Goal: Task Accomplishment & Management: Manage account settings

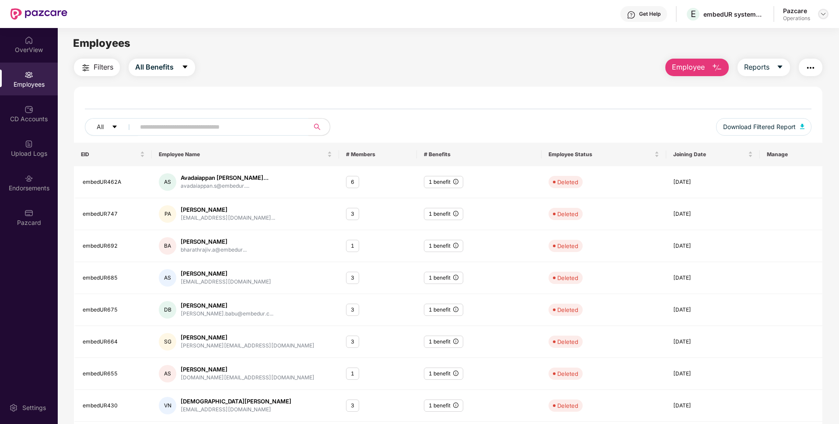
click at [819, 17] on div at bounding box center [823, 14] width 11 height 11
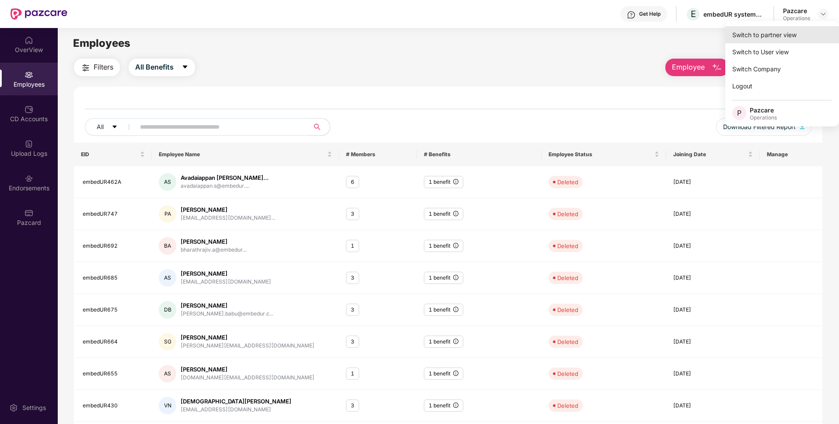
click at [773, 31] on div "Switch to partner view" at bounding box center [783, 34] width 114 height 17
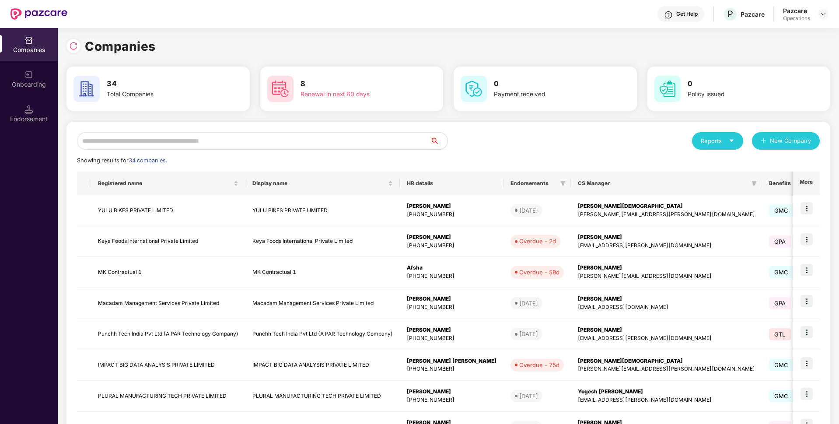
click at [304, 137] on input "text" at bounding box center [253, 141] width 353 height 18
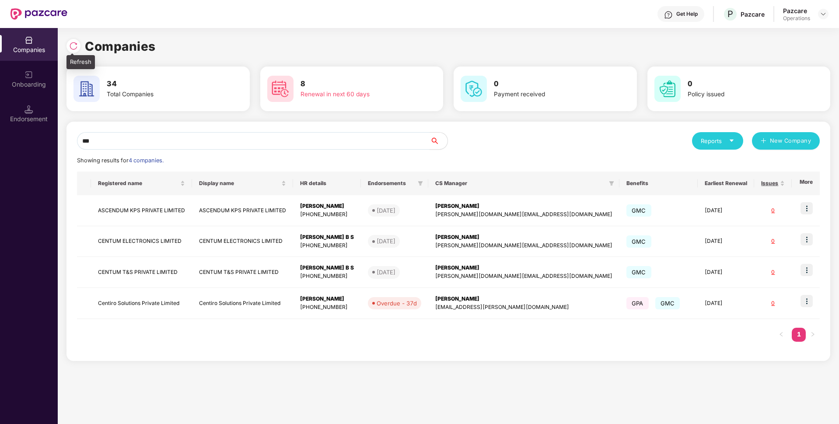
click at [72, 43] on img at bounding box center [73, 46] width 9 height 9
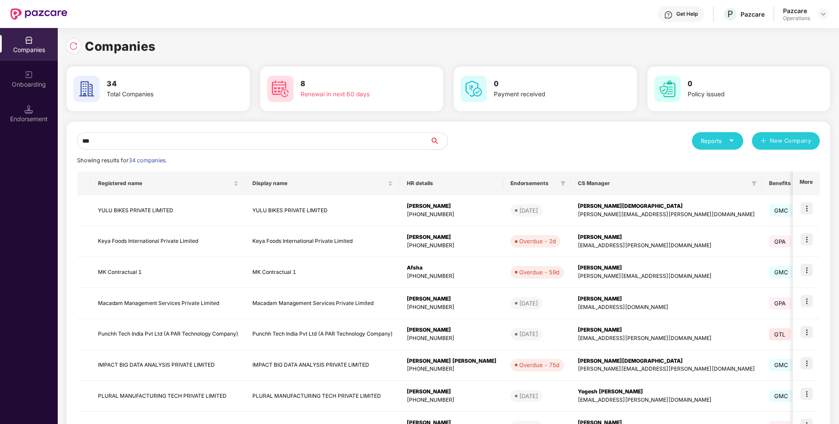
click at [282, 143] on input "***" at bounding box center [253, 141] width 353 height 18
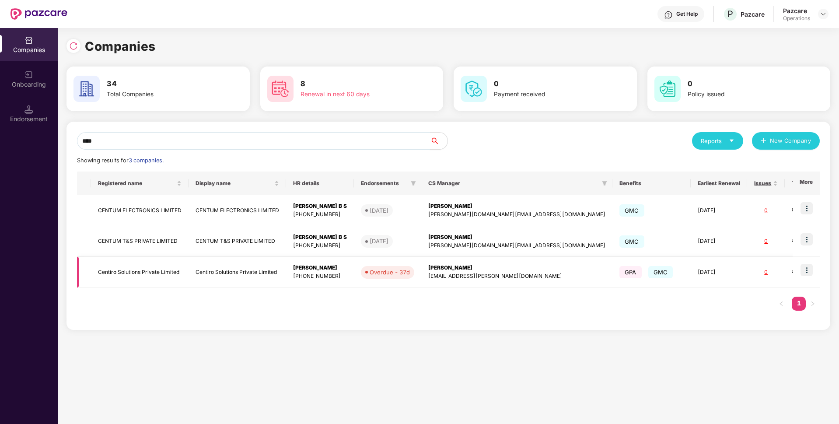
type input "****"
click at [811, 272] on img at bounding box center [807, 270] width 12 height 12
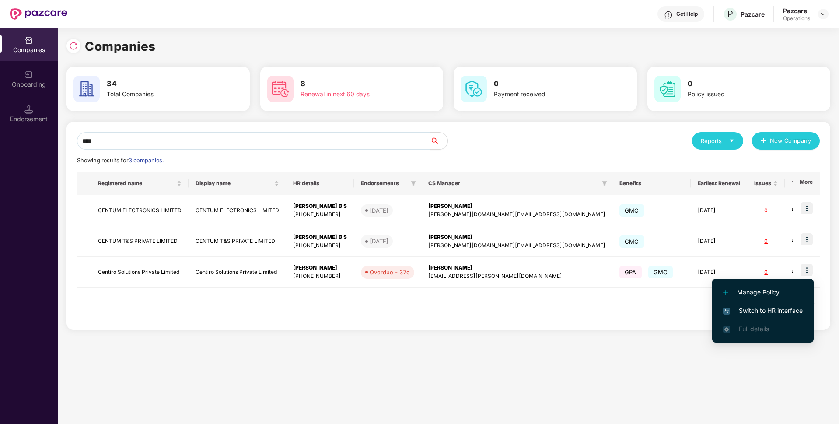
click at [752, 314] on span "Switch to HR interface" at bounding box center [763, 311] width 80 height 10
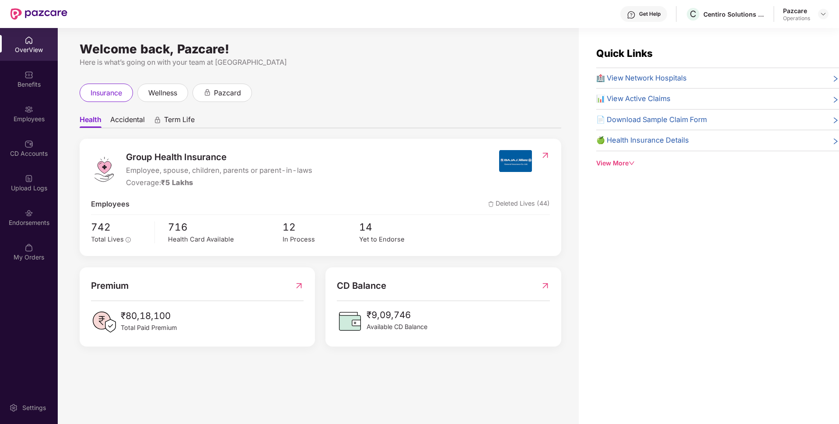
click at [19, 212] on div "Endorsements" at bounding box center [29, 217] width 58 height 33
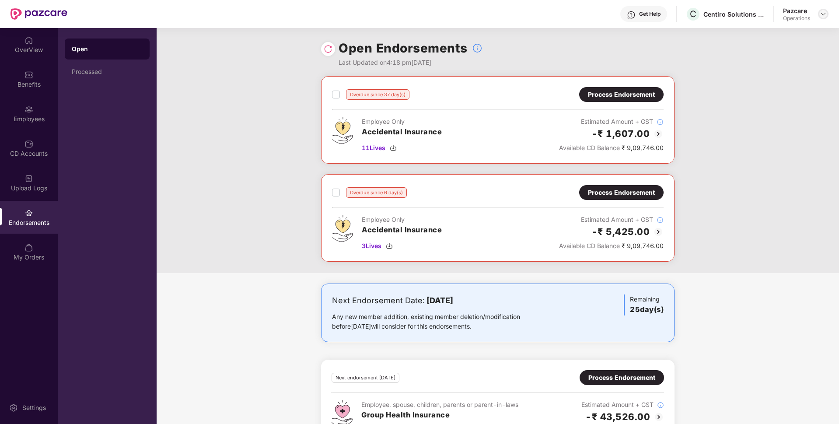
click at [820, 12] on img at bounding box center [823, 14] width 7 height 7
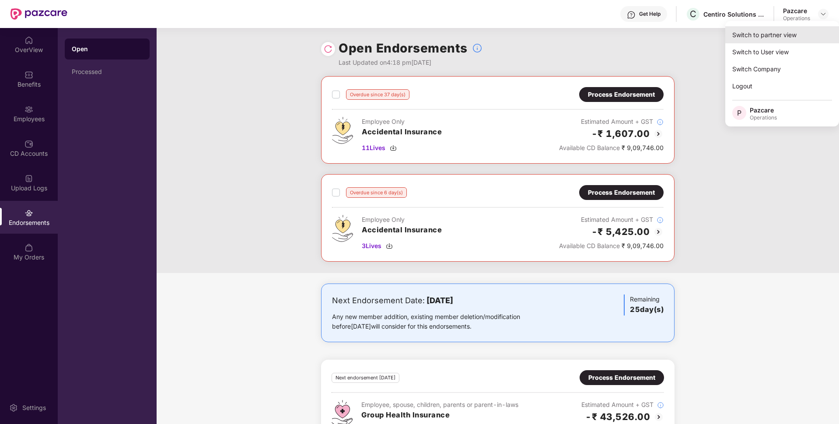
click at [787, 32] on div "Switch to partner view" at bounding box center [783, 34] width 114 height 17
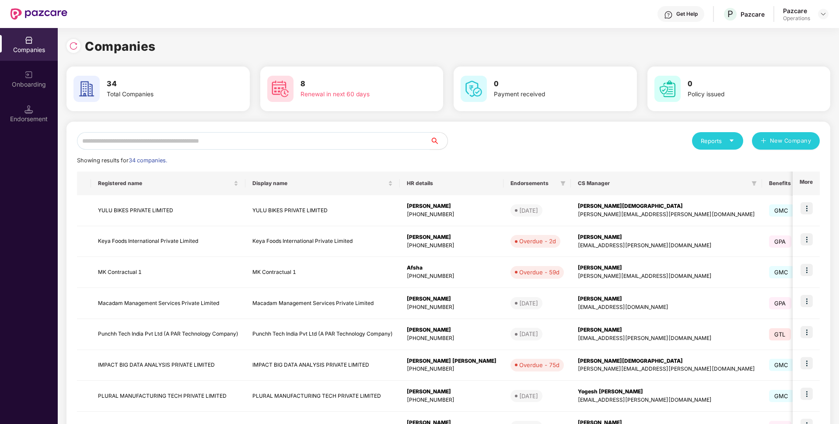
click at [124, 141] on input "text" at bounding box center [253, 141] width 353 height 18
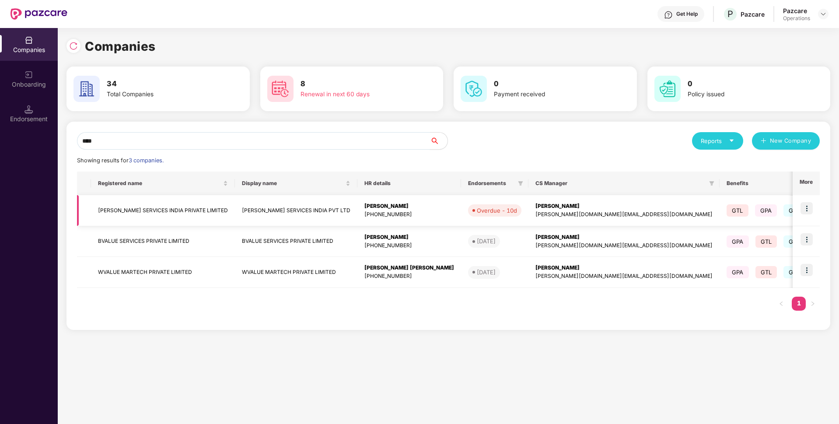
type input "****"
click at [808, 209] on img at bounding box center [807, 208] width 12 height 12
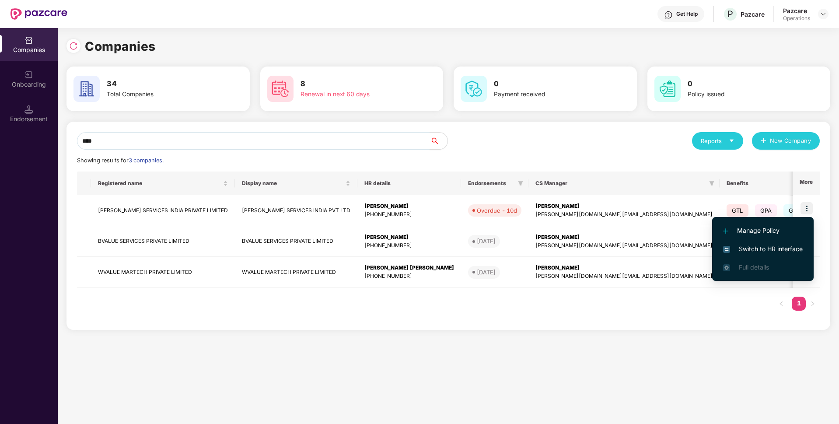
click at [747, 247] on span "Switch to HR interface" at bounding box center [763, 249] width 80 height 10
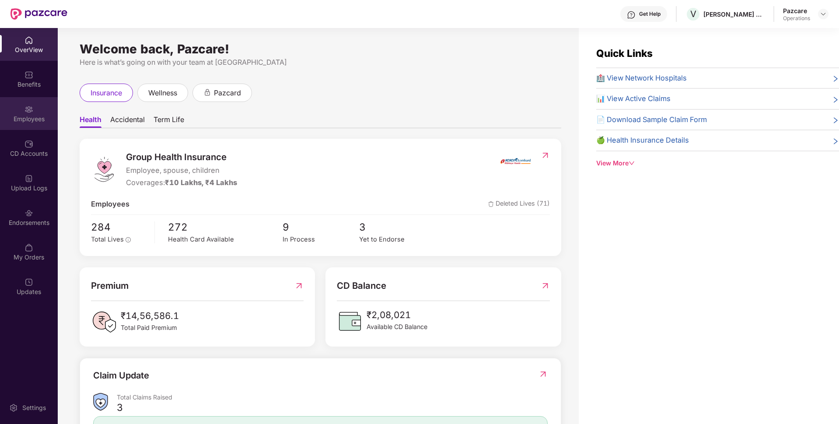
click at [29, 111] on img at bounding box center [29, 109] width 9 height 9
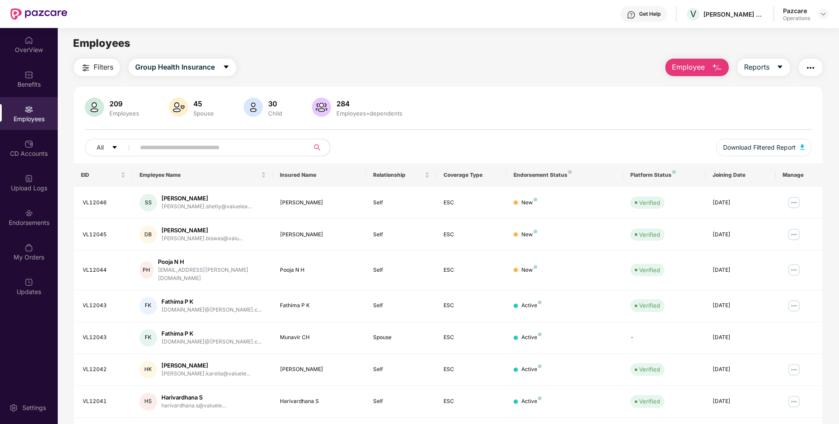
click at [812, 65] on img "button" at bounding box center [811, 68] width 11 height 11
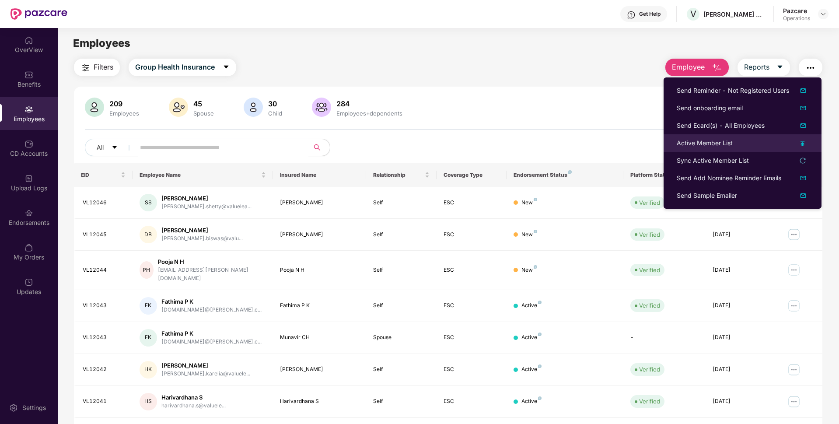
click at [696, 141] on div "Active Member List" at bounding box center [705, 143] width 56 height 10
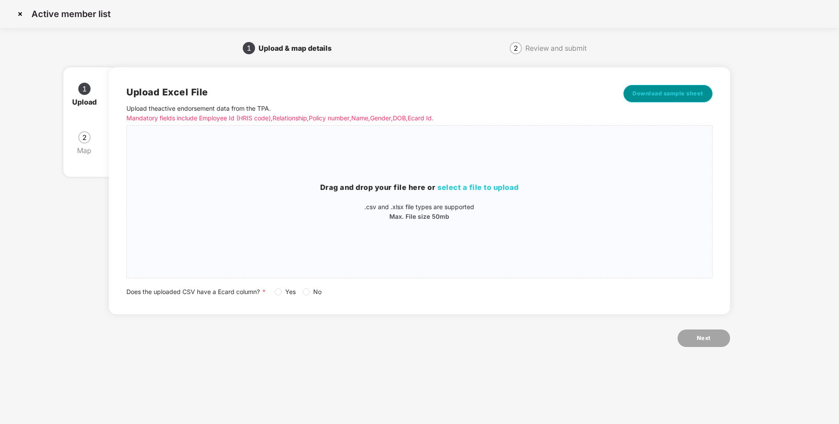
click at [657, 93] on span "Download sample sheet" at bounding box center [668, 93] width 71 height 9
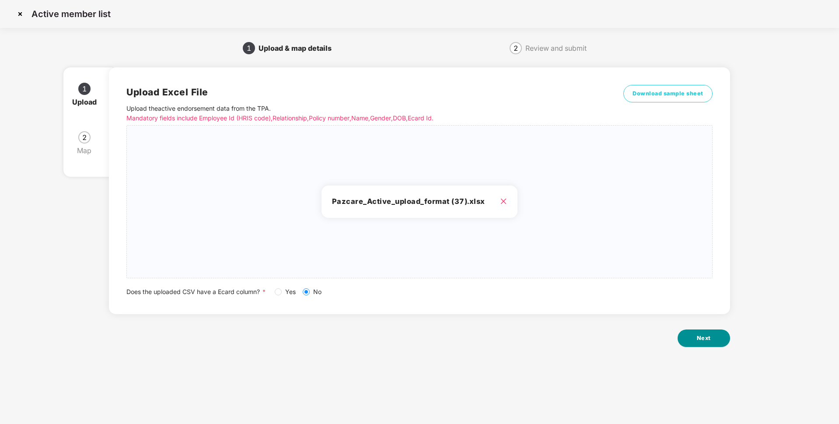
click at [699, 338] on span "Next" at bounding box center [704, 338] width 14 height 9
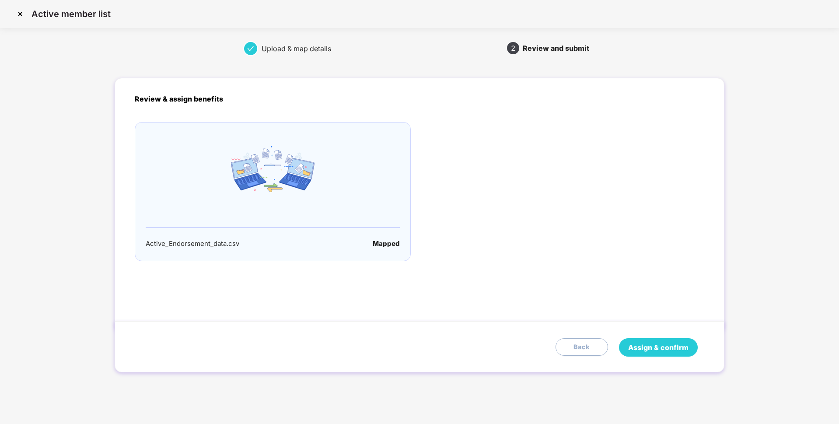
click at [650, 344] on span "Assign & confirm" at bounding box center [658, 347] width 60 height 11
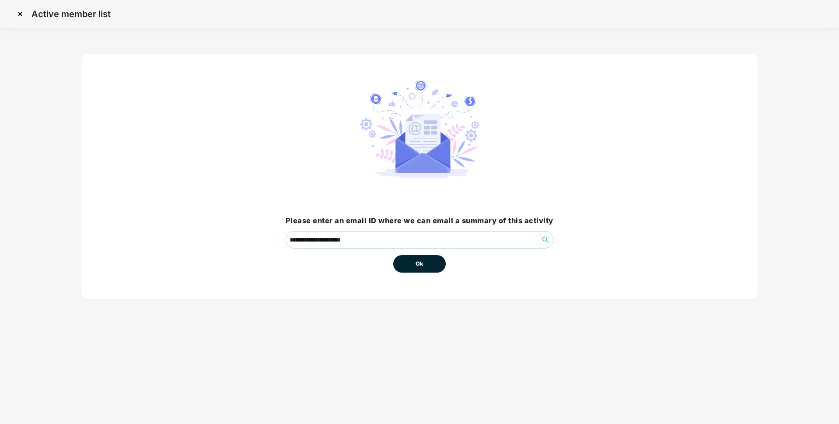
click at [429, 259] on button "Ok" at bounding box center [419, 264] width 53 height 18
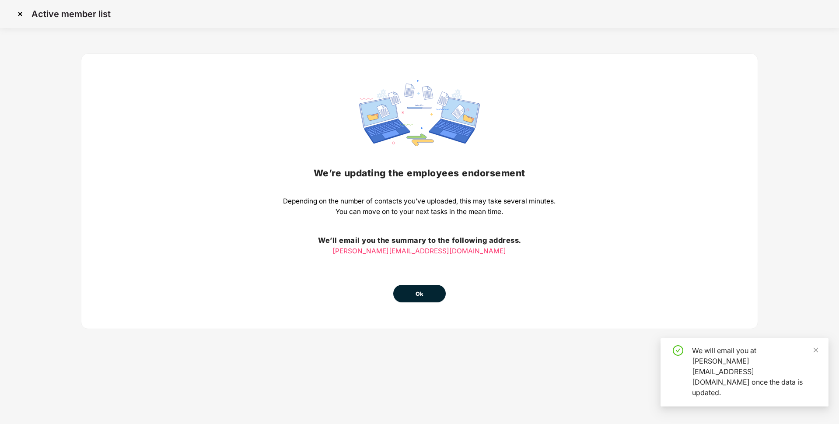
click at [417, 305] on div "We’re updating the employees endorsement Depending on the number of contacts yo…" at bounding box center [419, 191] width 677 height 276
click at [417, 295] on span "Ok" at bounding box center [420, 294] width 8 height 9
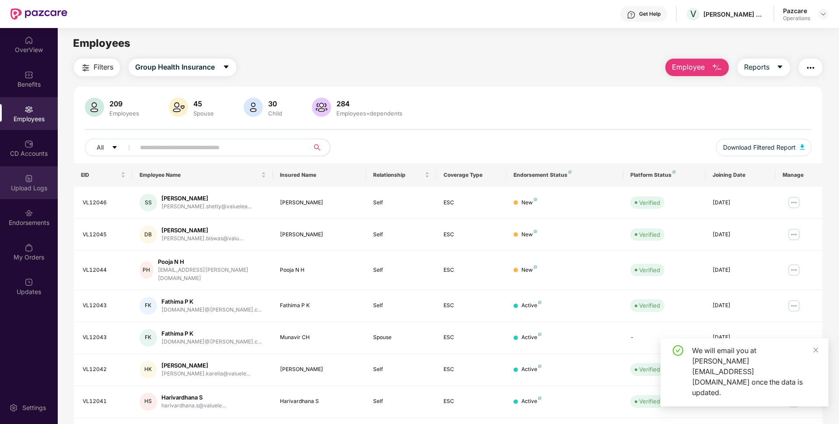
click at [32, 184] on div "Upload Logs" at bounding box center [29, 188] width 58 height 9
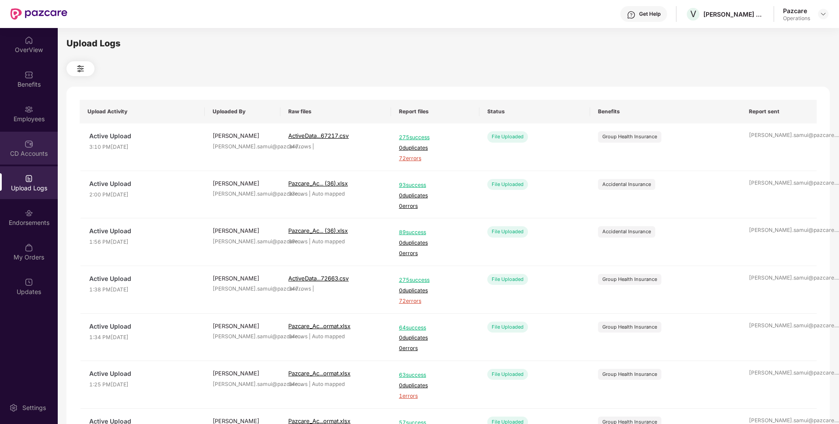
click at [47, 142] on div "CD Accounts" at bounding box center [29, 148] width 58 height 33
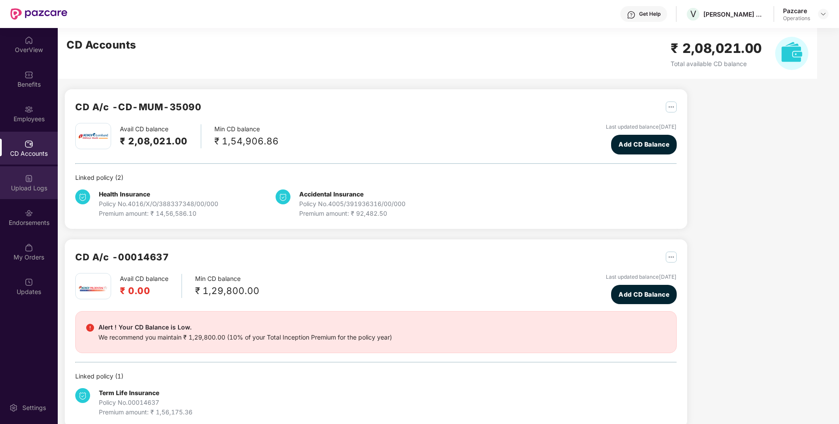
click at [34, 181] on div "Upload Logs" at bounding box center [29, 182] width 58 height 33
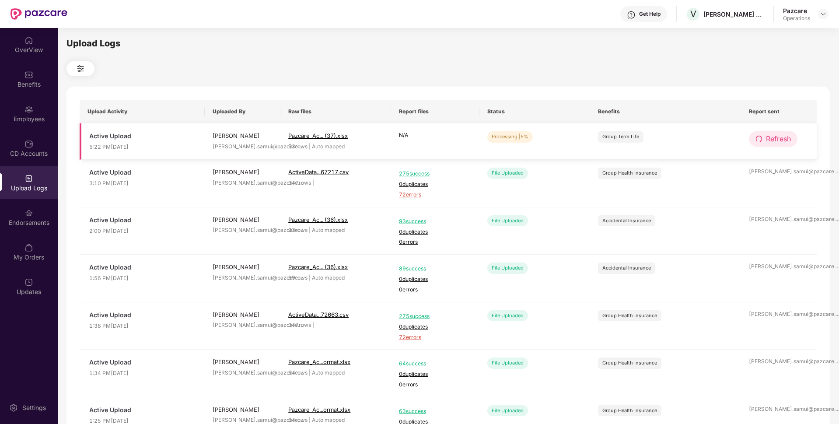
click at [779, 141] on span "Refresh" at bounding box center [778, 138] width 25 height 11
click at [773, 138] on span "Refresh" at bounding box center [778, 138] width 25 height 11
click at [773, 138] on span "Refresh" at bounding box center [779, 138] width 25 height 11
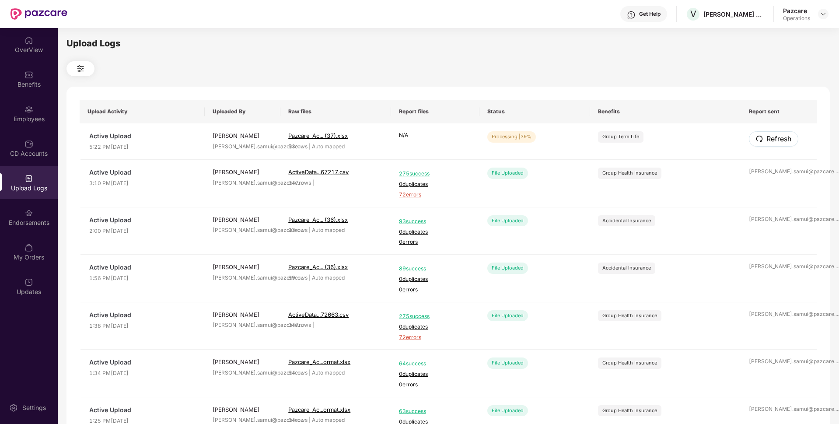
click at [773, 138] on span "Refresh" at bounding box center [779, 138] width 25 height 11
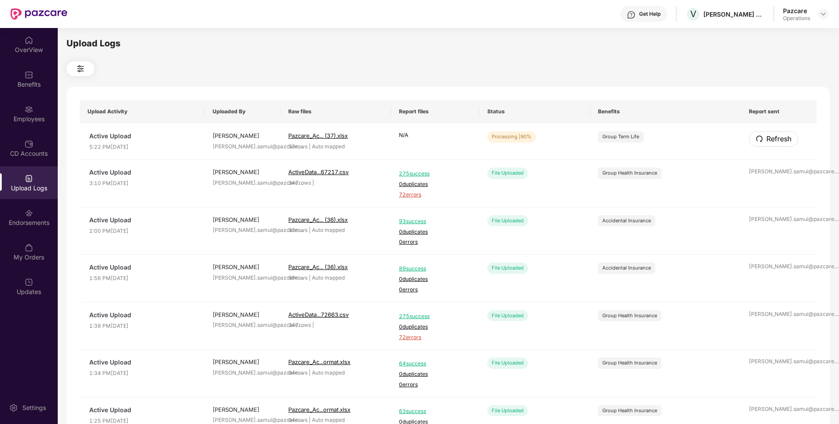
click at [773, 138] on span "Refresh" at bounding box center [779, 138] width 25 height 11
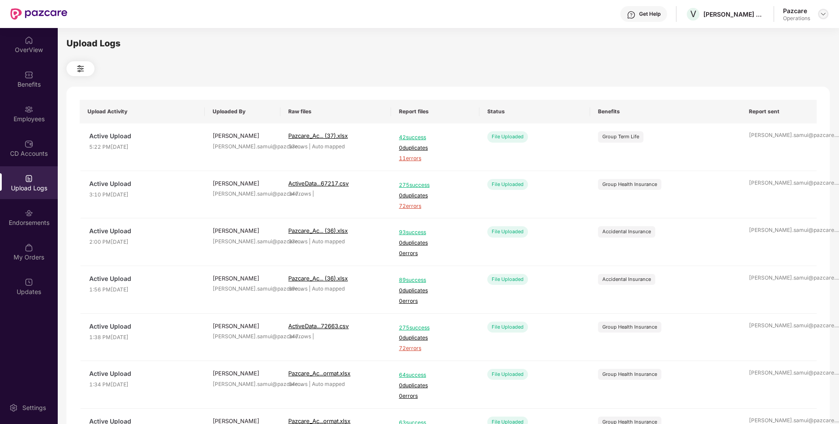
click at [825, 16] on img at bounding box center [823, 14] width 7 height 7
click at [772, 32] on div "Switch to partner view" at bounding box center [783, 34] width 114 height 17
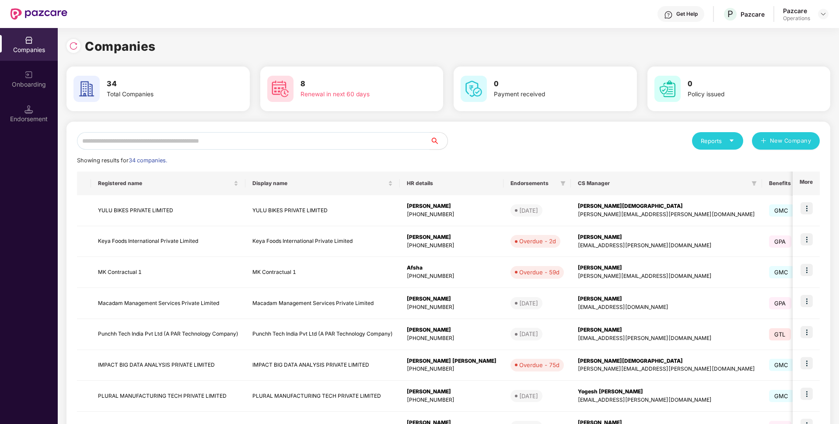
click at [383, 131] on div "Reports New Company Showing results for 34 companies. Registered name Display n…" at bounding box center [449, 334] width 764 height 425
click at [369, 140] on input "text" at bounding box center [253, 141] width 353 height 18
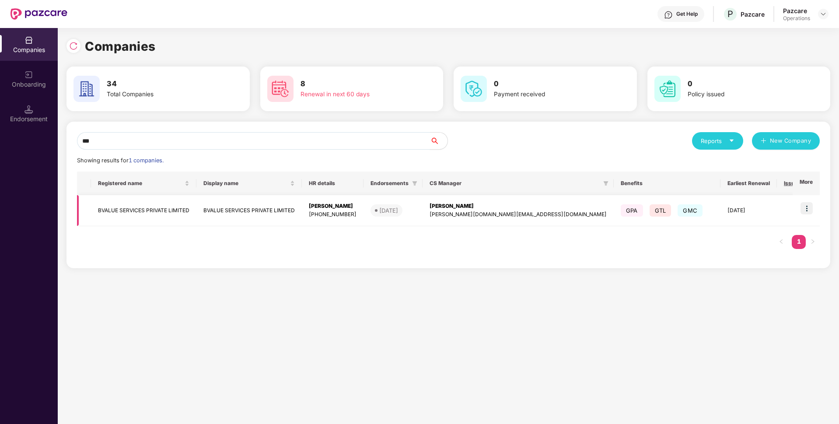
type input "***"
click at [813, 207] on img at bounding box center [807, 208] width 12 height 12
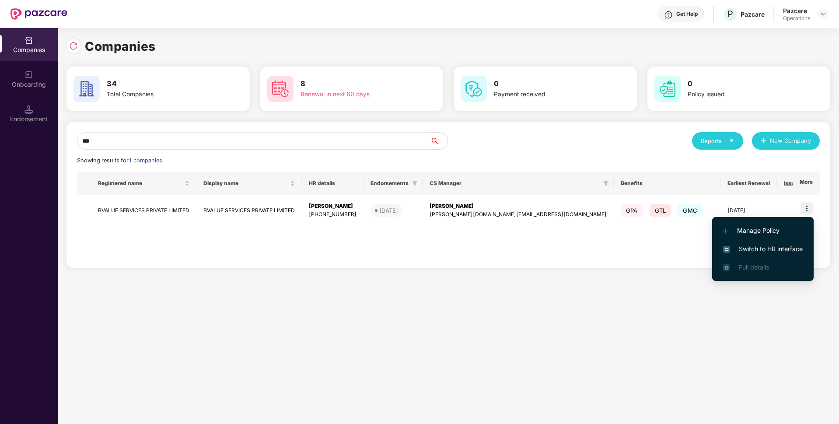
click at [752, 252] on span "Switch to HR interface" at bounding box center [763, 249] width 80 height 10
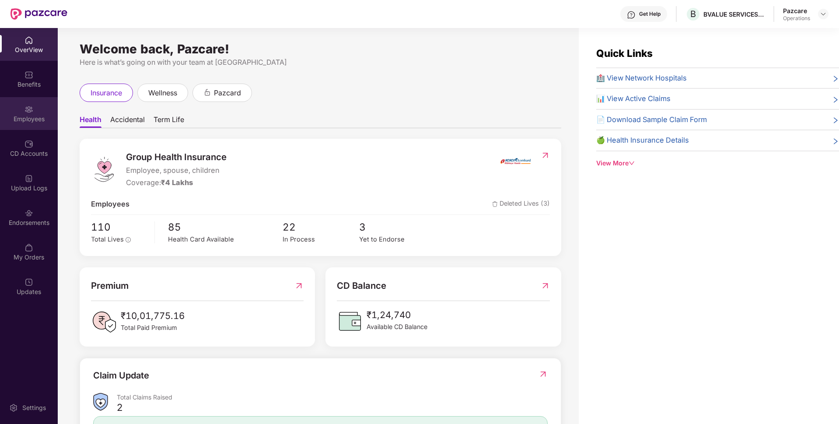
click at [30, 123] on div "Employees" at bounding box center [29, 119] width 58 height 9
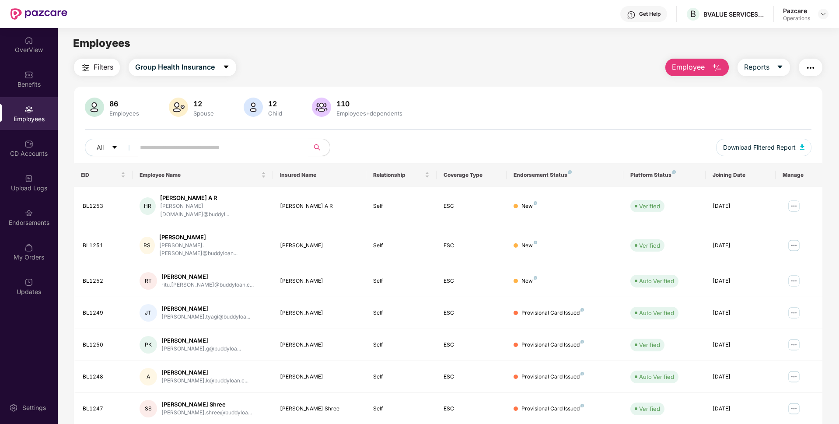
click at [814, 64] on img "button" at bounding box center [811, 68] width 11 height 11
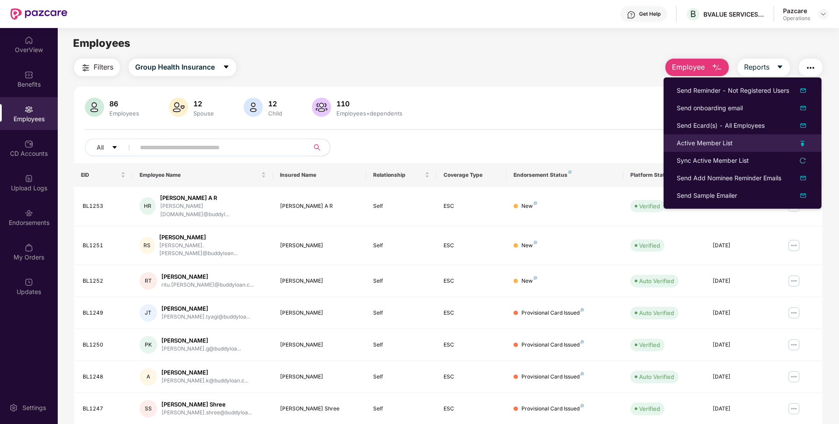
click at [700, 149] on li "Active Member List" at bounding box center [743, 143] width 158 height 18
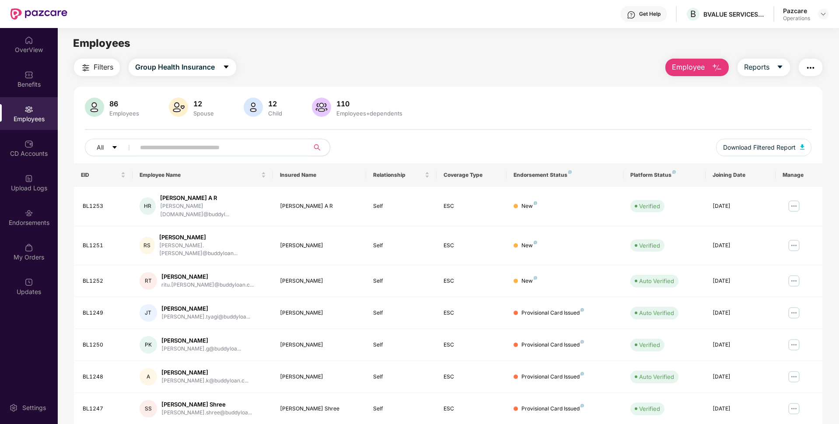
click at [804, 64] on button "button" at bounding box center [811, 68] width 24 height 18
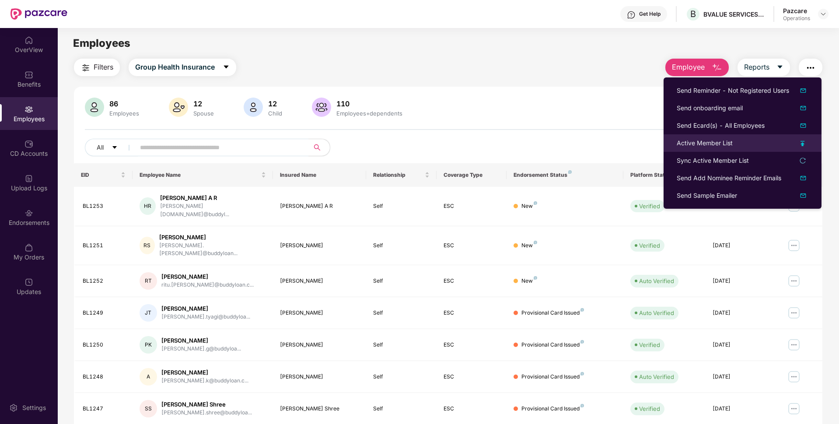
click at [698, 142] on div "Active Member List" at bounding box center [705, 143] width 56 height 10
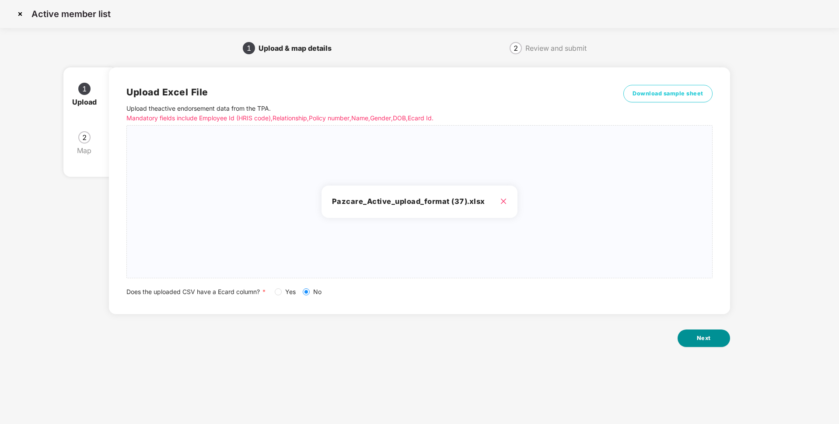
click at [705, 346] on button "Next" at bounding box center [704, 339] width 53 height 18
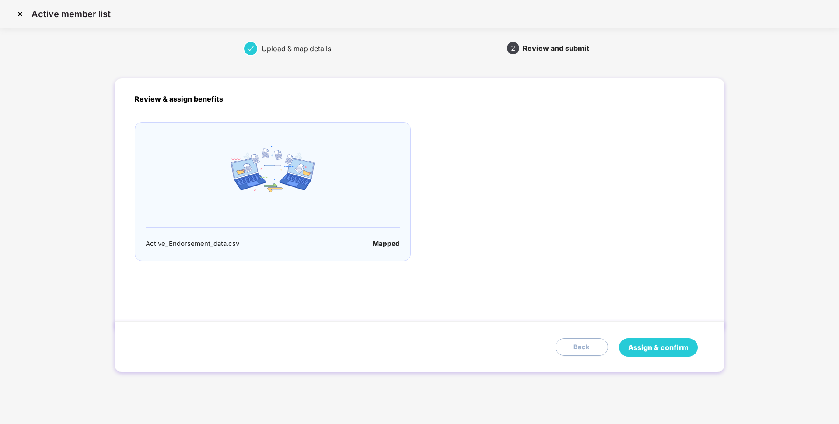
click at [676, 344] on span "Assign & confirm" at bounding box center [658, 347] width 60 height 11
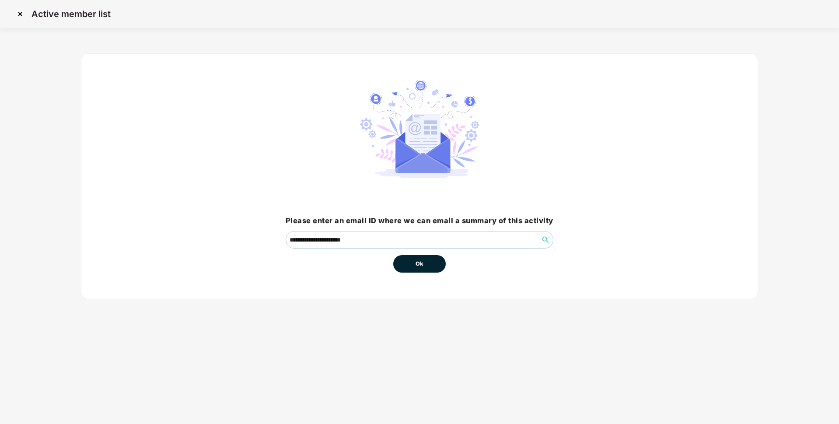
click at [426, 266] on button "Ok" at bounding box center [419, 264] width 53 height 18
click at [411, 265] on button "Ok" at bounding box center [419, 264] width 53 height 18
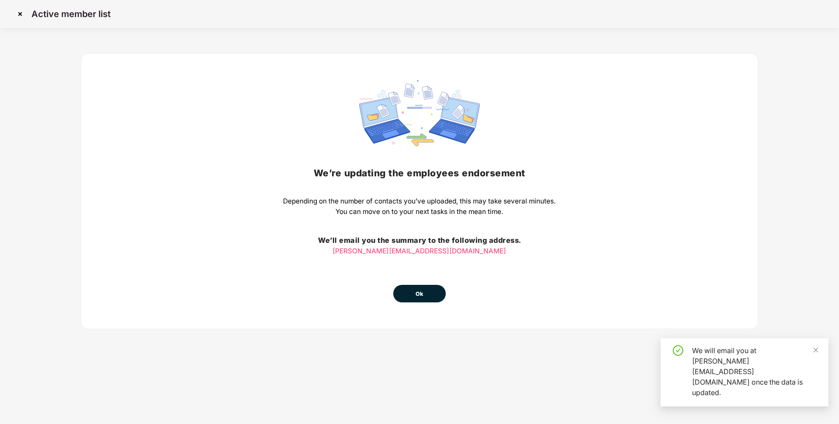
click at [425, 293] on button "Ok" at bounding box center [419, 294] width 53 height 18
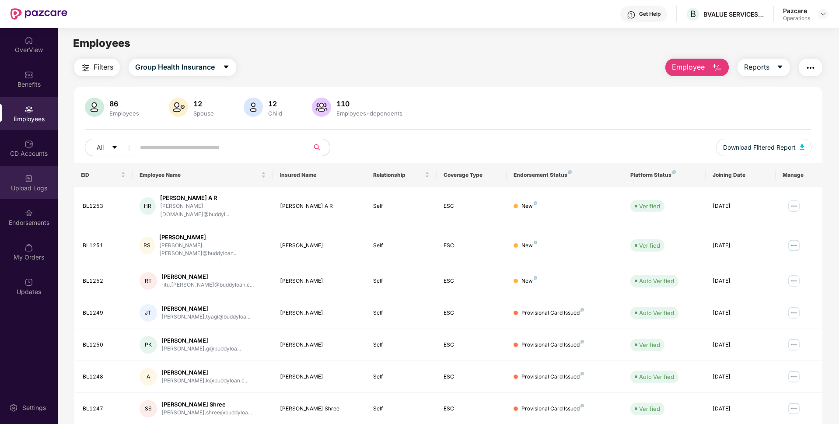
click at [21, 190] on div "Upload Logs" at bounding box center [29, 188] width 58 height 9
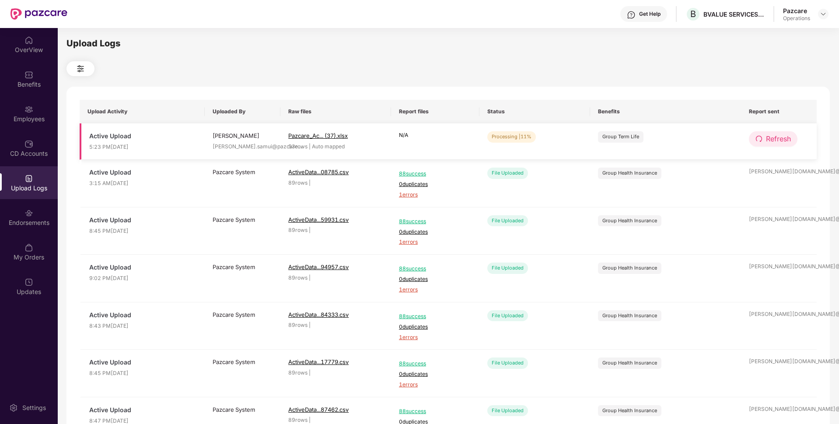
click at [770, 137] on span "Refresh" at bounding box center [778, 138] width 25 height 11
click at [770, 137] on span "Refresh" at bounding box center [779, 138] width 25 height 11
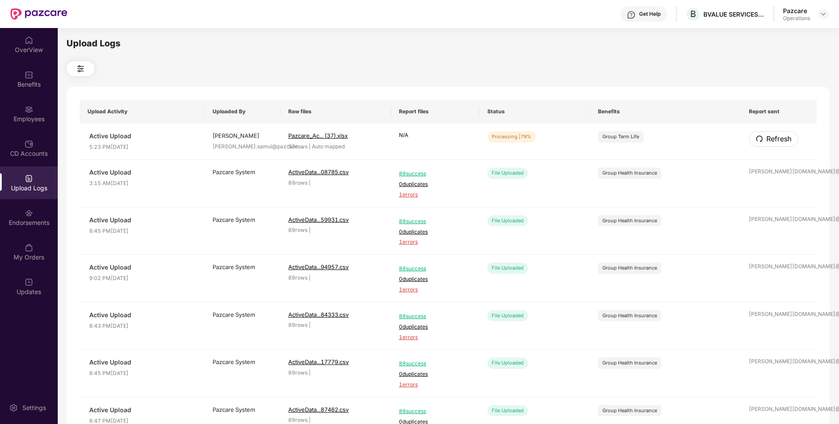
click at [770, 137] on span "Refresh" at bounding box center [779, 138] width 25 height 11
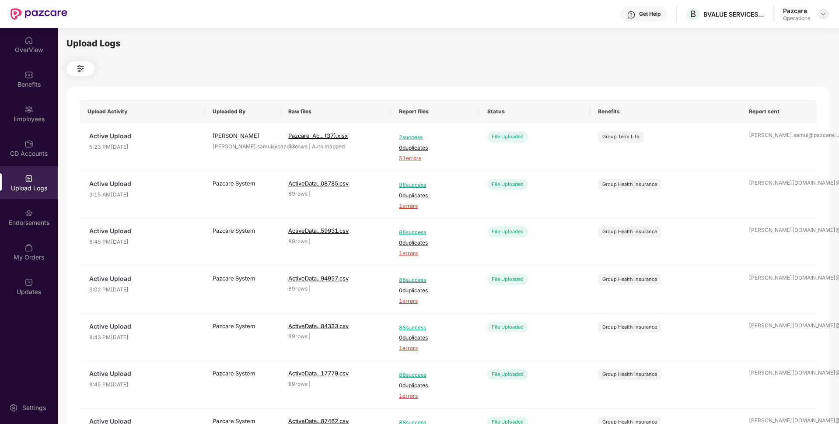
click at [824, 16] on img at bounding box center [823, 14] width 7 height 7
click at [781, 40] on div "Switch to partner view" at bounding box center [783, 34] width 114 height 17
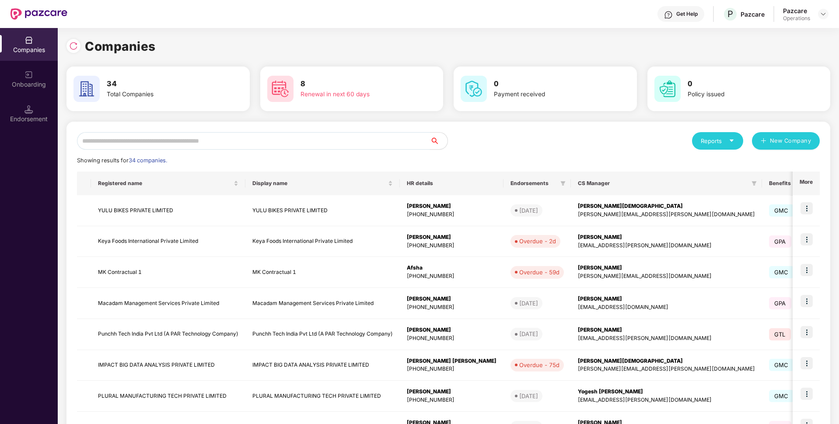
click at [356, 140] on input "text" at bounding box center [253, 141] width 353 height 18
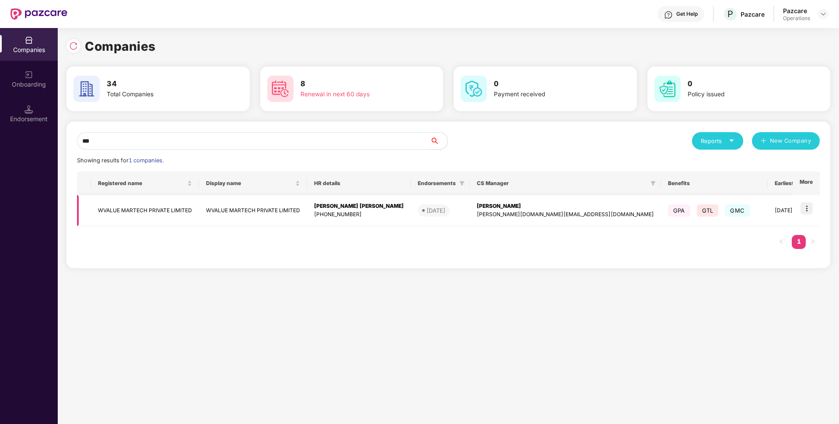
type input "***"
click at [807, 208] on img at bounding box center [807, 208] width 12 height 12
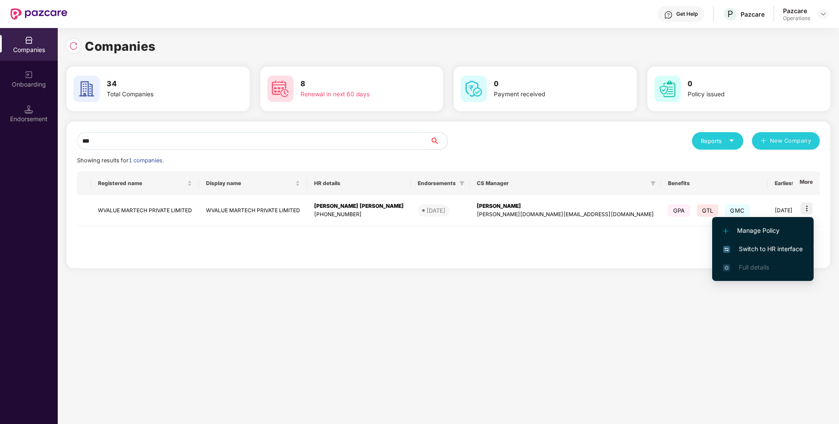
click at [750, 252] on span "Switch to HR interface" at bounding box center [763, 249] width 80 height 10
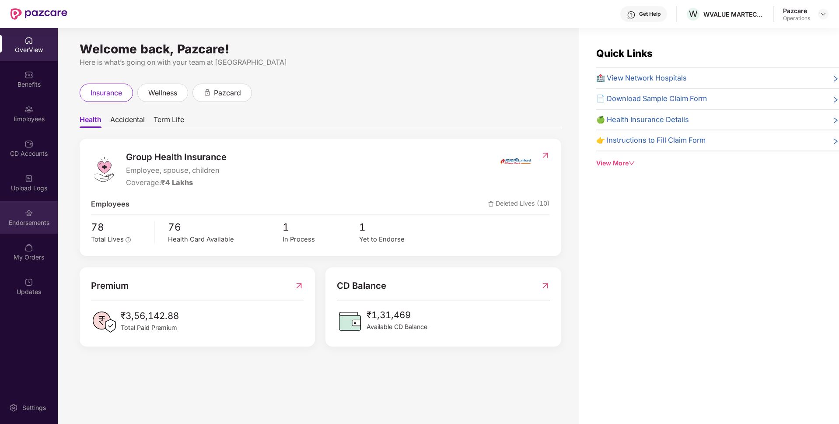
click at [29, 218] on div "Endorsements" at bounding box center [29, 222] width 58 height 9
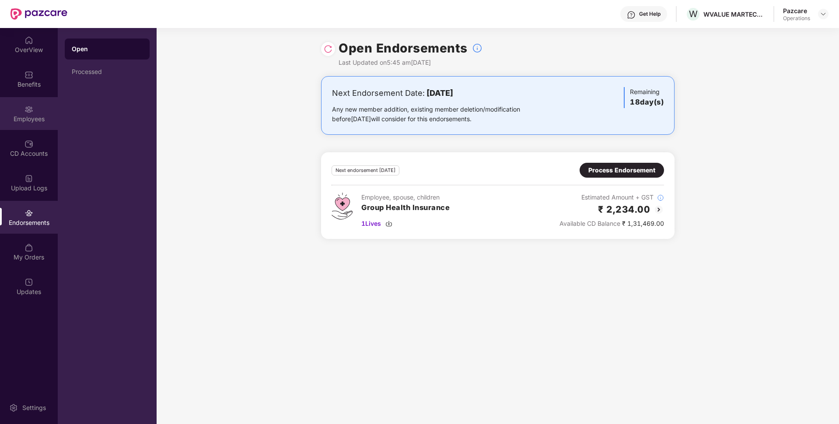
click at [49, 119] on div "Employees" at bounding box center [29, 119] width 58 height 9
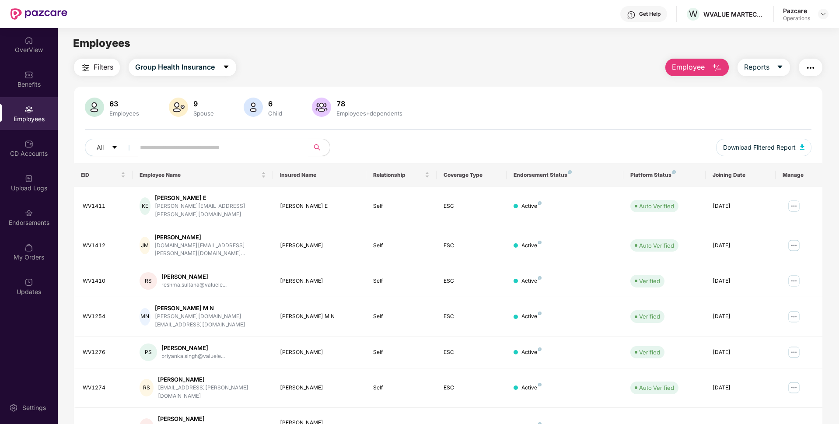
click at [807, 65] on img "button" at bounding box center [811, 68] width 11 height 11
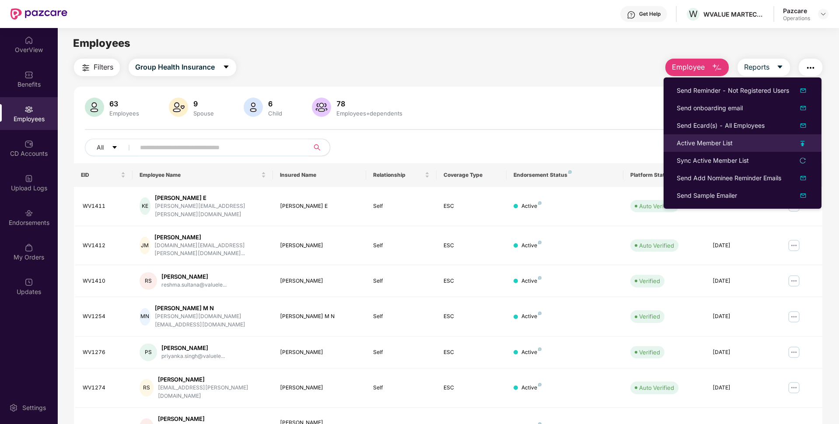
click at [688, 147] on div "Active Member List" at bounding box center [705, 143] width 56 height 10
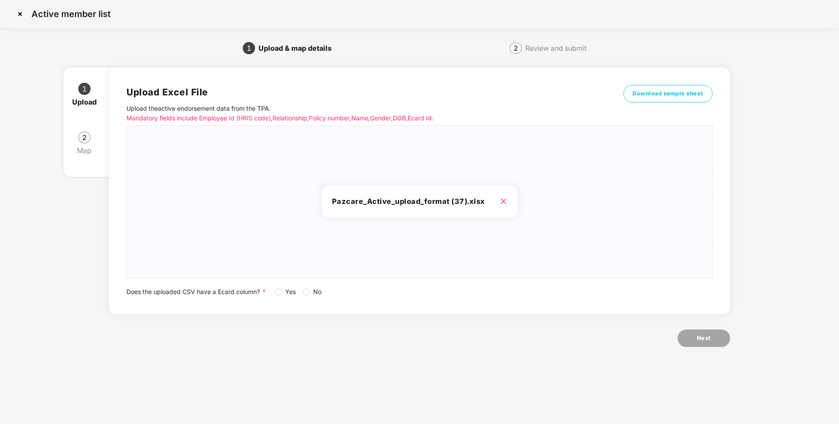
click at [306, 287] on div "Upload Excel File Upload the active endorsement data from the TPA . Mandatory f…" at bounding box center [419, 191] width 586 height 212
click at [309, 297] on div "Upload Excel File Upload the active endorsement data from the TPA . Mandatory f…" at bounding box center [419, 190] width 621 height 247
click at [698, 342] on span "Next" at bounding box center [704, 338] width 14 height 9
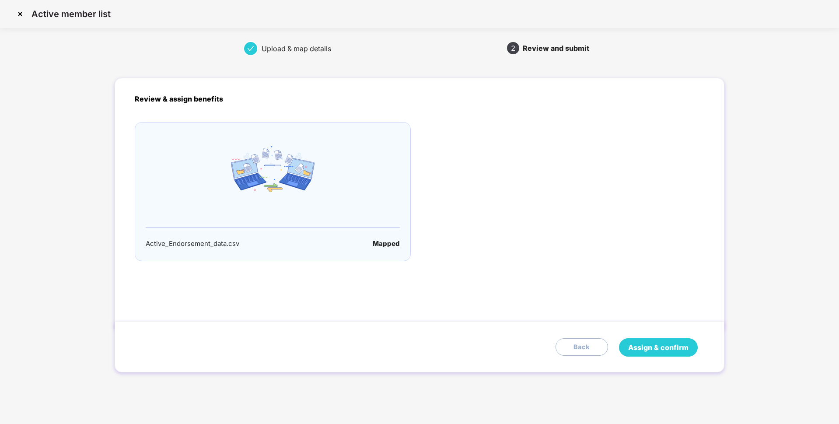
click at [657, 348] on span "Assign & confirm" at bounding box center [658, 347] width 60 height 11
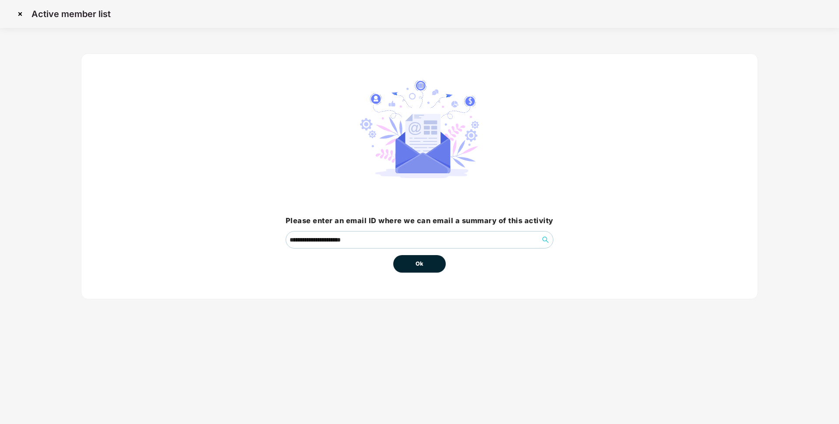
click at [414, 263] on button "Ok" at bounding box center [419, 264] width 53 height 18
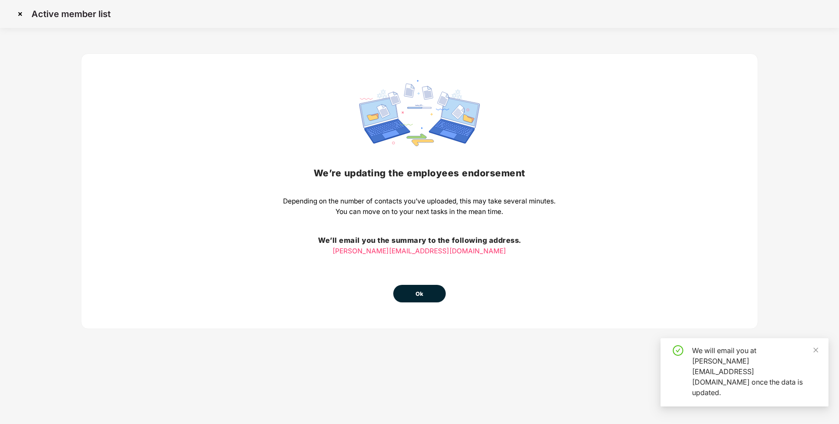
click at [423, 288] on button "Ok" at bounding box center [419, 294] width 53 height 18
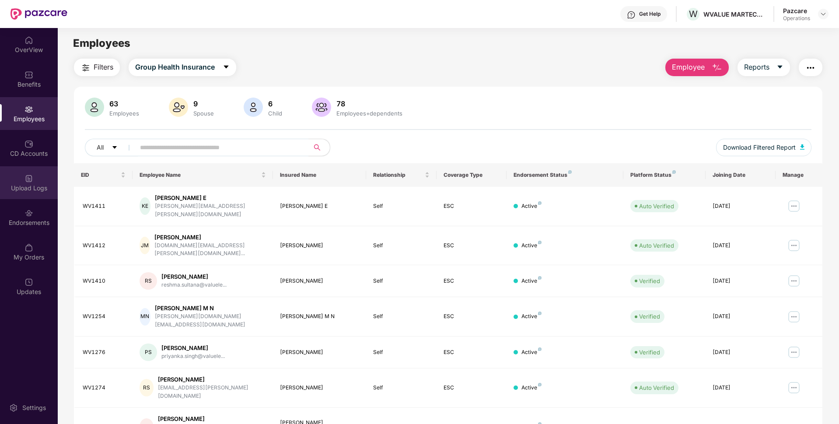
click at [35, 190] on div "Upload Logs" at bounding box center [29, 188] width 58 height 9
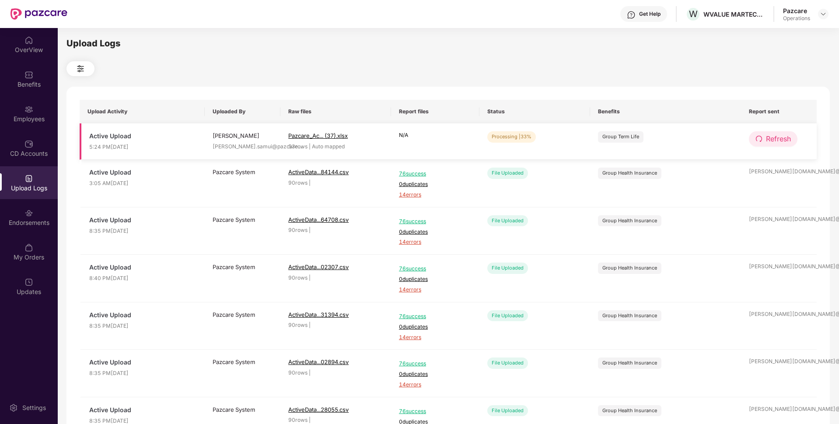
click at [762, 145] on button "Refresh" at bounding box center [773, 138] width 49 height 15
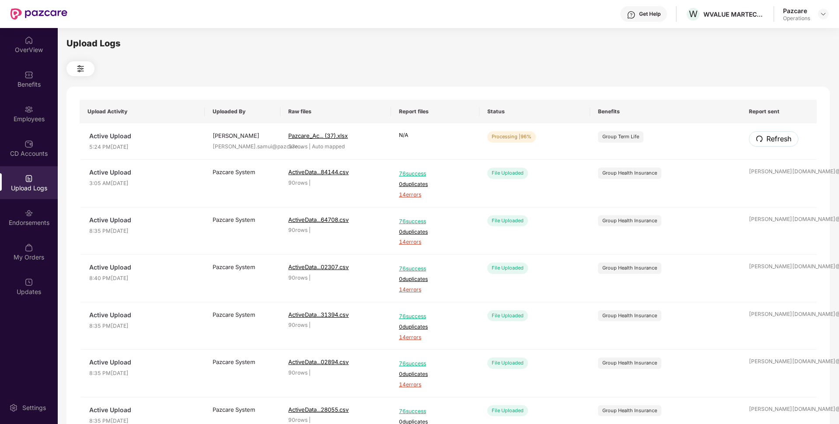
click at [762, 145] on button "Refresh" at bounding box center [773, 138] width 49 height 15
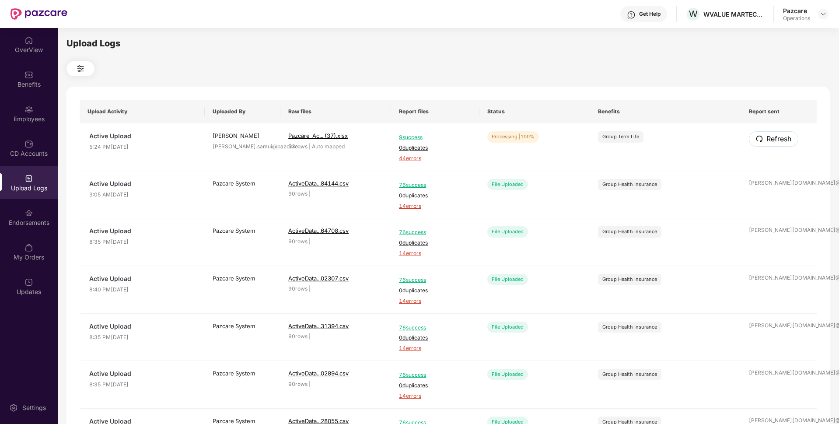
click at [762, 145] on button "Refresh" at bounding box center [773, 138] width 49 height 15
click at [824, 16] on img at bounding box center [823, 14] width 7 height 7
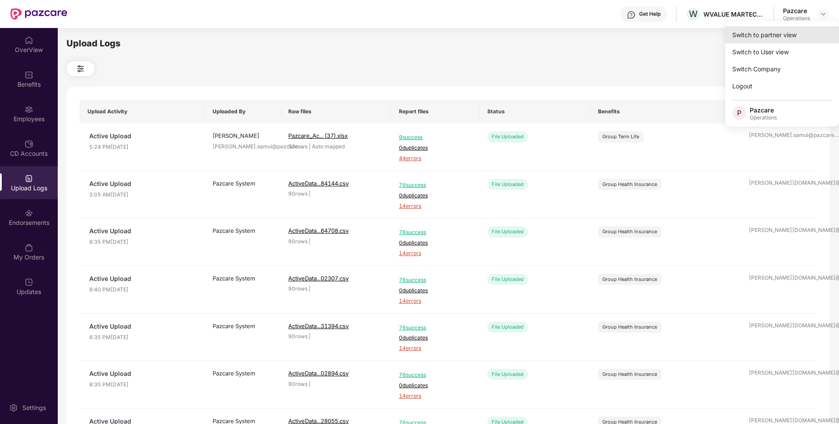
click at [765, 39] on div "Switch to partner view" at bounding box center [783, 34] width 114 height 17
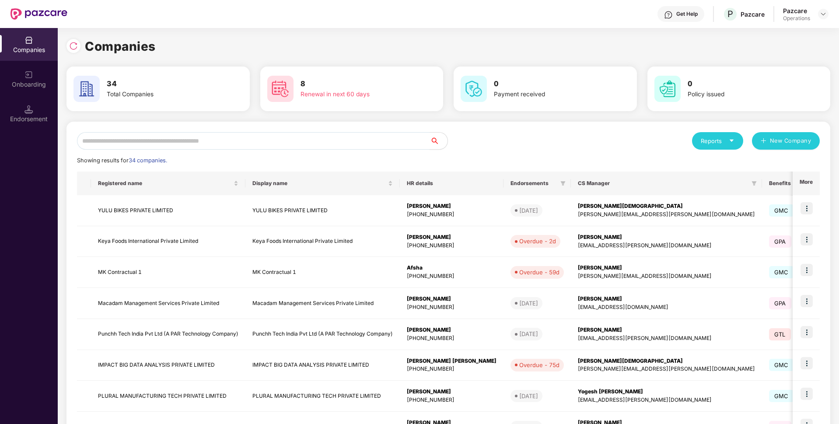
click at [161, 151] on div "Reports New Company Showing results for 34 companies. Registered name Display n…" at bounding box center [448, 334] width 743 height 404
click at [161, 145] on input "text" at bounding box center [253, 141] width 353 height 18
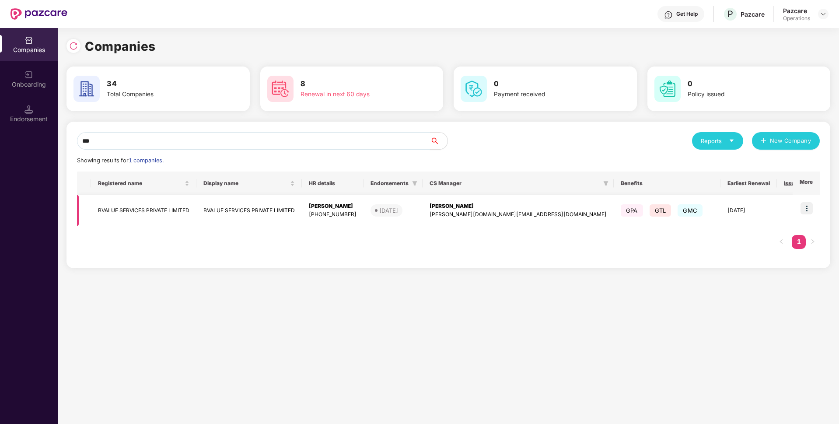
type input "***"
click at [810, 209] on img at bounding box center [807, 208] width 12 height 12
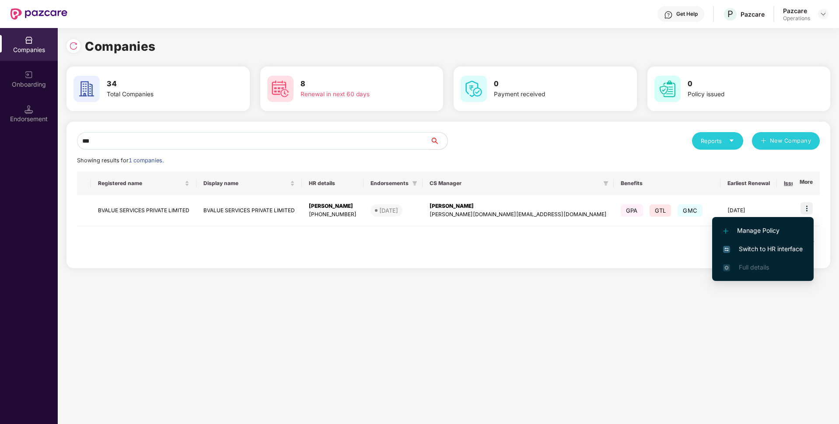
click at [748, 248] on span "Switch to HR interface" at bounding box center [763, 249] width 80 height 10
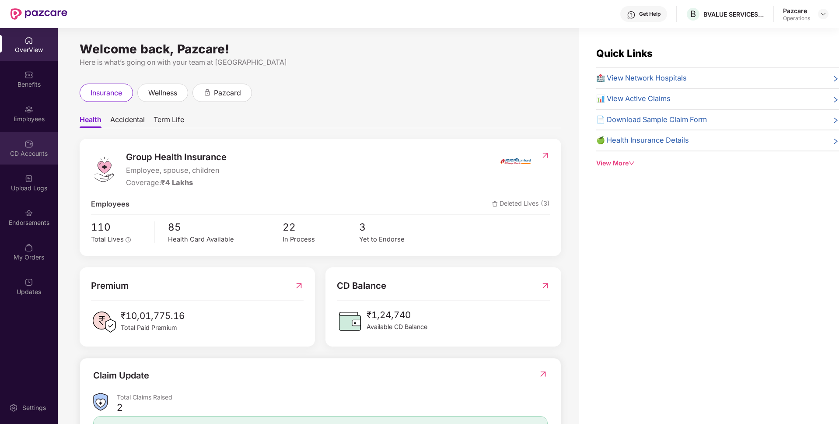
click at [25, 148] on div "CD Accounts" at bounding box center [29, 148] width 58 height 33
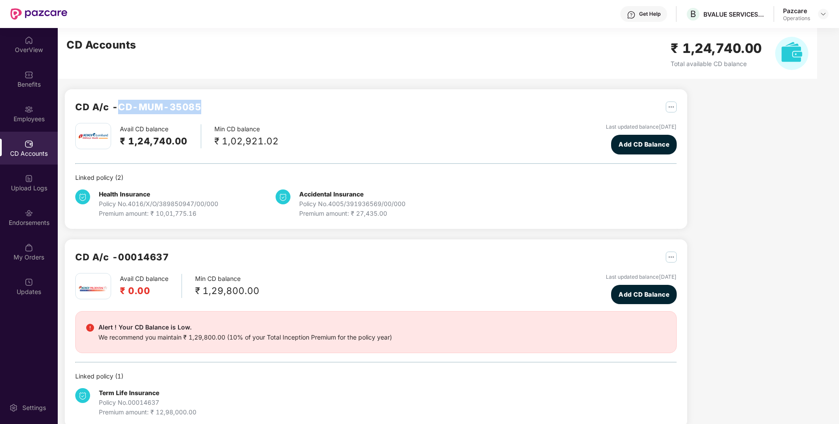
drag, startPoint x: 203, startPoint y: 104, endPoint x: 122, endPoint y: 105, distance: 80.5
click at [122, 105] on div "CD A/c - CD-MUM-35085" at bounding box center [376, 111] width 602 height 23
copy h2 "CD-MUM-35085"
click at [1, 103] on div "Employees" at bounding box center [29, 113] width 58 height 33
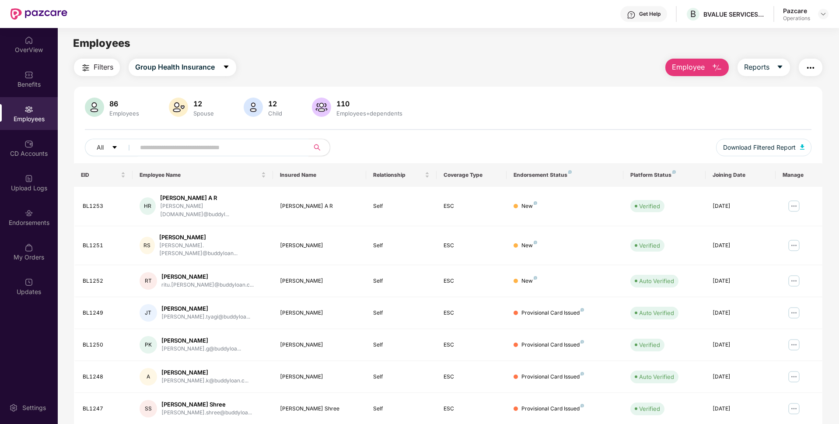
click at [811, 70] on img "button" at bounding box center [811, 68] width 11 height 11
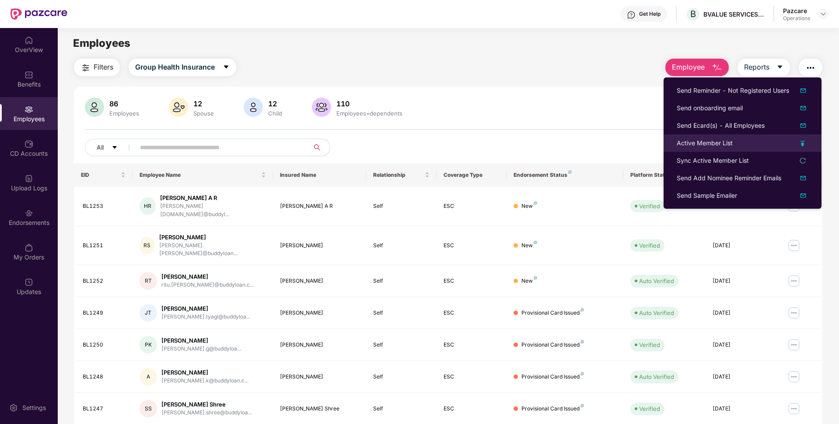
click at [686, 144] on div "Active Member List" at bounding box center [705, 143] width 56 height 10
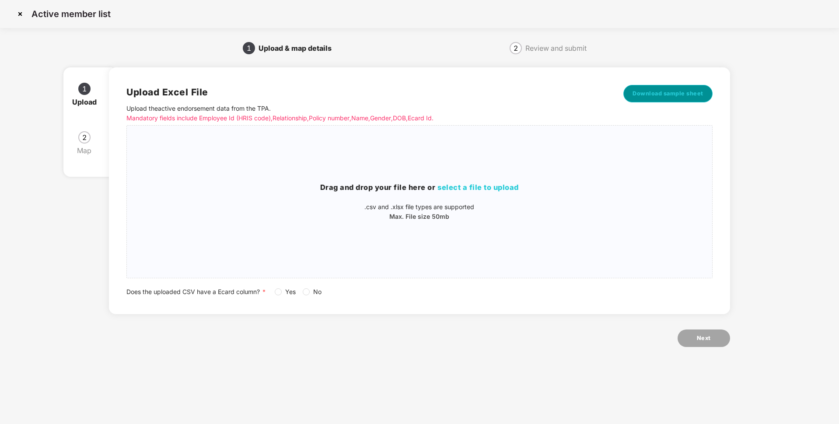
click at [650, 94] on span "Download sample sheet" at bounding box center [668, 93] width 71 height 9
click at [22, 13] on img at bounding box center [20, 14] width 14 height 14
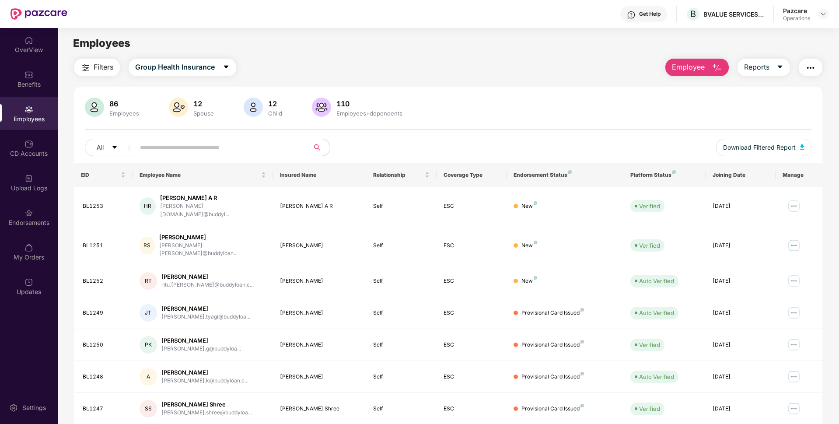
click at [810, 67] on img "button" at bounding box center [811, 68] width 11 height 11
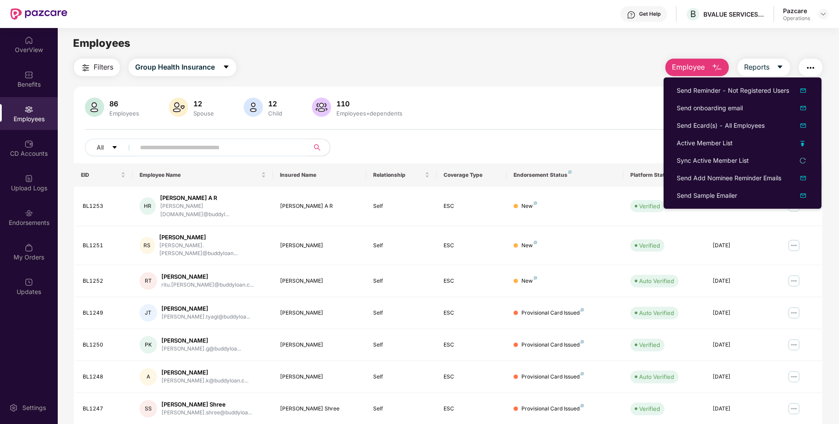
click at [545, 94] on div "86 Employees 12 Spouse 12 Child [DEMOGRAPHIC_DATA] Employees+dependents All Dow…" at bounding box center [448, 327] width 749 height 481
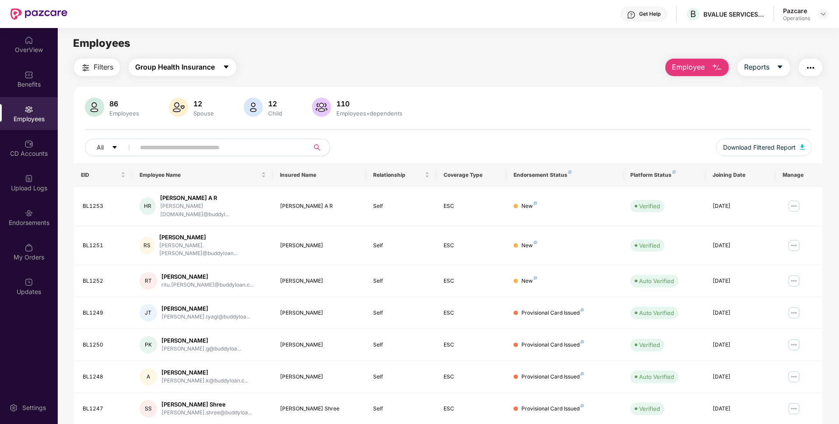
click at [223, 69] on button "Group Health Insurance" at bounding box center [183, 68] width 108 height 18
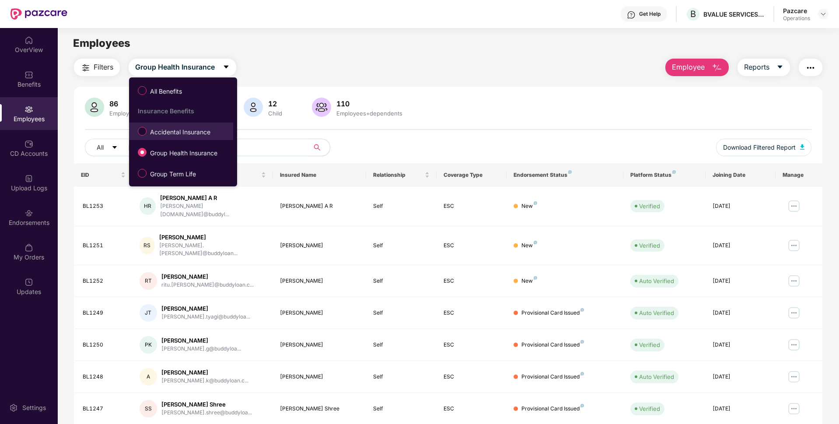
click at [180, 133] on span "Accidental Insurance" at bounding box center [180, 132] width 67 height 10
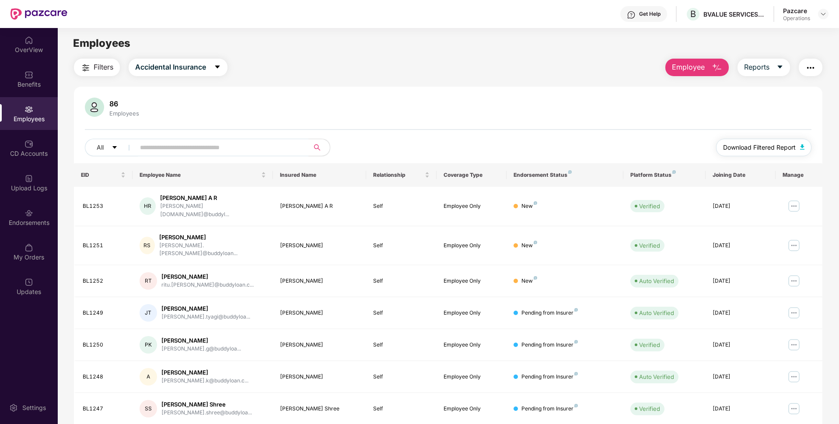
click at [749, 147] on span "Download Filtered Report" at bounding box center [759, 148] width 73 height 10
click at [814, 70] on img "button" at bounding box center [811, 68] width 11 height 11
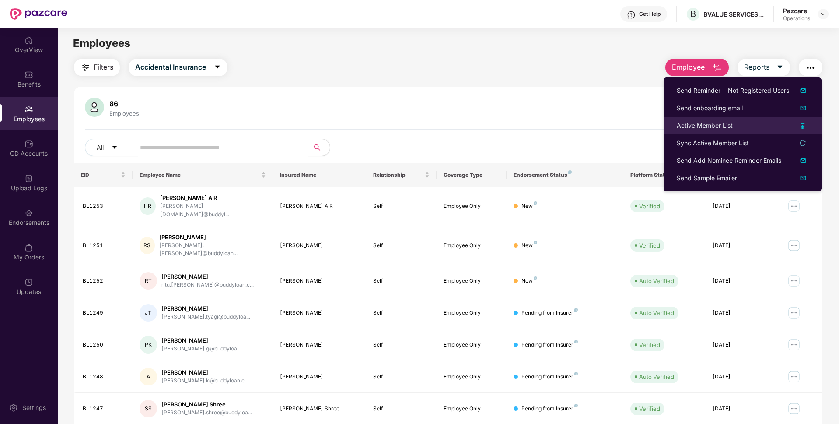
click at [694, 127] on div "Active Member List" at bounding box center [705, 126] width 56 height 10
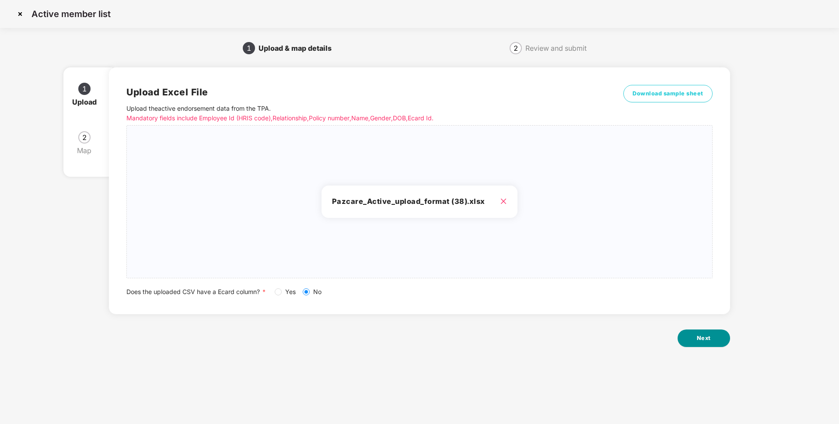
click at [698, 337] on span "Next" at bounding box center [704, 338] width 14 height 9
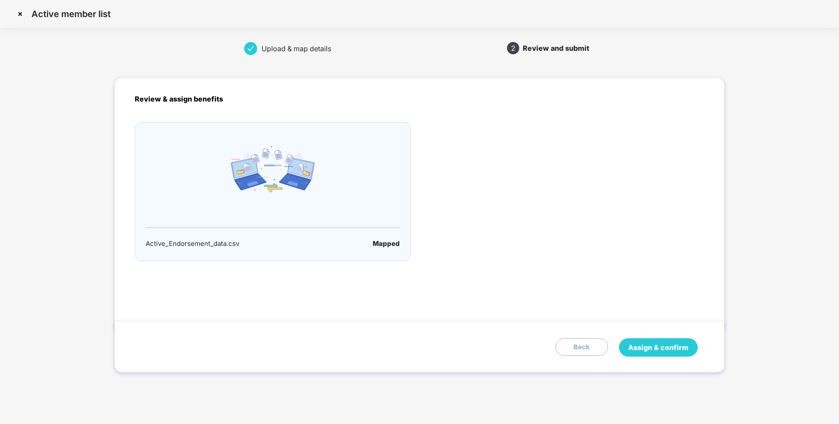
click at [641, 348] on span "Assign & confirm" at bounding box center [658, 347] width 60 height 11
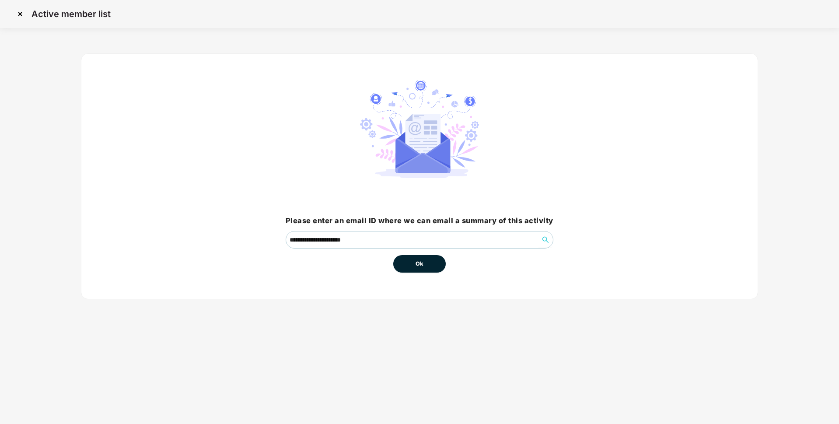
click at [411, 265] on button "Ok" at bounding box center [419, 264] width 53 height 18
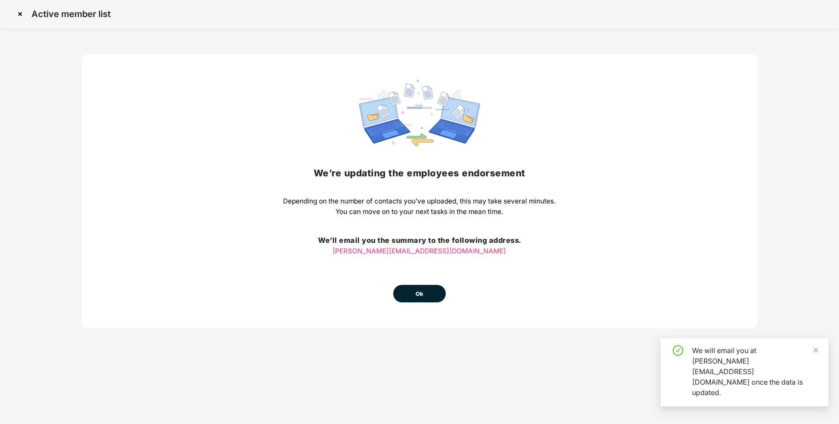
click at [431, 293] on button "Ok" at bounding box center [419, 294] width 53 height 18
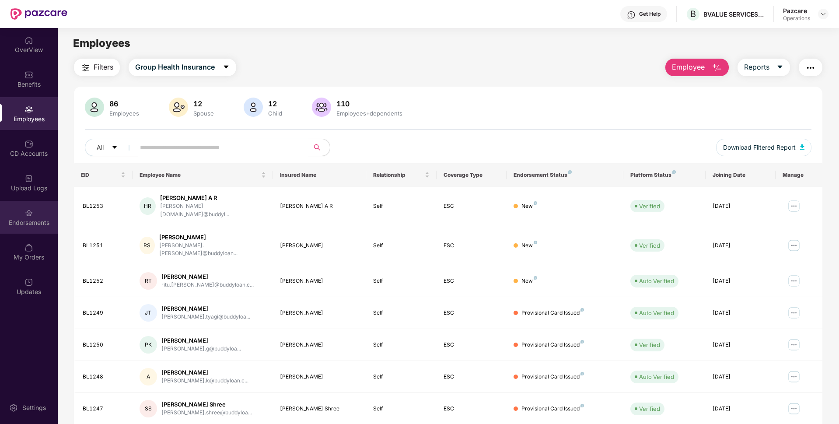
click at [31, 204] on div "Endorsements" at bounding box center [29, 217] width 58 height 33
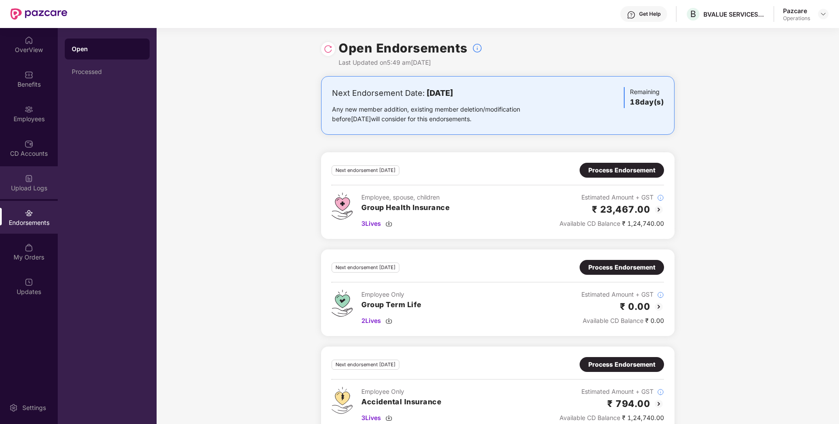
click at [25, 184] on div "Upload Logs" at bounding box center [29, 188] width 58 height 9
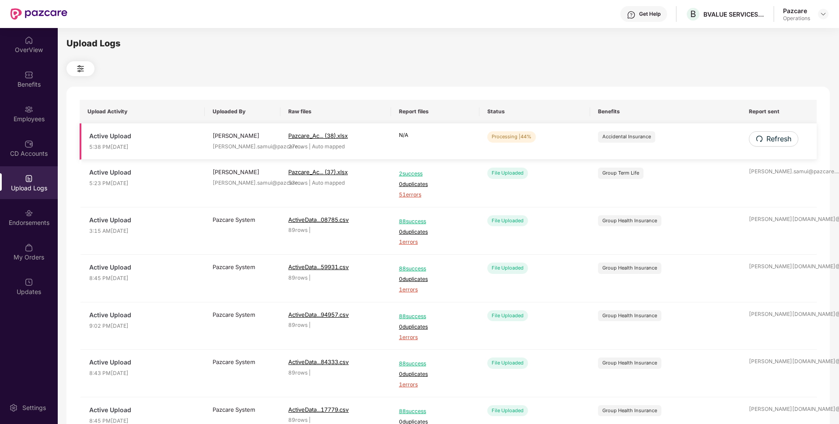
click at [771, 130] on td "Refresh" at bounding box center [779, 141] width 76 height 36
click at [771, 131] on button "Refresh" at bounding box center [773, 138] width 49 height 15
click at [781, 135] on span "Refresh" at bounding box center [778, 138] width 25 height 11
click at [782, 148] on td "Refresh" at bounding box center [779, 141] width 76 height 36
click at [777, 142] on span "Refresh" at bounding box center [778, 138] width 25 height 11
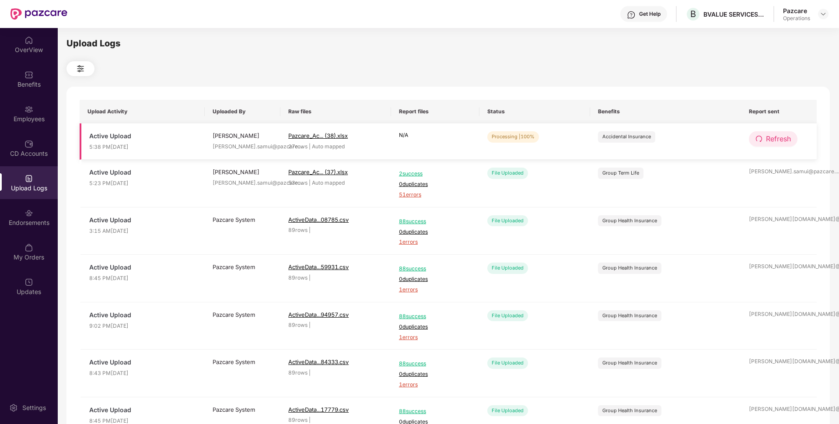
click at [763, 141] on button "Refresh" at bounding box center [773, 138] width 49 height 15
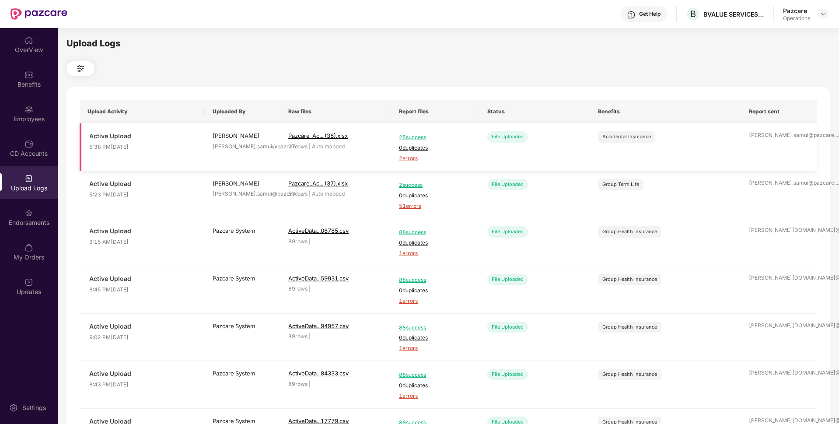
click at [416, 158] on span "2 errors" at bounding box center [435, 158] width 73 height 8
click at [6, 221] on div "Endorsements" at bounding box center [29, 222] width 58 height 9
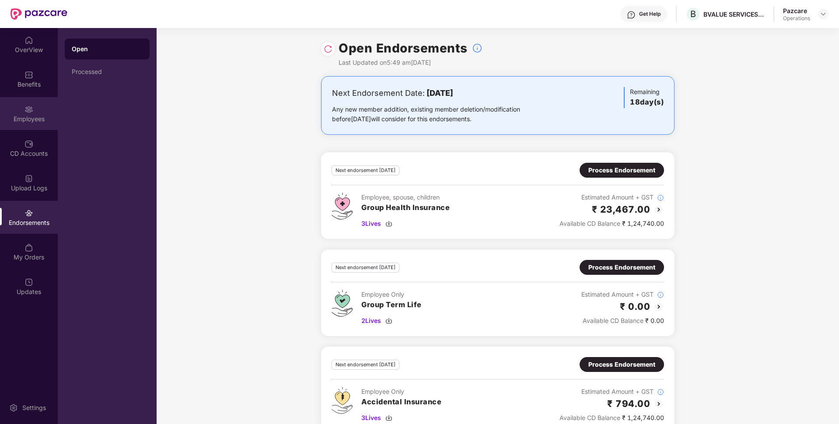
click at [29, 110] on img at bounding box center [29, 109] width 9 height 9
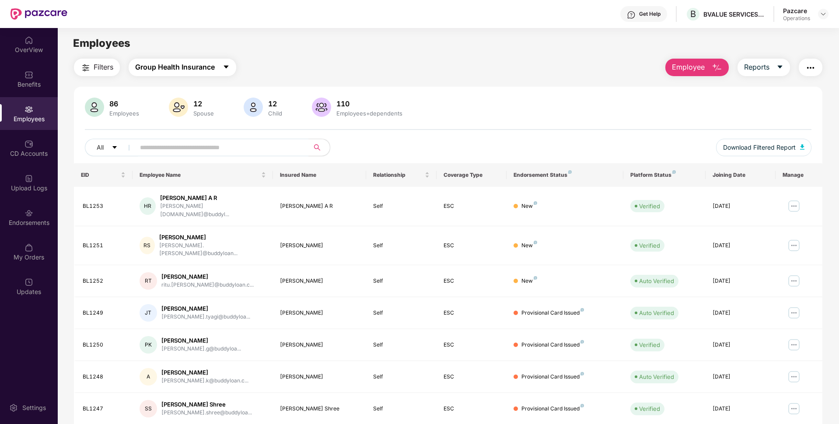
click at [172, 70] on span "Group Health Insurance" at bounding box center [175, 67] width 80 height 11
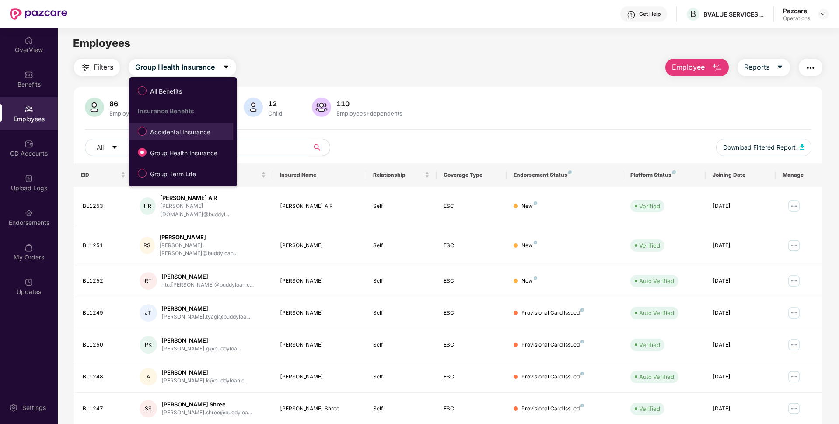
click at [168, 133] on span "Accidental Insurance" at bounding box center [180, 132] width 67 height 10
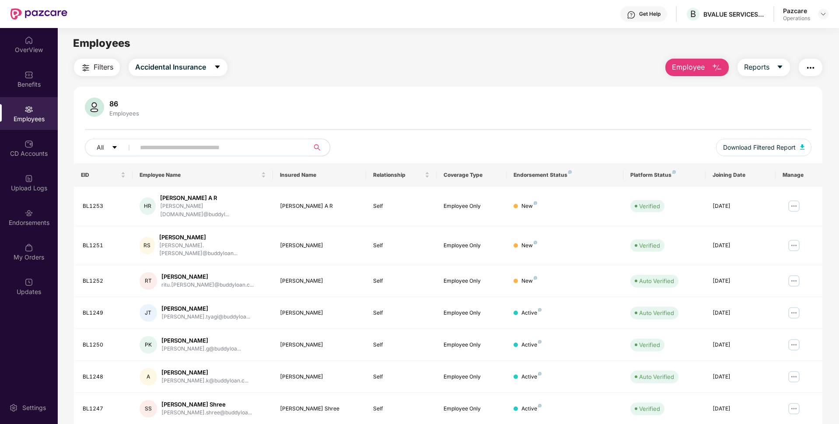
click at [182, 145] on input "text" at bounding box center [218, 147] width 157 height 13
paste input "******"
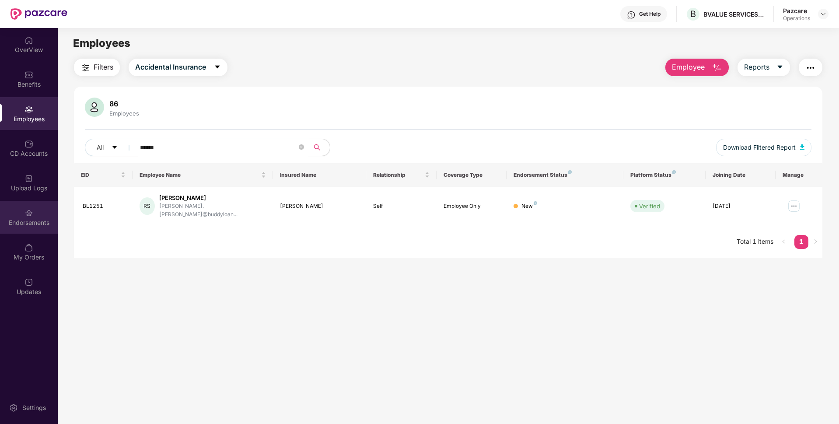
type input "******"
click at [32, 218] on div "Endorsements" at bounding box center [29, 217] width 58 height 33
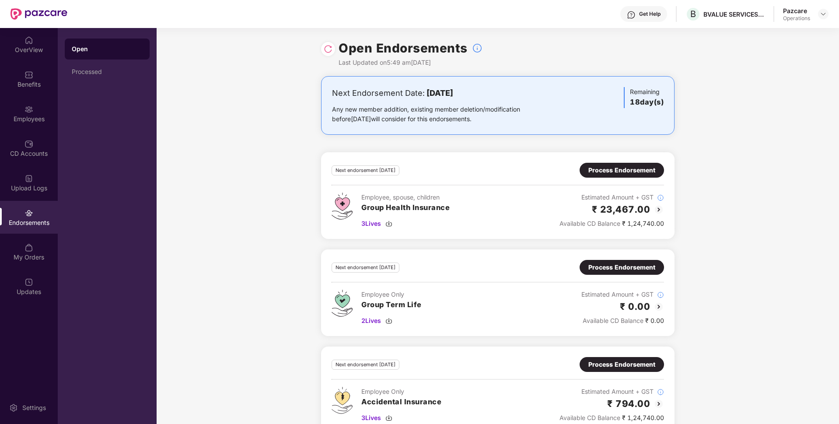
scroll to position [20, 0]
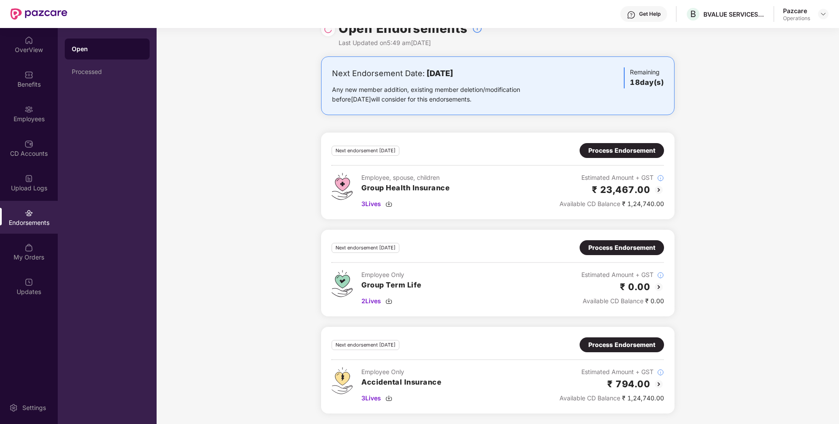
click at [624, 340] on div "Process Endorsement" at bounding box center [622, 345] width 67 height 10
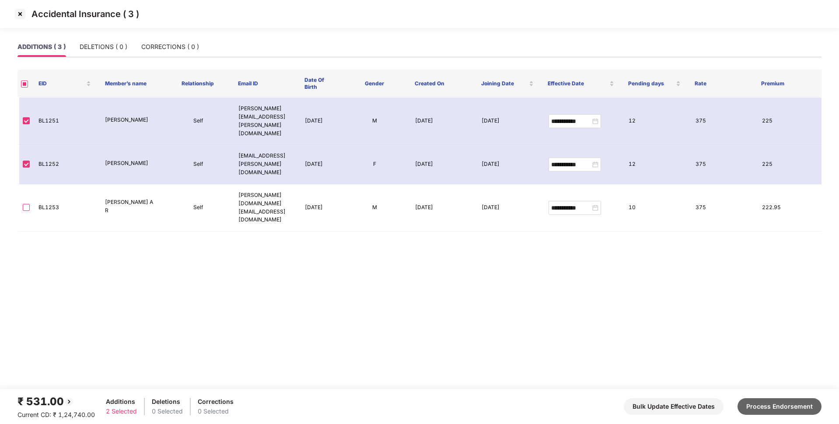
click at [755, 400] on button "Process Endorsement" at bounding box center [780, 406] width 84 height 17
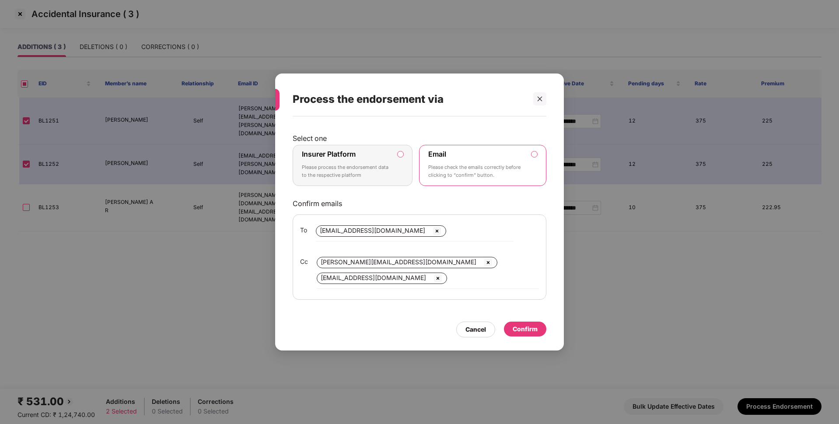
click at [399, 159] on label "Insurer Platform Please process the endorsement data to the respective platform" at bounding box center [353, 165] width 120 height 41
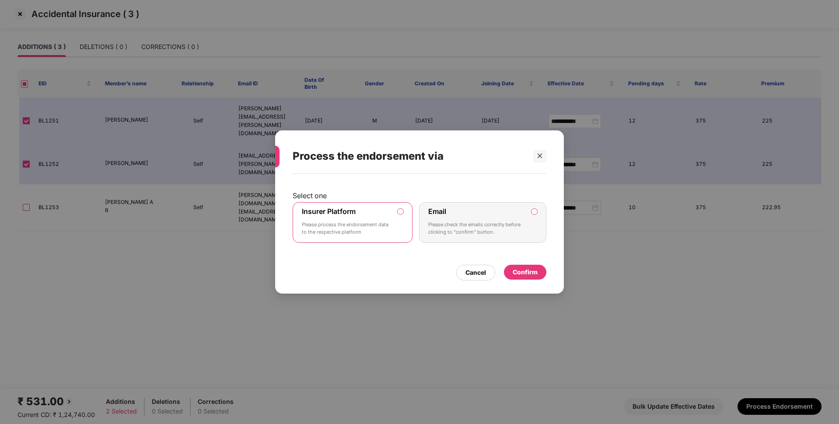
click at [538, 270] on div "Confirm" at bounding box center [525, 272] width 42 height 15
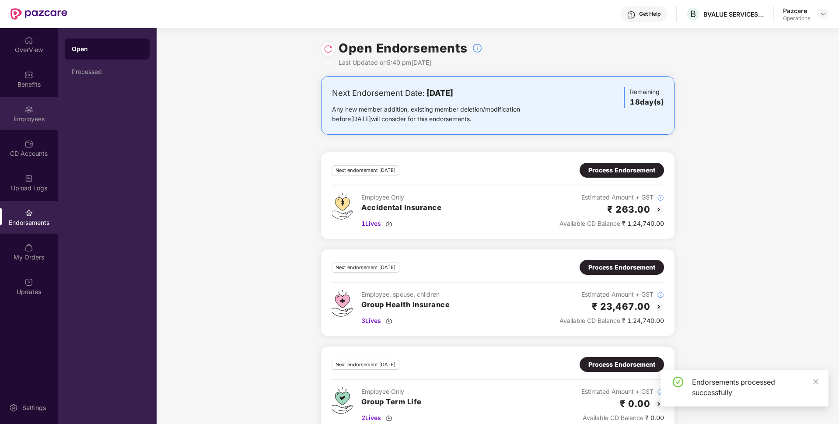
click at [12, 120] on div "Employees" at bounding box center [29, 119] width 58 height 9
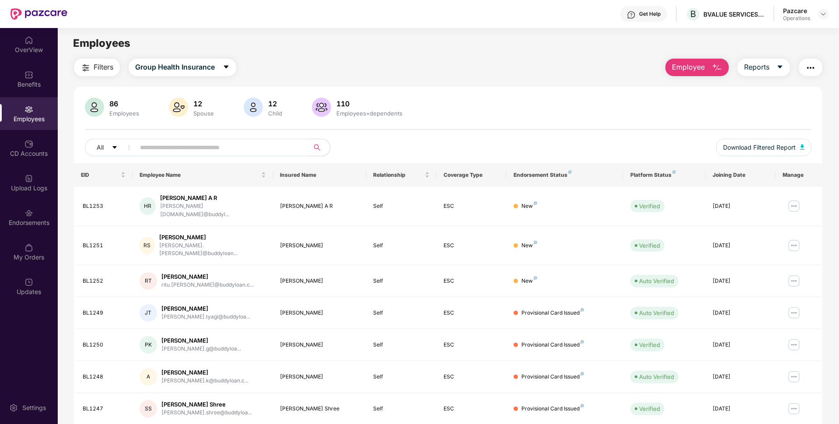
click at [815, 65] on img "button" at bounding box center [811, 68] width 11 height 11
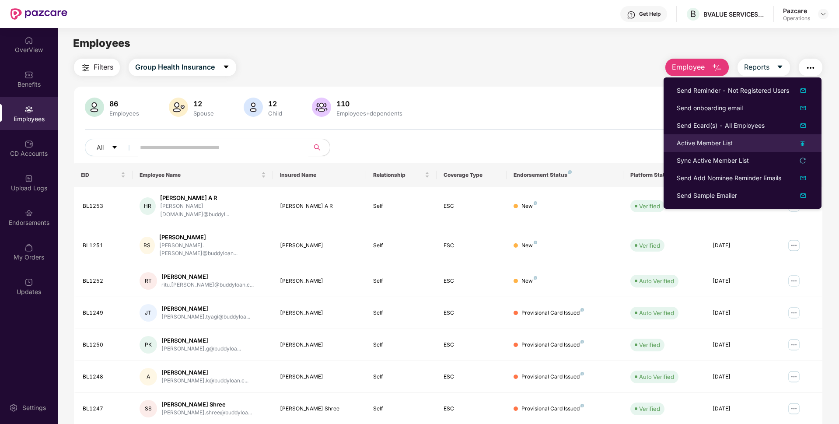
click at [689, 148] on li "Active Member List" at bounding box center [743, 143] width 158 height 18
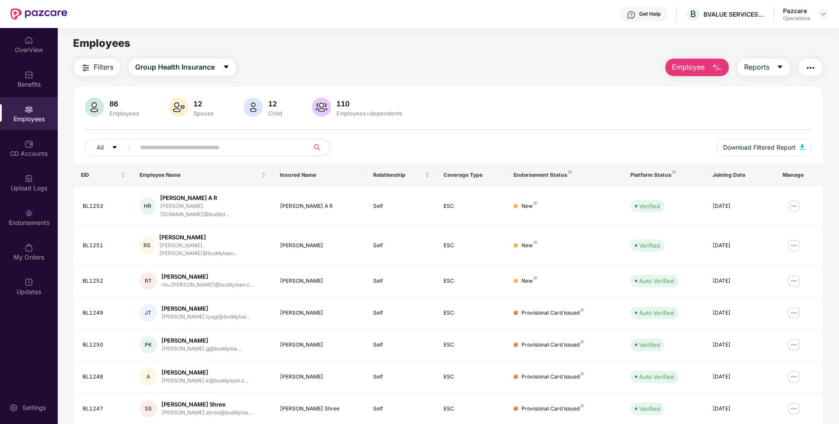
click at [806, 64] on img "button" at bounding box center [811, 68] width 11 height 11
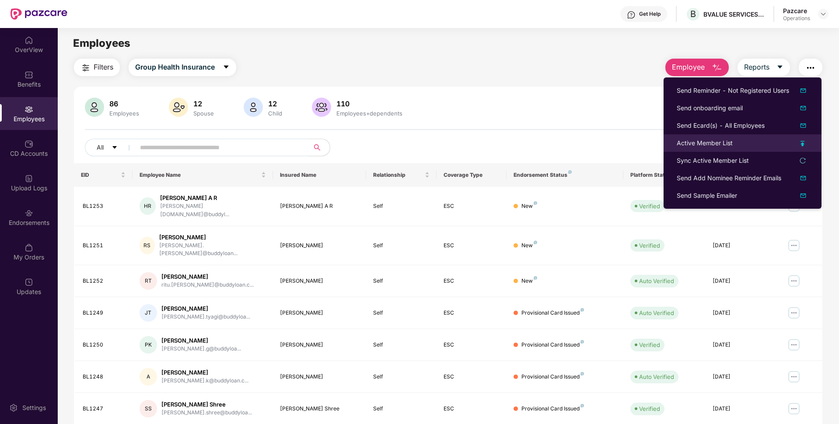
click at [705, 142] on div "Active Member List" at bounding box center [705, 143] width 56 height 10
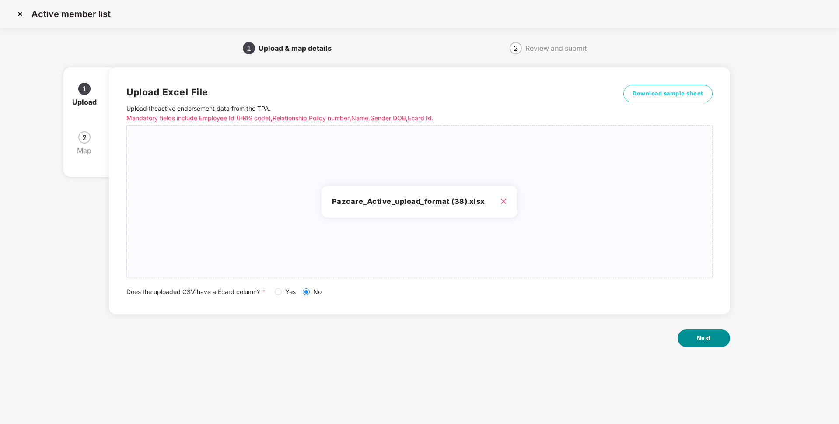
click at [703, 336] on span "Next" at bounding box center [704, 338] width 14 height 9
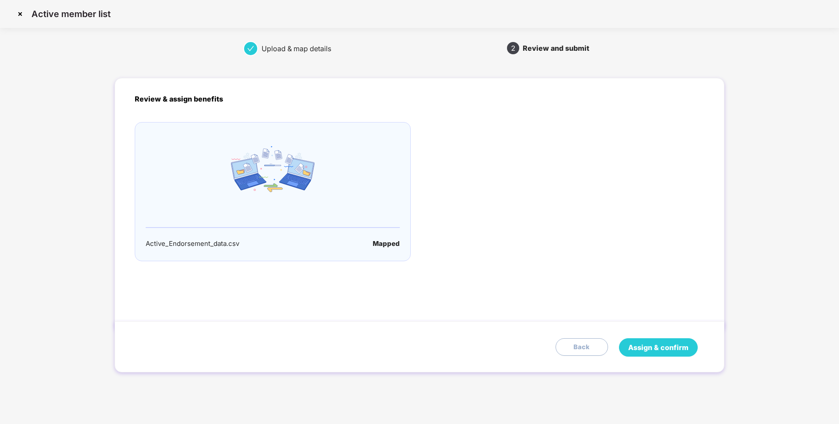
click at [650, 344] on span "Assign & confirm" at bounding box center [658, 347] width 60 height 11
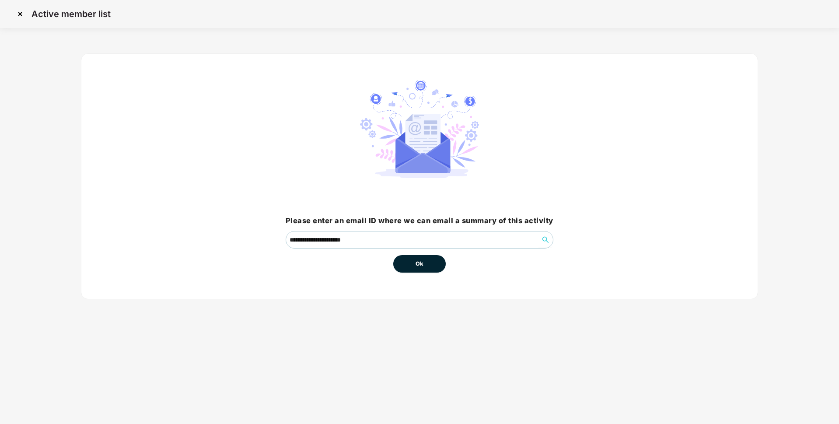
click at [419, 260] on span "Ok" at bounding box center [420, 264] width 8 height 9
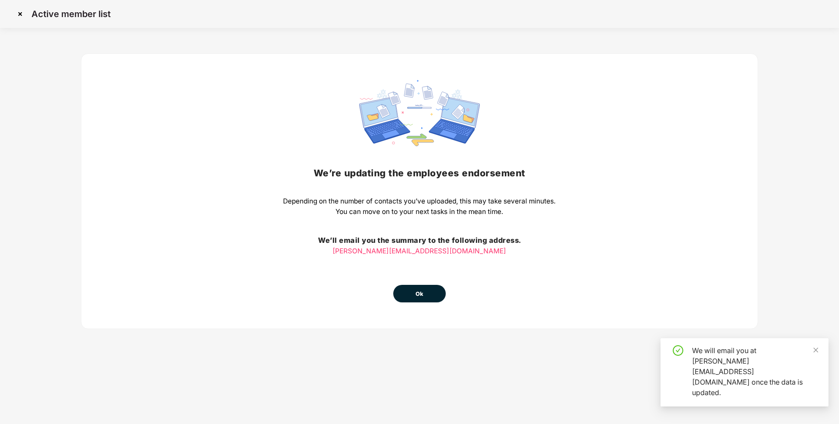
click at [423, 294] on span "Ok" at bounding box center [420, 294] width 8 height 9
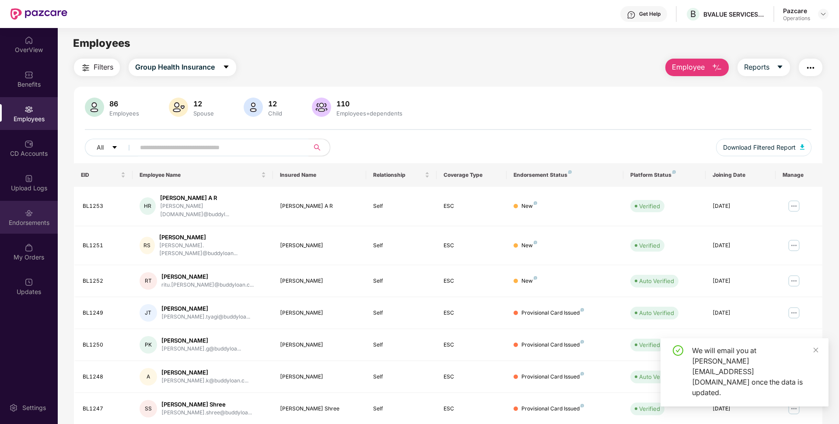
click at [49, 214] on div "Endorsements" at bounding box center [29, 217] width 58 height 33
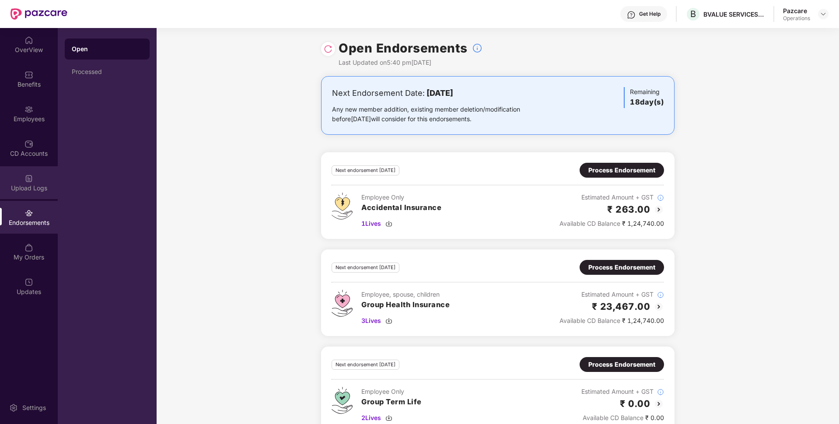
click at [9, 184] on div "Upload Logs" at bounding box center [29, 188] width 58 height 9
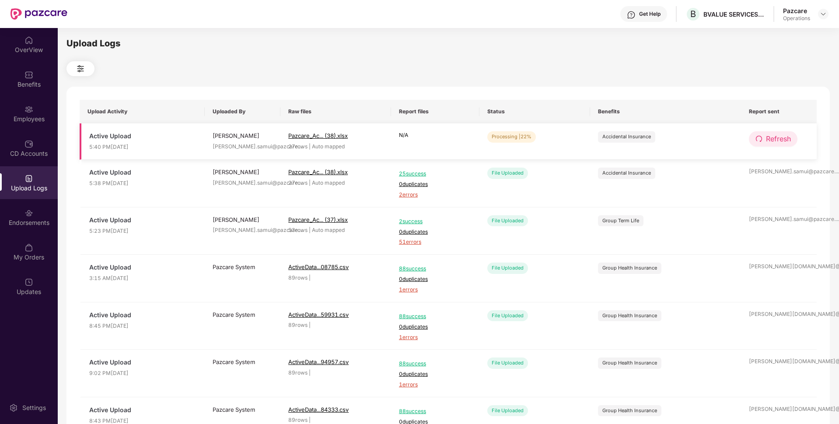
click at [761, 142] on icon "redo" at bounding box center [759, 139] width 6 height 6
click at [776, 139] on span "Refresh" at bounding box center [778, 138] width 25 height 11
click at [765, 139] on button "Refresh" at bounding box center [773, 138] width 49 height 15
click at [763, 139] on button "Refresh" at bounding box center [773, 138] width 49 height 15
click at [763, 138] on button "Refresh" at bounding box center [773, 138] width 49 height 15
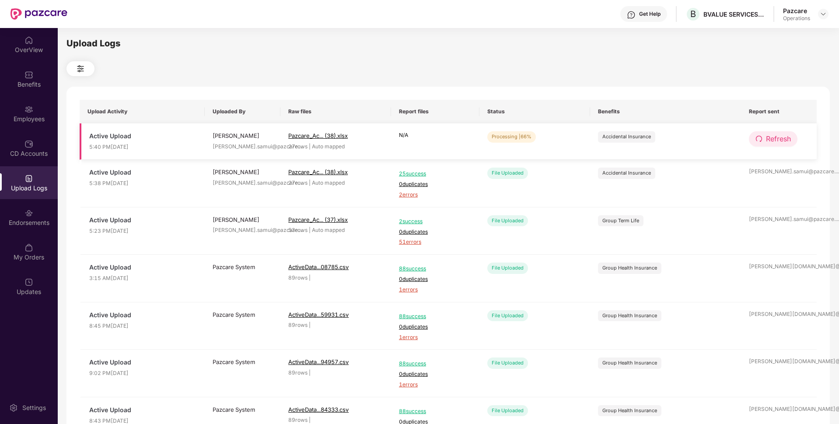
click at [795, 136] on button "Refresh" at bounding box center [773, 138] width 49 height 15
click at [772, 139] on span "Refresh" at bounding box center [778, 138] width 25 height 11
click at [763, 135] on button "Refresh" at bounding box center [773, 138] width 49 height 15
click at [765, 137] on button "Refresh" at bounding box center [773, 138] width 49 height 15
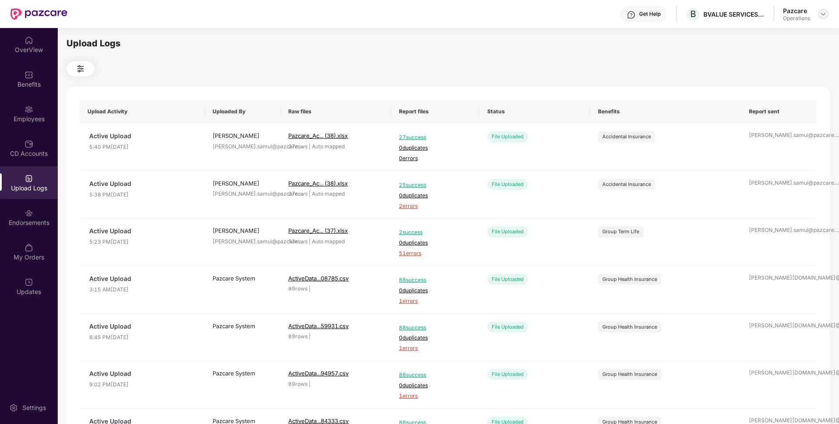
click at [821, 14] on img at bounding box center [823, 14] width 7 height 7
click at [790, 31] on div "Switch to partner view" at bounding box center [783, 34] width 114 height 17
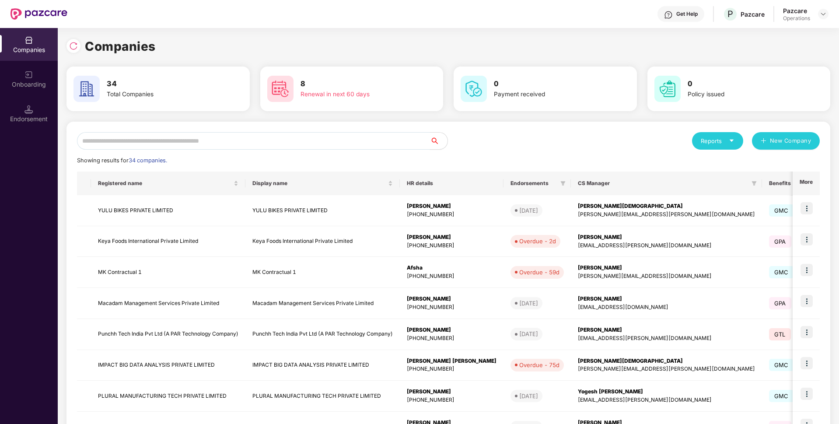
click at [217, 140] on input "text" at bounding box center [253, 141] width 353 height 18
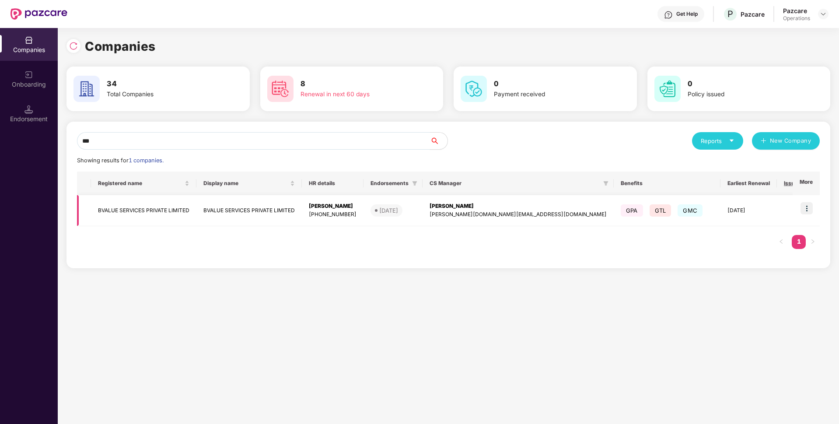
type input "***"
click at [807, 204] on img at bounding box center [807, 208] width 12 height 12
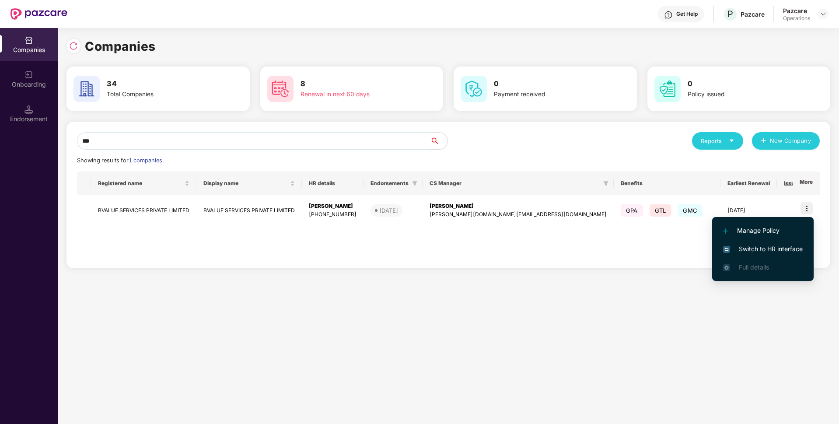
click at [761, 247] on span "Switch to HR interface" at bounding box center [763, 249] width 80 height 10
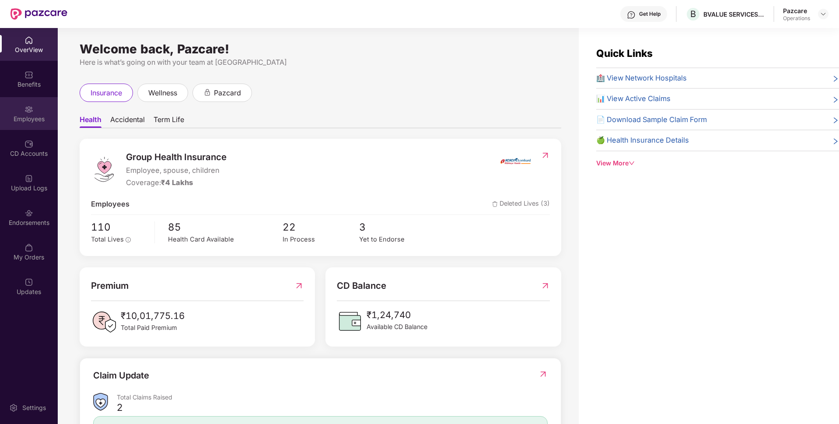
click at [34, 124] on div "Employees" at bounding box center [29, 113] width 58 height 33
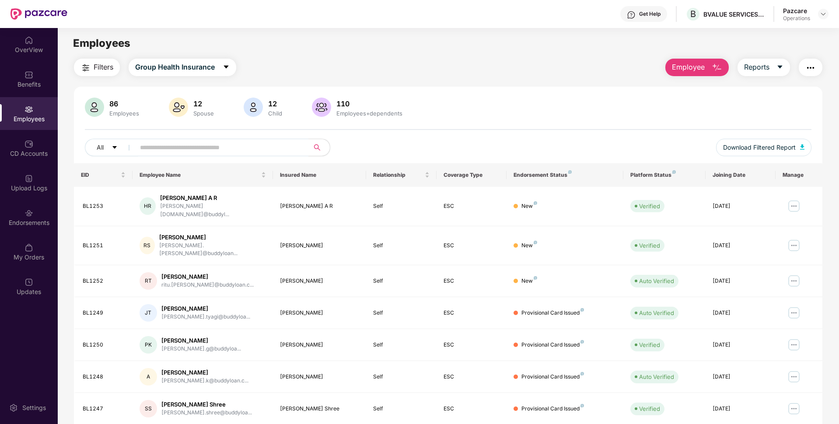
click at [806, 70] on img "button" at bounding box center [811, 68] width 11 height 11
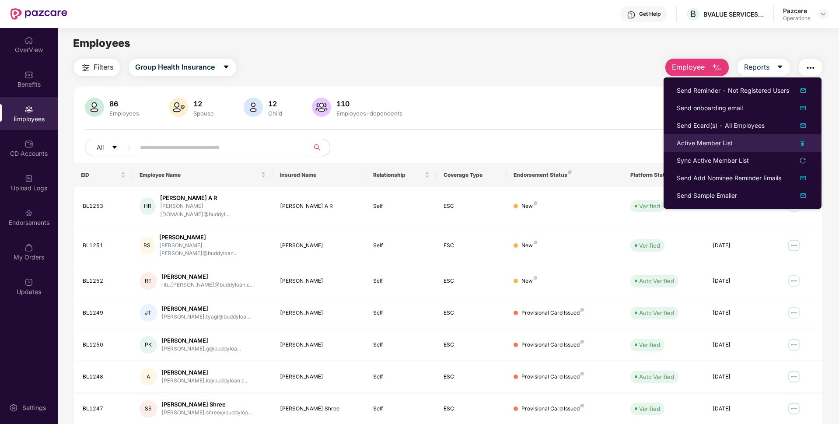
click at [718, 143] on div "Active Member List" at bounding box center [705, 143] width 56 height 10
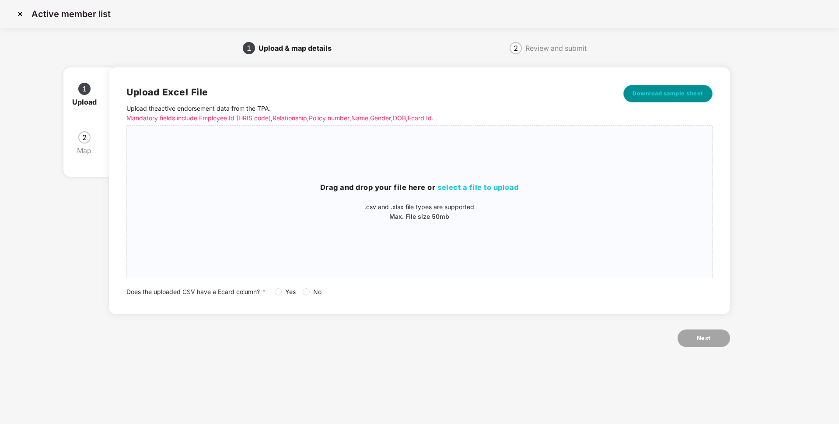
click at [670, 88] on button "Download sample sheet" at bounding box center [668, 94] width 89 height 18
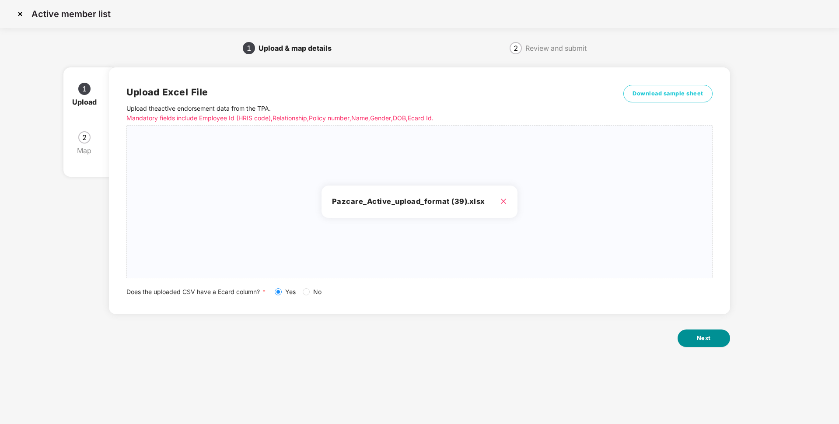
click at [726, 336] on button "Next" at bounding box center [704, 339] width 53 height 18
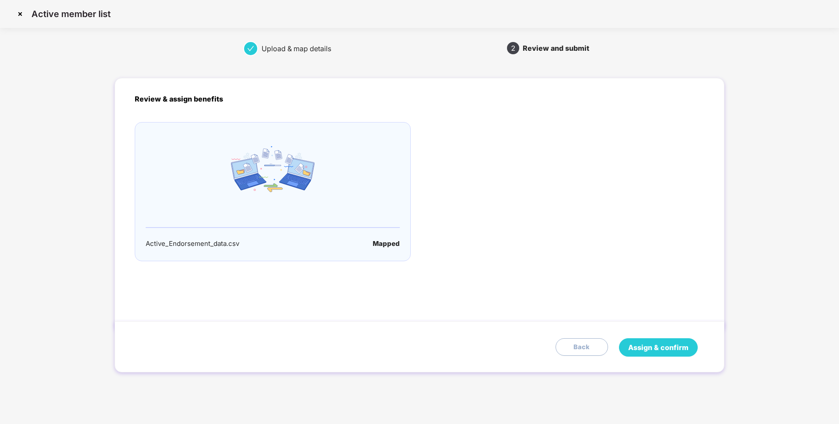
click at [649, 346] on span "Assign & confirm" at bounding box center [658, 347] width 60 height 11
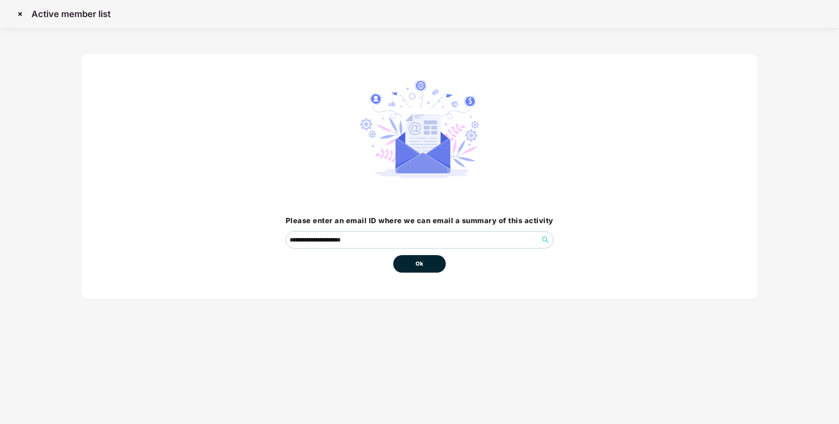
click at [419, 265] on span "Ok" at bounding box center [420, 264] width 8 height 9
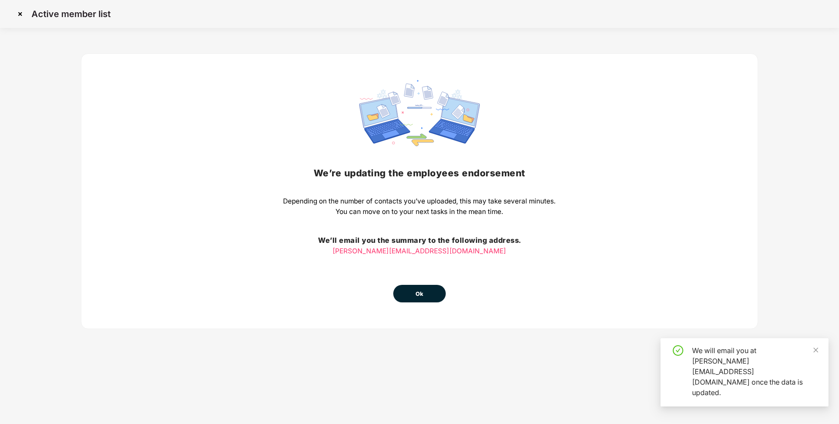
click at [421, 291] on span "Ok" at bounding box center [420, 294] width 8 height 9
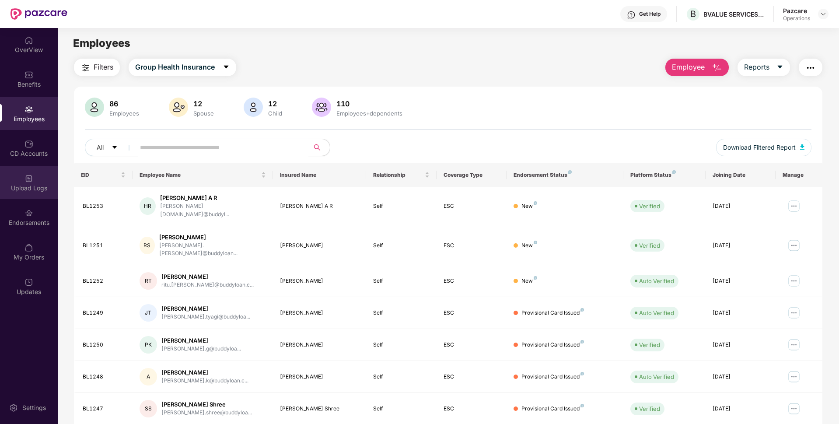
click at [23, 192] on div "Upload Logs" at bounding box center [29, 188] width 58 height 9
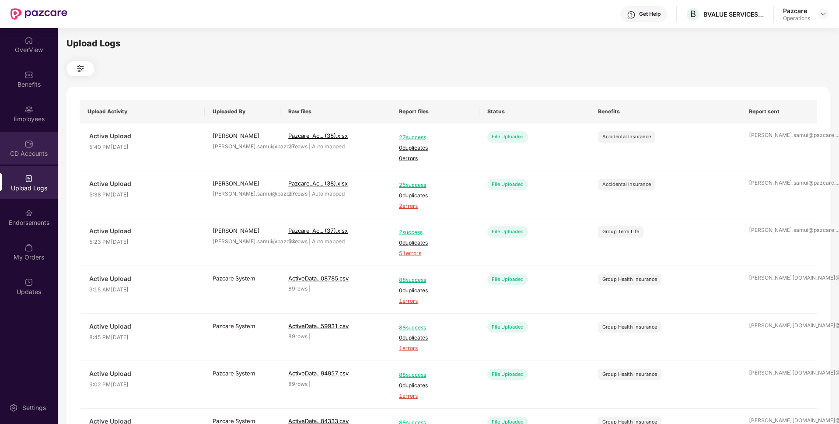
click at [18, 151] on div "CD Accounts" at bounding box center [29, 153] width 58 height 9
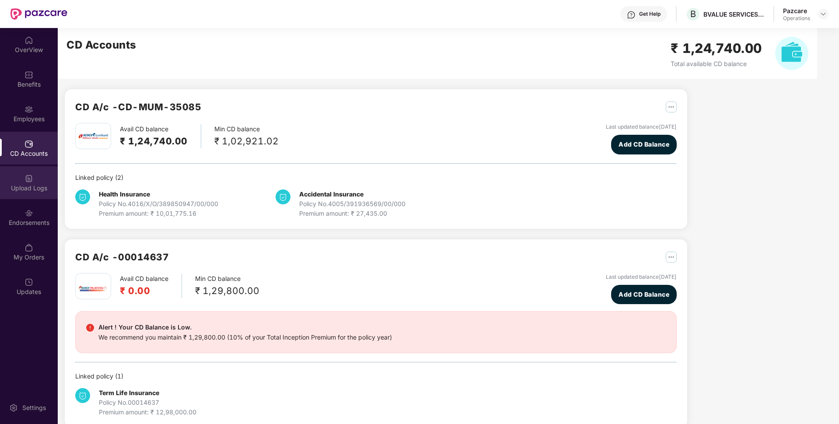
click at [35, 192] on div "Upload Logs" at bounding box center [29, 188] width 58 height 9
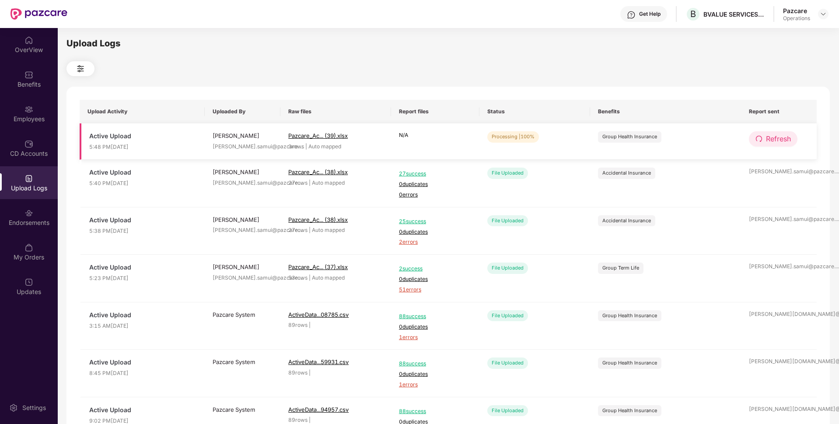
click at [753, 134] on button "Refresh" at bounding box center [773, 138] width 49 height 15
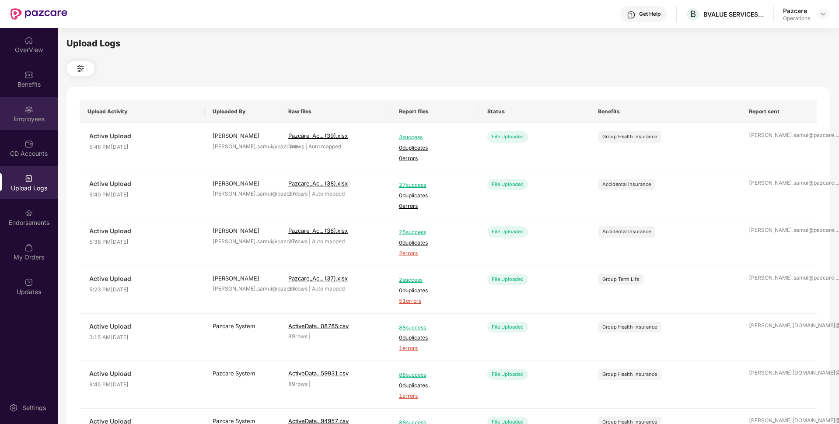
click at [53, 111] on div "Employees" at bounding box center [29, 113] width 58 height 33
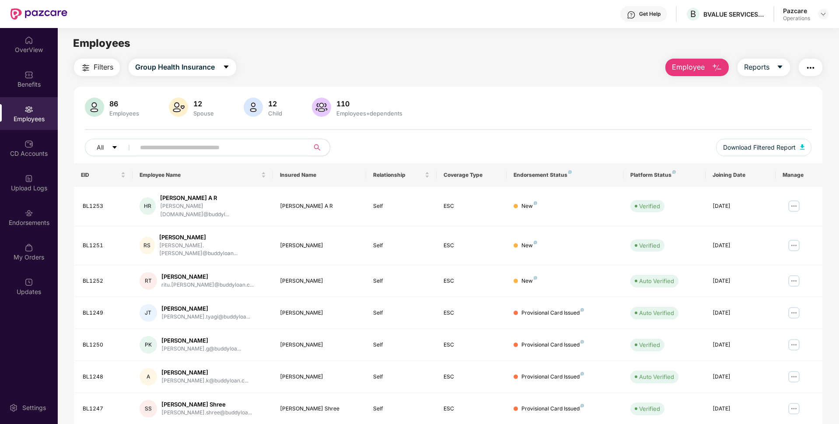
click at [812, 69] on img "button" at bounding box center [811, 68] width 11 height 11
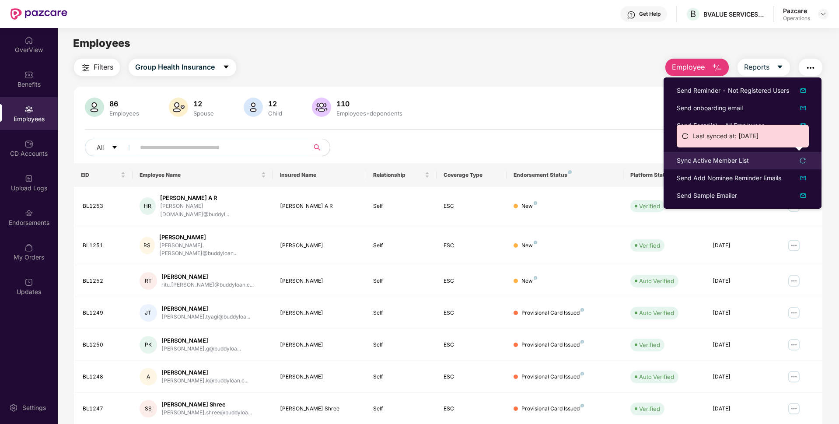
click at [703, 157] on div "Sync Active Member List" at bounding box center [713, 161] width 72 height 10
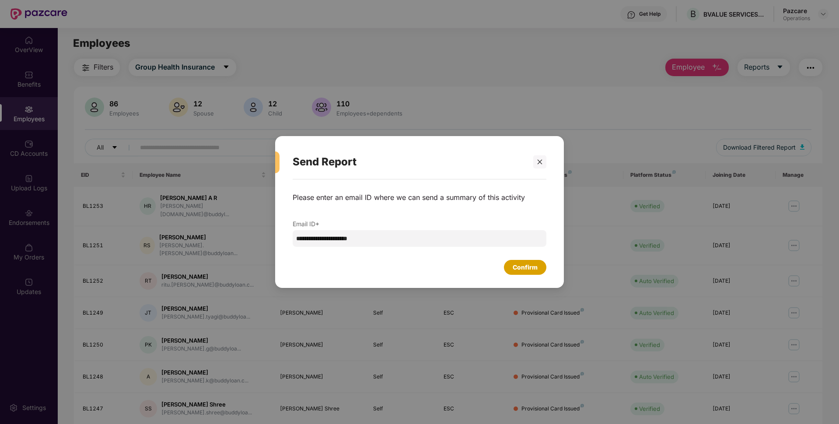
click at [531, 270] on div "Confirm" at bounding box center [525, 268] width 25 height 10
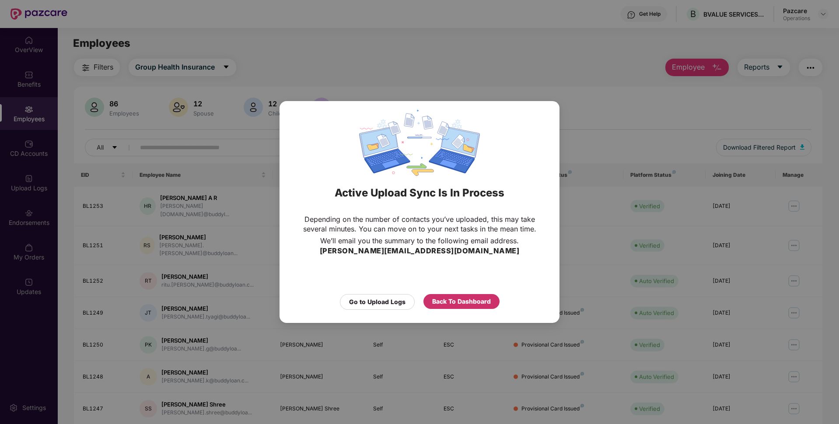
click at [474, 300] on div "Back To Dashboard" at bounding box center [461, 302] width 59 height 10
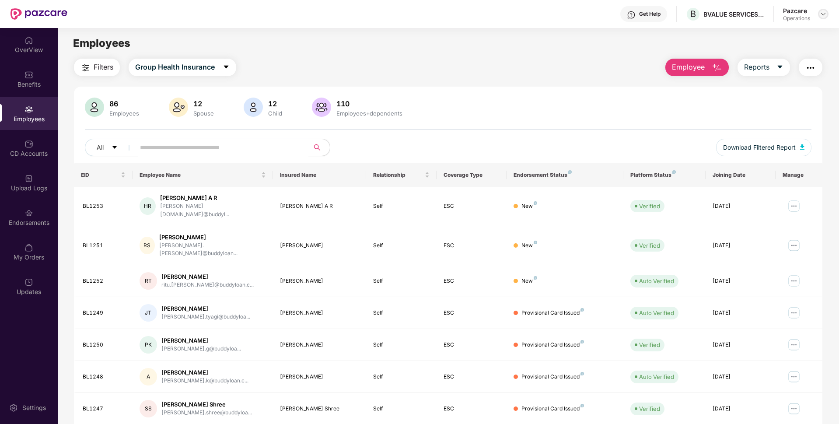
click at [824, 18] on div at bounding box center [823, 14] width 11 height 11
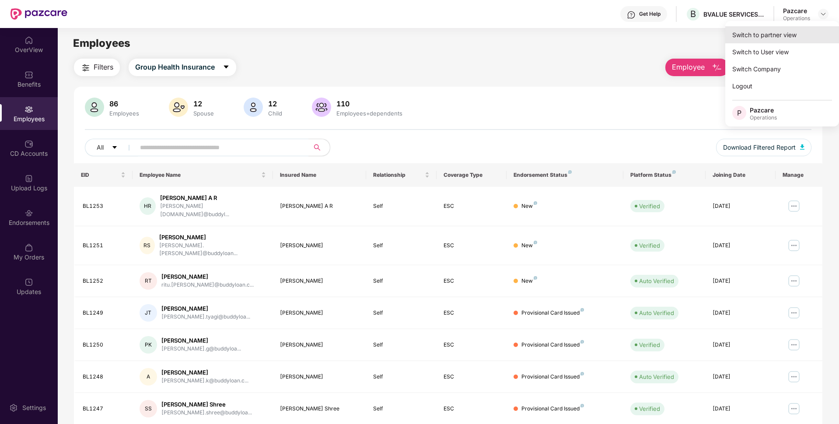
click at [797, 27] on div "Switch to partner view" at bounding box center [783, 34] width 114 height 17
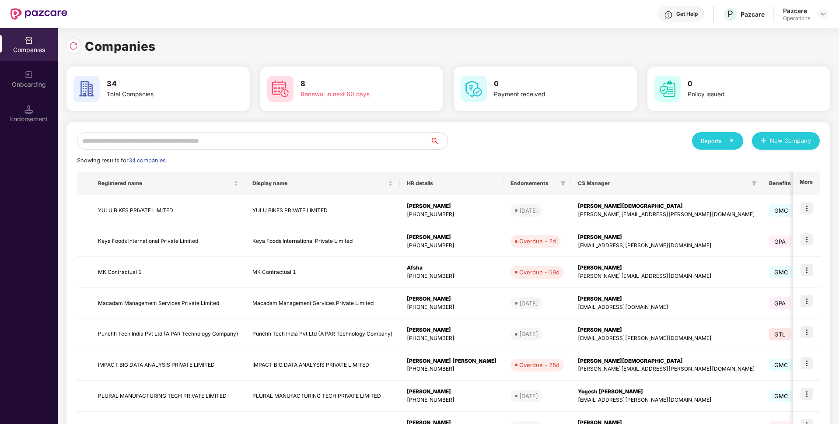
click at [242, 141] on input "text" at bounding box center [253, 141] width 353 height 18
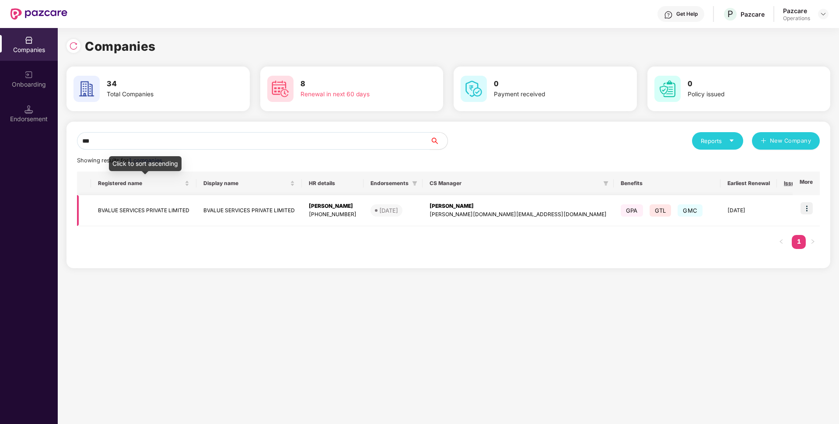
type input "***"
click at [150, 203] on td "BVALUE SERVICES PRIVATE LIMITED" at bounding box center [143, 210] width 105 height 31
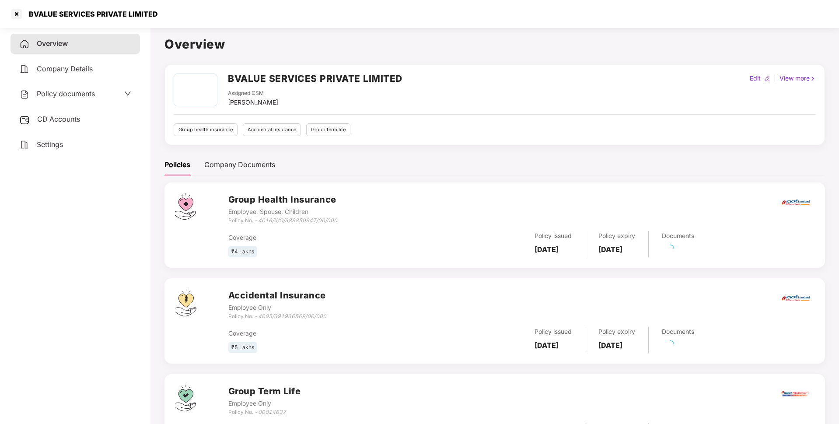
click at [76, 120] on span "CD Accounts" at bounding box center [58, 119] width 43 height 9
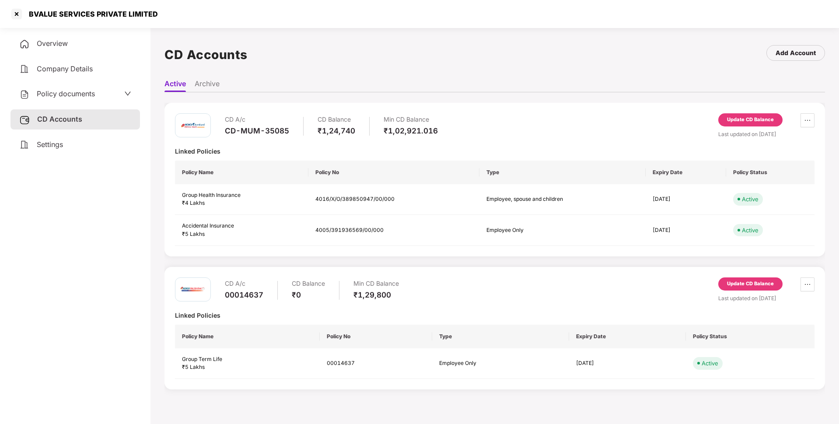
click at [758, 117] on div "Update CD Balance" at bounding box center [750, 120] width 47 height 8
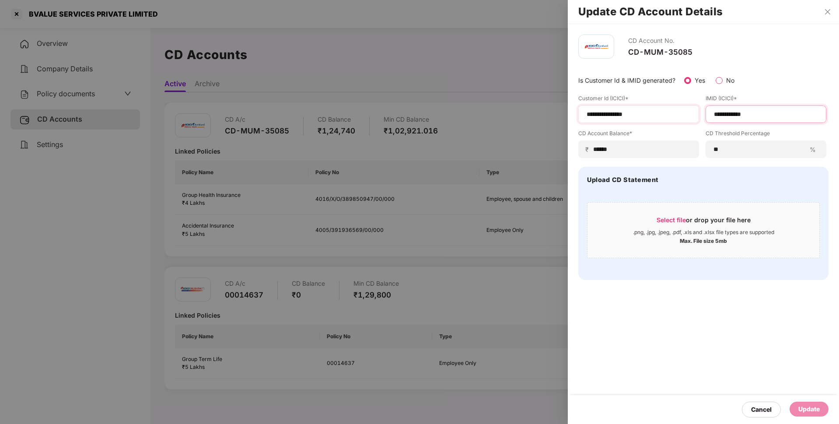
drag, startPoint x: 758, startPoint y: 116, endPoint x: 696, endPoint y: 118, distance: 61.7
click at [696, 118] on div "**********" at bounding box center [704, 126] width 250 height 63
paste input
type input "**********"
click at [808, 408] on div "Update" at bounding box center [809, 409] width 21 height 10
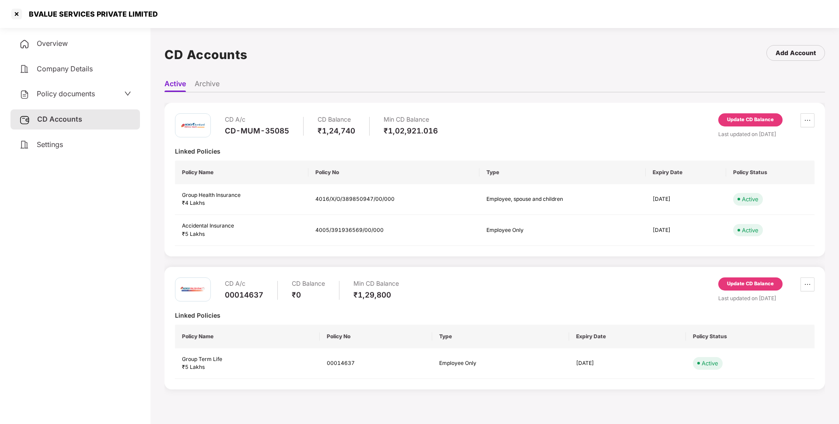
click at [741, 121] on div "Update CD Balance" at bounding box center [750, 120] width 47 height 8
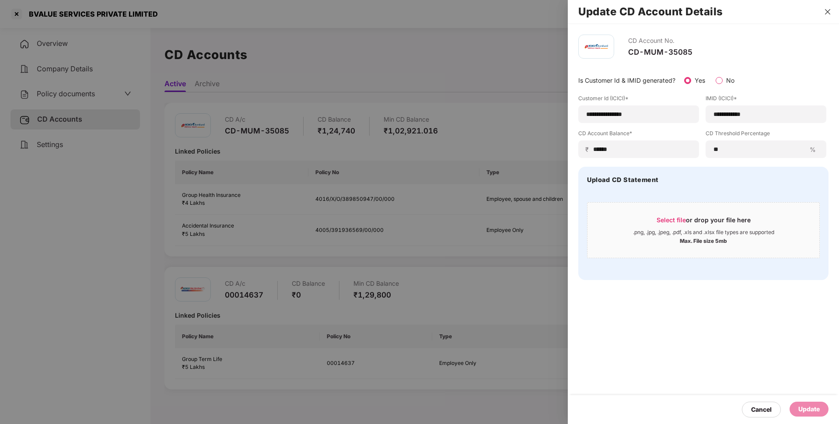
click at [828, 9] on icon "close" at bounding box center [828, 11] width 7 height 7
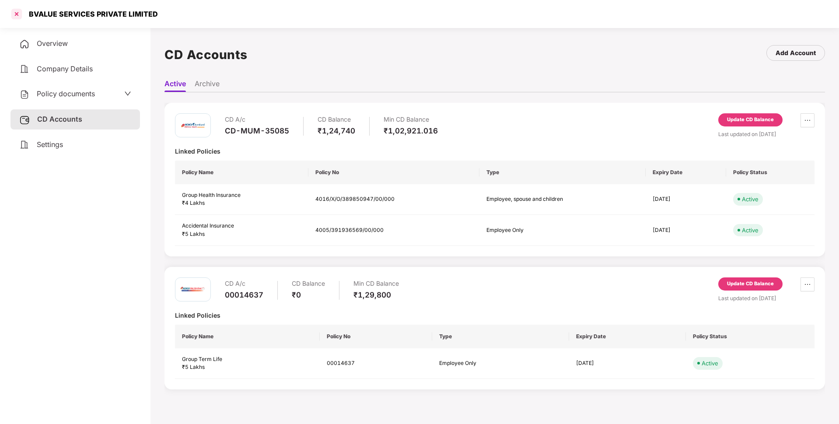
click at [11, 11] on div at bounding box center [17, 14] width 14 height 14
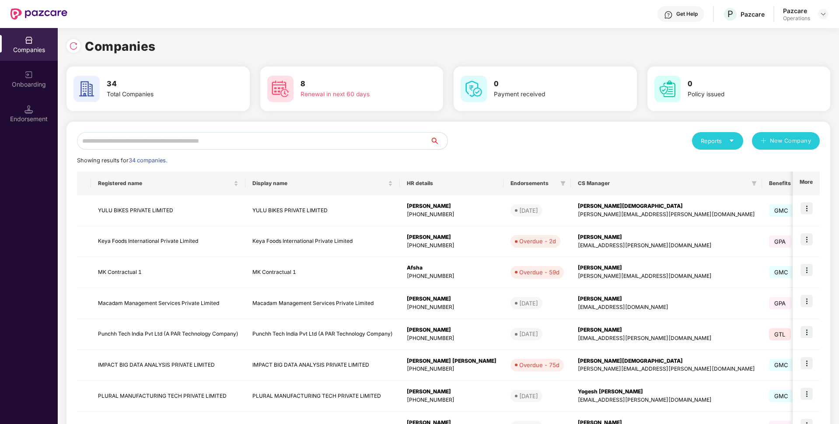
click at [146, 145] on input "text" at bounding box center [253, 141] width 353 height 18
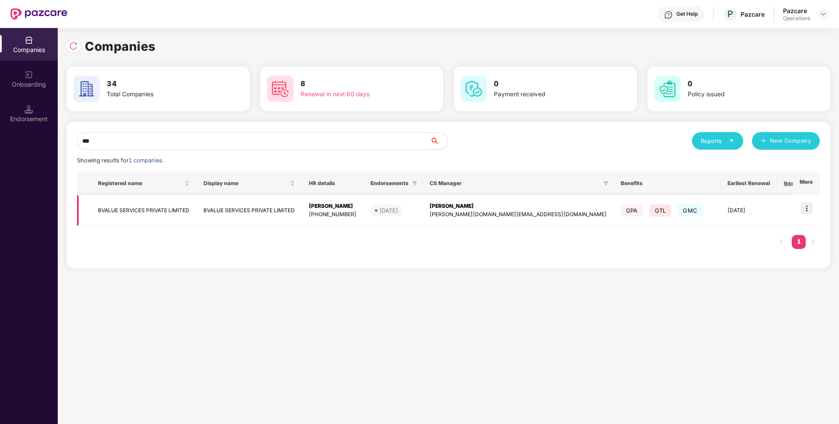
type input "***"
click at [807, 205] on img at bounding box center [807, 208] width 12 height 12
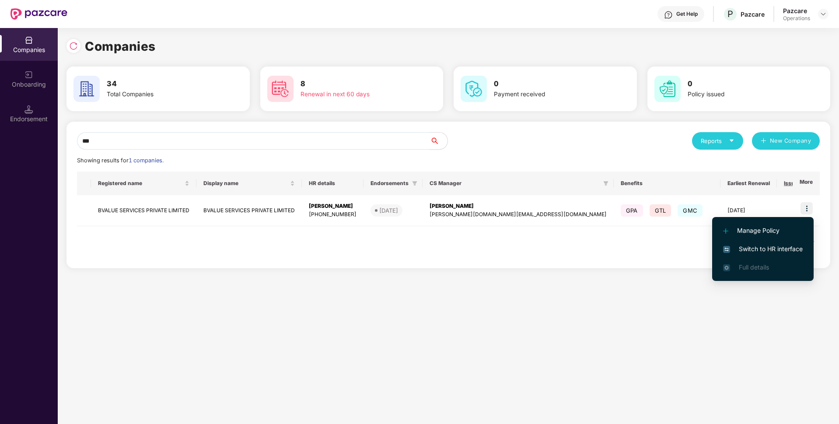
click at [762, 249] on span "Switch to HR interface" at bounding box center [763, 249] width 80 height 10
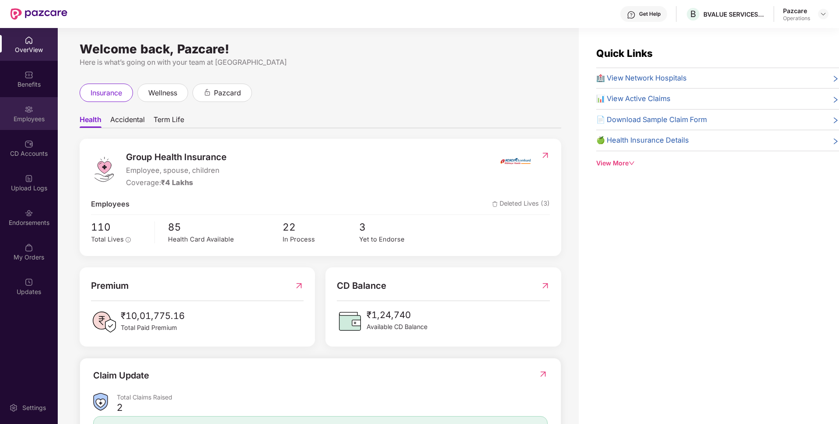
click at [37, 119] on div "Employees" at bounding box center [29, 119] width 58 height 9
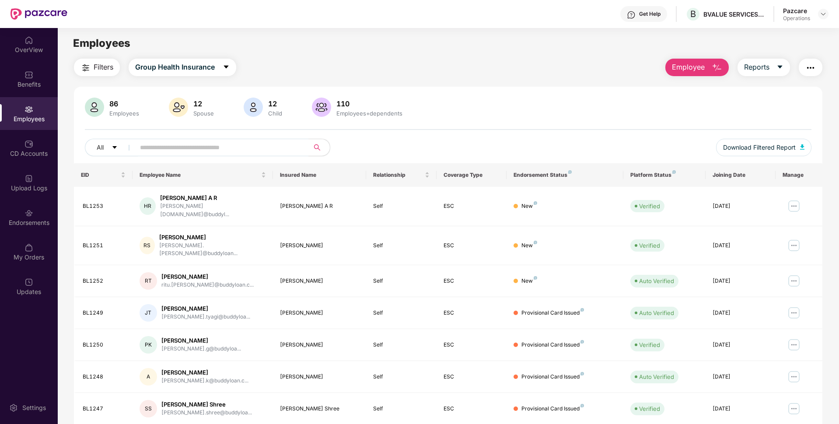
click at [810, 69] on img "button" at bounding box center [811, 68] width 11 height 11
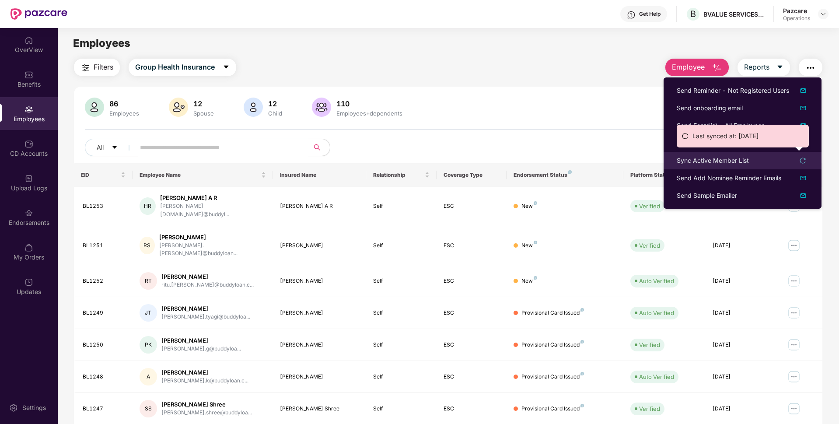
click at [739, 164] on div "Sync Active Member List" at bounding box center [713, 161] width 72 height 10
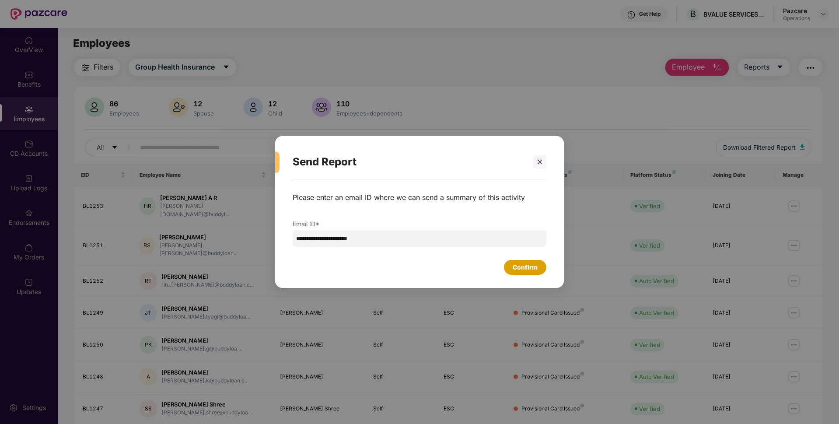
click at [530, 269] on div "Confirm" at bounding box center [525, 268] width 25 height 10
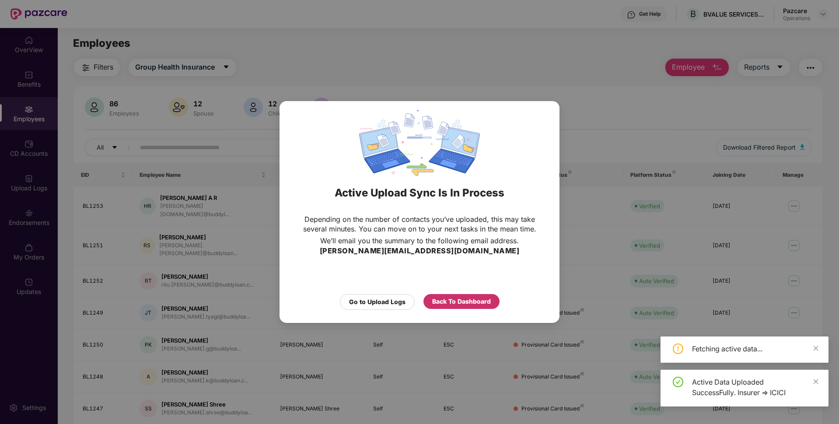
click at [484, 297] on div "Back To Dashboard" at bounding box center [461, 302] width 59 height 10
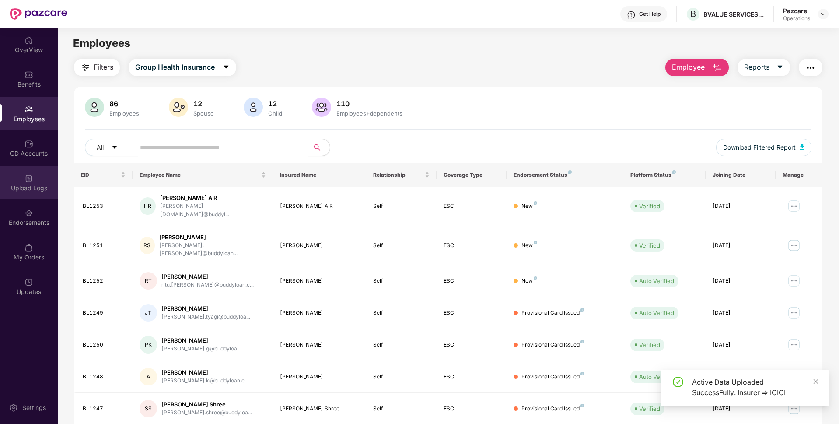
click at [45, 186] on div "Upload Logs" at bounding box center [29, 188] width 58 height 9
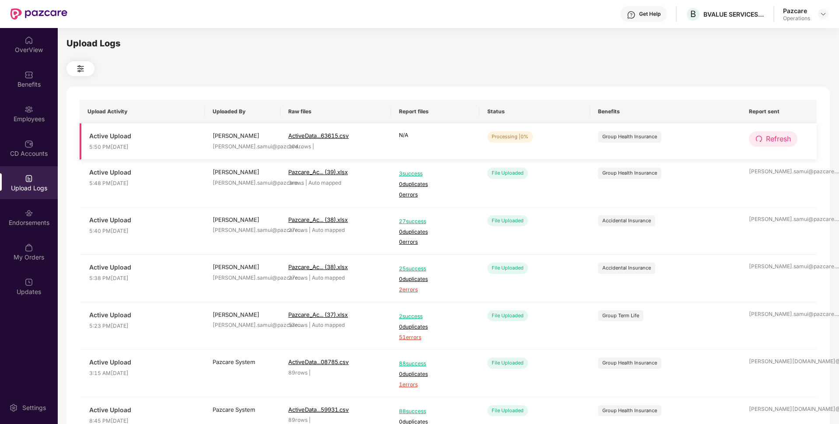
click at [776, 136] on span "Refresh" at bounding box center [778, 138] width 25 height 11
click at [822, 16] on img at bounding box center [823, 14] width 7 height 7
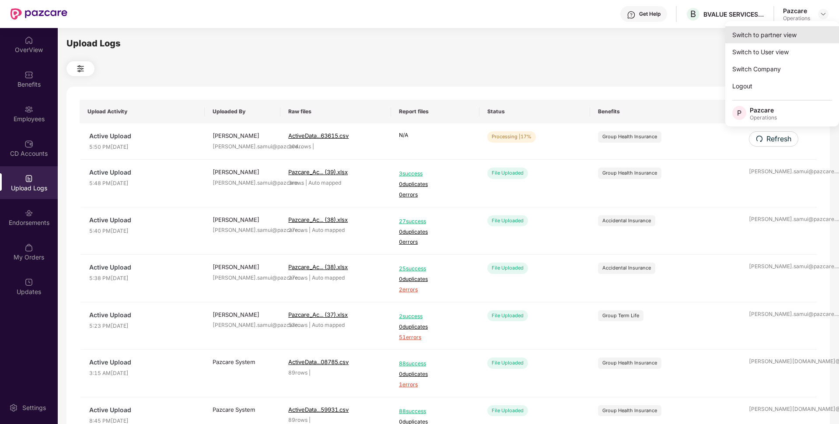
click at [779, 28] on div "Switch to partner view" at bounding box center [783, 34] width 114 height 17
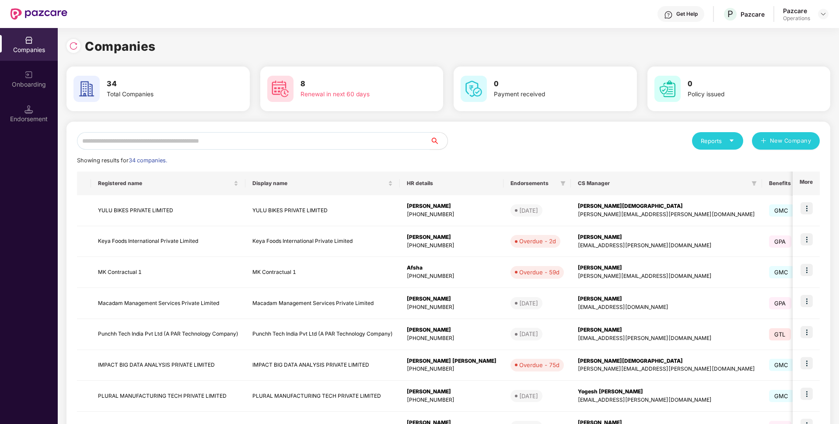
click at [331, 138] on input "text" at bounding box center [253, 141] width 353 height 18
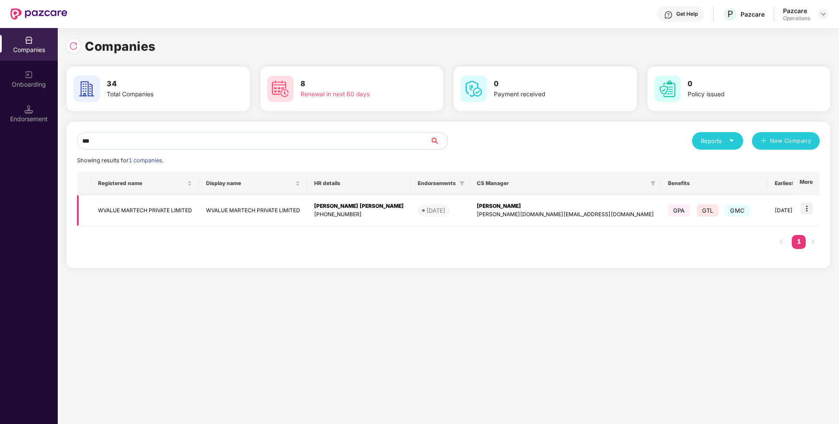
type input "***"
click at [806, 205] on img at bounding box center [807, 208] width 12 height 12
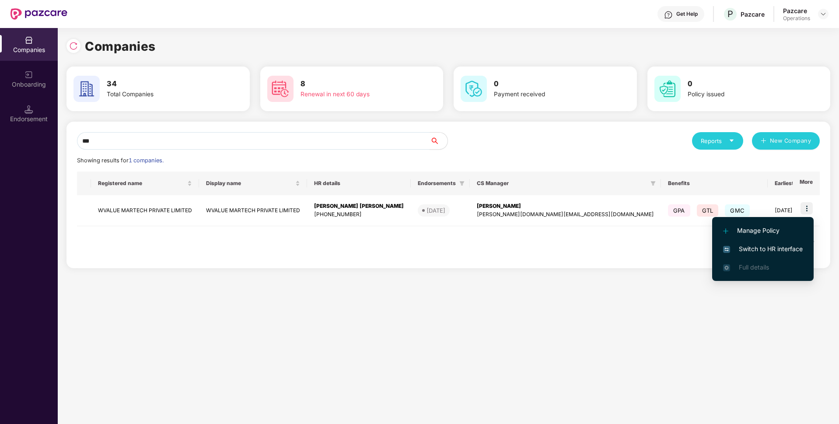
click at [757, 244] on span "Switch to HR interface" at bounding box center [763, 249] width 80 height 10
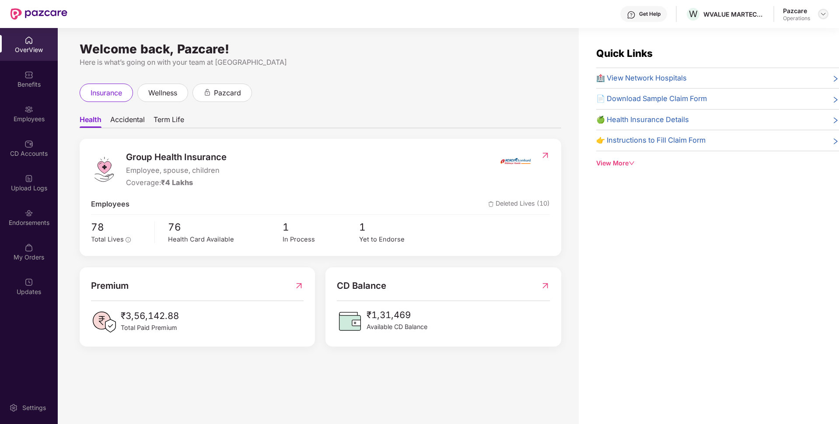
click at [822, 18] on div at bounding box center [823, 14] width 11 height 11
click at [777, 30] on div "Switch to partner view" at bounding box center [783, 34] width 114 height 17
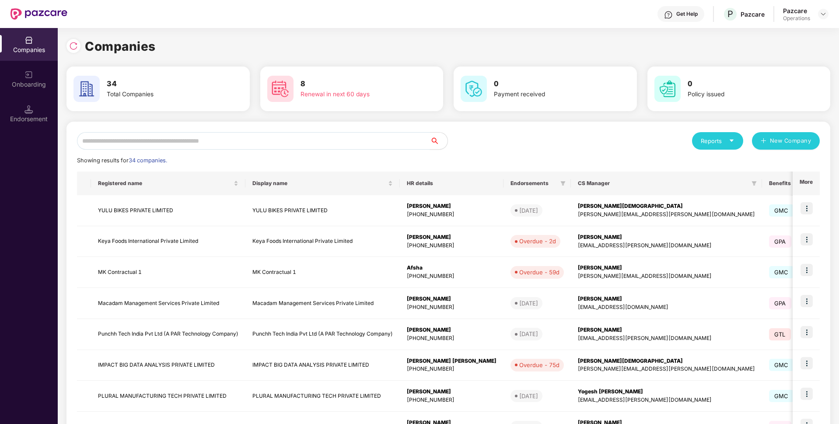
click at [223, 141] on input "text" at bounding box center [253, 141] width 353 height 18
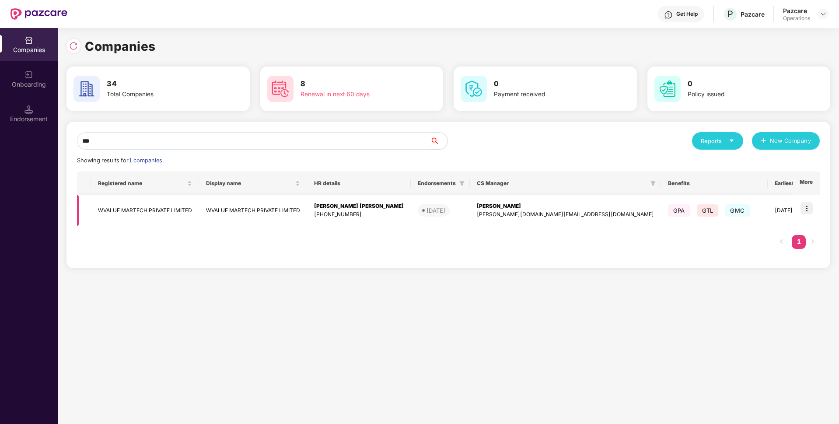
type input "***"
click at [147, 204] on td "WVALUE MARTECH PRIVATE LIMITED" at bounding box center [145, 210] width 108 height 31
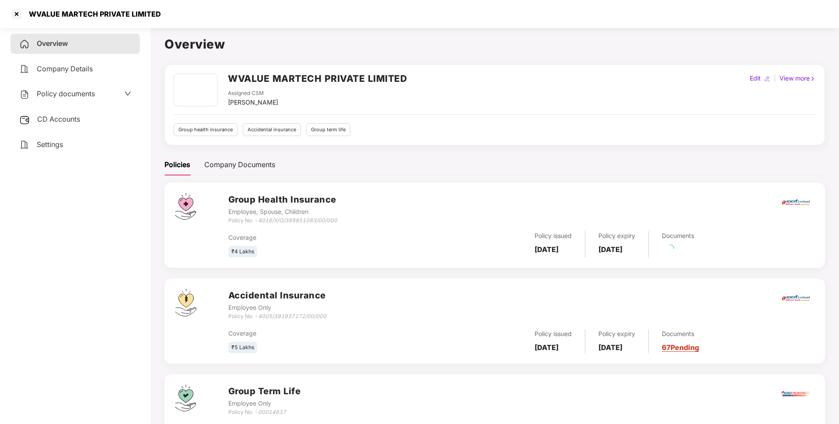
click at [87, 98] on span "Policy documents" at bounding box center [66, 93] width 58 height 9
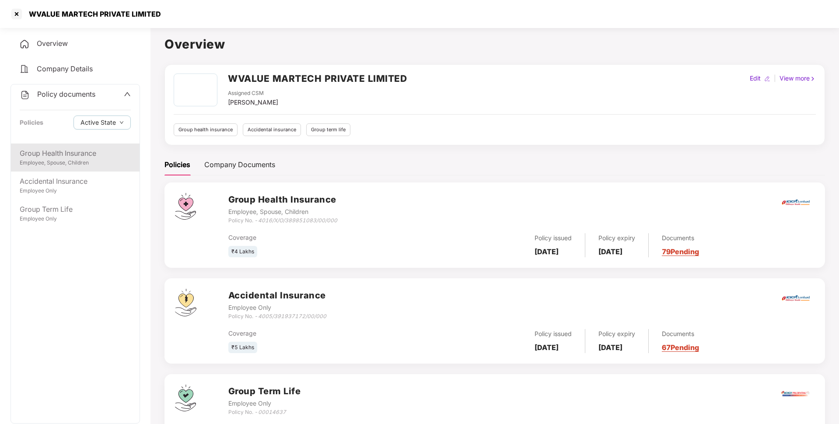
click at [77, 155] on div "Group Health Insurance" at bounding box center [75, 153] width 111 height 11
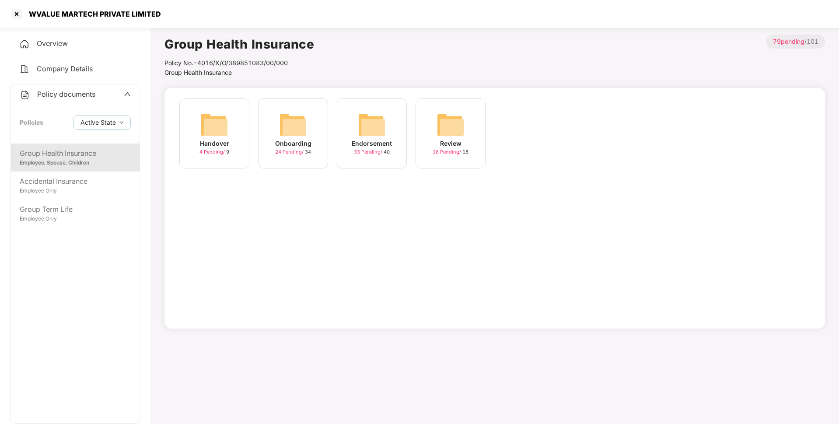
click at [351, 150] on div "Endorsement 33 Pending / 40" at bounding box center [372, 133] width 70 height 70
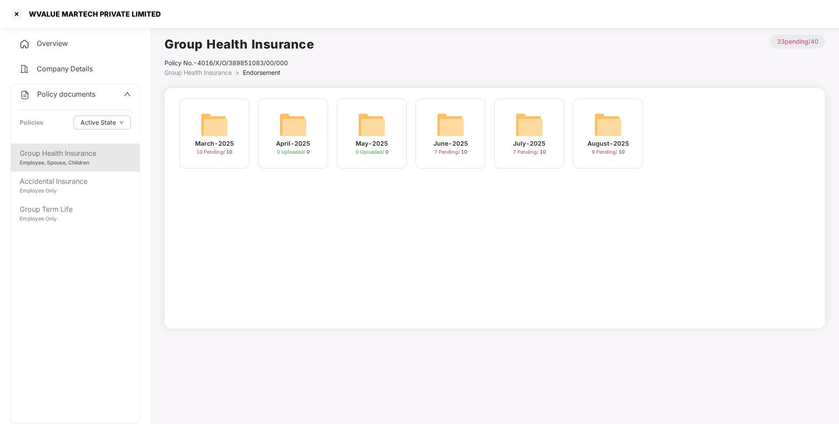
click at [593, 142] on div "August-2025" at bounding box center [609, 144] width 42 height 10
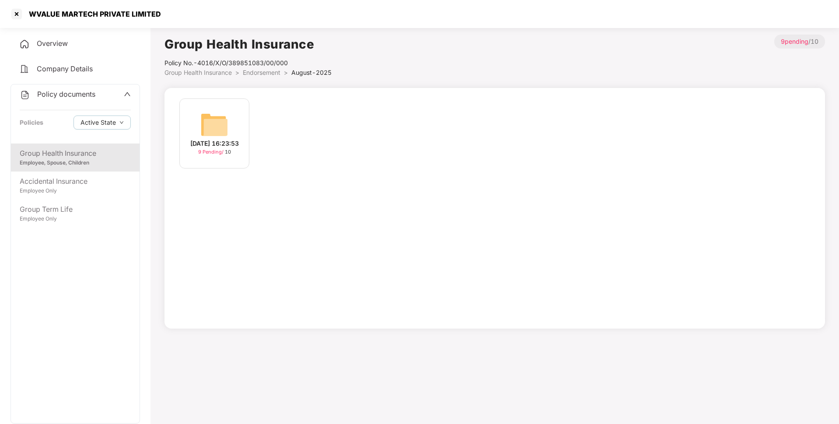
click at [228, 131] on div "[DATE] 16:23:53 9 Pending / 10" at bounding box center [214, 133] width 70 height 70
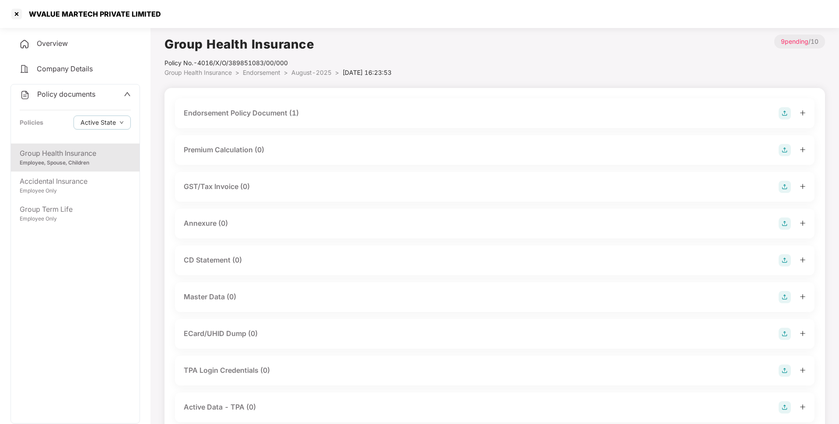
click at [664, 118] on div "Endorsement Policy Document (1)" at bounding box center [495, 113] width 622 height 12
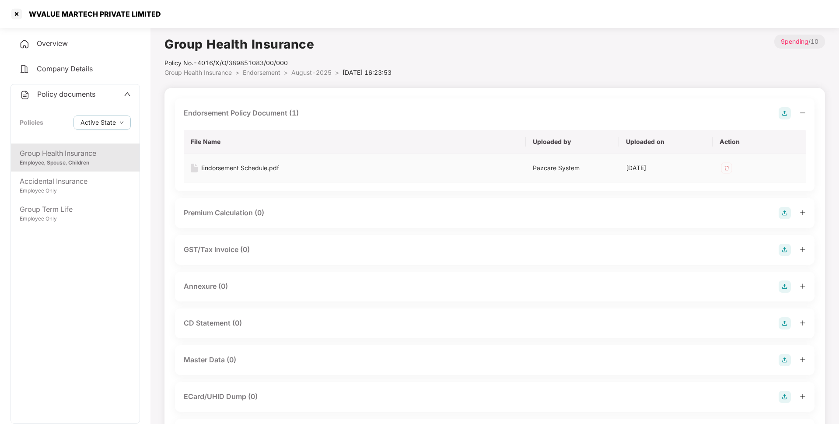
click at [262, 168] on div "Endorsement Schedule.pdf" at bounding box center [240, 168] width 78 height 10
click at [14, 16] on div at bounding box center [17, 14] width 14 height 14
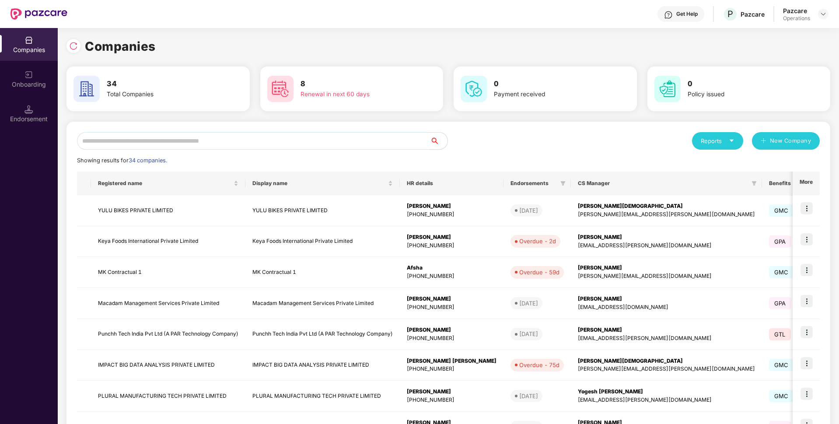
click at [106, 153] on div "Reports New Company Showing results for 34 companies. Registered name Display n…" at bounding box center [448, 334] width 743 height 404
click at [109, 136] on input "text" at bounding box center [253, 141] width 353 height 18
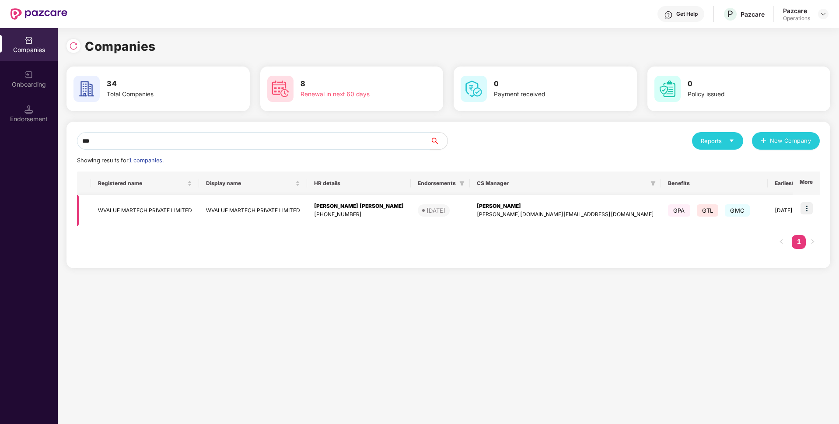
type input "***"
click at [804, 208] on img at bounding box center [807, 208] width 12 height 12
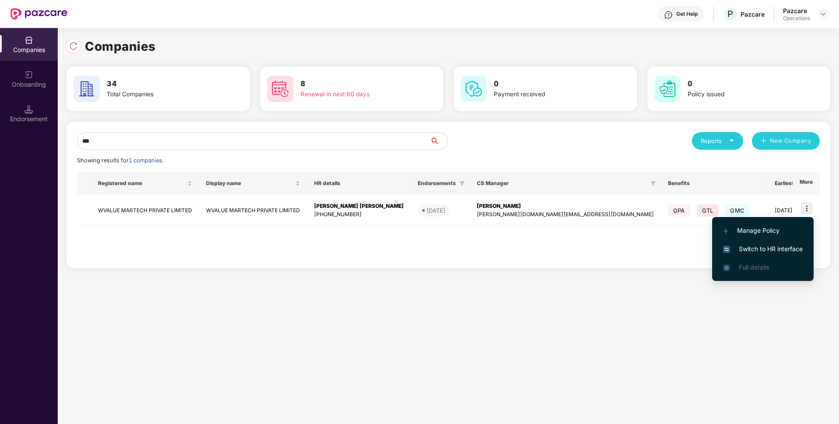
click at [729, 243] on li "Switch to HR interface" at bounding box center [763, 249] width 102 height 18
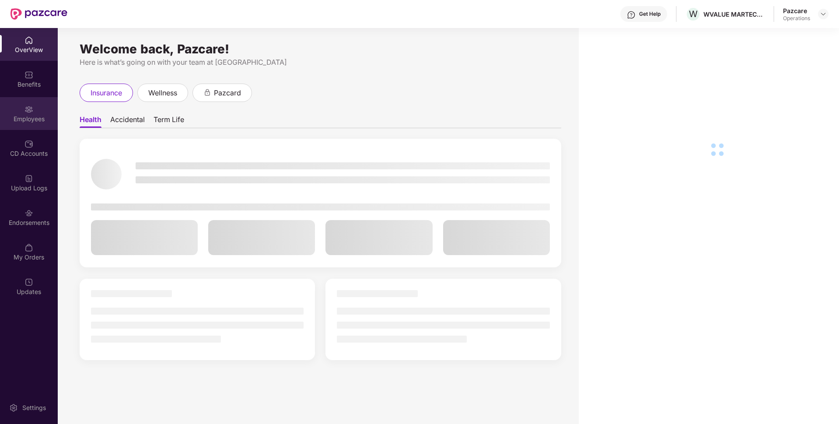
click at [32, 116] on div "Employees" at bounding box center [29, 119] width 58 height 9
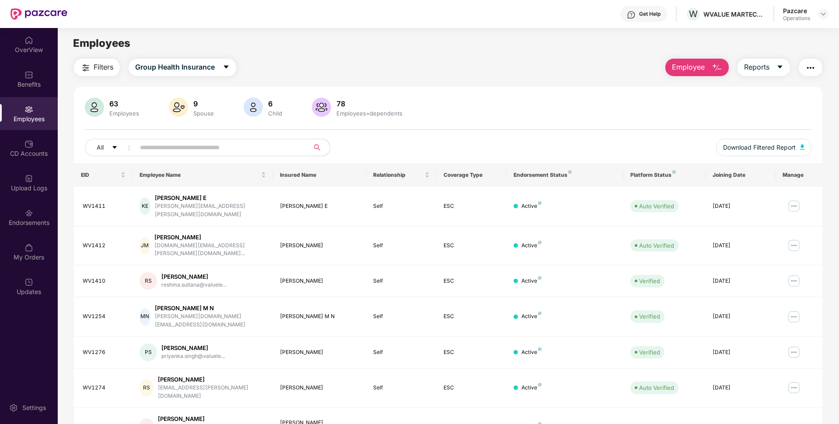
click at [816, 70] on button "button" at bounding box center [811, 68] width 24 height 18
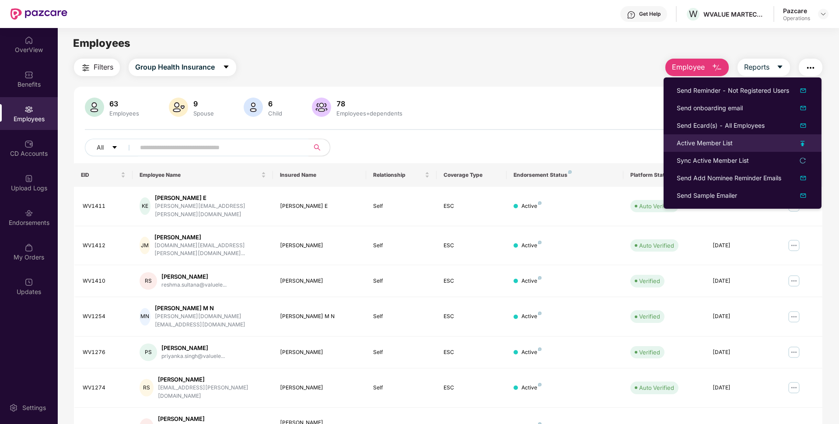
click at [689, 142] on div "Active Member List" at bounding box center [705, 143] width 56 height 10
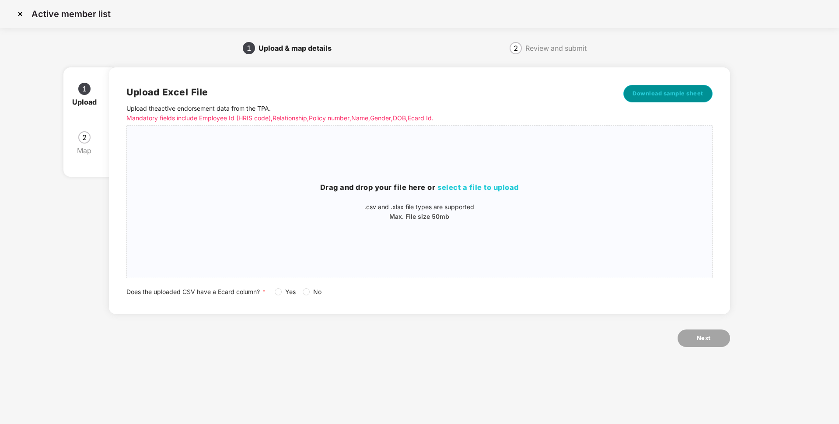
click at [641, 92] on span "Download sample sheet" at bounding box center [668, 93] width 71 height 9
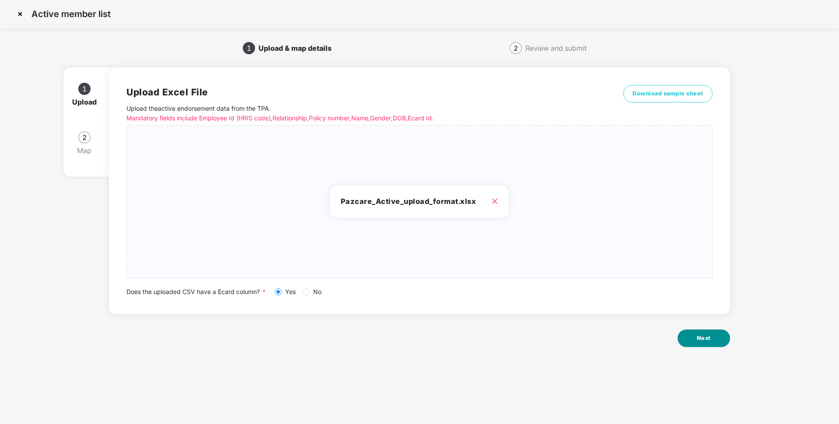
click at [688, 337] on button "Next" at bounding box center [704, 339] width 53 height 18
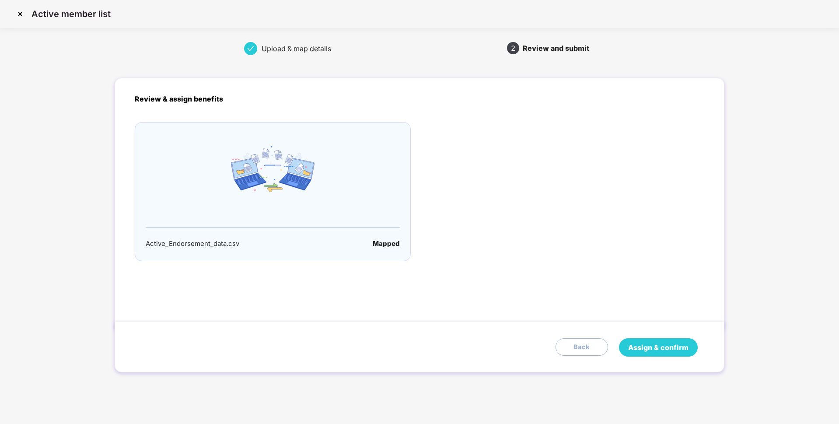
click at [634, 340] on button "Assign & confirm" at bounding box center [658, 347] width 79 height 18
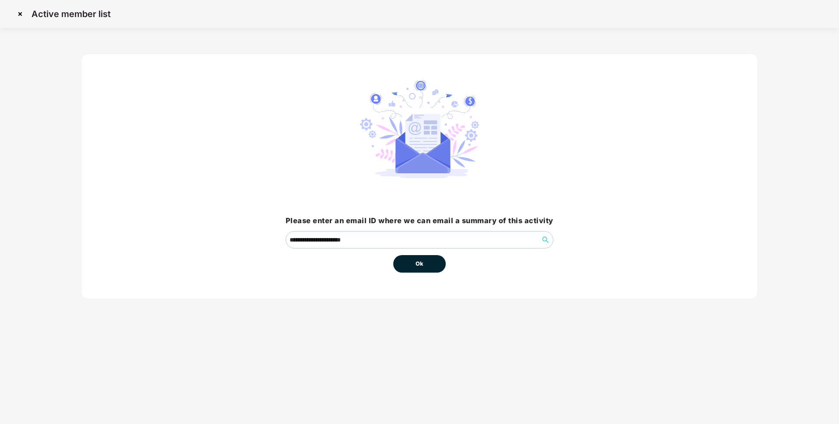
click at [428, 259] on button "Ok" at bounding box center [419, 264] width 53 height 18
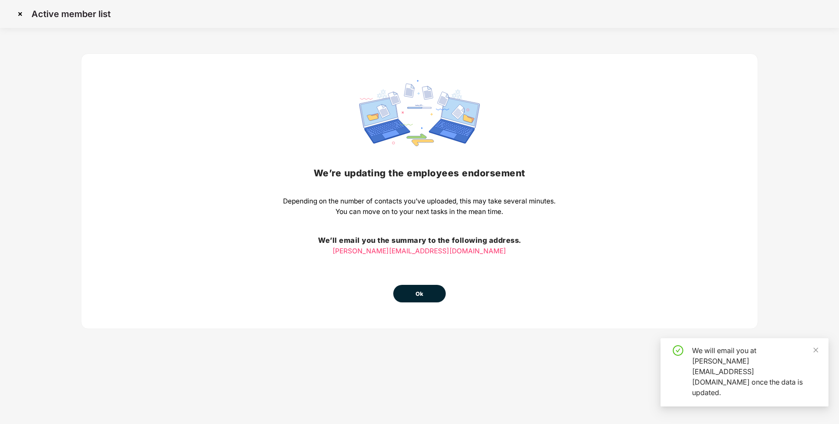
click at [420, 301] on button "Ok" at bounding box center [419, 294] width 53 height 18
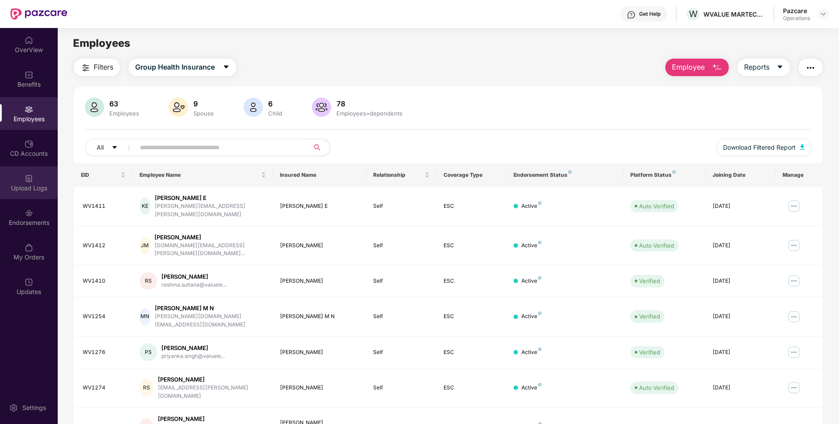
click at [25, 184] on div "Upload Logs" at bounding box center [29, 188] width 58 height 9
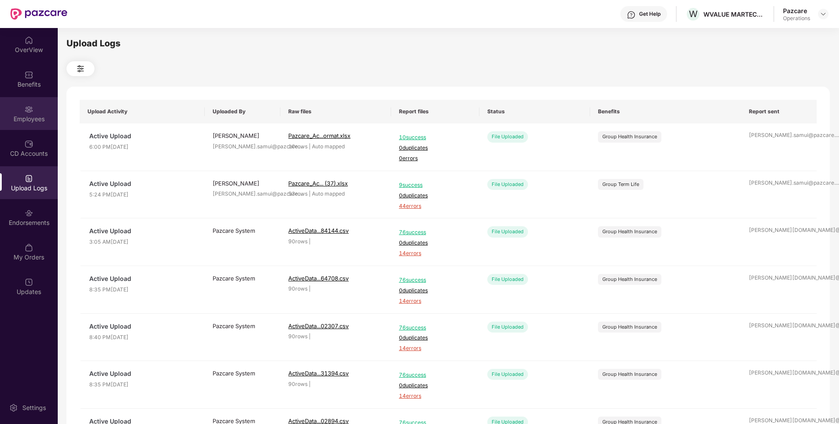
click at [36, 119] on div "Employees" at bounding box center [29, 119] width 58 height 9
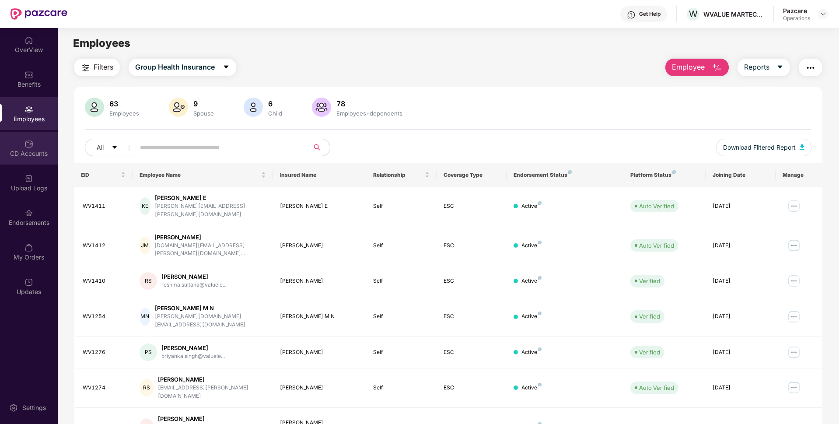
click at [26, 158] on div "CD Accounts" at bounding box center [29, 153] width 58 height 9
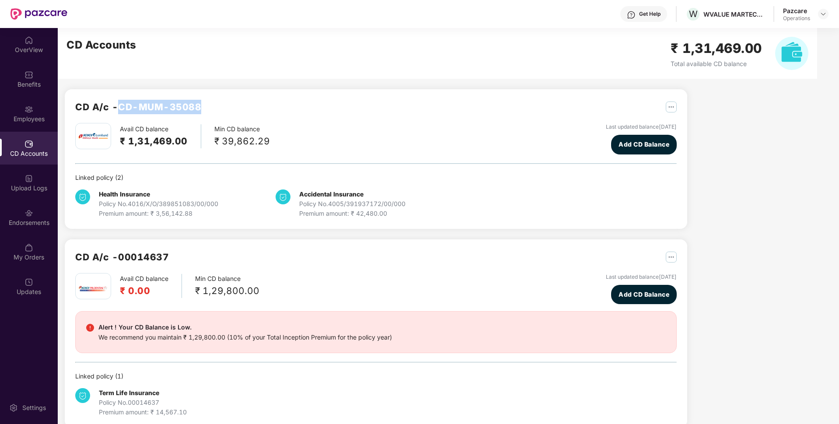
drag, startPoint x: 203, startPoint y: 106, endPoint x: 122, endPoint y: 106, distance: 81.0
click at [122, 106] on div "CD A/c - CD-MUM-35088" at bounding box center [376, 111] width 602 height 23
copy h2 "CD-MUM-35088"
click at [25, 122] on div "Employees" at bounding box center [29, 119] width 58 height 9
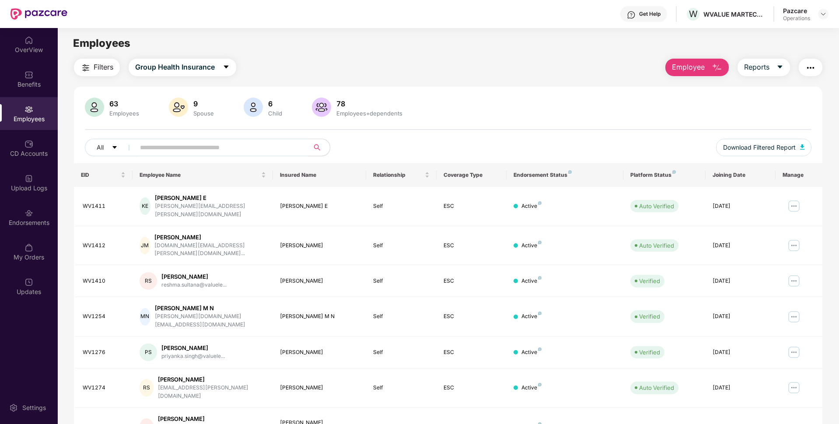
click at [811, 69] on img "button" at bounding box center [811, 68] width 11 height 11
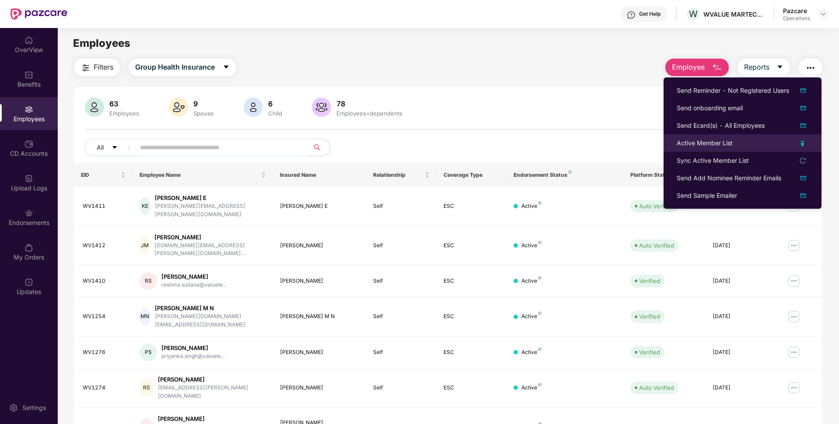
click at [698, 144] on div "Active Member List" at bounding box center [705, 143] width 56 height 10
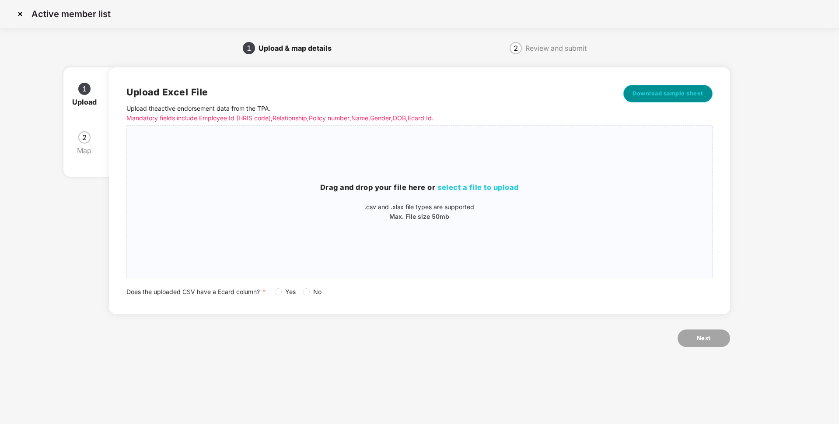
click at [656, 94] on span "Download sample sheet" at bounding box center [668, 93] width 71 height 9
click at [20, 13] on img at bounding box center [20, 14] width 14 height 14
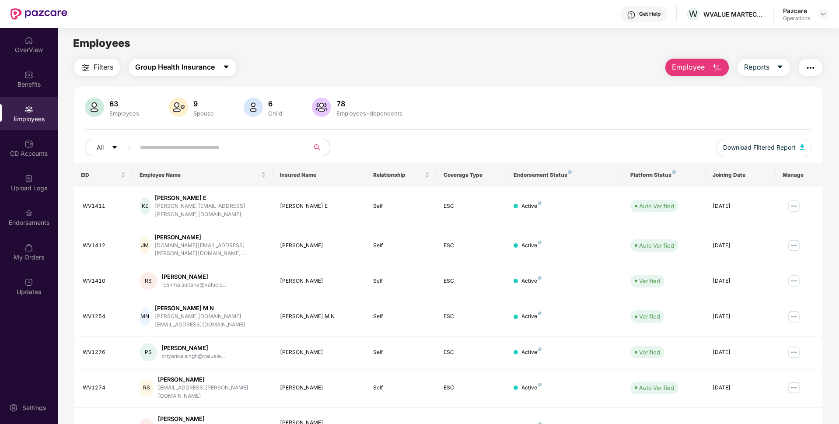
click at [191, 67] on span "Group Health Insurance" at bounding box center [175, 67] width 80 height 11
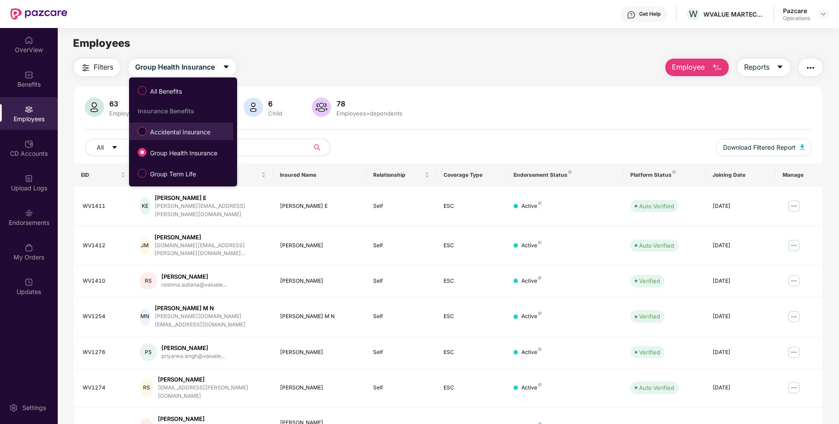
click at [170, 137] on label "Accidental Insurance" at bounding box center [175, 131] width 85 height 15
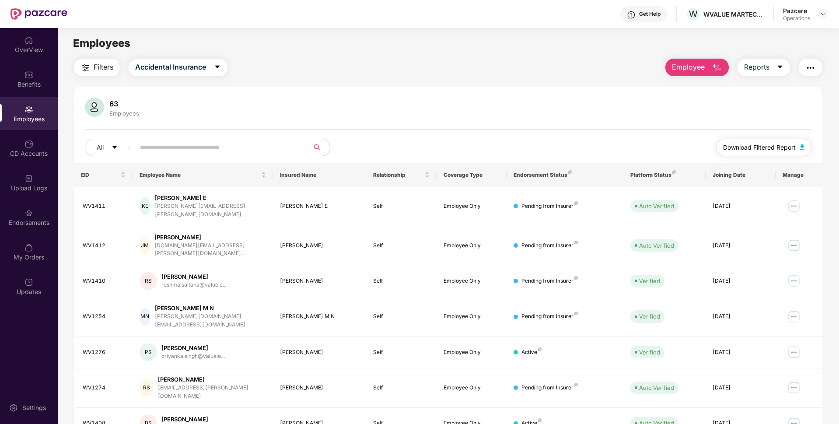
click at [752, 150] on span "Download Filtered Report" at bounding box center [759, 148] width 73 height 10
click at [811, 70] on img "button" at bounding box center [811, 68] width 11 height 11
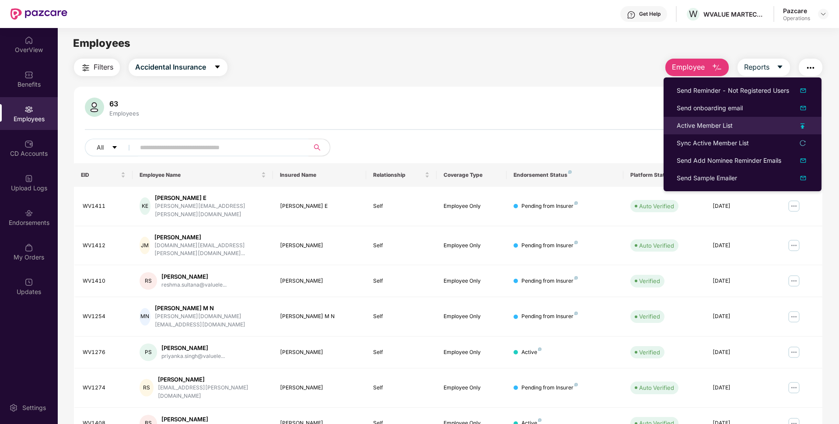
click at [687, 126] on div "Active Member List" at bounding box center [705, 126] width 56 height 10
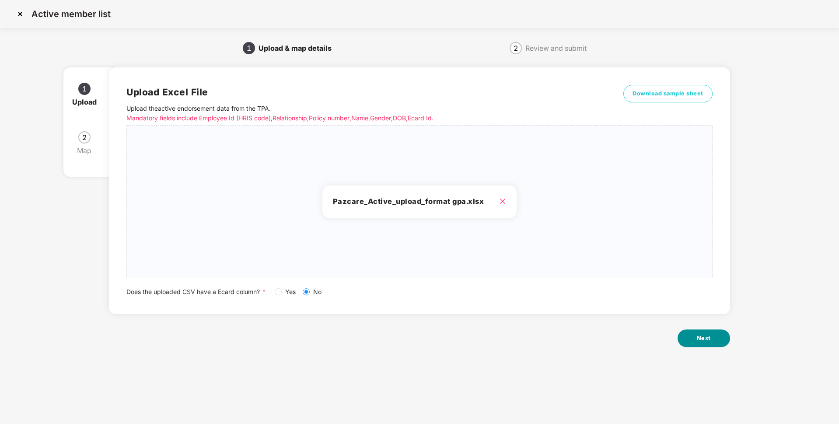
click at [711, 336] on span "Next" at bounding box center [704, 338] width 14 height 9
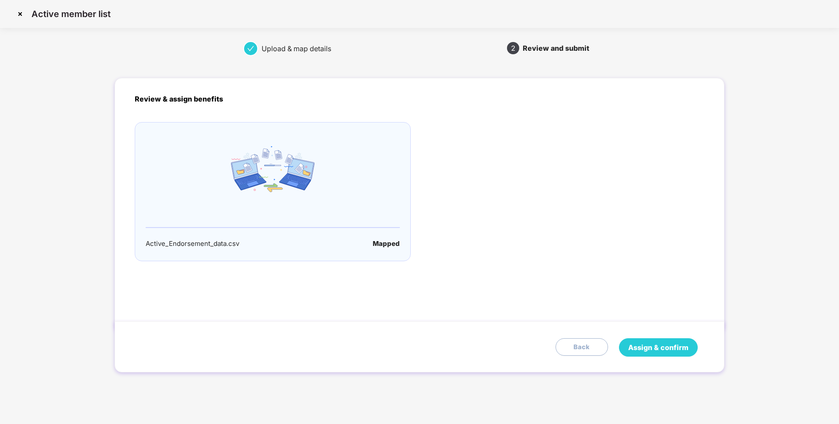
click at [633, 350] on span "Assign & confirm" at bounding box center [658, 347] width 60 height 11
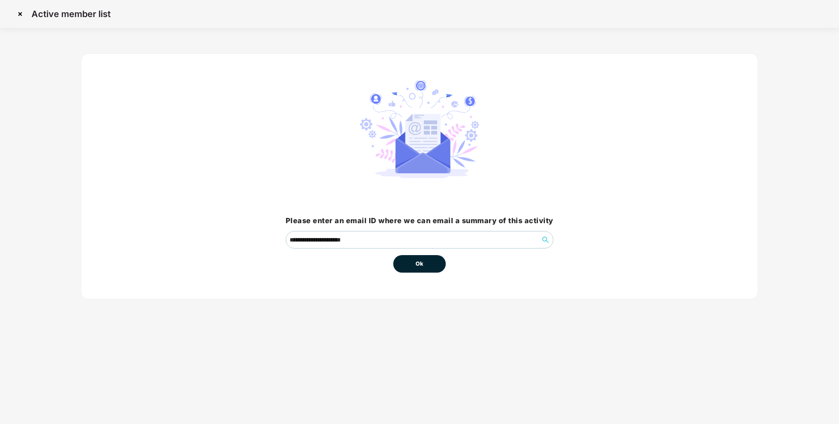
click at [422, 266] on span "Ok" at bounding box center [420, 264] width 8 height 9
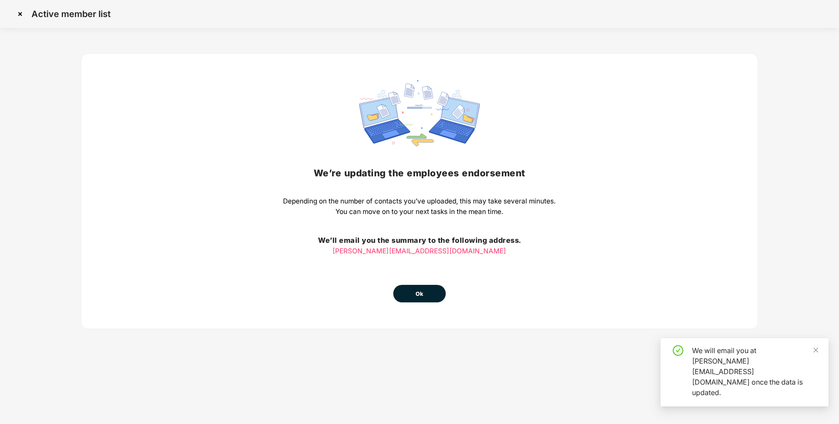
click at [418, 292] on span "Ok" at bounding box center [420, 294] width 8 height 9
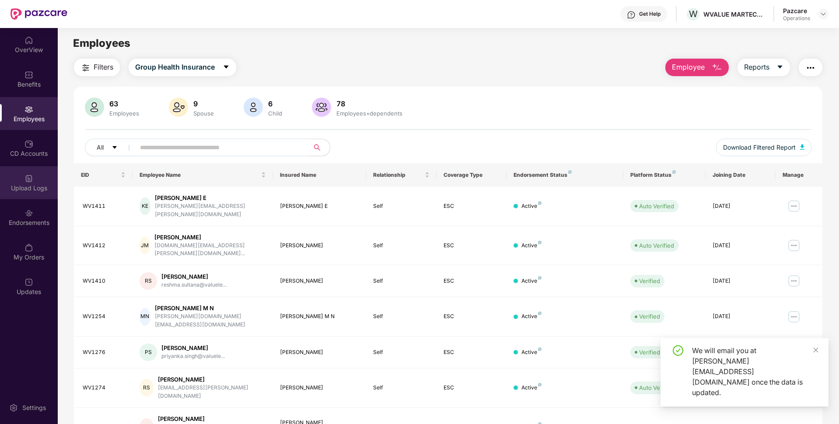
click at [27, 182] on img at bounding box center [29, 178] width 9 height 9
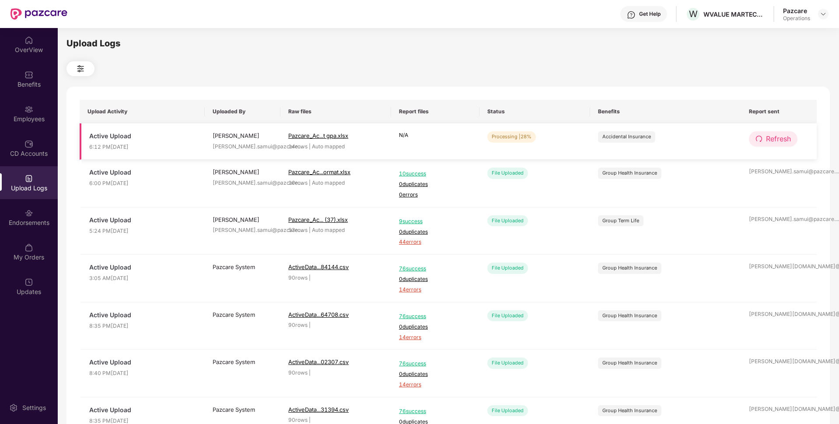
click at [779, 133] on span "Refresh" at bounding box center [778, 138] width 25 height 11
click at [772, 139] on span "Refresh" at bounding box center [778, 138] width 25 height 11
click at [773, 145] on button "Refresh" at bounding box center [773, 138] width 49 height 15
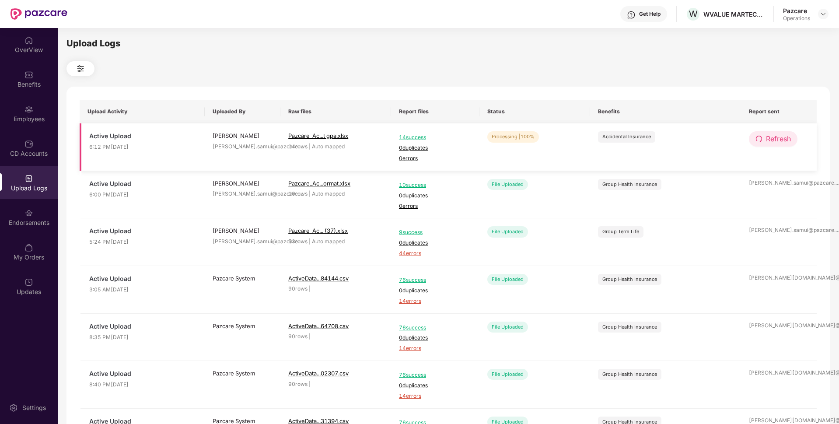
click at [768, 143] on span "Refresh" at bounding box center [778, 138] width 25 height 11
click at [24, 121] on div "Employees" at bounding box center [29, 119] width 58 height 9
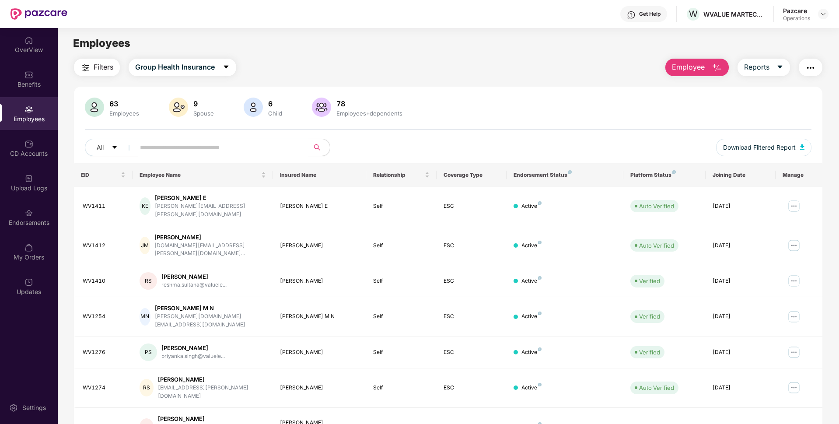
click at [815, 66] on img "button" at bounding box center [811, 68] width 11 height 11
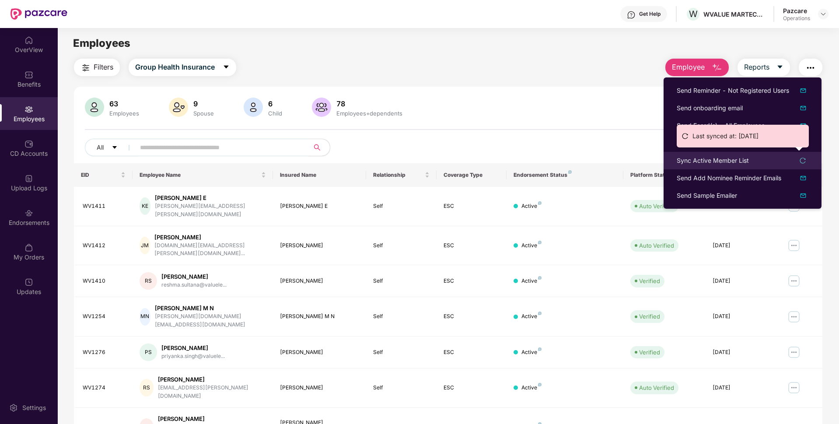
click at [694, 160] on div "Sync Active Member List" at bounding box center [713, 161] width 72 height 10
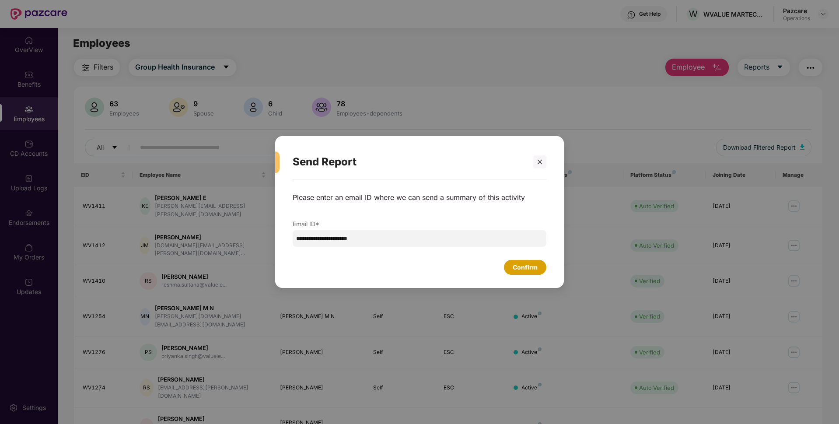
click at [523, 263] on div "Confirm" at bounding box center [525, 268] width 25 height 10
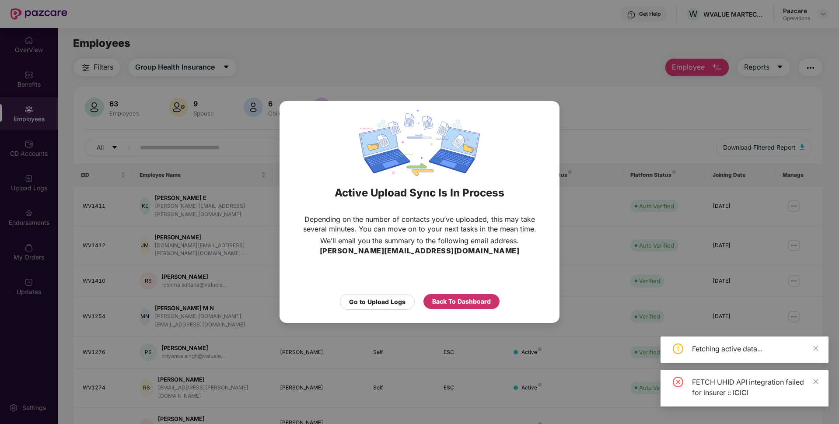
click at [452, 298] on div "Back To Dashboard" at bounding box center [461, 302] width 59 height 10
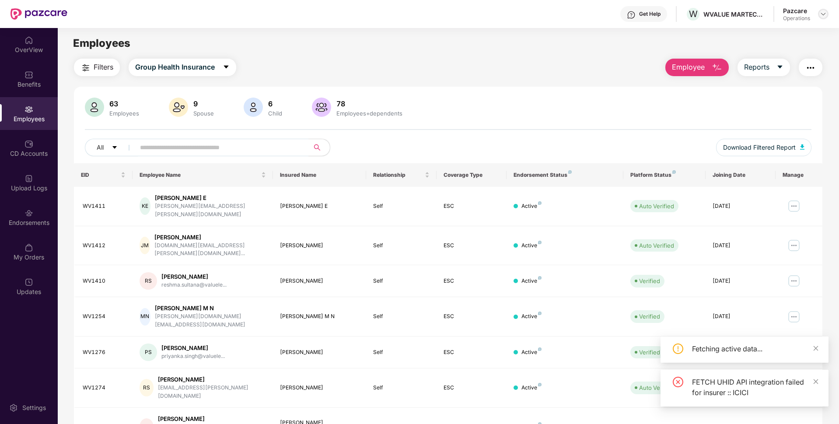
click at [826, 12] on img at bounding box center [823, 14] width 7 height 7
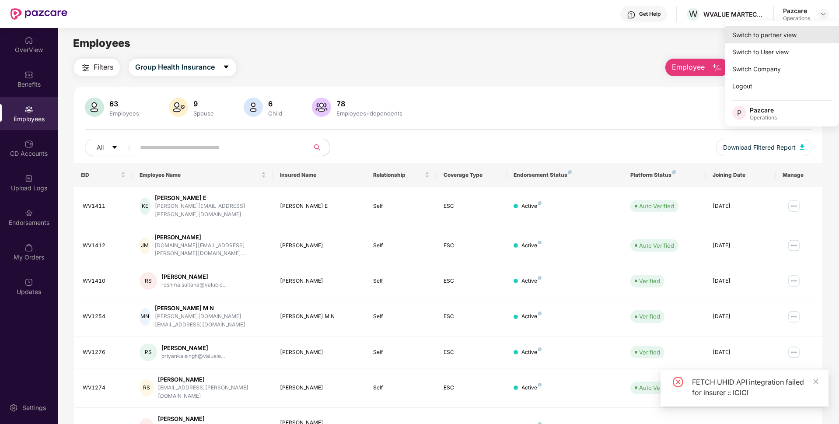
click at [755, 34] on div "Switch to partner view" at bounding box center [783, 34] width 114 height 17
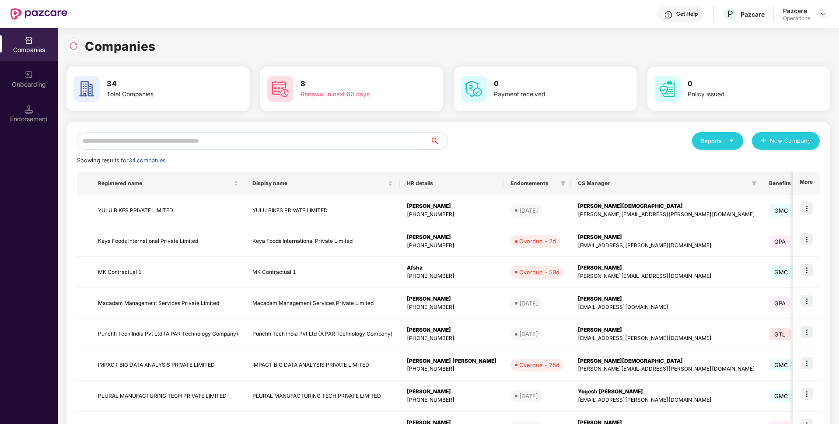
click at [185, 136] on input "text" at bounding box center [253, 141] width 353 height 18
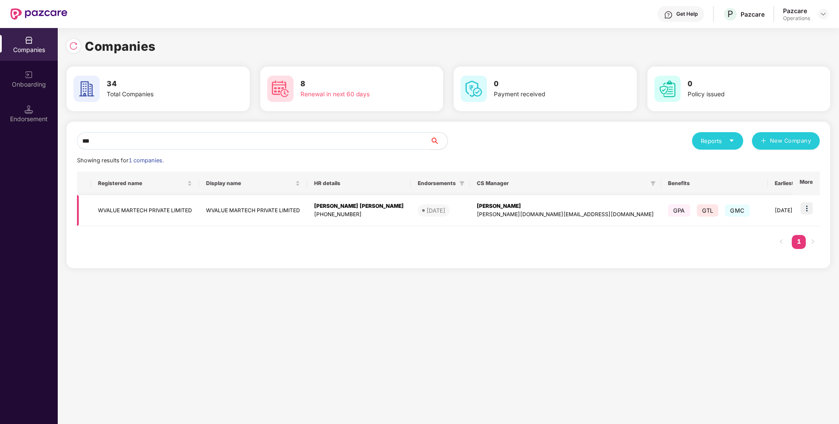
type input "***"
click at [150, 206] on td "WVALUE MARTECH PRIVATE LIMITED" at bounding box center [145, 210] width 108 height 31
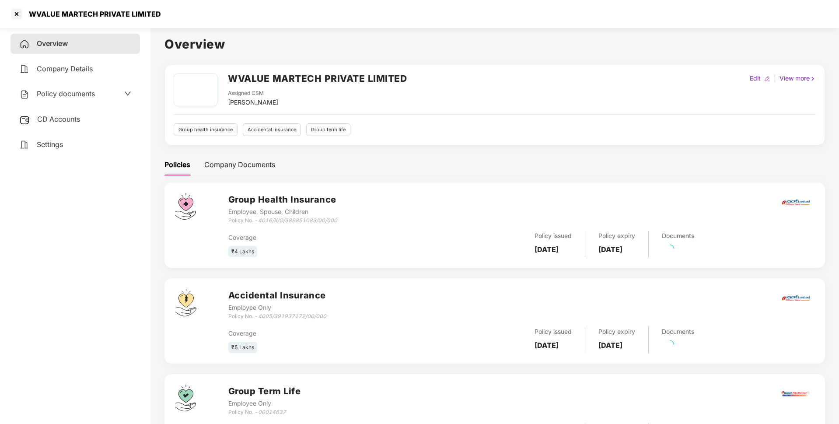
click at [60, 113] on div "CD Accounts" at bounding box center [76, 119] width 130 height 20
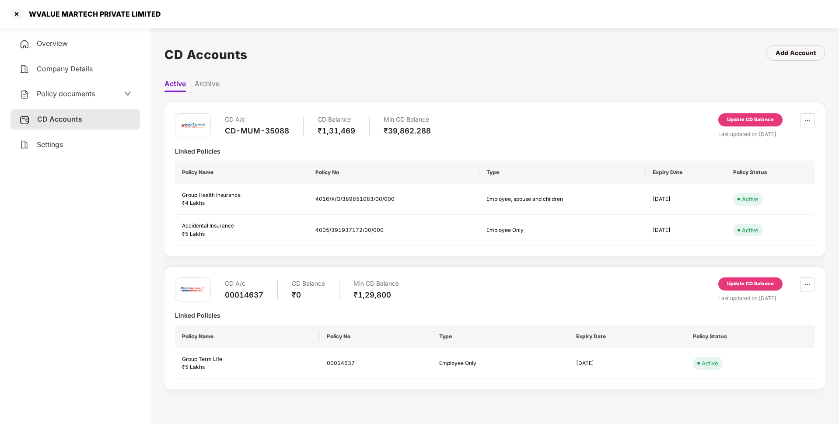
click at [766, 125] on div "Update CD Balance" at bounding box center [751, 119] width 64 height 13
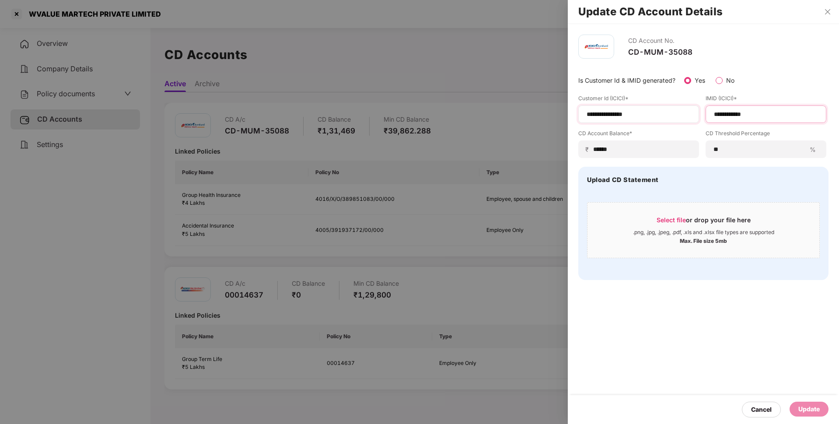
drag, startPoint x: 764, startPoint y: 110, endPoint x: 677, endPoint y: 120, distance: 86.9
click at [677, 120] on div "**********" at bounding box center [704, 126] width 250 height 63
paste input
type input "**********"
drag, startPoint x: 652, startPoint y: 112, endPoint x: 560, endPoint y: 112, distance: 92.3
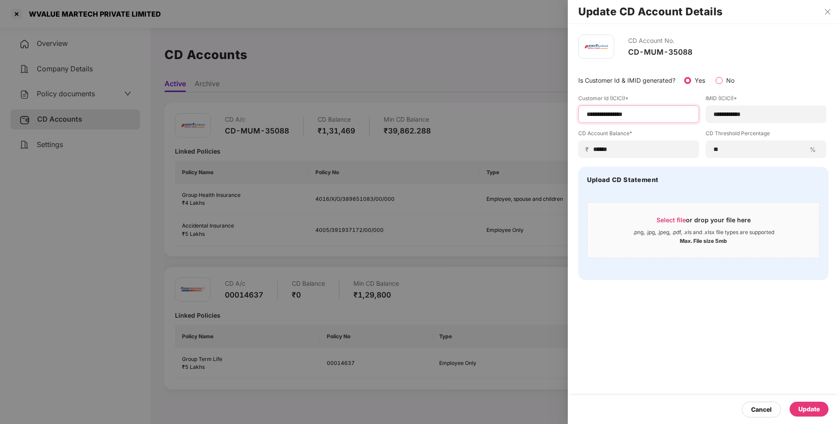
click at [560, 112] on div "**********" at bounding box center [419, 212] width 839 height 424
click at [818, 408] on div "Update" at bounding box center [809, 409] width 21 height 10
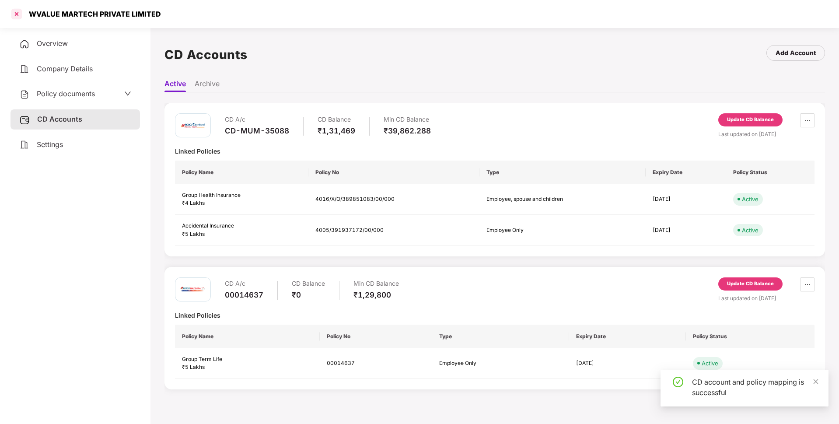
click at [19, 11] on div at bounding box center [17, 14] width 14 height 14
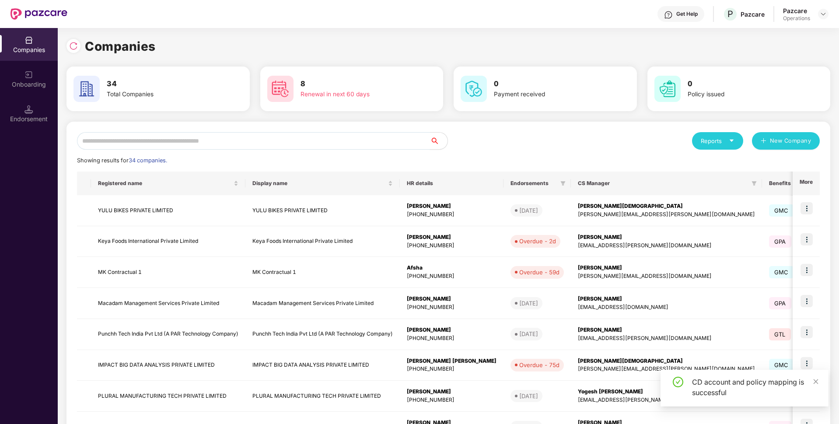
click at [123, 135] on input "text" at bounding box center [253, 141] width 353 height 18
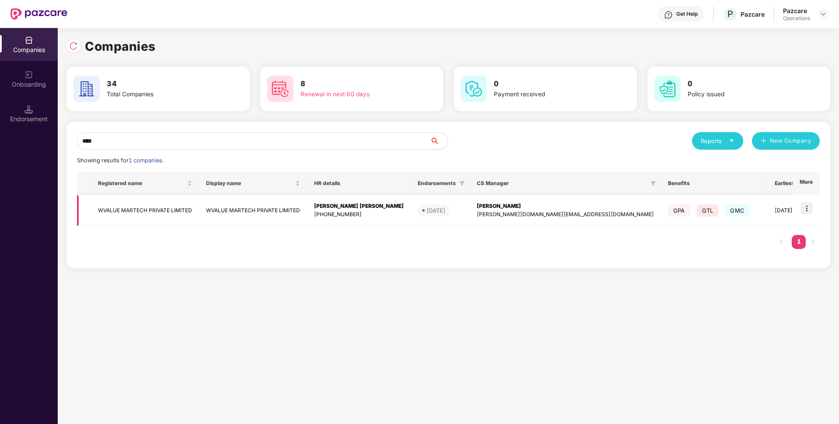
type input "****"
click at [807, 210] on img at bounding box center [807, 208] width 12 height 12
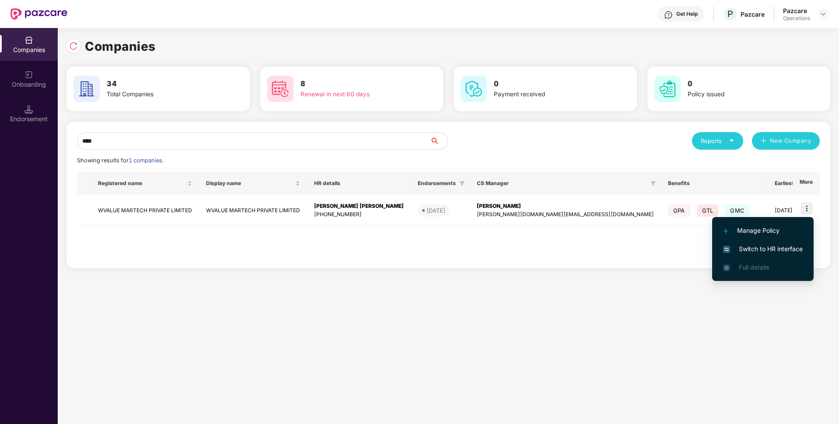
click at [748, 250] on span "Switch to HR interface" at bounding box center [763, 249] width 80 height 10
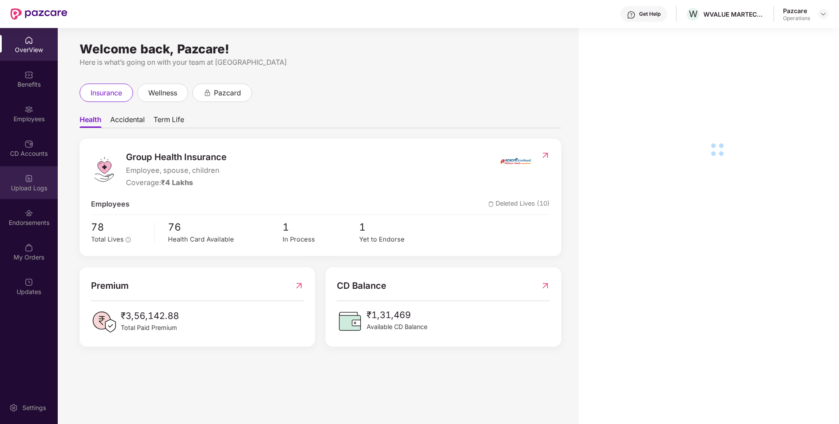
click at [23, 184] on div "Upload Logs" at bounding box center [29, 188] width 58 height 9
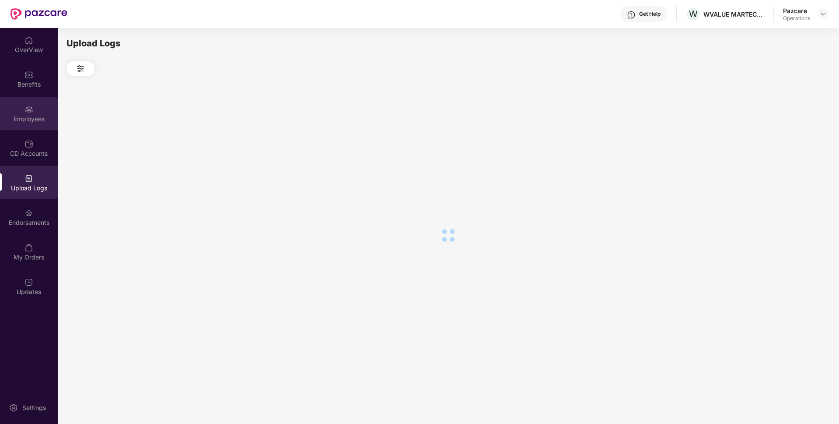
click at [27, 109] on img at bounding box center [29, 109] width 9 height 9
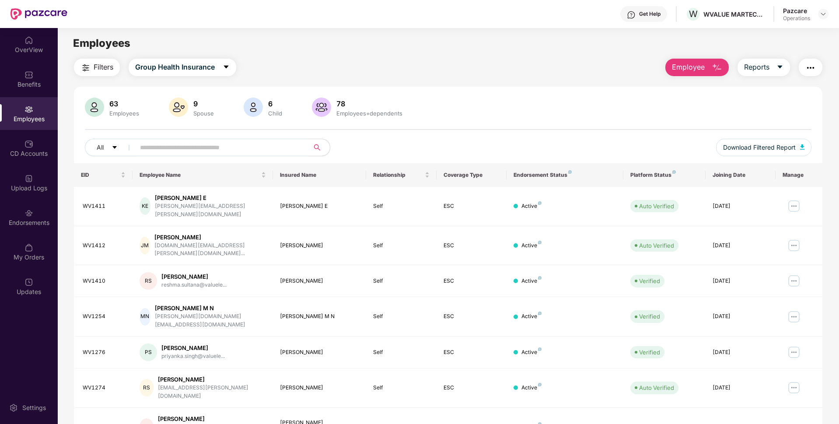
click at [811, 73] on button "button" at bounding box center [811, 68] width 24 height 18
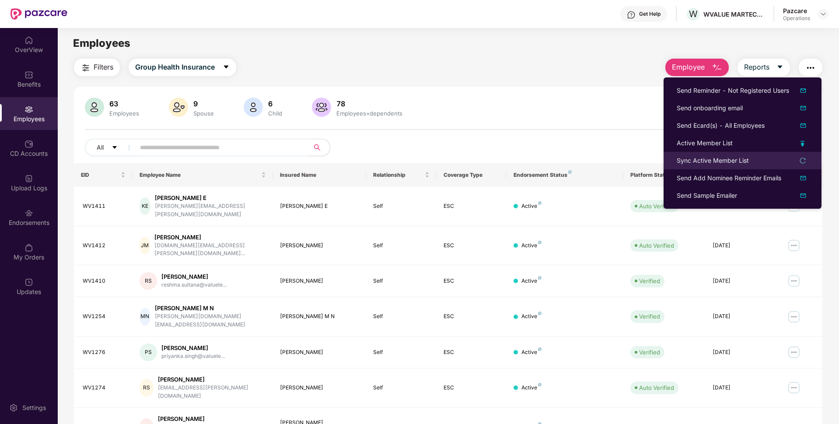
click at [707, 164] on div "Sync Active Member List" at bounding box center [713, 161] width 72 height 10
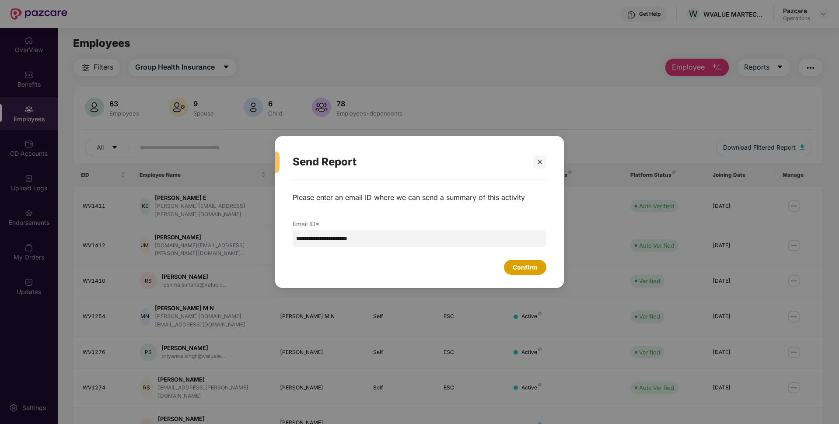
click at [520, 269] on div "Confirm" at bounding box center [525, 268] width 25 height 10
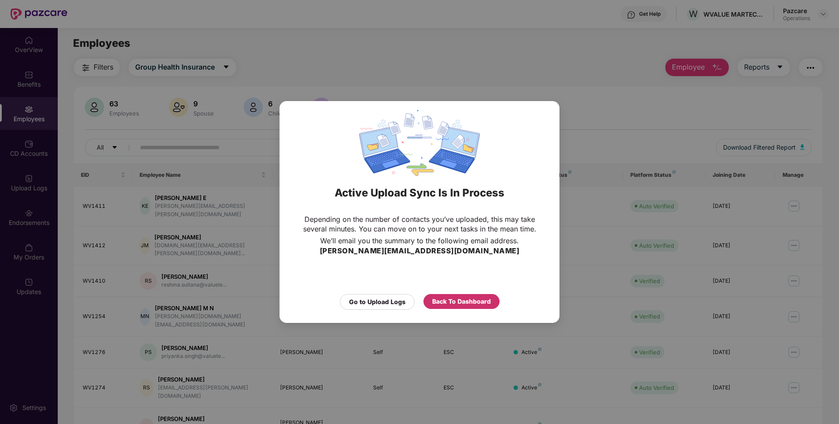
click at [472, 300] on div "Back To Dashboard" at bounding box center [461, 302] width 59 height 10
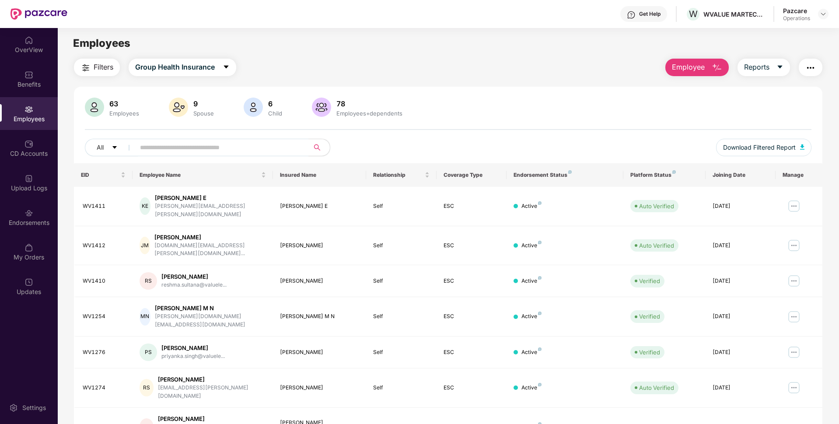
click at [580, 128] on div "63 Employees 9 Spouse 6 Child [DEMOGRAPHIC_DATA] Employees+dependents All Downl…" at bounding box center [448, 131] width 749 height 66
click at [45, 176] on div "Upload Logs" at bounding box center [29, 182] width 58 height 33
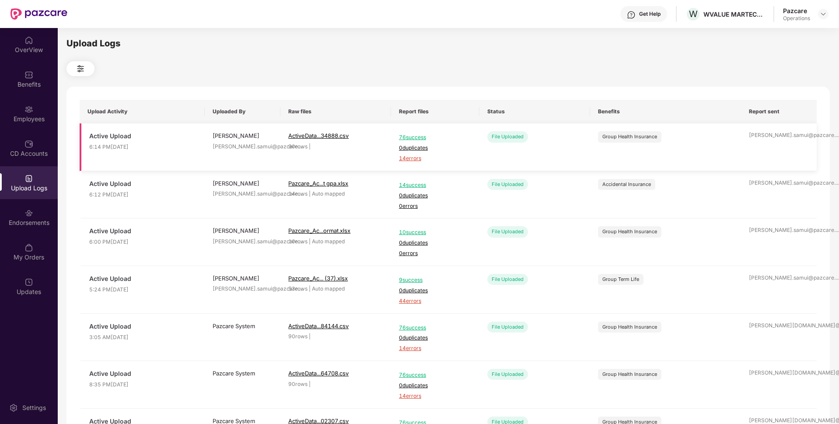
click at [411, 160] on span "14 errors" at bounding box center [435, 158] width 73 height 8
click at [23, 110] on div "Employees" at bounding box center [29, 113] width 58 height 33
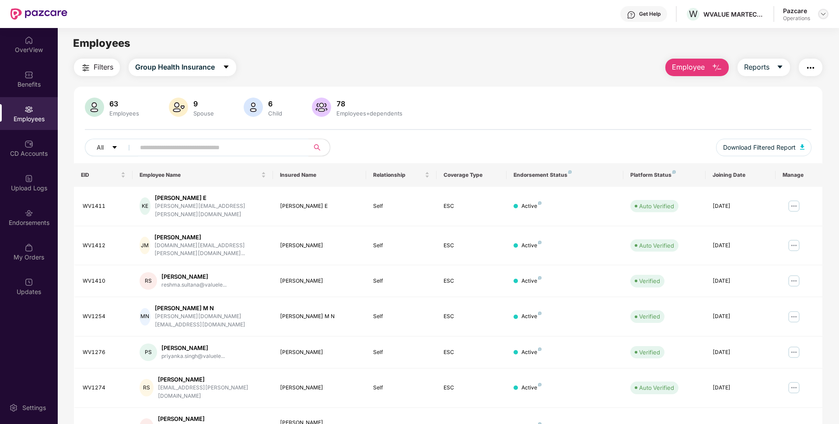
click at [825, 13] on img at bounding box center [823, 14] width 7 height 7
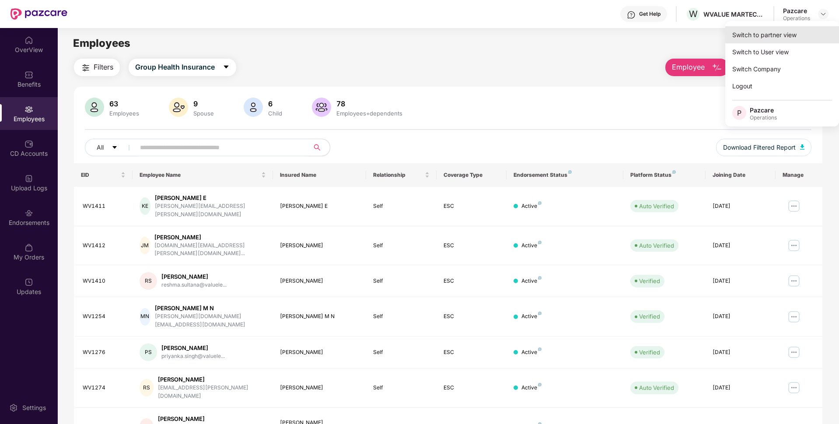
click at [767, 31] on div "Switch to partner view" at bounding box center [783, 34] width 114 height 17
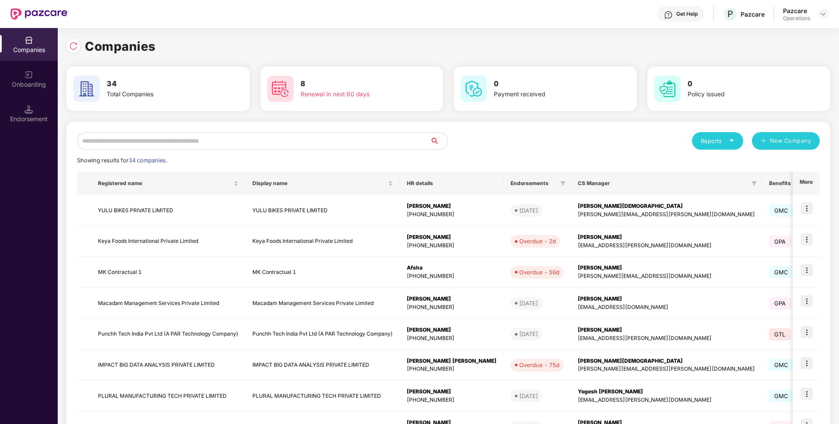
click at [200, 137] on input "text" at bounding box center [253, 141] width 353 height 18
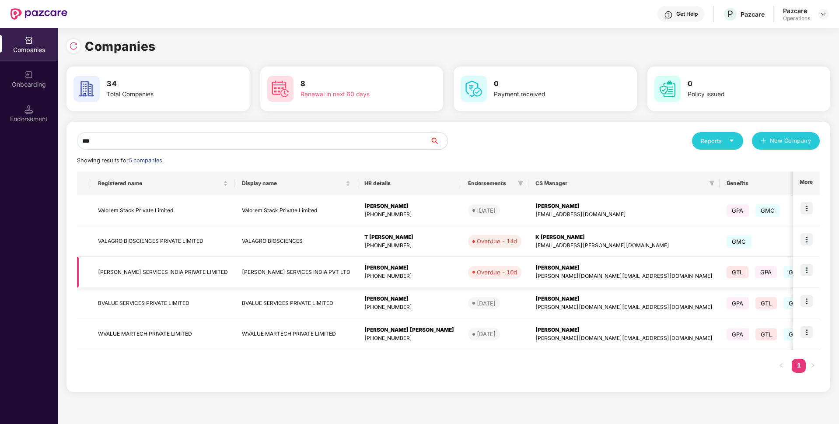
type input "***"
click at [149, 264] on td "[PERSON_NAME] SERVICES INDIA PRIVATE LIMITED" at bounding box center [163, 272] width 144 height 31
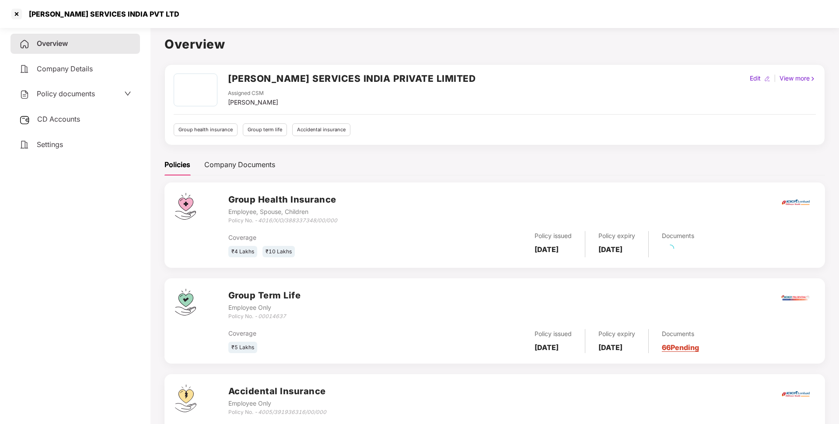
click at [91, 104] on div "Overview Company Details Policy documents CD Accounts Settings" at bounding box center [76, 94] width 130 height 121
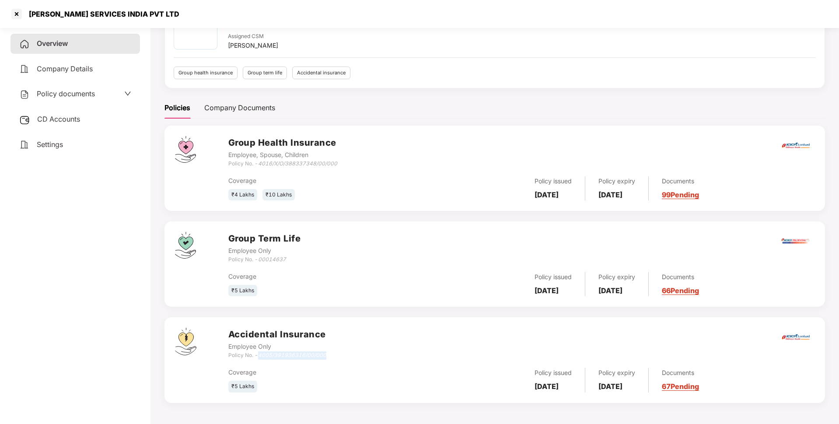
drag, startPoint x: 330, startPoint y: 352, endPoint x: 260, endPoint y: 355, distance: 70.5
click at [260, 355] on div "Accidental Insurance Employee Only Policy No. - 4005/391936316/00/000" at bounding box center [521, 344] width 586 height 32
copy icon "4005/391936316/00/000"
click at [88, 98] on span "Policy documents" at bounding box center [66, 93] width 58 height 9
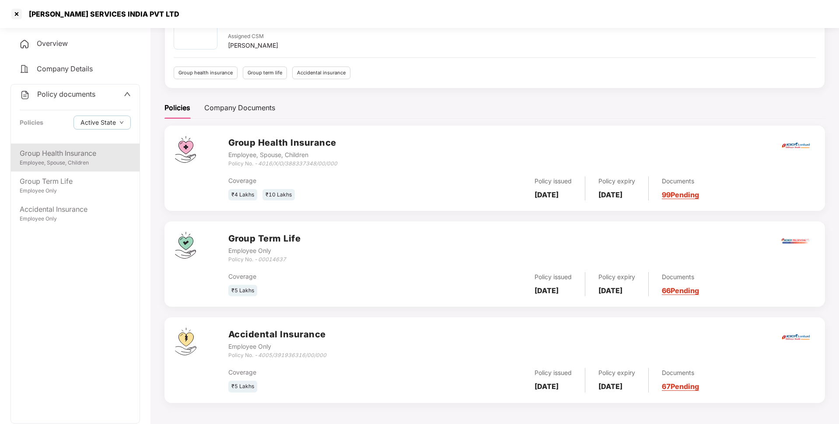
click at [75, 150] on div "Group Health Insurance" at bounding box center [75, 153] width 111 height 11
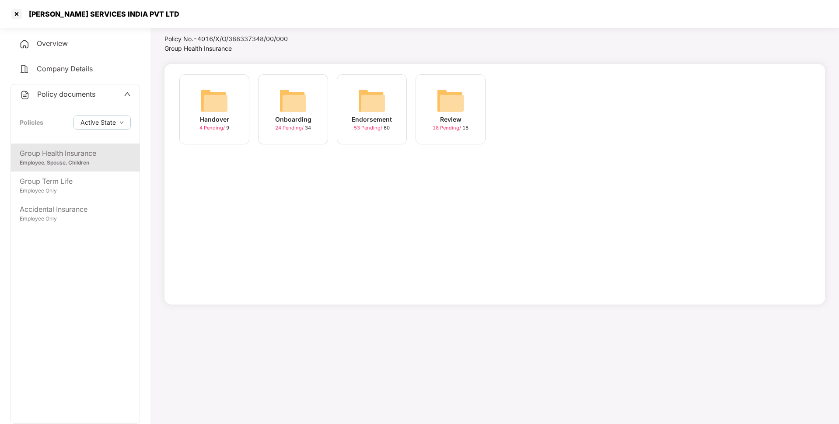
click at [378, 107] on img at bounding box center [372, 101] width 28 height 28
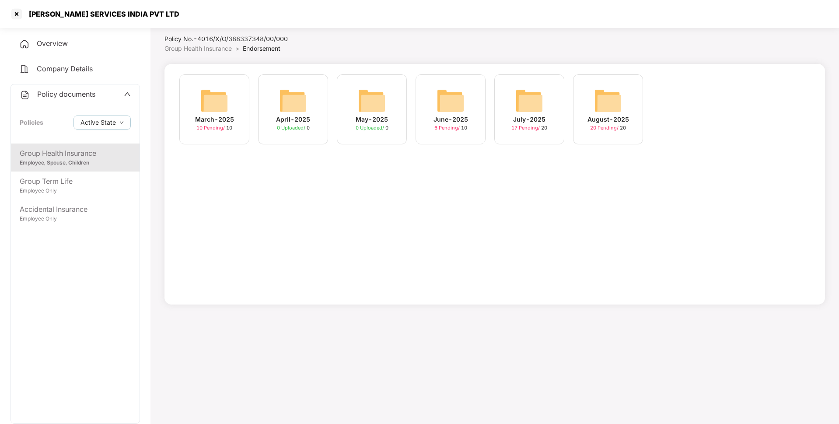
click at [602, 105] on img at bounding box center [608, 101] width 28 height 28
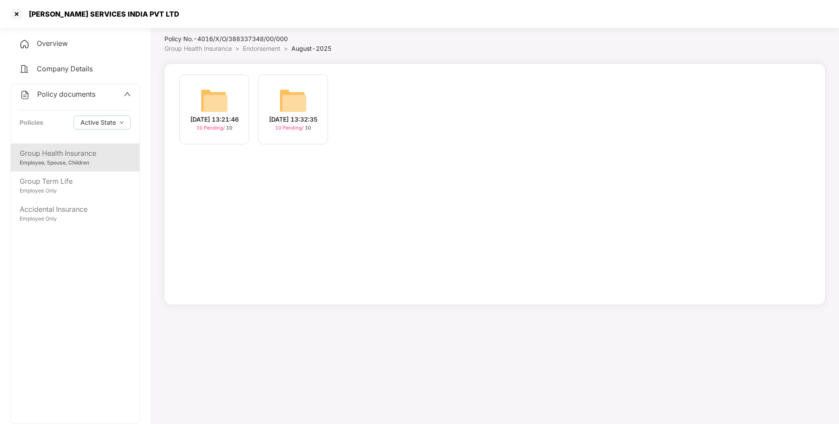
click at [218, 116] on div "[DATE] 13:21:46" at bounding box center [214, 120] width 49 height 10
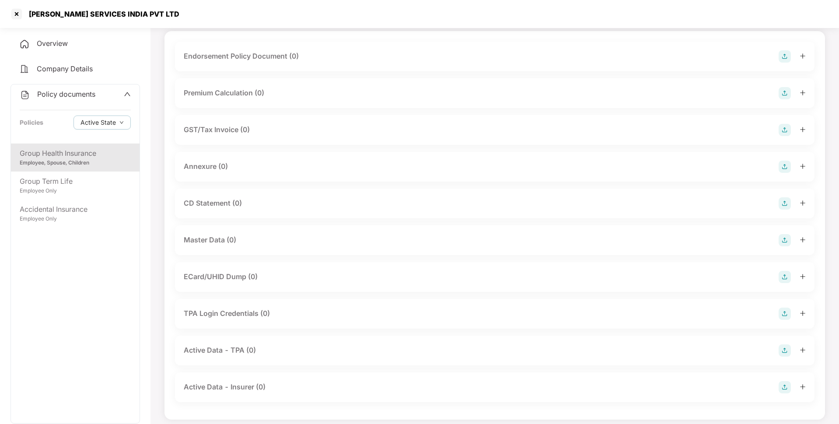
click at [786, 57] on img at bounding box center [785, 56] width 12 height 12
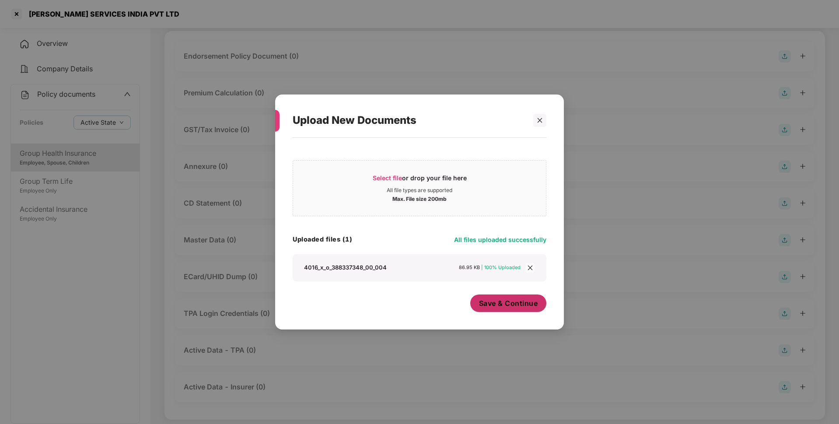
click at [488, 304] on span "Save & Continue" at bounding box center [508, 303] width 59 height 10
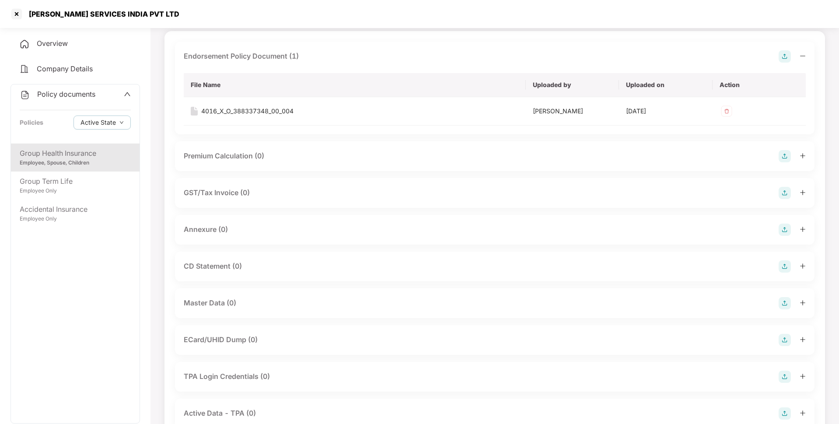
click at [780, 230] on img at bounding box center [785, 230] width 12 height 12
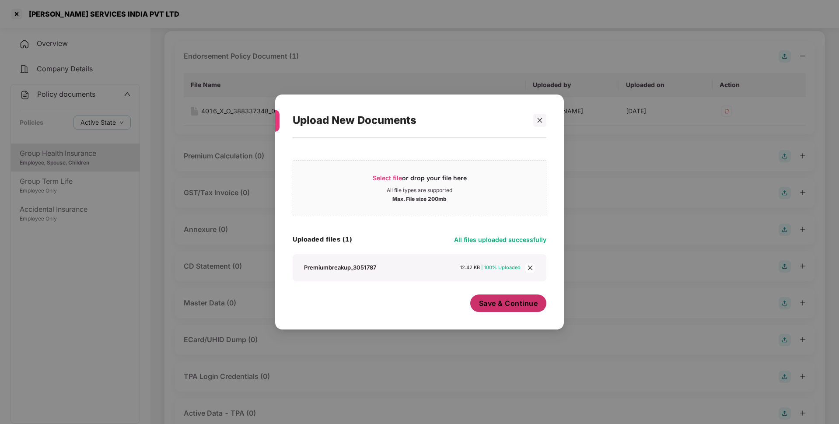
click at [506, 308] on span "Save & Continue" at bounding box center [508, 303] width 59 height 10
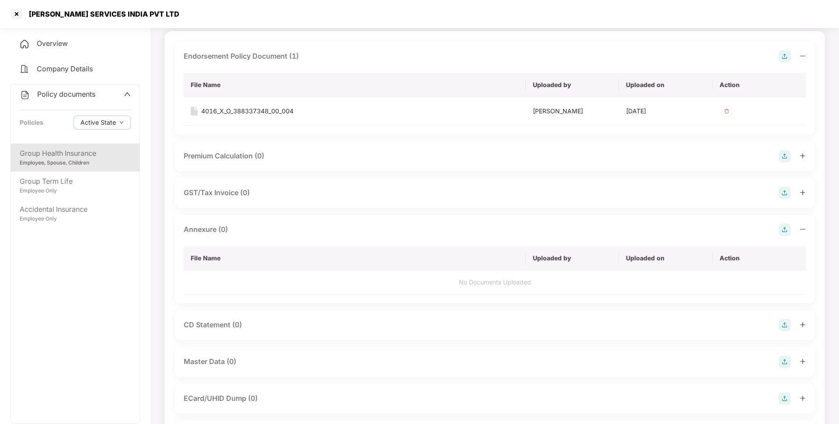
scroll to position [0, 0]
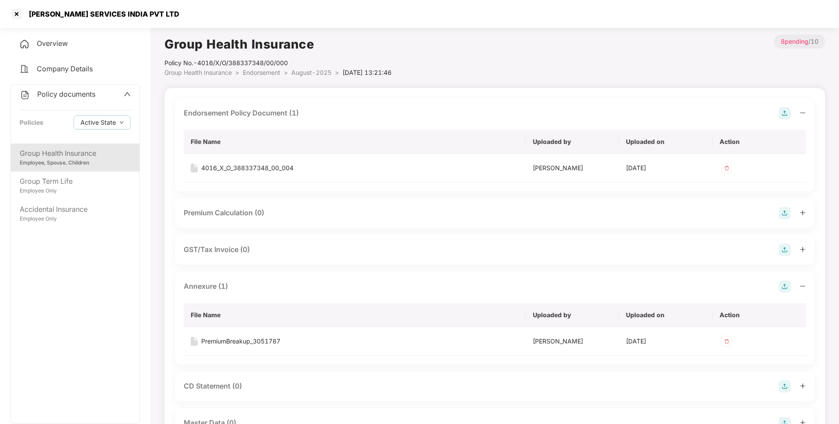
click at [298, 70] on span "August-2025" at bounding box center [311, 72] width 40 height 7
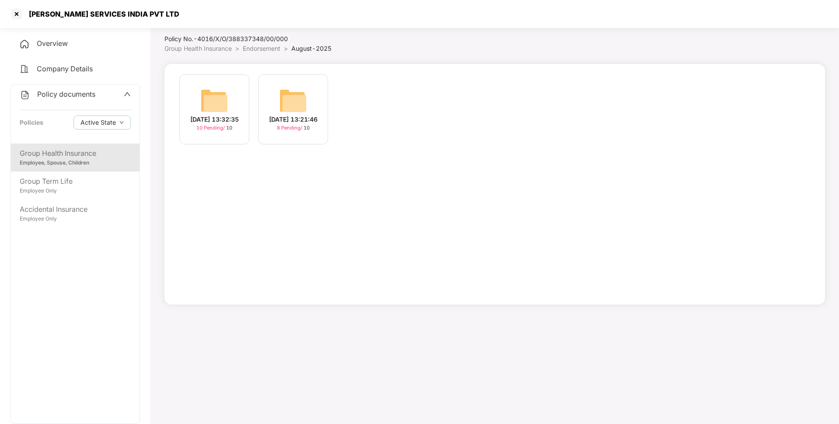
click at [220, 96] on img at bounding box center [214, 101] width 28 height 28
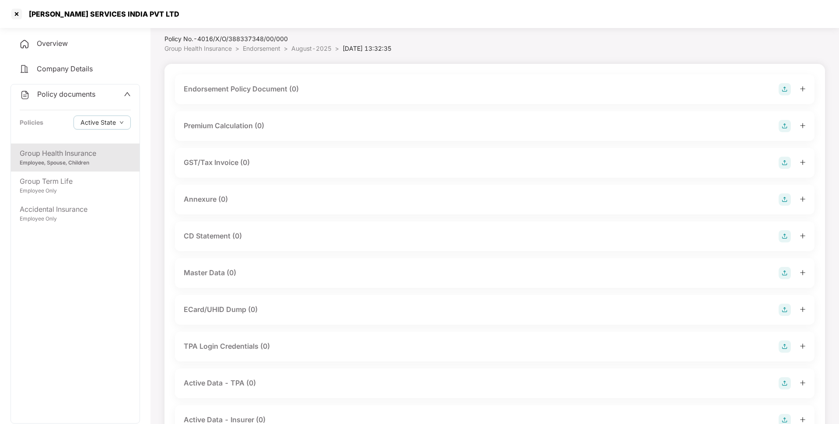
click at [786, 89] on img at bounding box center [785, 89] width 12 height 12
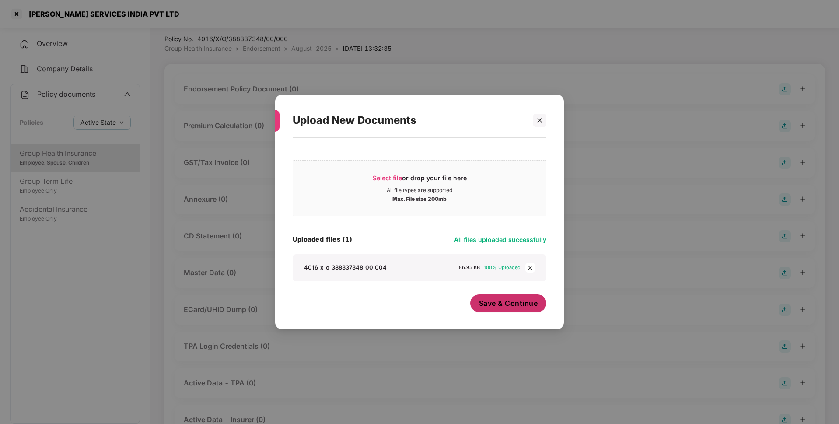
click at [511, 303] on span "Save & Continue" at bounding box center [508, 303] width 59 height 10
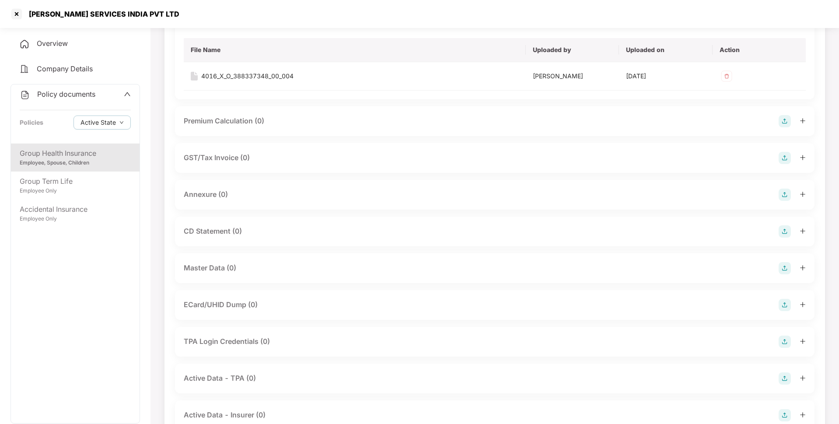
scroll to position [94, 0]
click at [782, 193] on img at bounding box center [785, 193] width 12 height 12
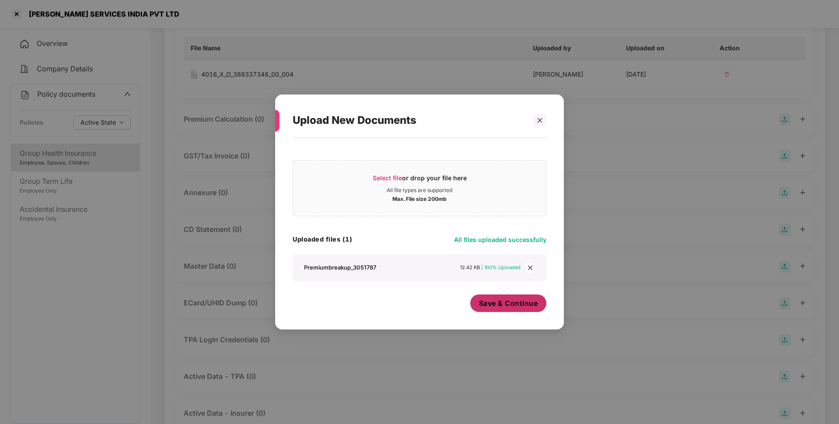
click at [505, 302] on span "Save & Continue" at bounding box center [508, 303] width 59 height 10
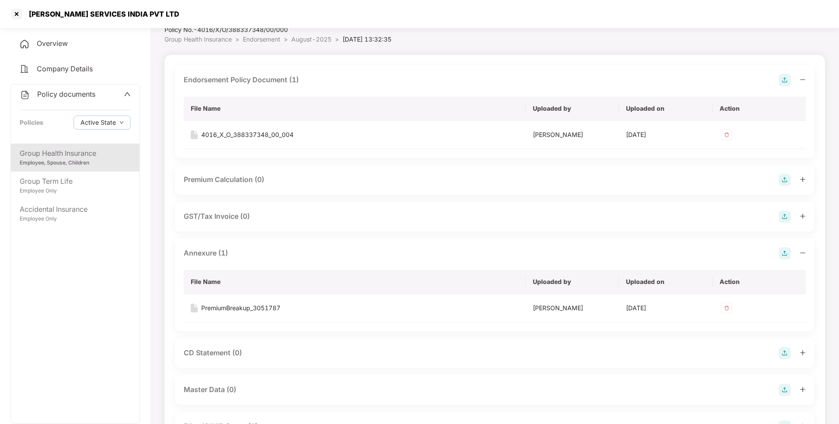
scroll to position [0, 0]
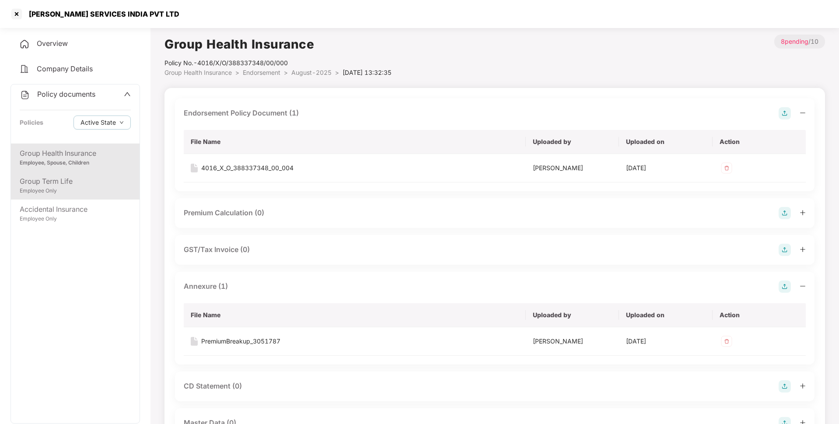
click at [55, 179] on div "Group Term Life" at bounding box center [75, 181] width 111 height 11
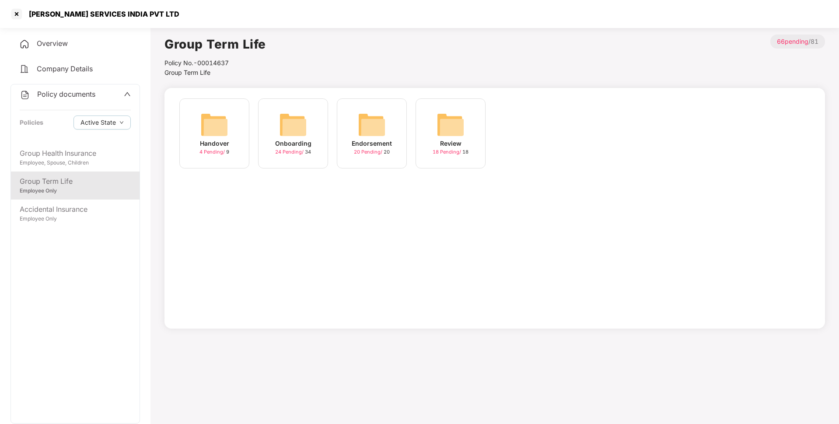
click at [366, 130] on img at bounding box center [372, 125] width 28 height 28
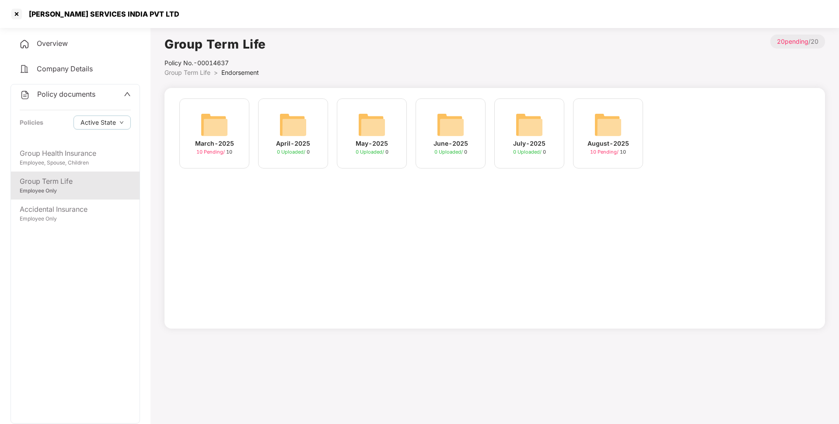
click at [609, 131] on img at bounding box center [608, 125] width 28 height 28
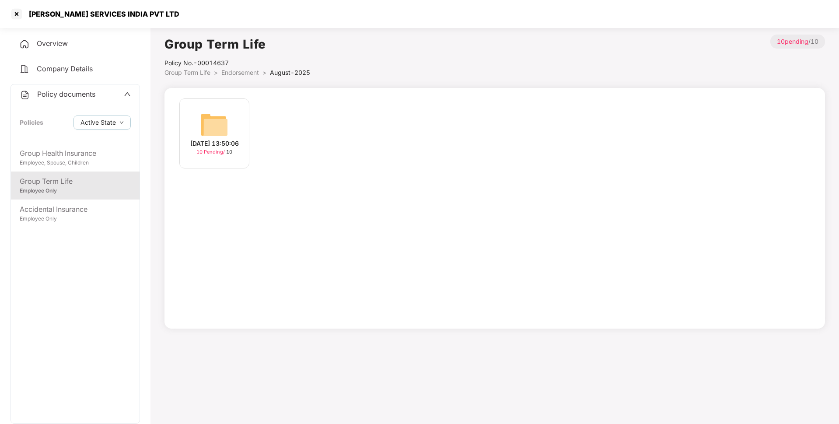
click at [223, 130] on img at bounding box center [214, 125] width 28 height 28
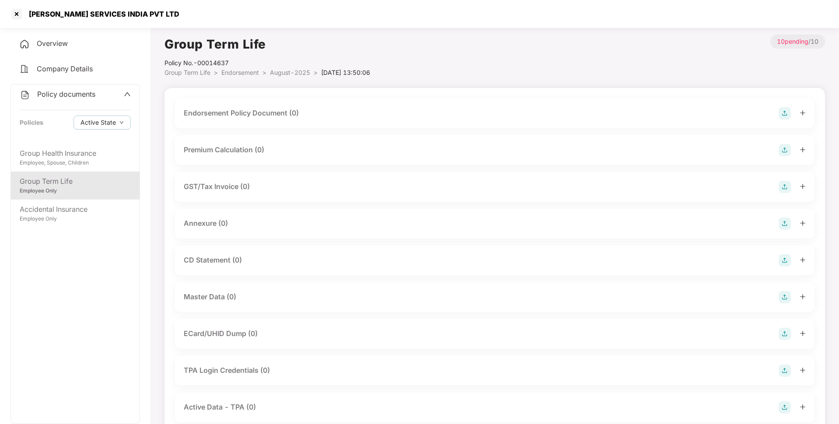
click at [780, 109] on img at bounding box center [785, 113] width 12 height 12
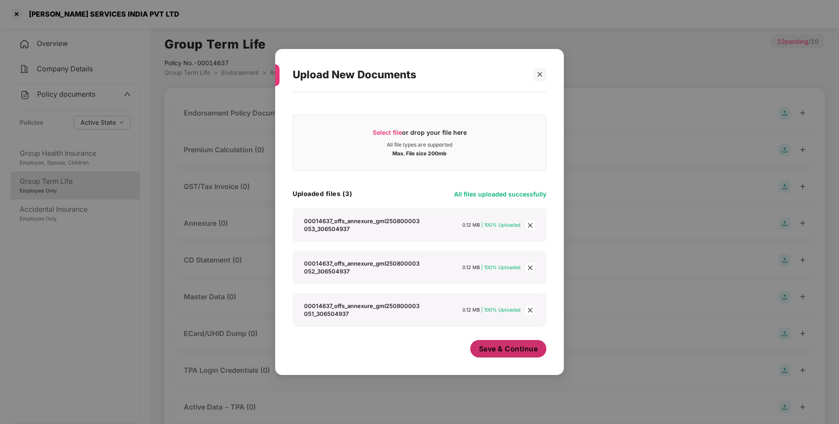
click at [492, 350] on span "Save & Continue" at bounding box center [508, 349] width 59 height 10
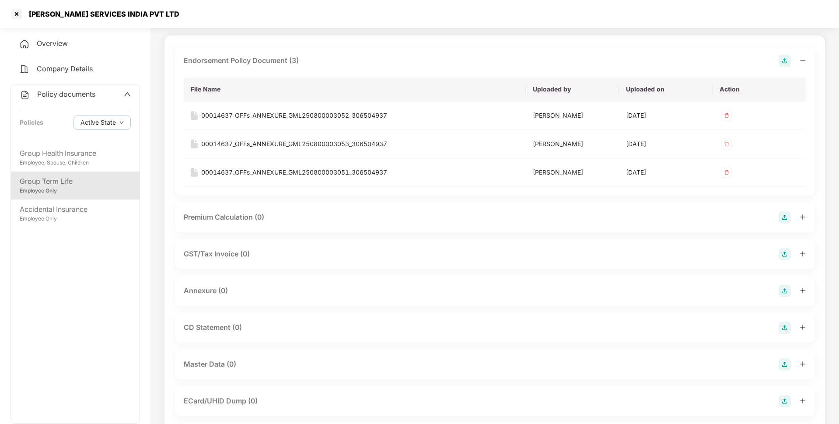
scroll to position [53, 0]
click at [782, 290] on img at bounding box center [785, 290] width 12 height 12
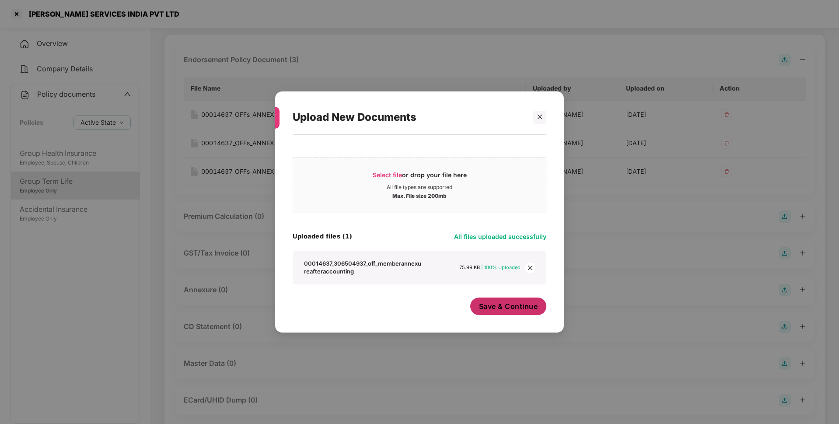
click at [516, 311] on span "Save & Continue" at bounding box center [508, 307] width 59 height 10
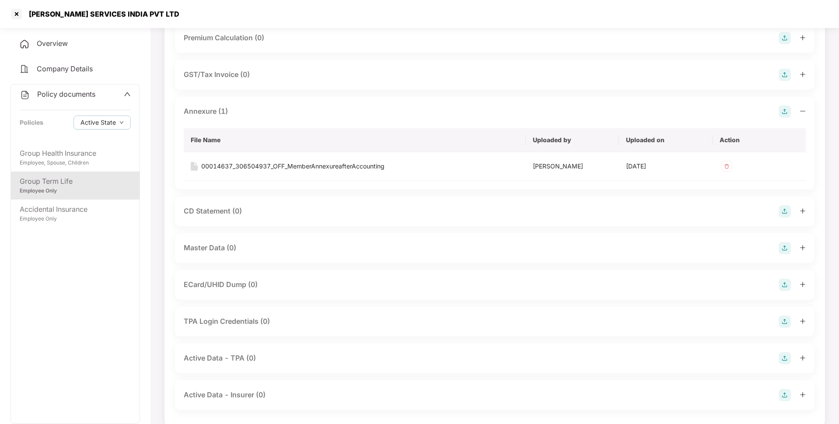
scroll to position [232, 0]
click at [788, 250] on img at bounding box center [785, 248] width 12 height 12
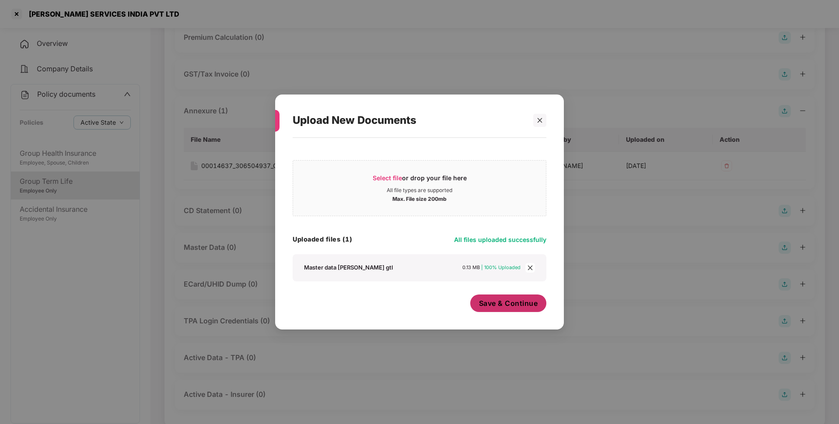
click at [509, 302] on span "Save & Continue" at bounding box center [508, 303] width 59 height 10
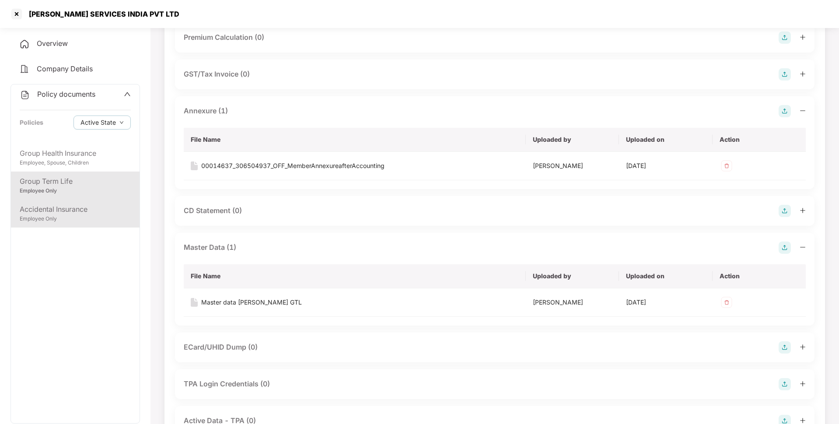
click at [87, 207] on div "Accidental Insurance" at bounding box center [75, 209] width 111 height 11
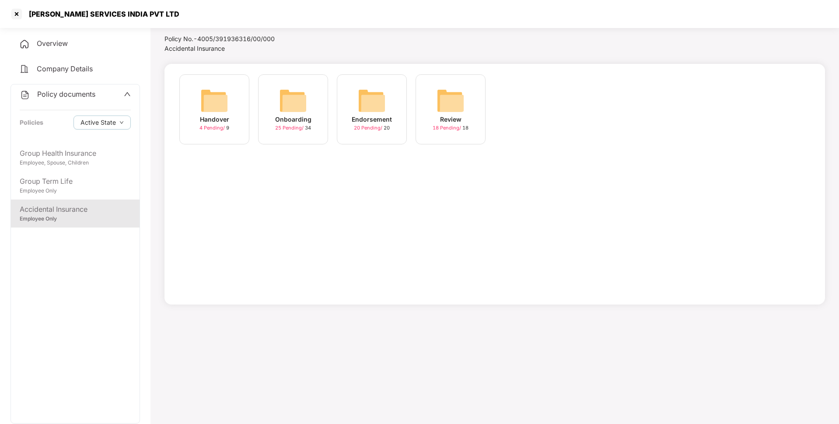
click at [357, 119] on div "Endorsement" at bounding box center [372, 120] width 40 height 10
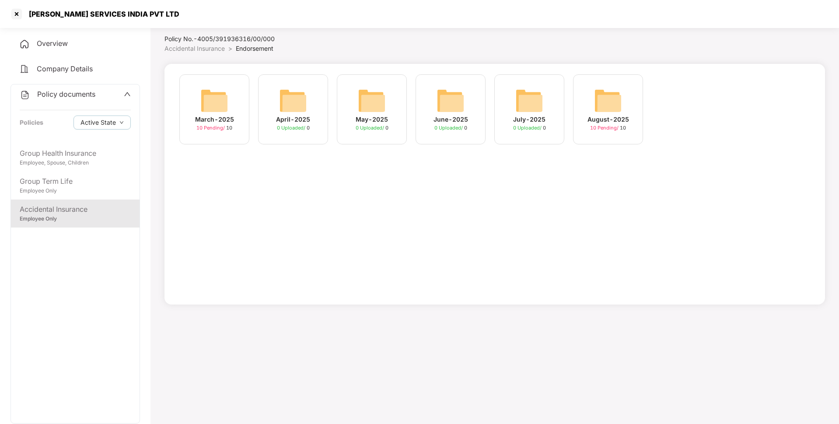
click at [618, 97] on img at bounding box center [608, 101] width 28 height 28
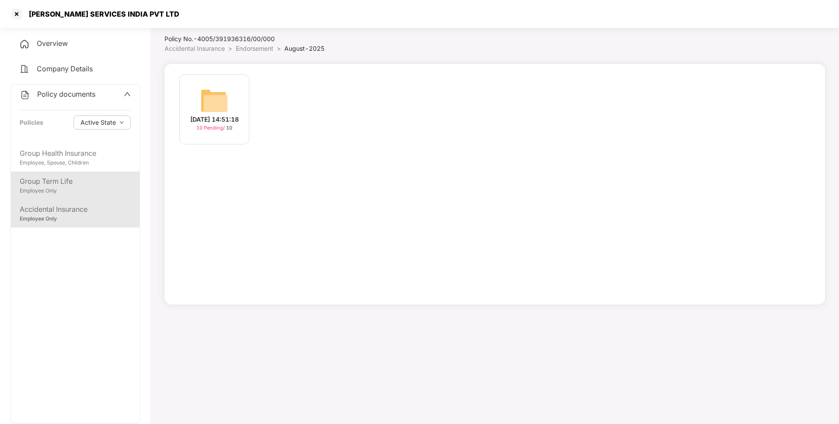
click at [91, 183] on div "Group Term Life" at bounding box center [75, 181] width 111 height 11
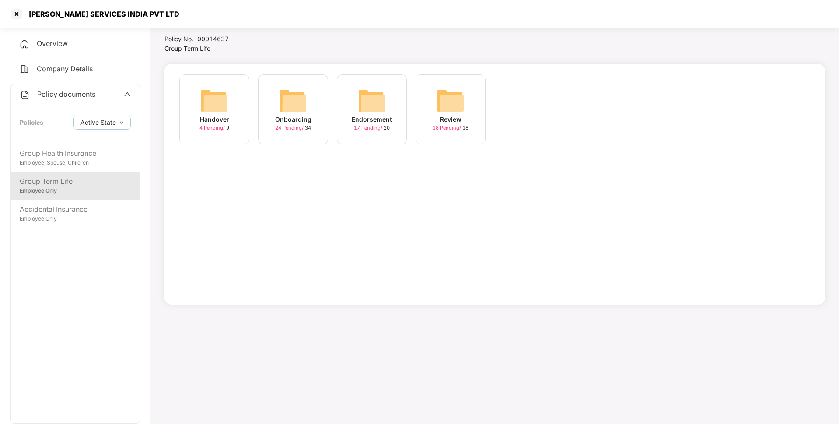
click at [372, 108] on img at bounding box center [372, 101] width 28 height 28
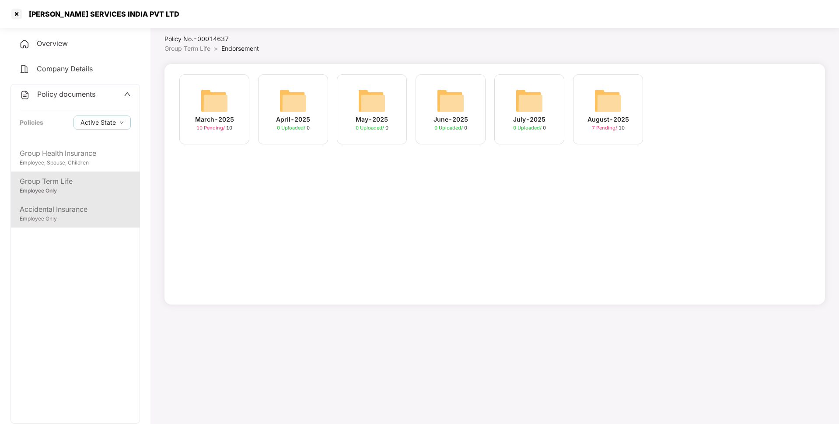
click at [83, 213] on div "Accidental Insurance" at bounding box center [75, 209] width 111 height 11
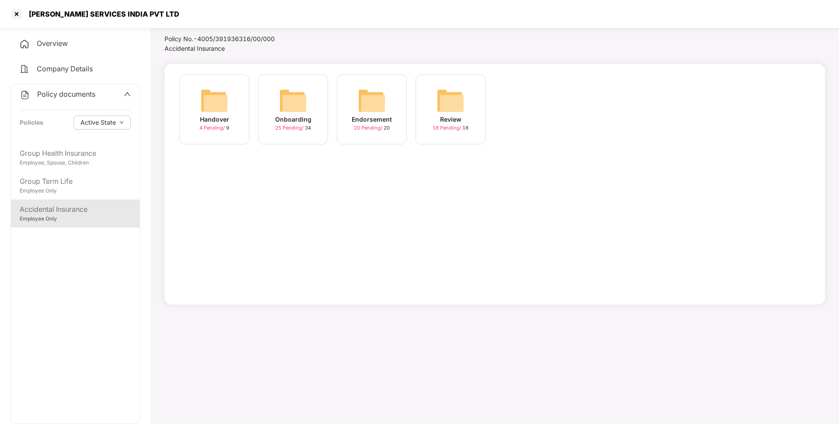
click at [366, 109] on img at bounding box center [372, 101] width 28 height 28
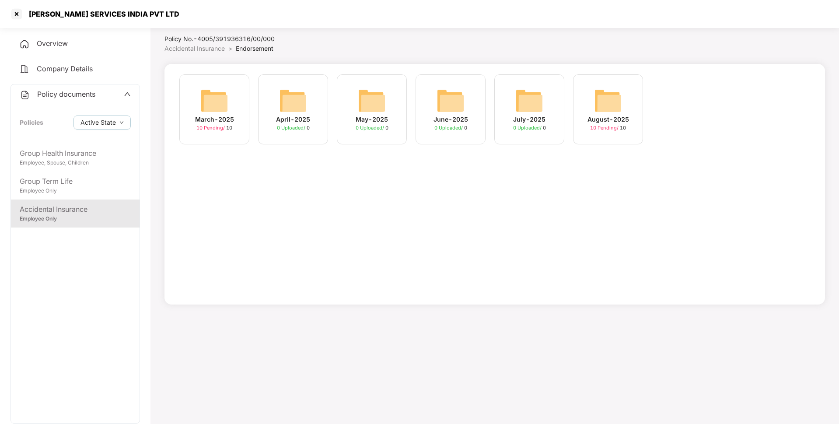
click at [604, 101] on img at bounding box center [608, 101] width 28 height 28
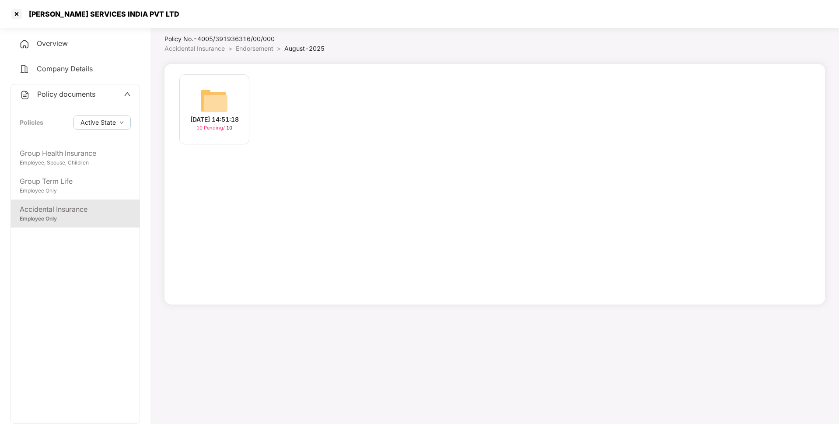
click at [228, 99] on div "[DATE] 14:51:18 10 Pending / 10" at bounding box center [214, 109] width 70 height 70
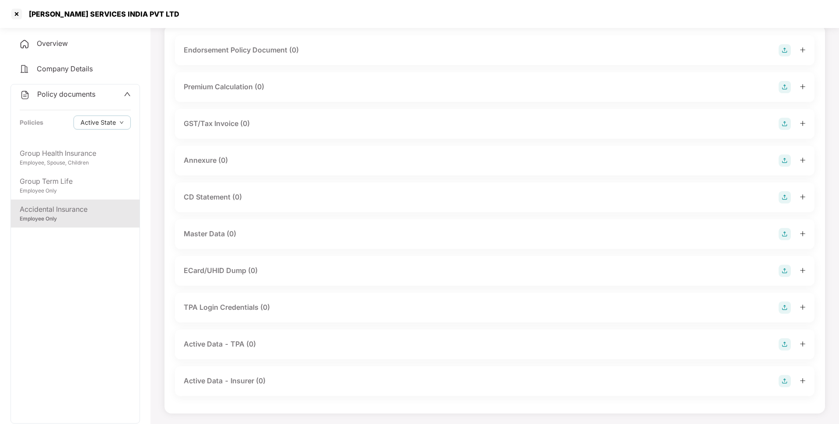
scroll to position [0, 0]
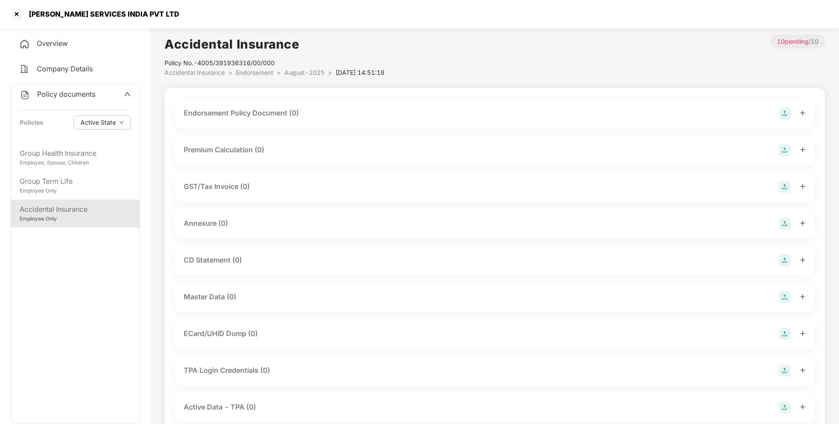
click at [782, 113] on img at bounding box center [785, 113] width 12 height 12
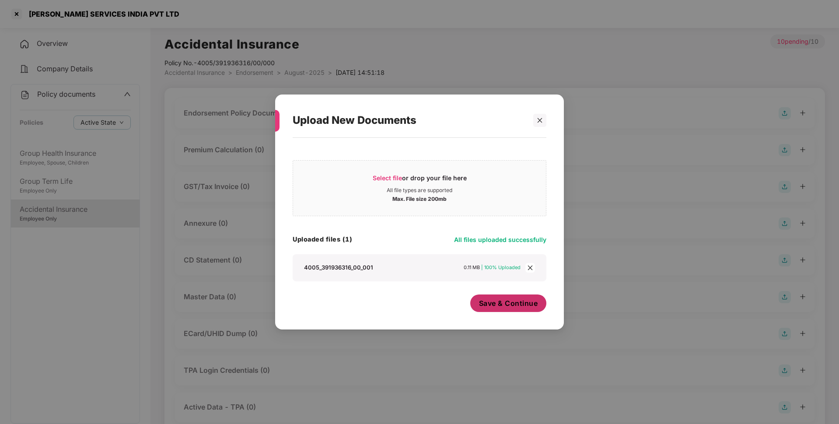
click at [536, 310] on button "Save & Continue" at bounding box center [508, 304] width 77 height 18
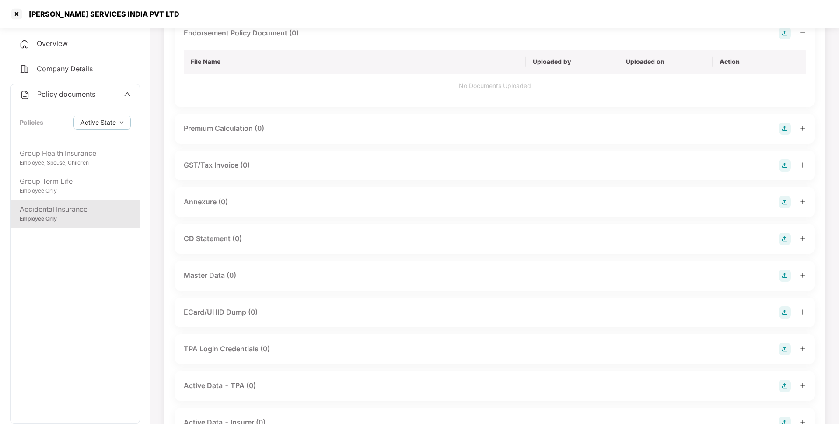
scroll to position [85, 0]
click at [781, 204] on img at bounding box center [785, 202] width 12 height 12
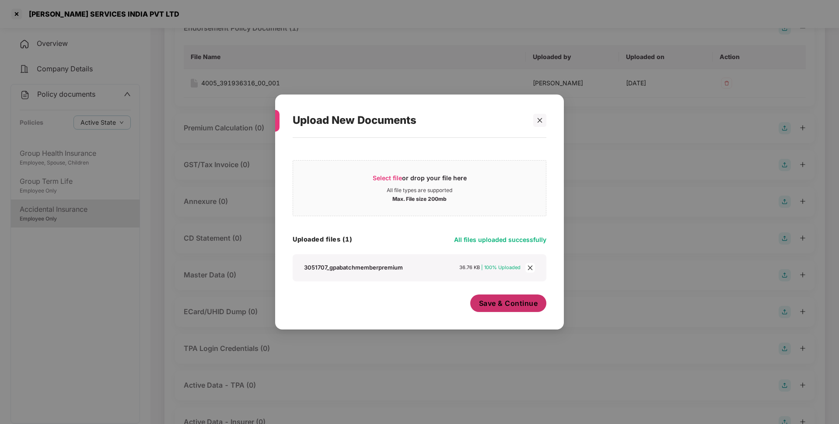
click at [510, 310] on button "Save & Continue" at bounding box center [508, 304] width 77 height 18
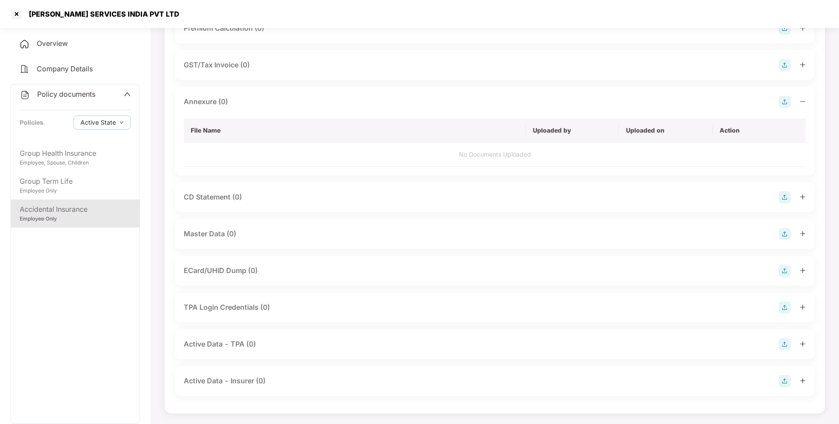
scroll to position [189, 0]
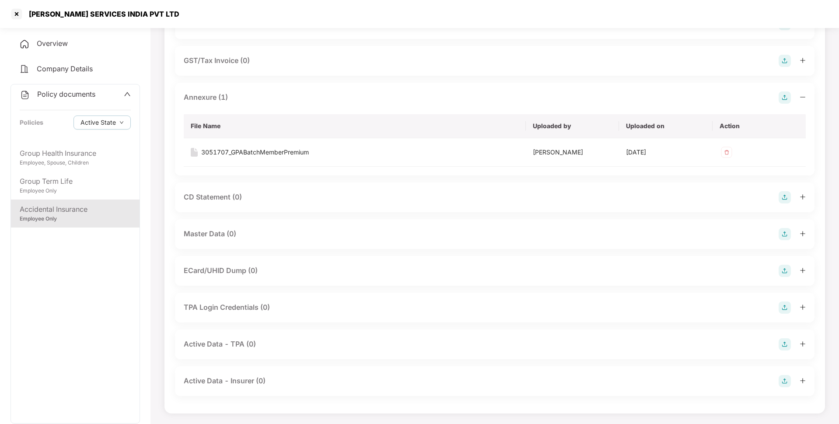
click at [788, 230] on img at bounding box center [785, 234] width 12 height 12
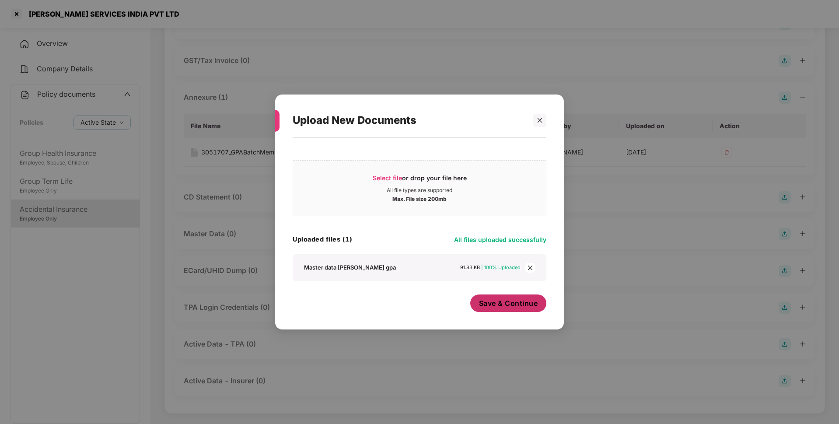
click at [519, 306] on span "Save & Continue" at bounding box center [508, 303] width 59 height 10
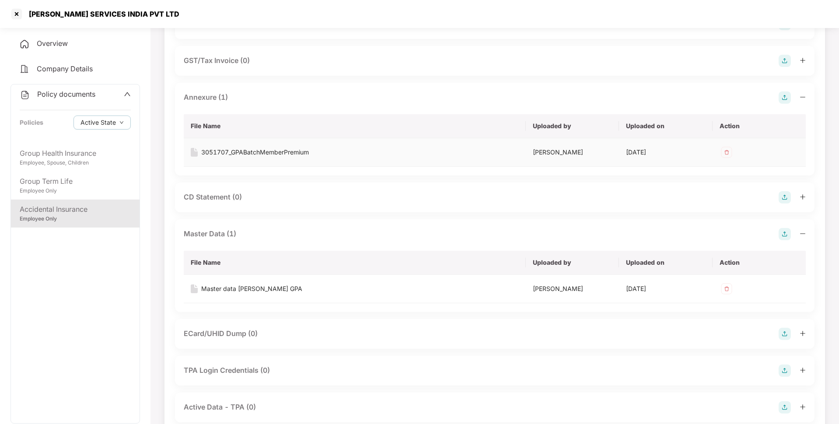
scroll to position [0, 0]
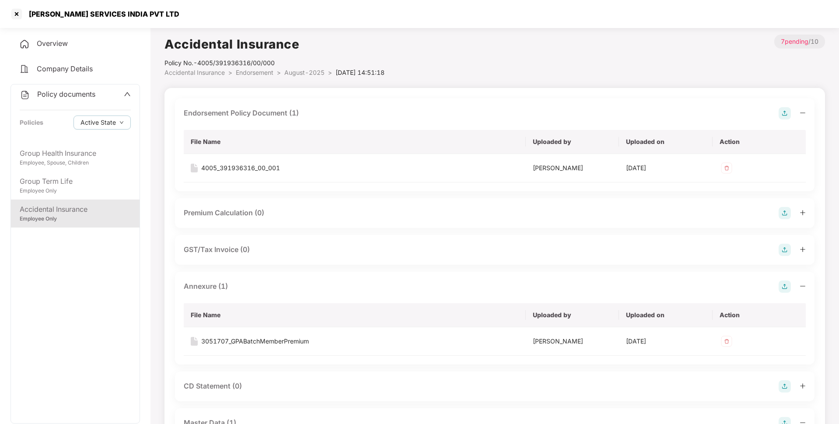
click at [259, 76] on span "Endorsement" at bounding box center [255, 72] width 38 height 7
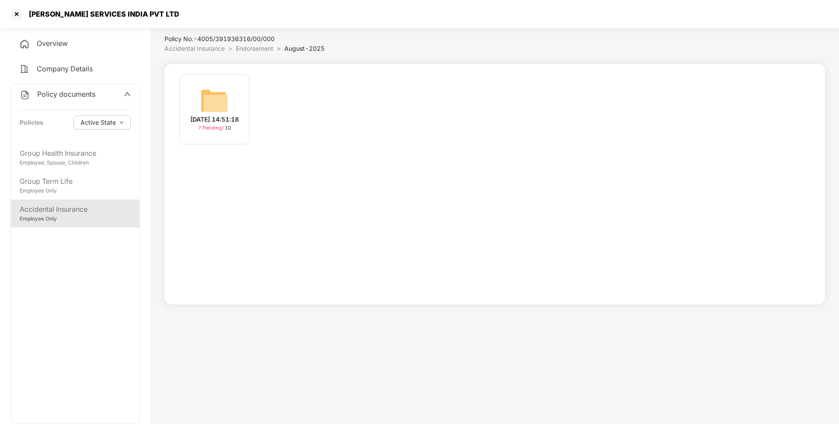
click at [248, 49] on span "Endorsement" at bounding box center [255, 48] width 38 height 7
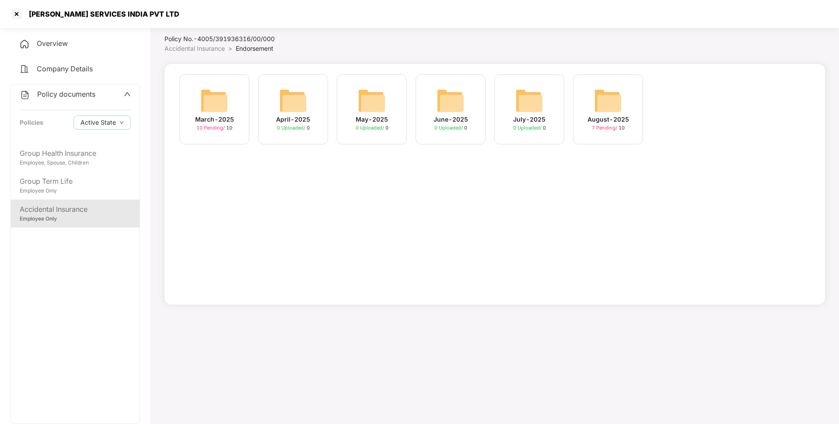
click at [227, 109] on img at bounding box center [214, 101] width 28 height 28
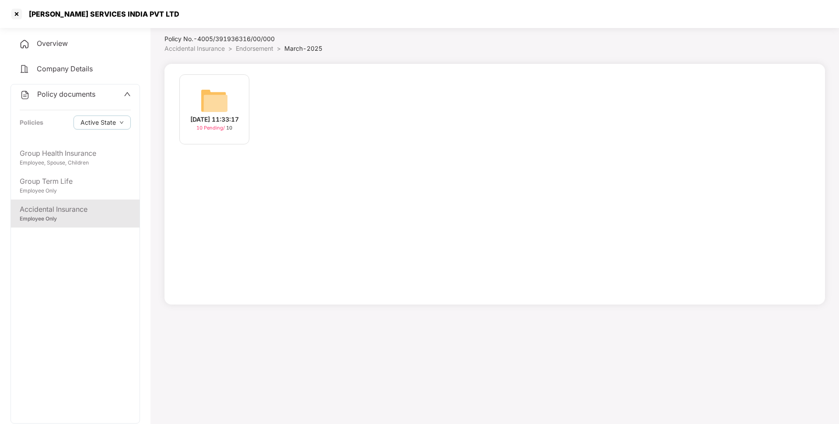
click at [230, 116] on div "[DATE] 11:33:17" at bounding box center [214, 120] width 49 height 10
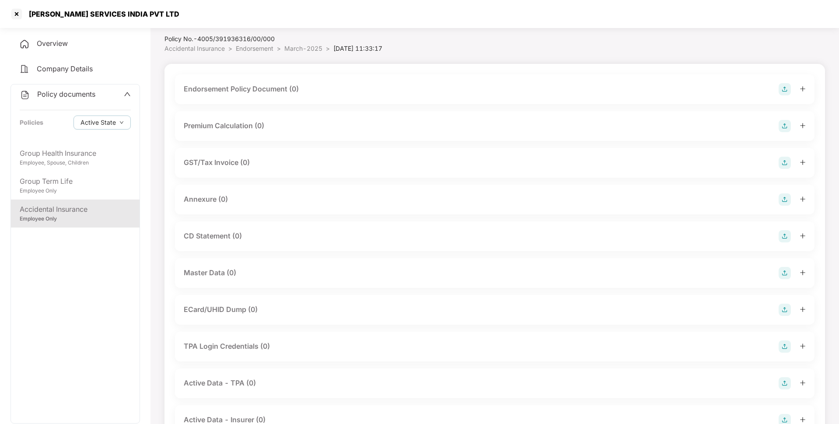
click at [783, 88] on img at bounding box center [785, 89] width 12 height 12
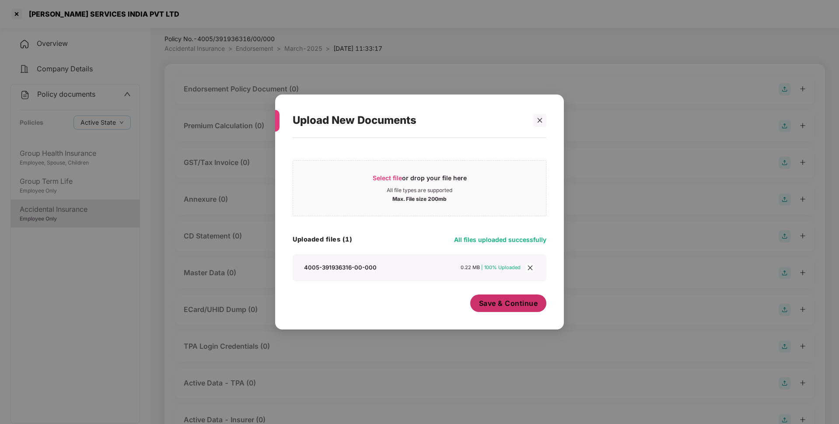
click at [504, 303] on span "Save & Continue" at bounding box center [508, 303] width 59 height 10
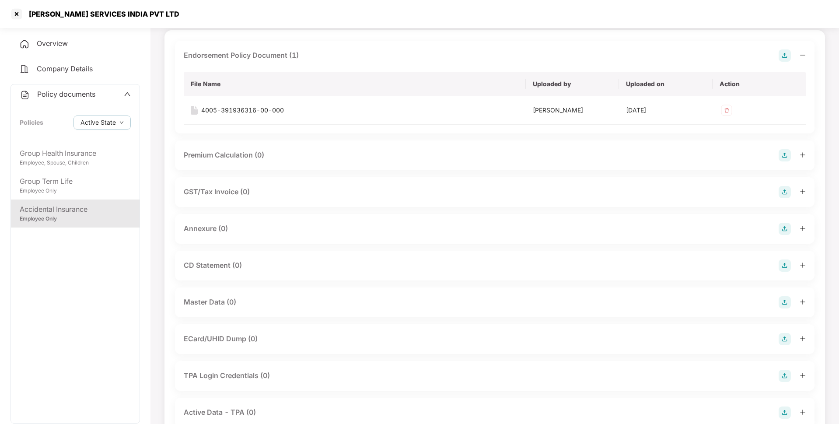
scroll to position [58, 0]
click at [787, 228] on img at bounding box center [785, 228] width 12 height 12
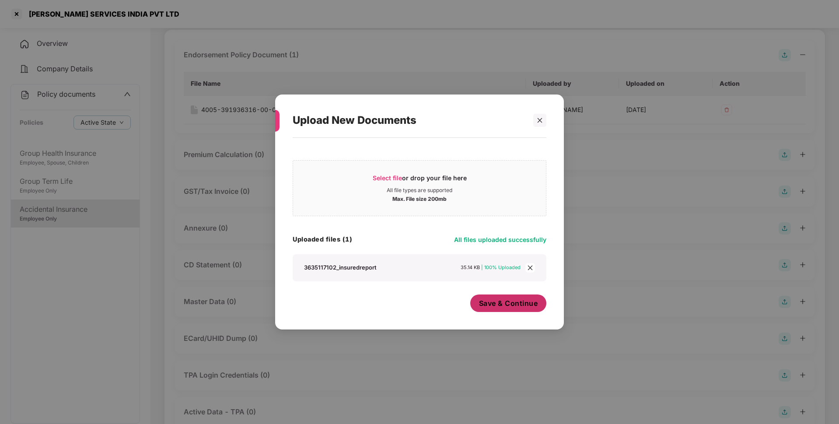
click at [499, 302] on span "Save & Continue" at bounding box center [508, 303] width 59 height 10
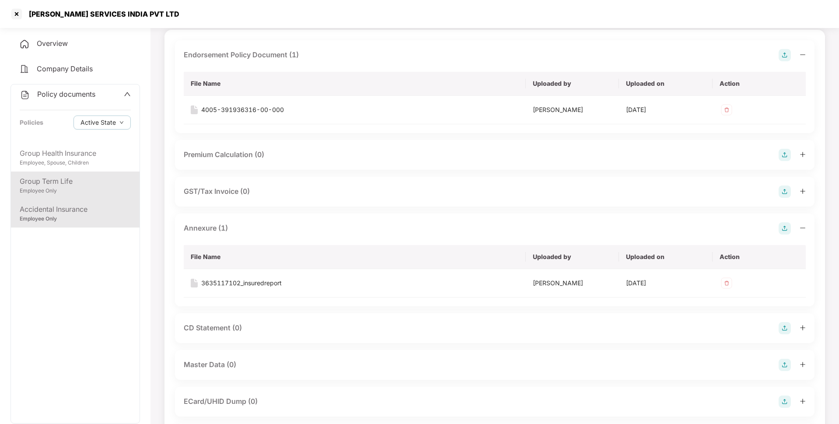
click at [56, 187] on div "Employee Only" at bounding box center [75, 191] width 111 height 8
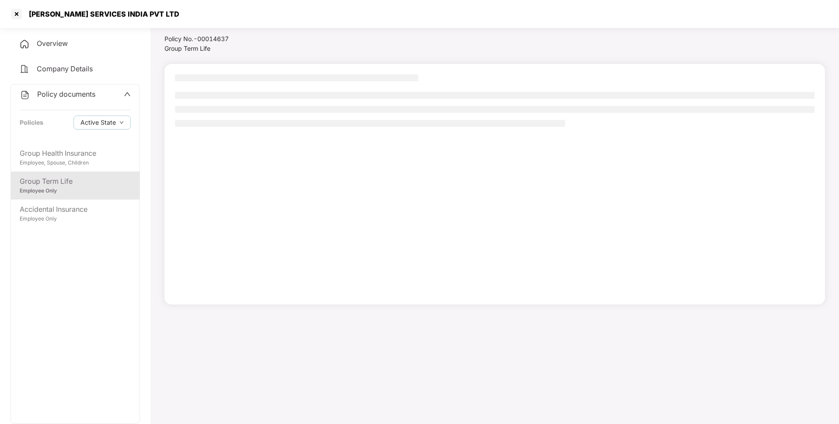
scroll to position [24, 0]
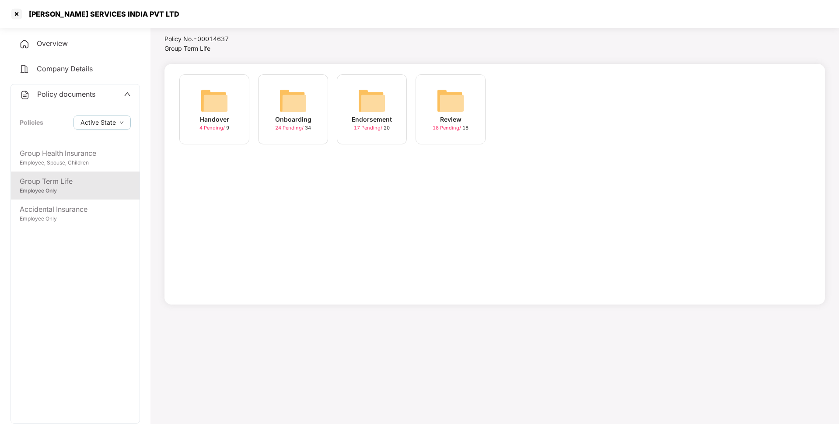
click at [361, 114] on img at bounding box center [372, 101] width 28 height 28
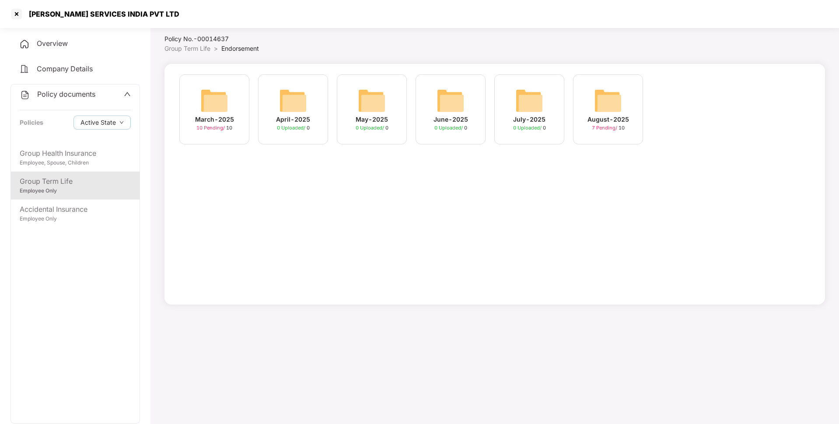
click at [216, 105] on img at bounding box center [214, 101] width 28 height 28
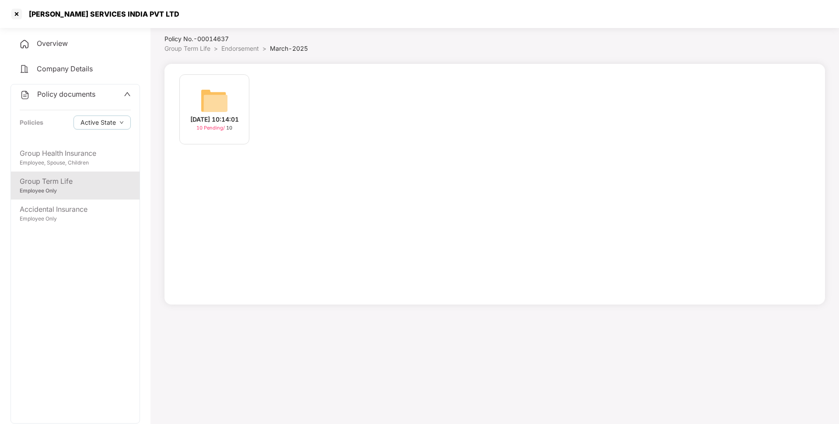
click at [225, 101] on img at bounding box center [214, 101] width 28 height 28
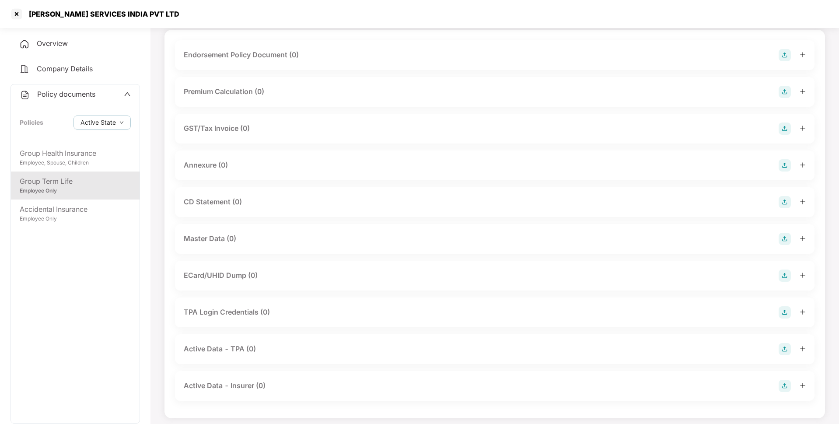
scroll to position [0, 0]
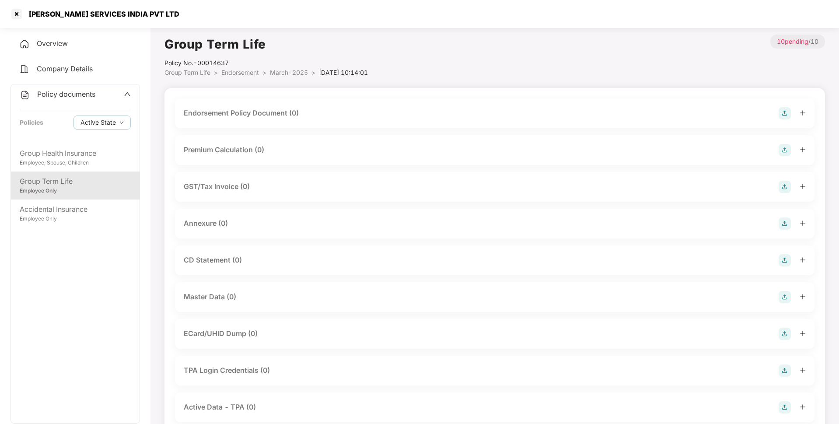
click at [783, 109] on img at bounding box center [785, 113] width 12 height 12
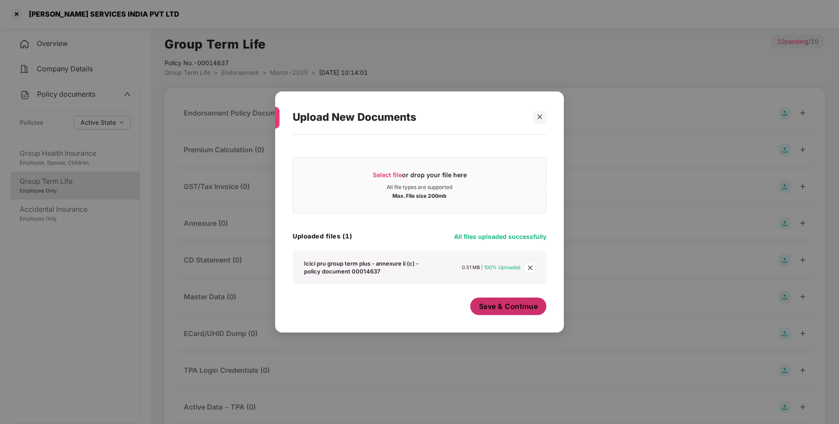
click at [505, 310] on span "Save & Continue" at bounding box center [508, 307] width 59 height 10
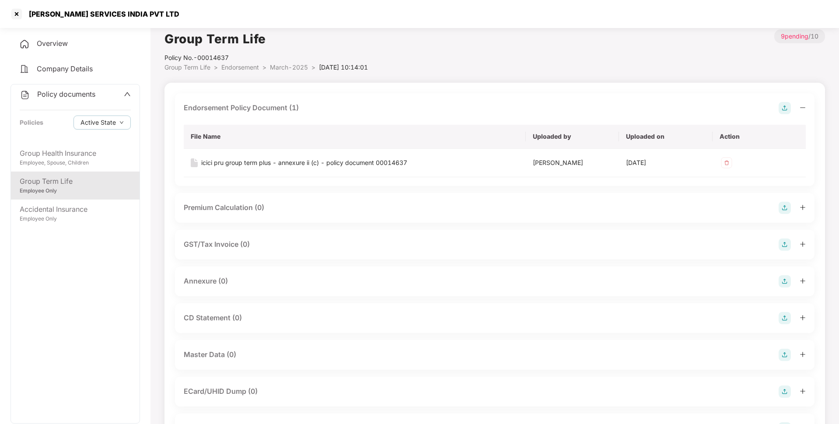
scroll to position [5, 0]
click at [786, 283] on img at bounding box center [785, 282] width 12 height 12
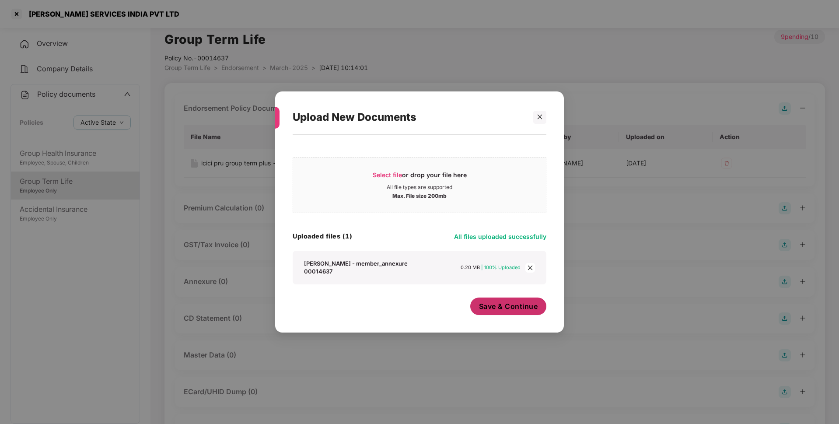
click at [512, 304] on span "Save & Continue" at bounding box center [508, 307] width 59 height 10
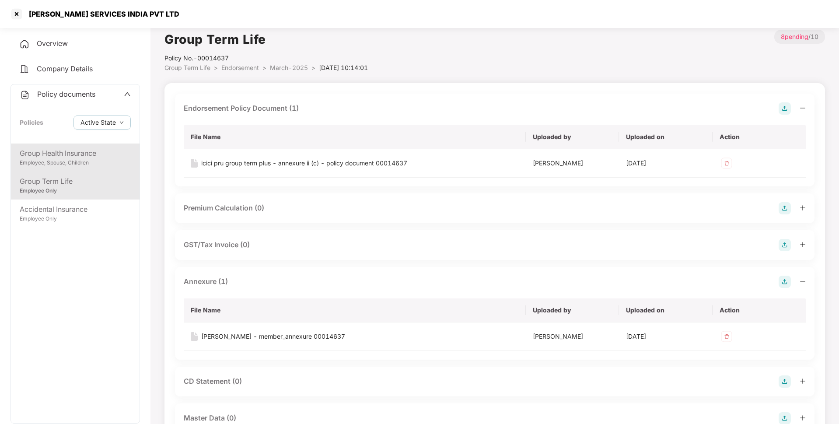
click at [77, 152] on div "Group Health Insurance" at bounding box center [75, 153] width 111 height 11
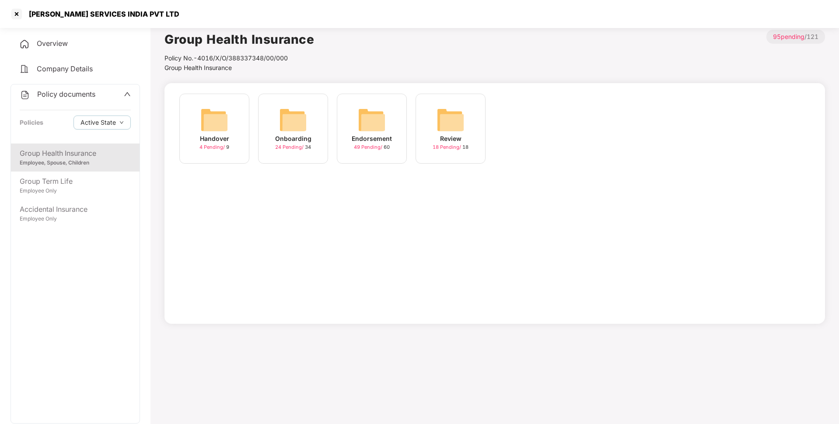
click at [361, 122] on img at bounding box center [372, 120] width 28 height 28
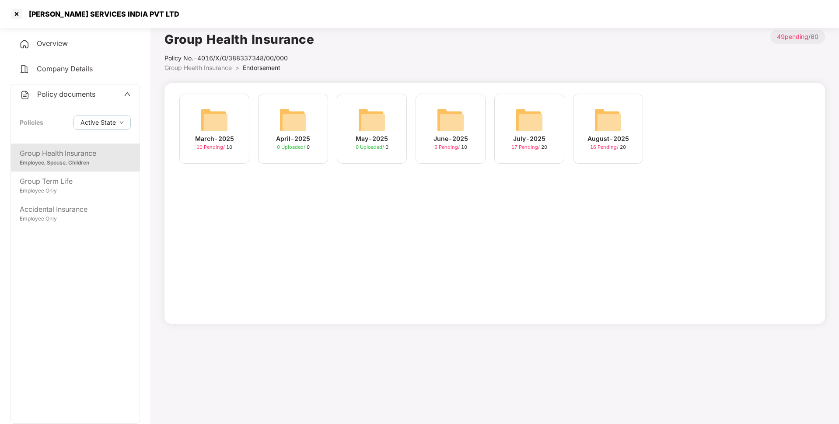
click at [218, 119] on img at bounding box center [214, 120] width 28 height 28
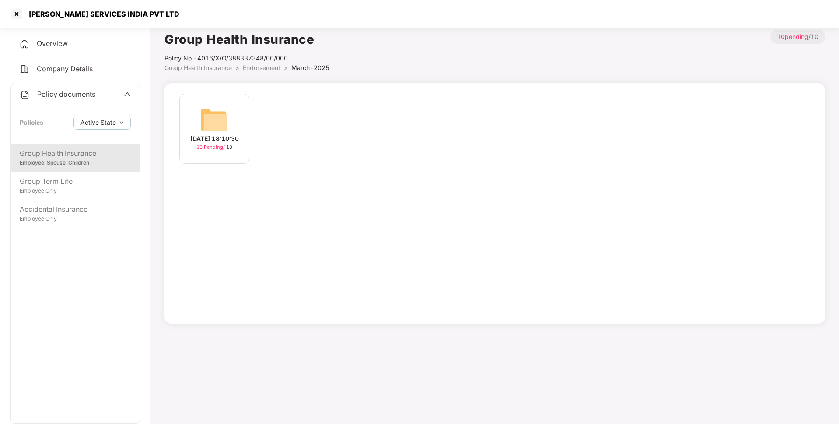
click at [220, 128] on img at bounding box center [214, 120] width 28 height 28
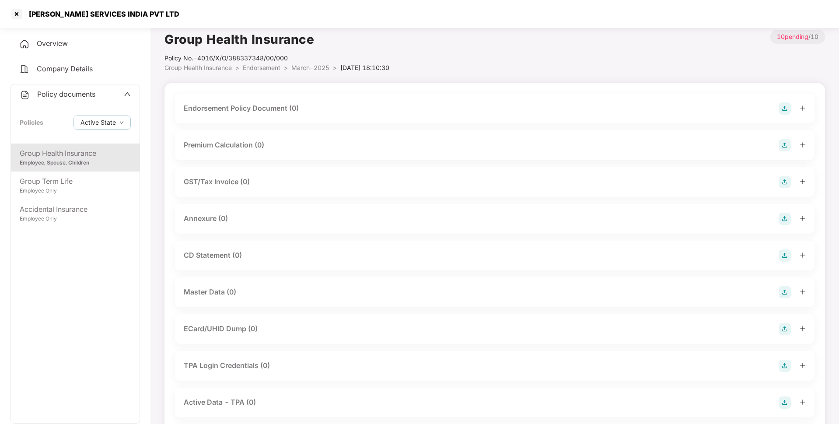
click at [786, 105] on img at bounding box center [785, 108] width 12 height 12
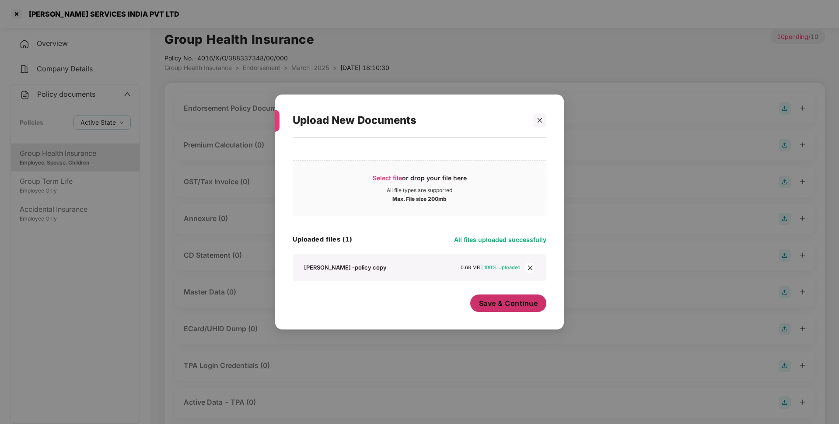
click at [503, 305] on span "Save & Continue" at bounding box center [508, 303] width 59 height 10
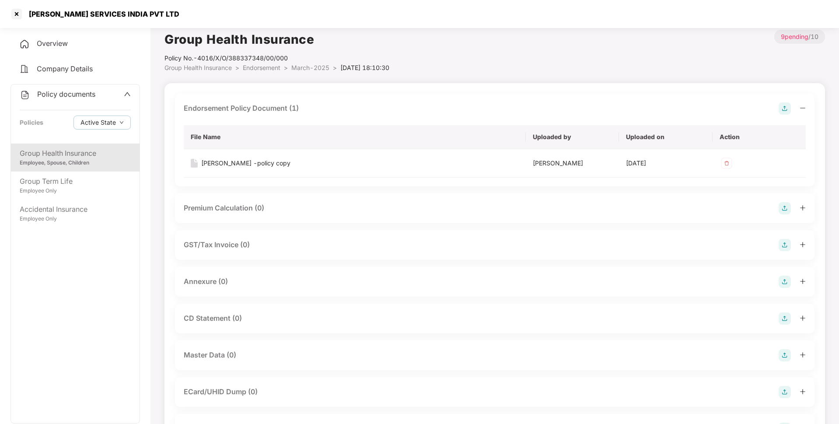
click at [783, 276] on img at bounding box center [785, 282] width 12 height 12
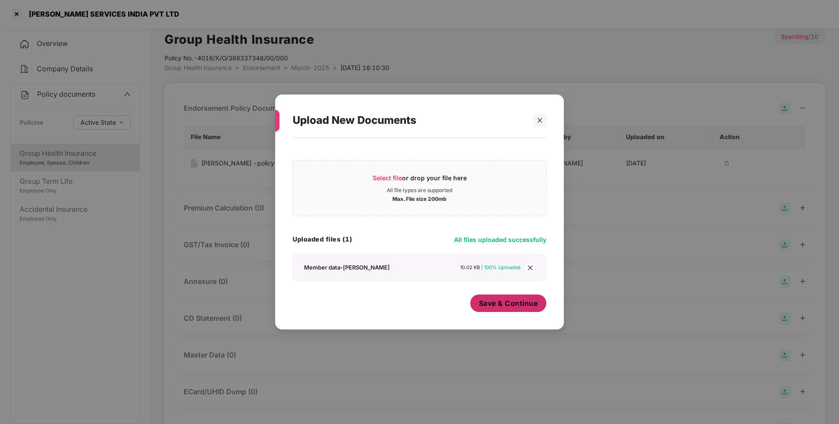
click at [519, 305] on span "Save & Continue" at bounding box center [508, 303] width 59 height 10
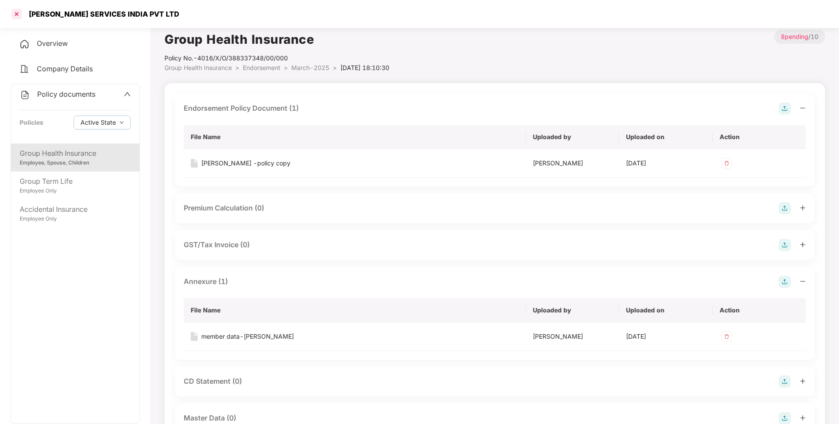
click at [17, 16] on div at bounding box center [17, 14] width 14 height 14
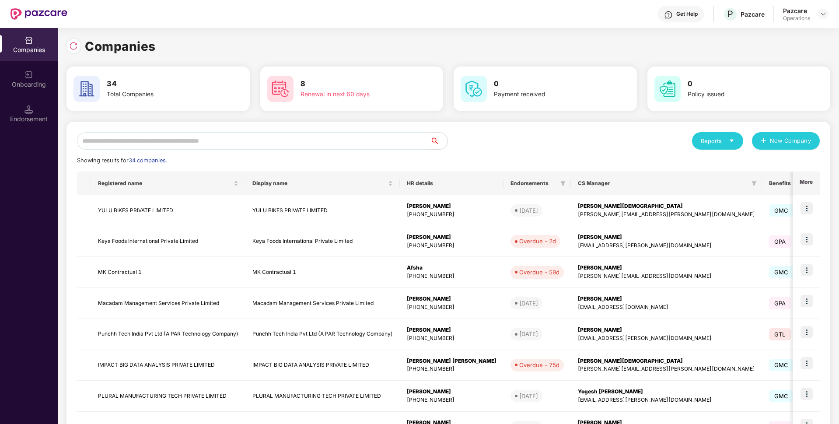
scroll to position [0, 0]
click at [131, 146] on input "text" at bounding box center [253, 141] width 353 height 18
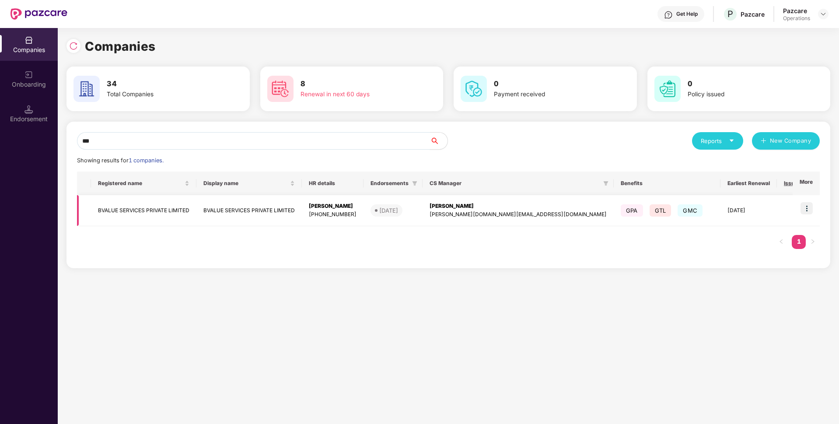
type input "***"
click at [132, 214] on td "BVALUE SERVICES PRIVATE LIMITED" at bounding box center [143, 210] width 105 height 31
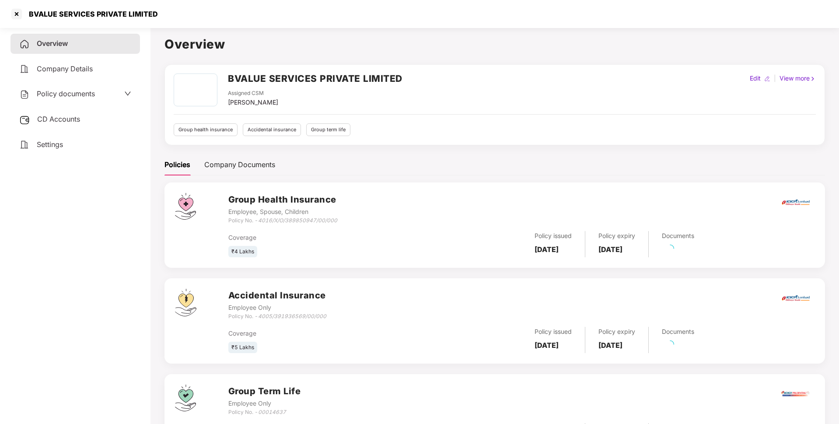
click at [91, 91] on span "Policy documents" at bounding box center [66, 93] width 58 height 9
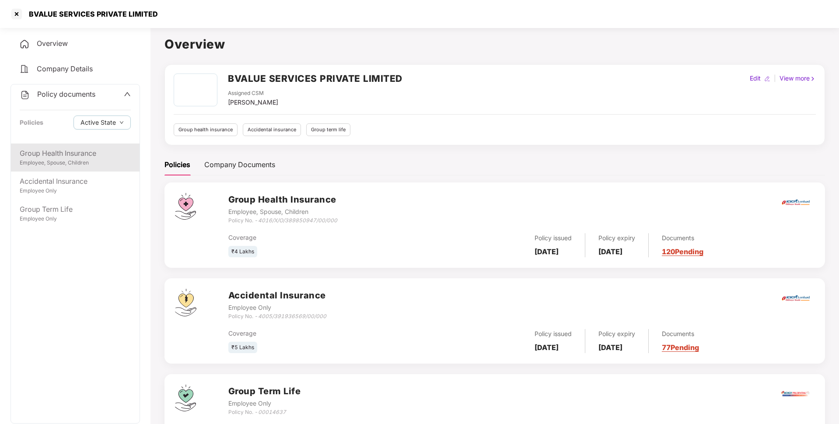
click at [74, 154] on div "Group Health Insurance" at bounding box center [75, 153] width 111 height 11
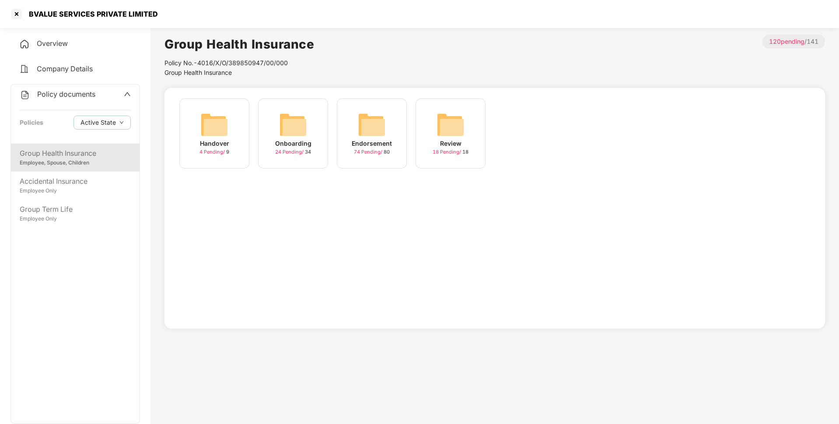
click at [369, 133] on img at bounding box center [372, 125] width 28 height 28
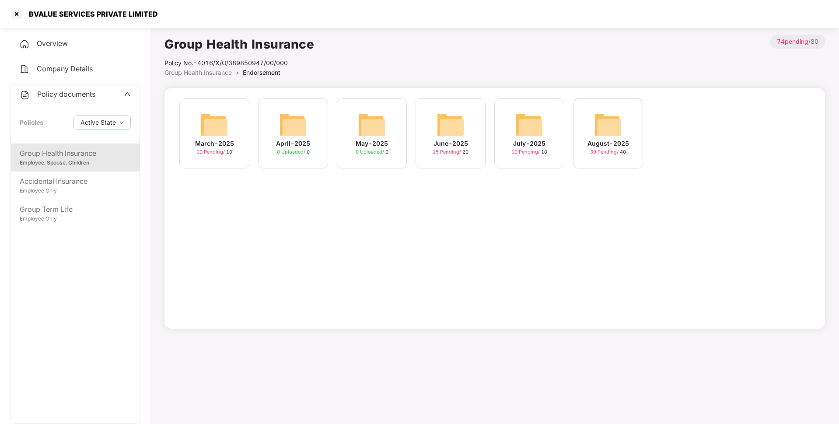
click at [218, 123] on img at bounding box center [214, 125] width 28 height 28
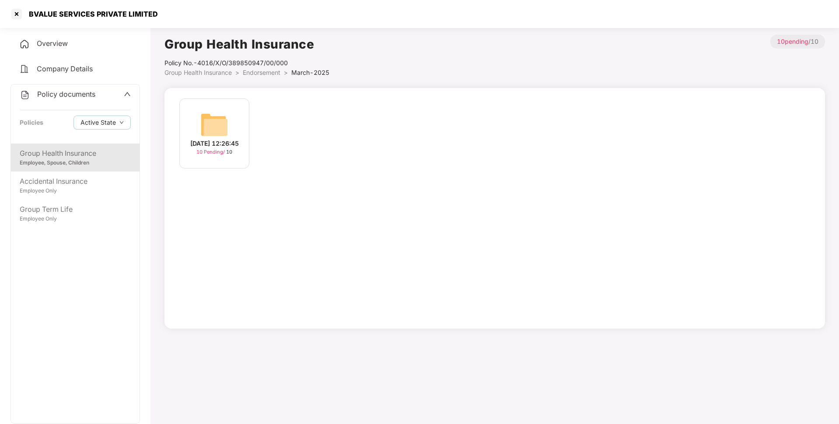
click at [232, 131] on div "[DATE] 12:26:45 10 Pending / 10" at bounding box center [214, 133] width 70 height 70
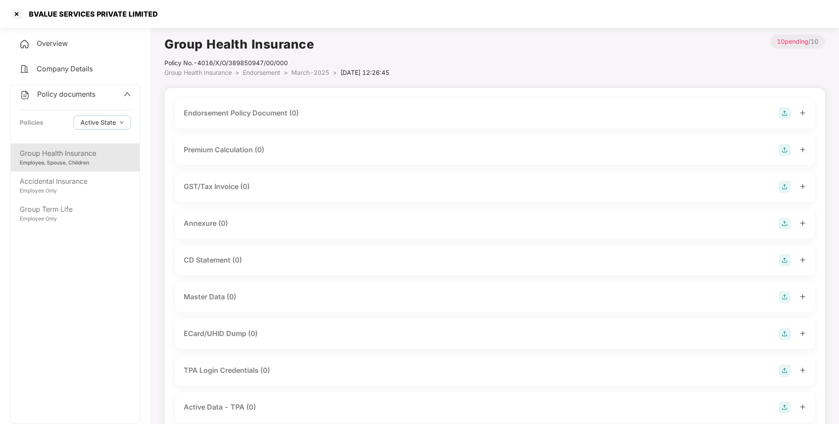
click at [783, 113] on img at bounding box center [785, 113] width 12 height 12
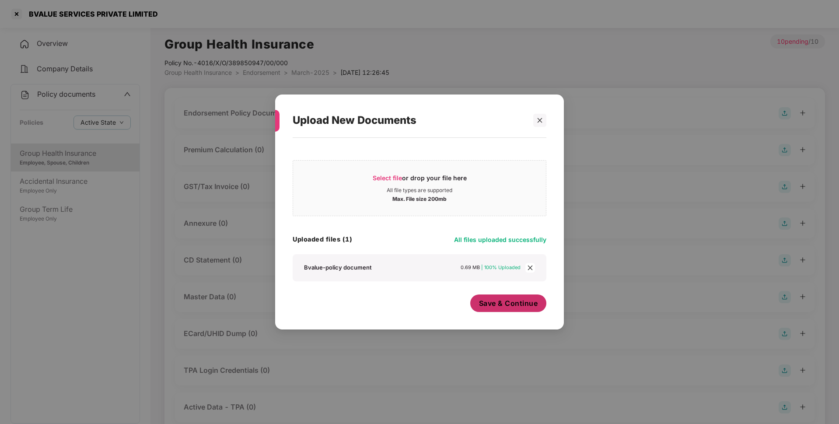
click at [519, 305] on span "Save & Continue" at bounding box center [508, 303] width 59 height 10
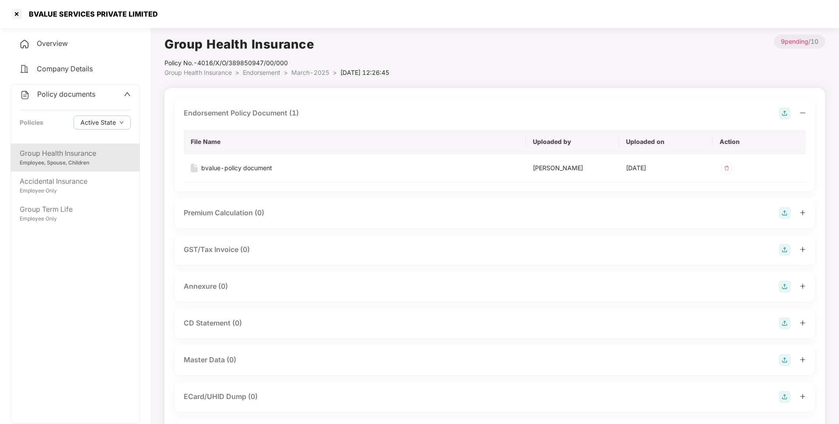
click at [785, 286] on img at bounding box center [785, 287] width 12 height 12
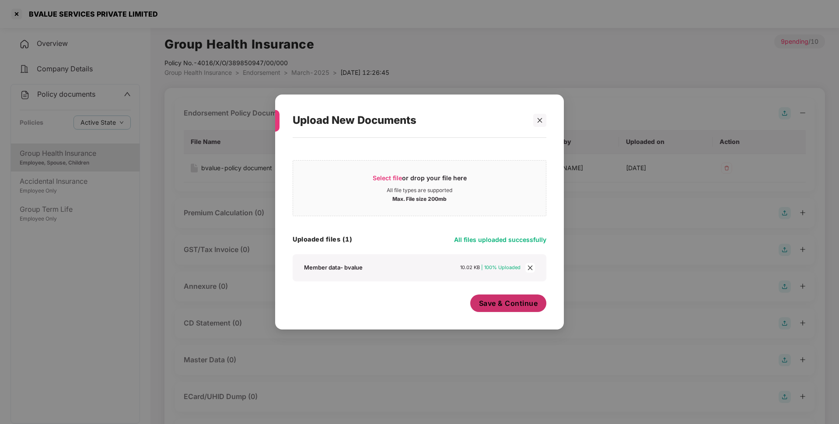
click at [514, 303] on span "Save & Continue" at bounding box center [508, 303] width 59 height 10
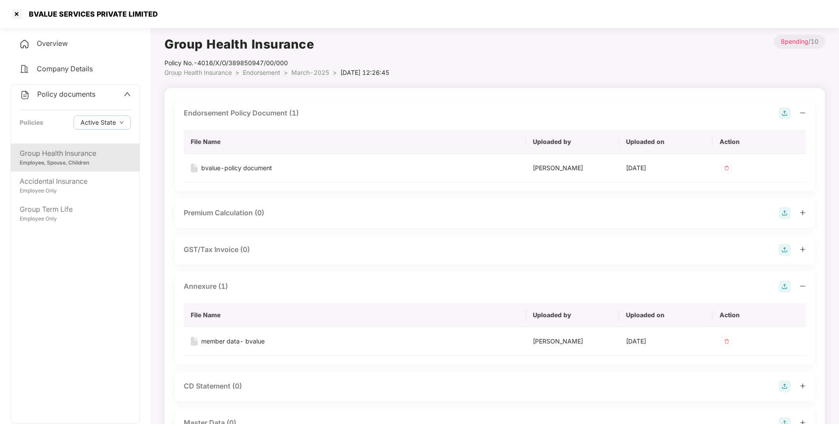
click at [304, 71] on span "March-2025" at bounding box center [310, 72] width 38 height 7
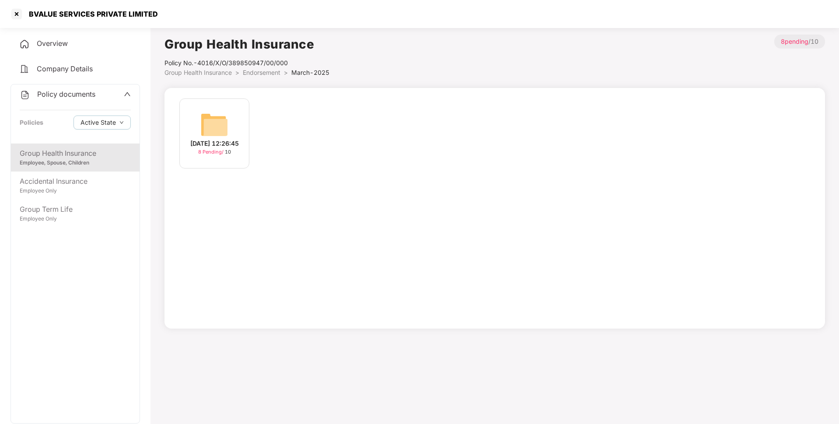
click at [260, 73] on span "Endorsement" at bounding box center [262, 72] width 38 height 7
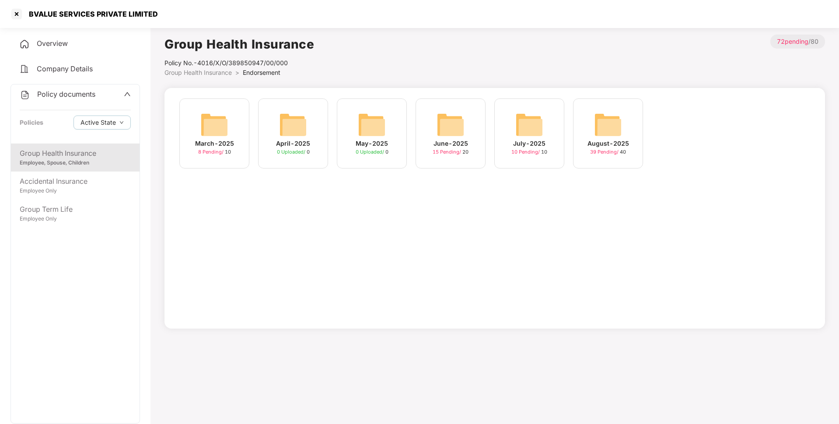
click at [439, 127] on img at bounding box center [451, 125] width 28 height 28
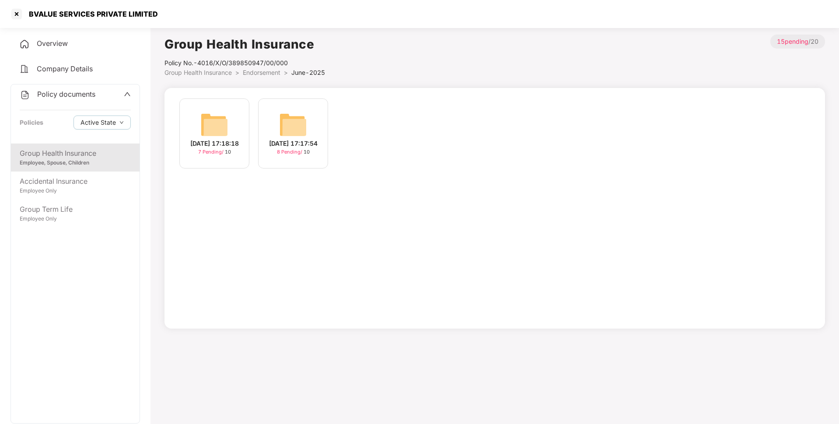
click at [249, 75] on span "Endorsement" at bounding box center [262, 72] width 38 height 7
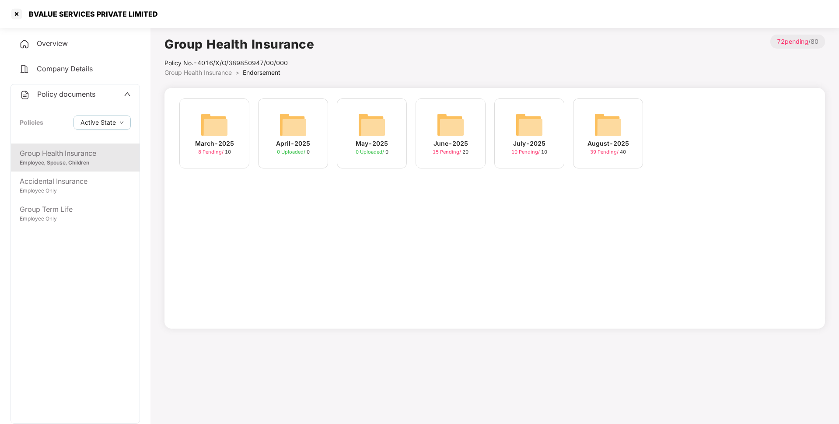
click at [523, 124] on img at bounding box center [530, 125] width 28 height 28
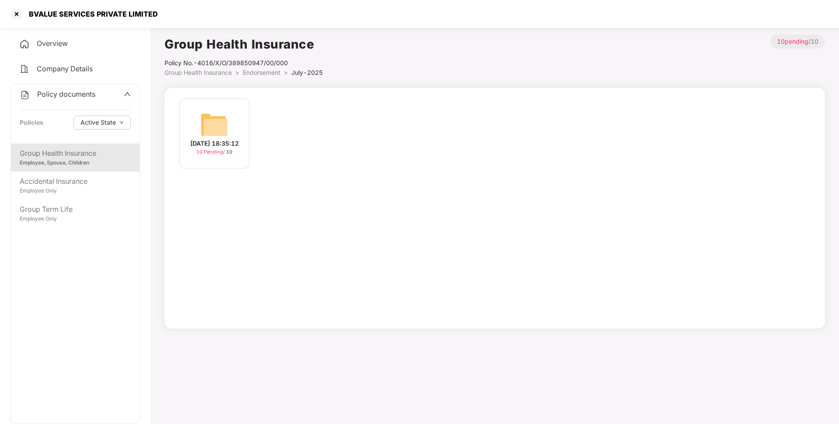
click at [266, 76] on span "Endorsement" at bounding box center [262, 72] width 38 height 7
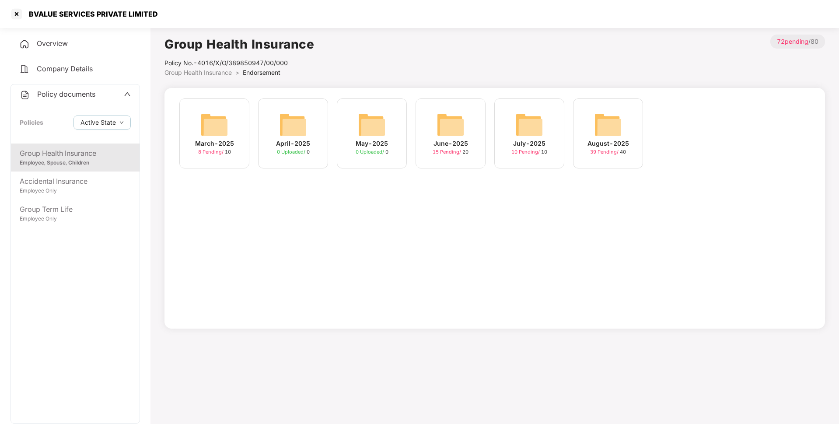
click at [597, 124] on img at bounding box center [608, 125] width 28 height 28
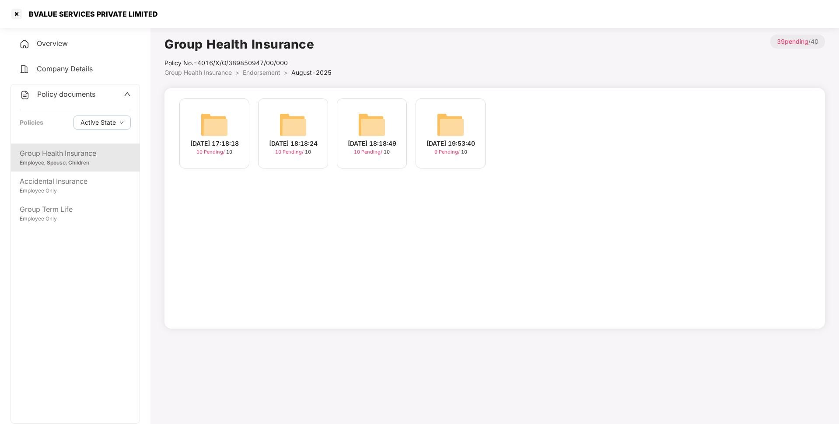
click at [249, 75] on span "Endorsement" at bounding box center [262, 72] width 38 height 7
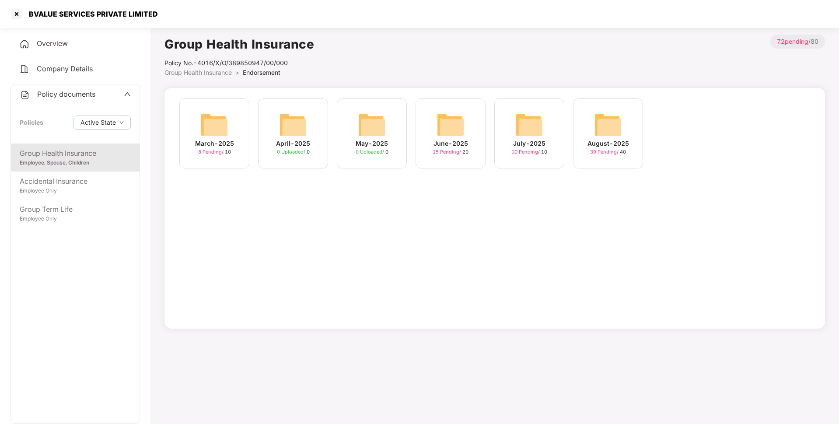
click at [526, 133] on img at bounding box center [530, 125] width 28 height 28
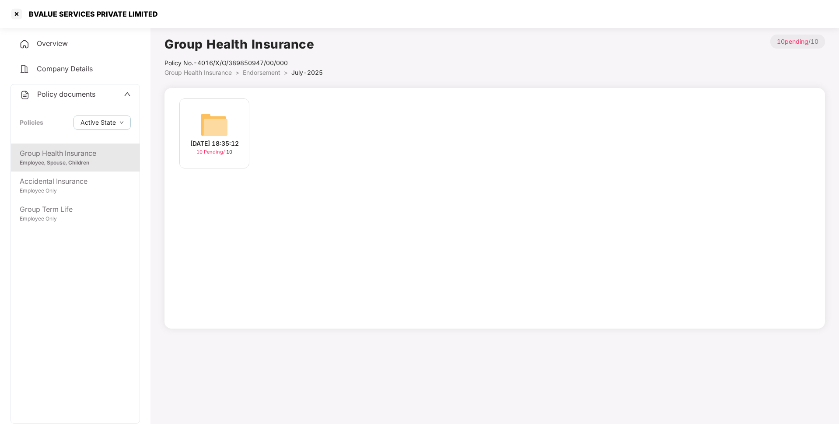
click at [215, 126] on img at bounding box center [214, 125] width 28 height 28
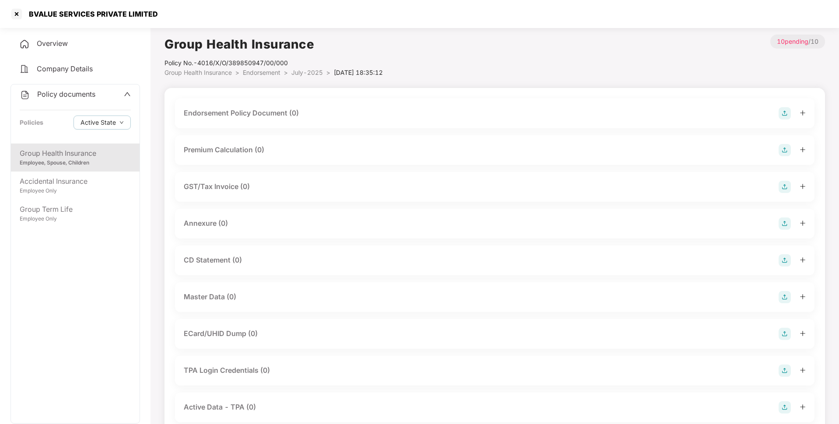
click at [786, 109] on img at bounding box center [785, 113] width 12 height 12
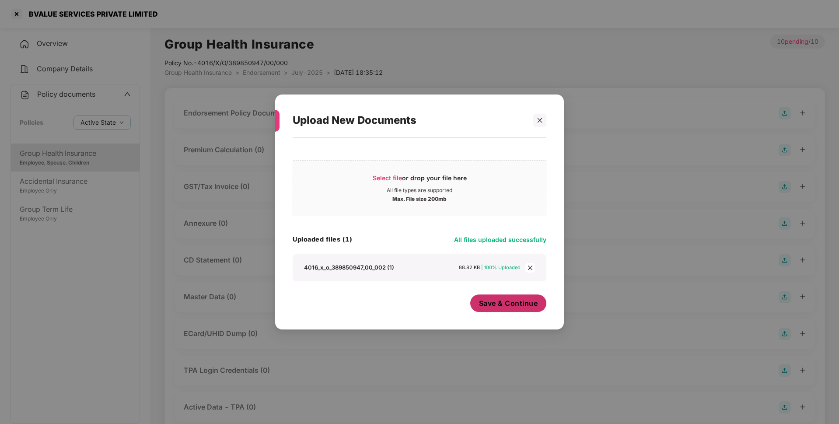
click at [500, 310] on button "Save & Continue" at bounding box center [508, 304] width 77 height 18
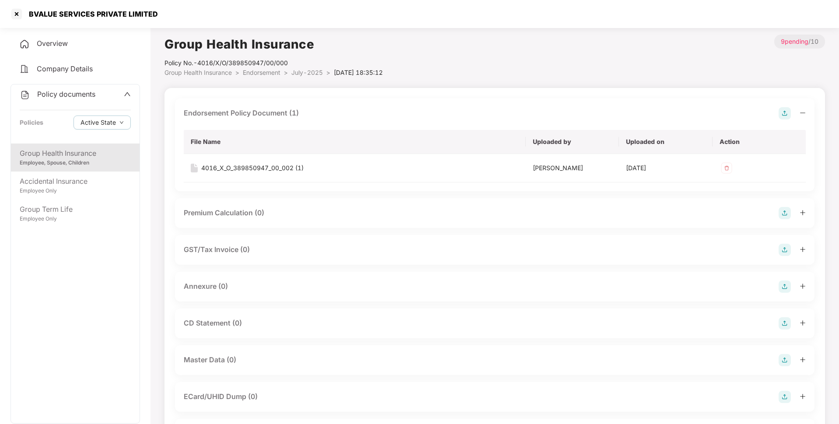
click at [783, 287] on img at bounding box center [785, 287] width 12 height 12
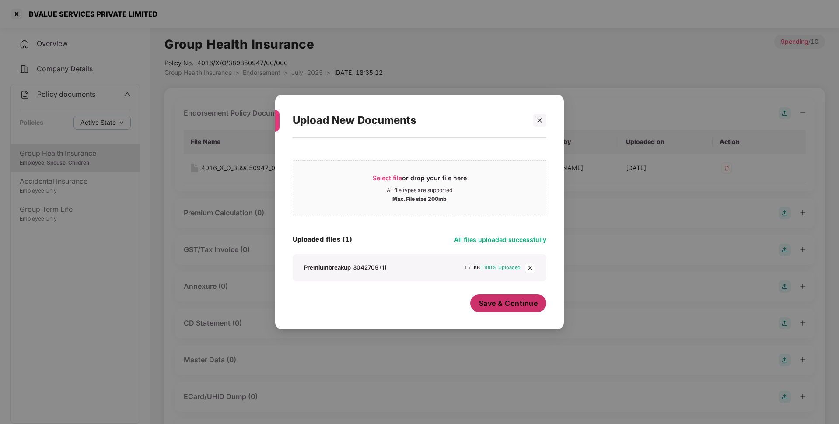
click at [484, 308] on span "Save & Continue" at bounding box center [508, 303] width 59 height 10
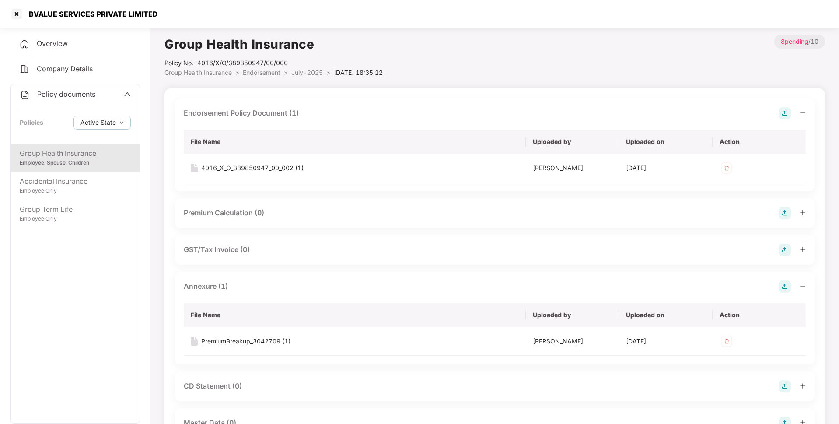
click at [305, 74] on span "July-2025" at bounding box center [307, 72] width 32 height 7
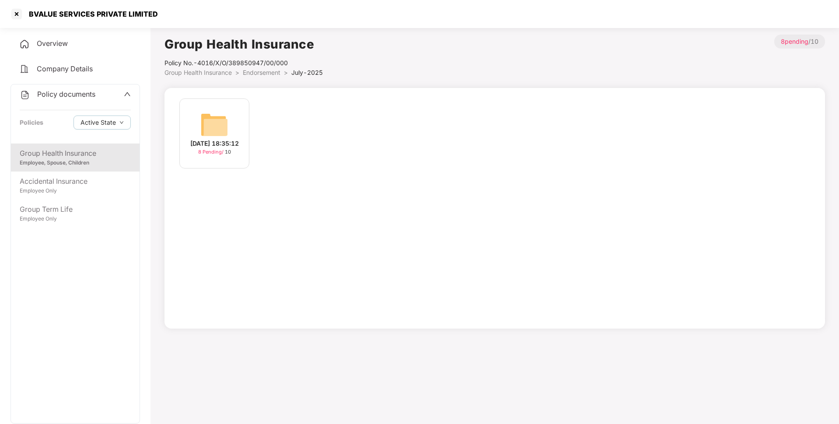
click at [274, 74] on span "Endorsement" at bounding box center [262, 72] width 38 height 7
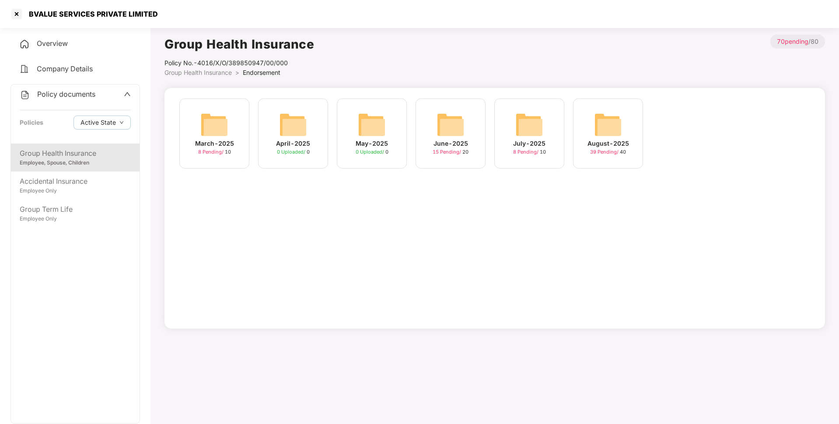
click at [453, 126] on img at bounding box center [451, 125] width 28 height 28
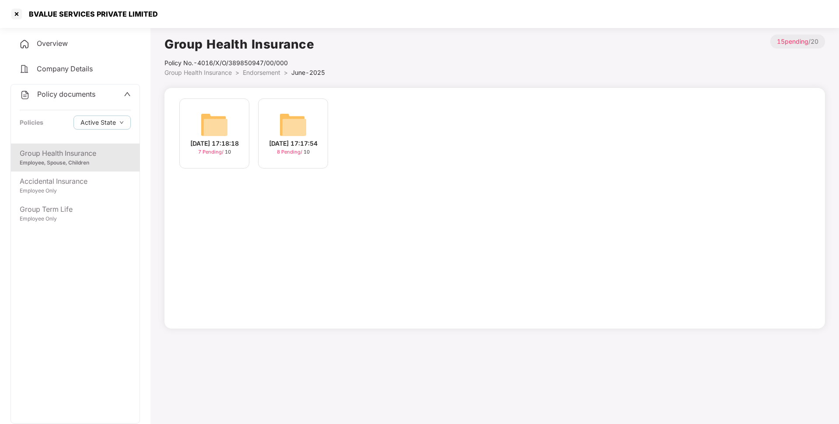
click at [251, 73] on span "Endorsement" at bounding box center [262, 72] width 38 height 7
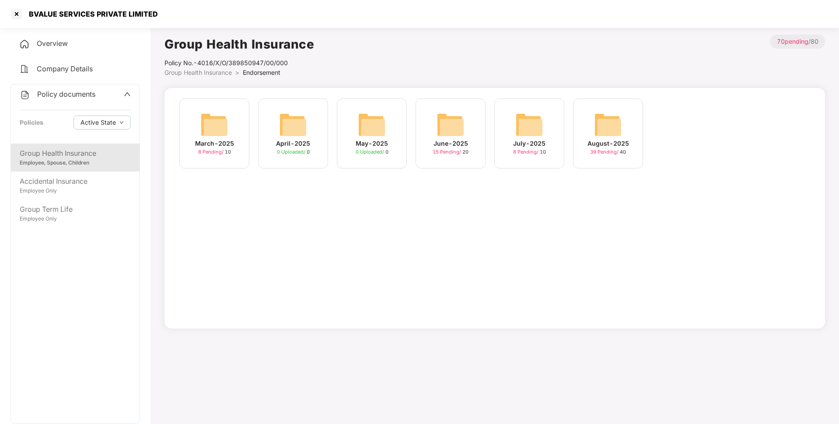
click at [540, 137] on img at bounding box center [530, 125] width 28 height 28
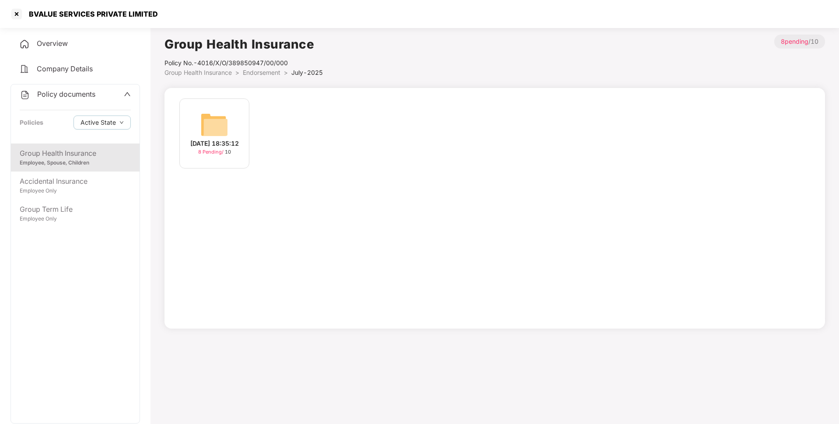
click at [271, 71] on span "Endorsement" at bounding box center [262, 72] width 38 height 7
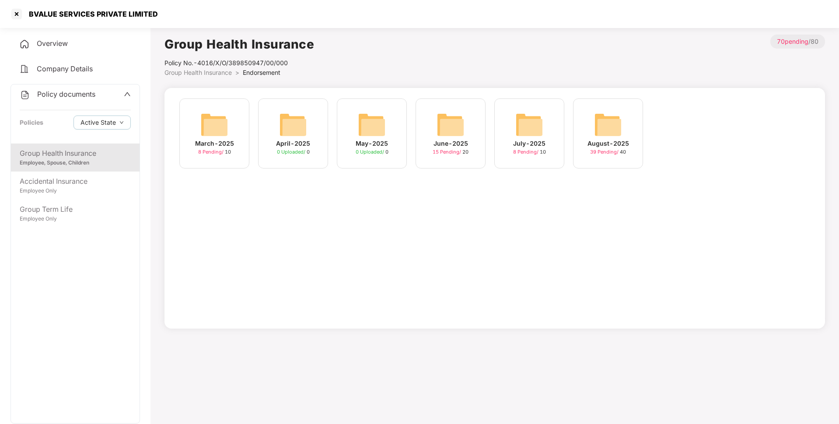
click at [607, 127] on img at bounding box center [608, 125] width 28 height 28
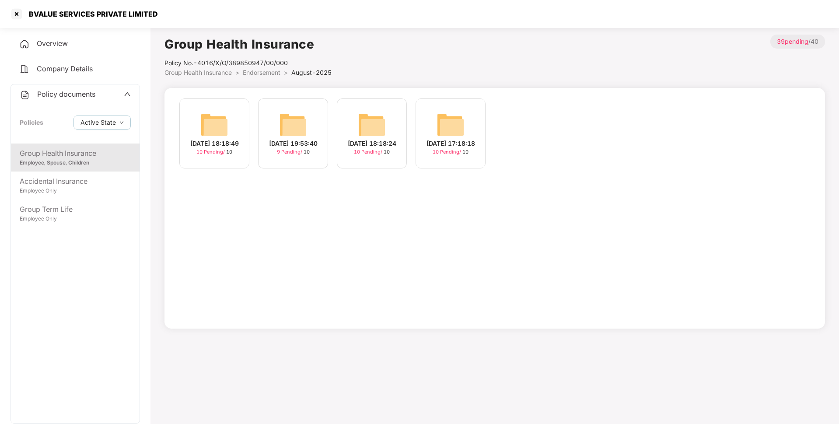
click at [214, 123] on img at bounding box center [214, 125] width 28 height 28
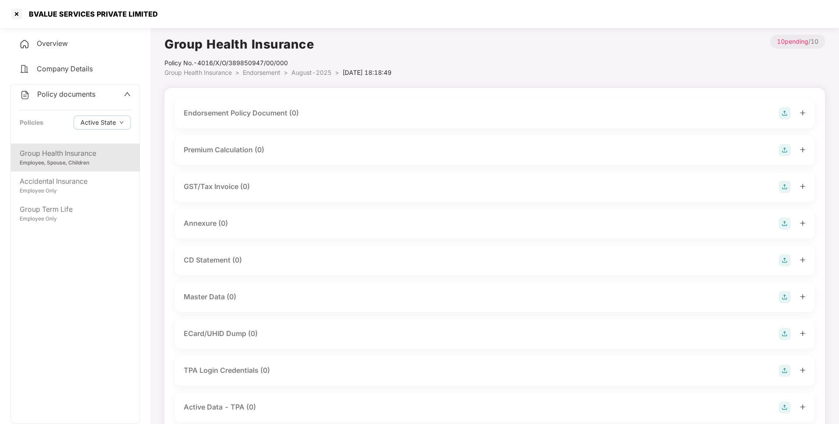
click at [786, 113] on img at bounding box center [785, 113] width 12 height 12
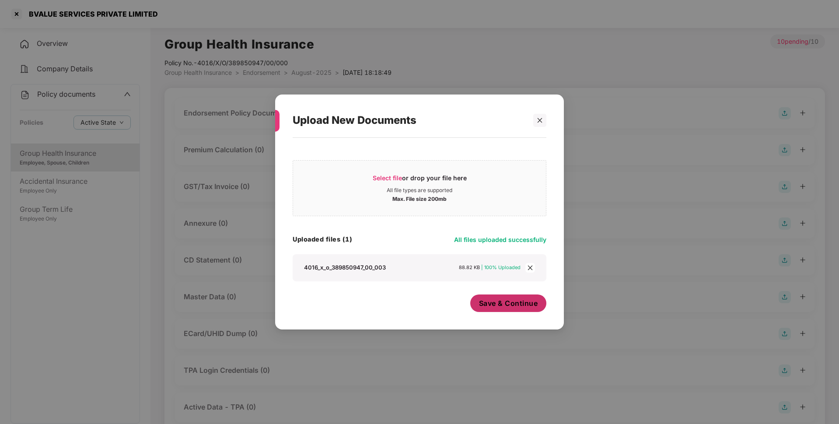
click at [497, 307] on span "Save & Continue" at bounding box center [508, 303] width 59 height 10
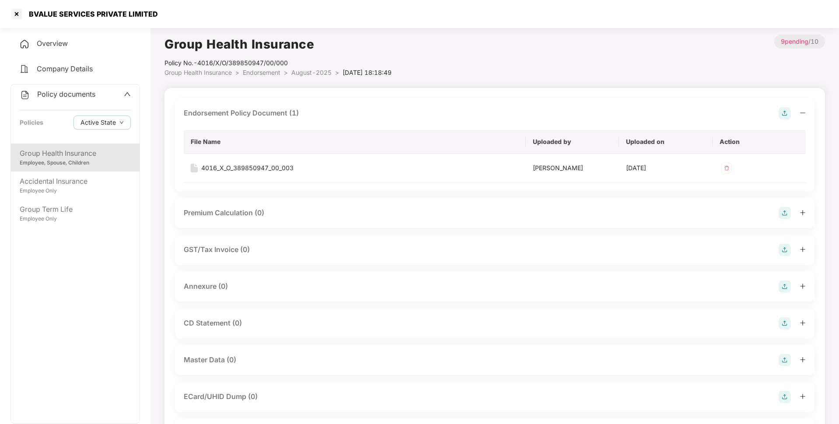
click at [784, 284] on img at bounding box center [785, 287] width 12 height 12
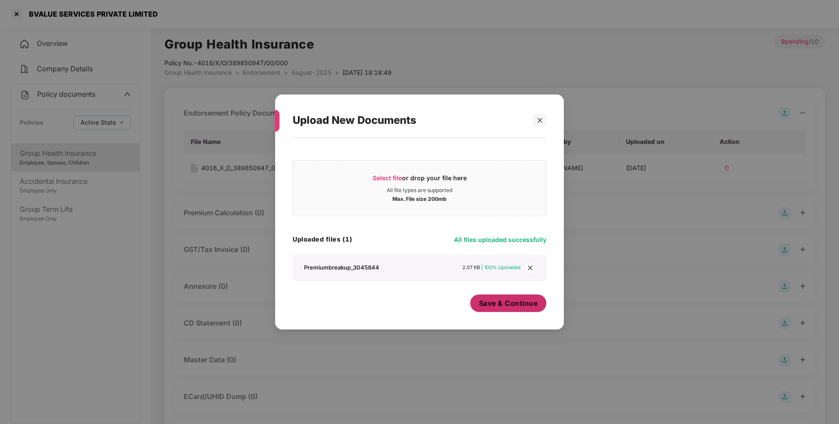
click at [495, 306] on span "Save & Continue" at bounding box center [508, 303] width 59 height 10
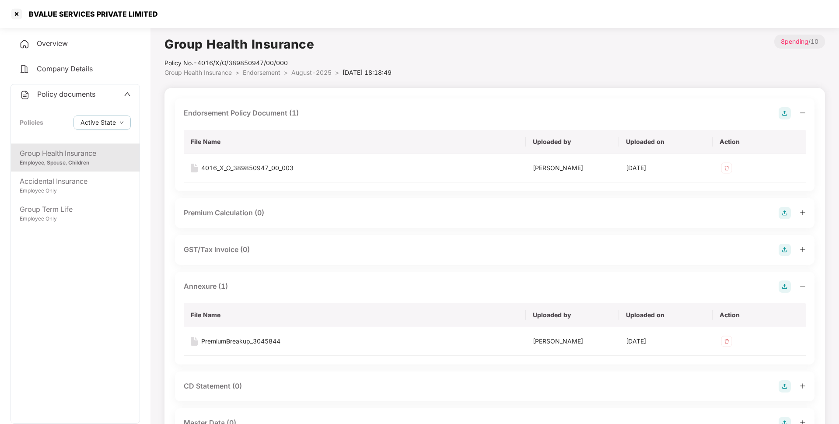
click at [304, 74] on span "August-2025" at bounding box center [311, 72] width 40 height 7
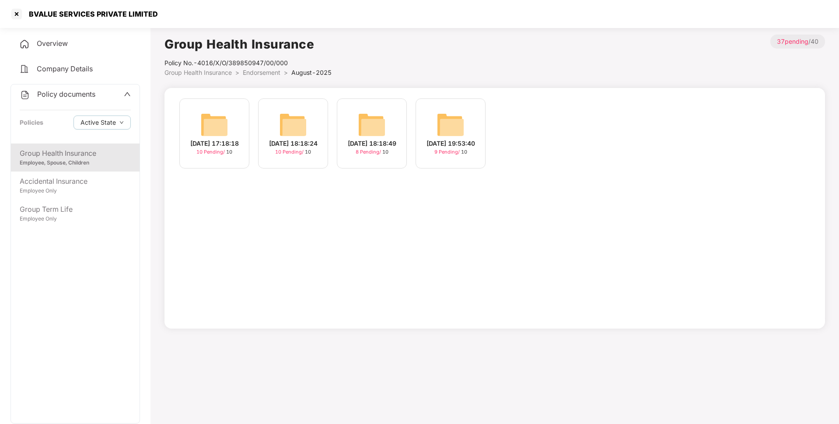
click at [312, 120] on div "[DATE] 18:18:24 10 Pending / 10" at bounding box center [293, 133] width 70 height 70
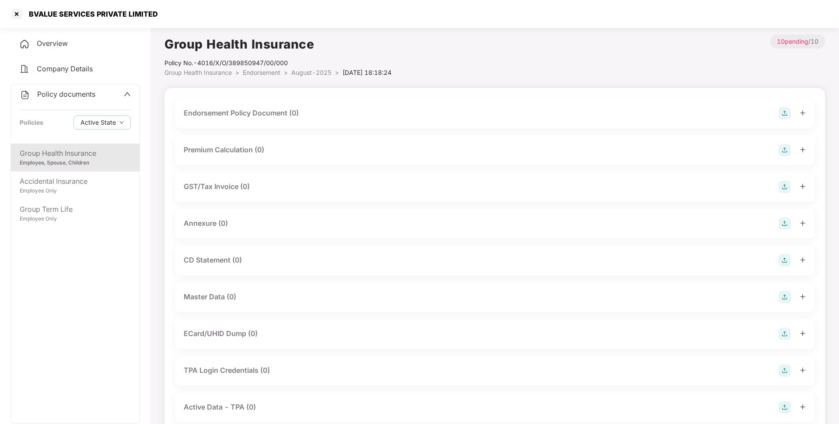
click at [786, 112] on img at bounding box center [785, 113] width 12 height 12
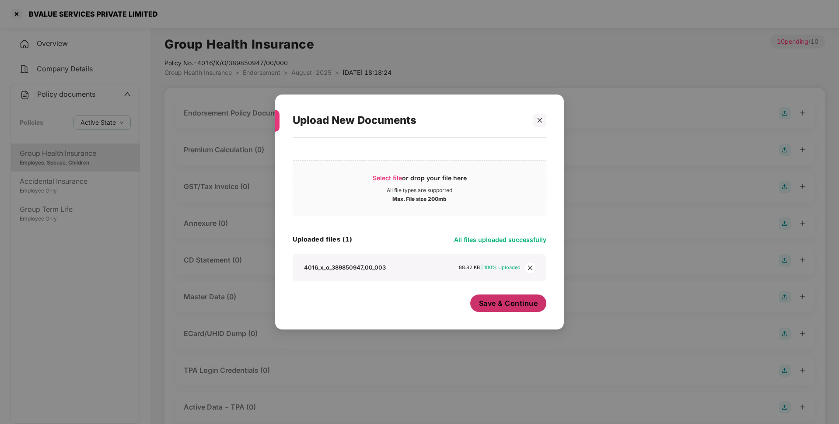
click at [508, 306] on span "Save & Continue" at bounding box center [508, 303] width 59 height 10
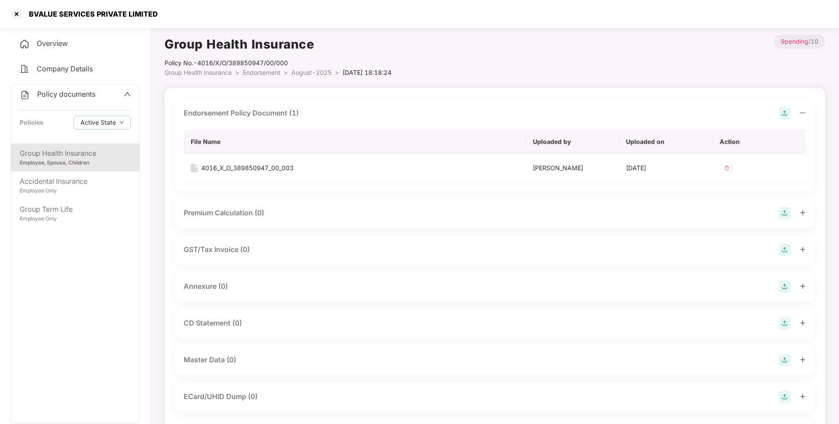
click at [792, 284] on div at bounding box center [792, 287] width 27 height 12
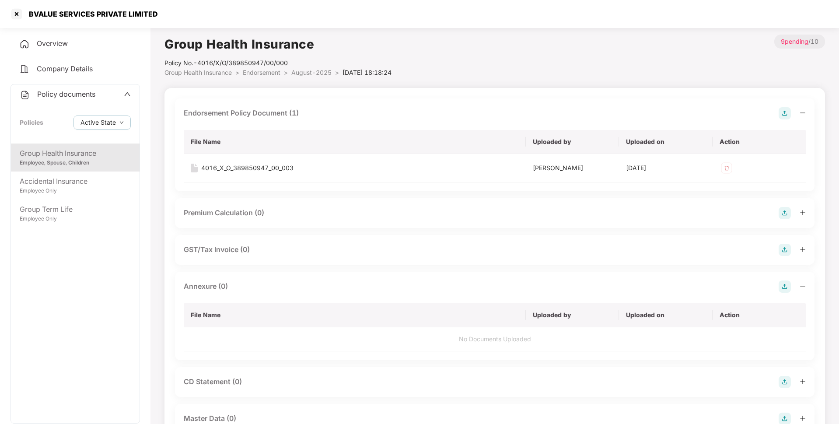
click at [783, 286] on img at bounding box center [785, 287] width 12 height 12
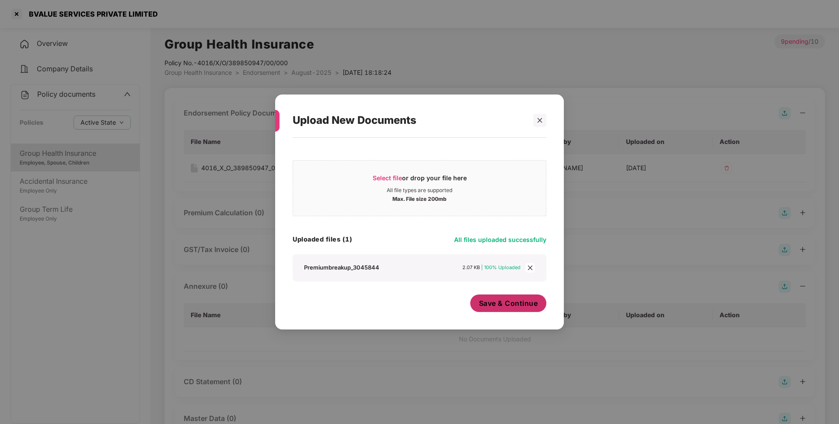
click at [498, 310] on button "Save & Continue" at bounding box center [508, 304] width 77 height 18
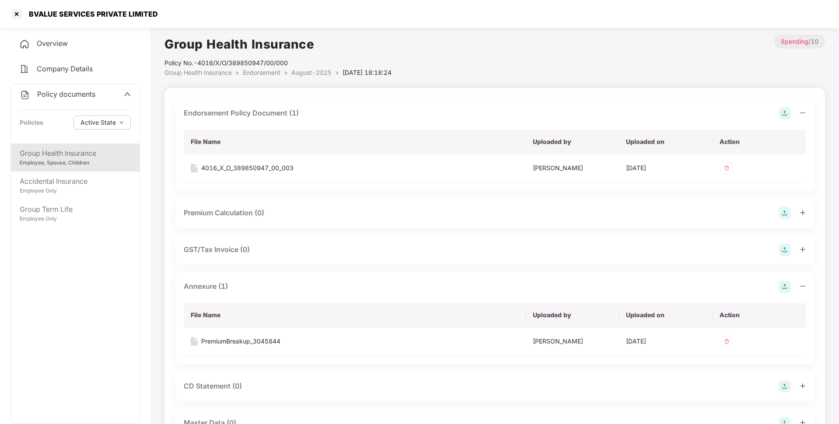
click at [306, 70] on span "August-2025" at bounding box center [311, 72] width 40 height 7
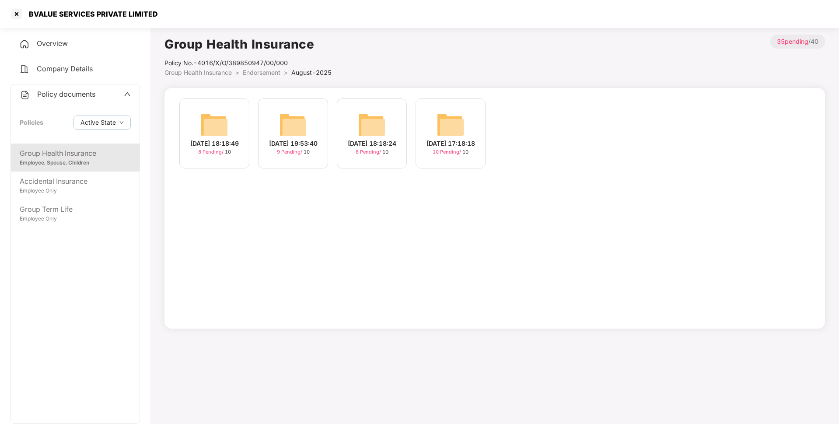
click at [288, 127] on img at bounding box center [293, 125] width 28 height 28
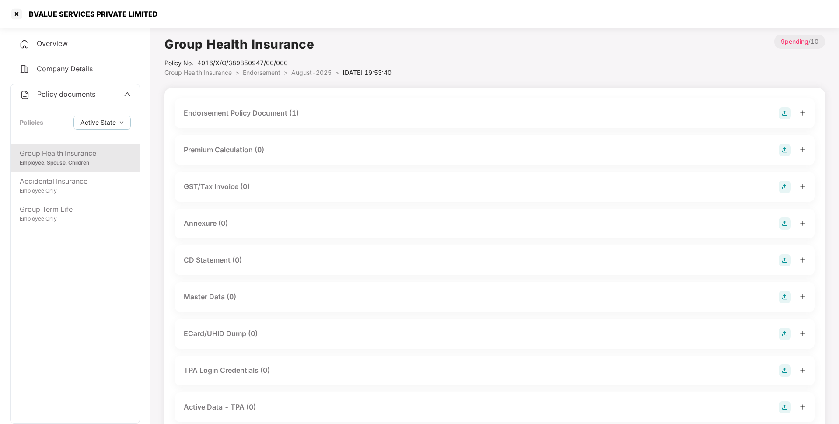
click at [783, 223] on img at bounding box center [785, 224] width 12 height 12
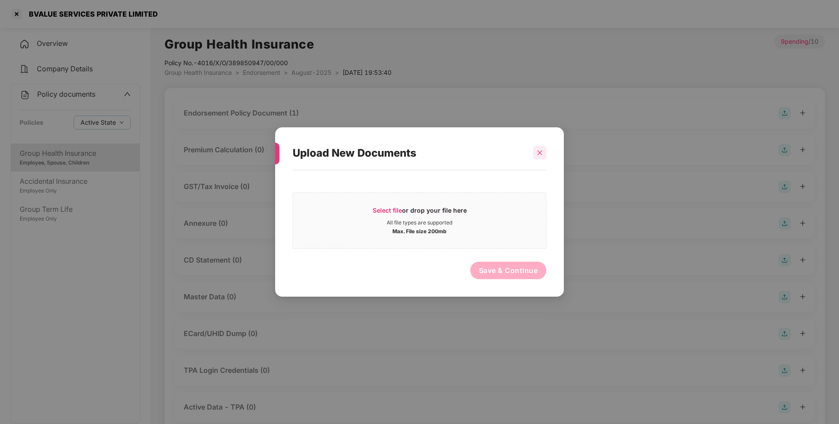
click at [539, 155] on icon "close" at bounding box center [540, 153] width 6 height 6
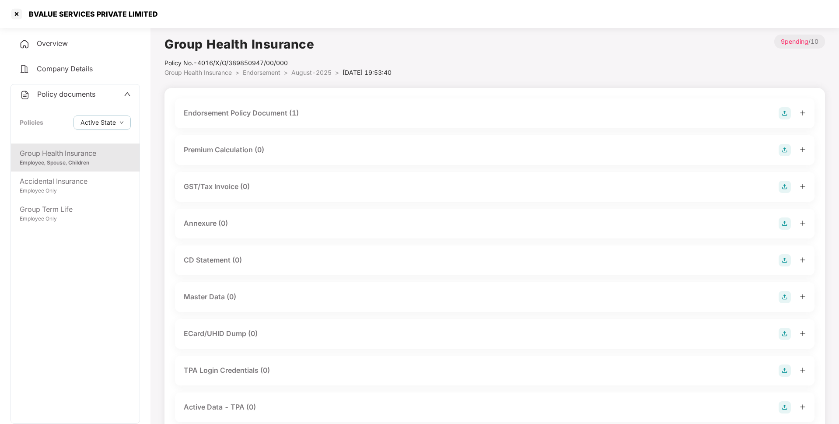
click at [787, 225] on img at bounding box center [785, 224] width 12 height 12
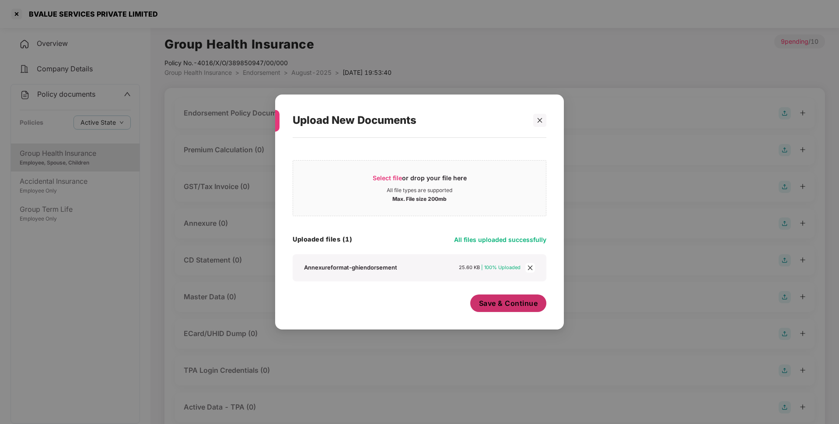
click at [516, 305] on span "Save & Continue" at bounding box center [508, 303] width 59 height 10
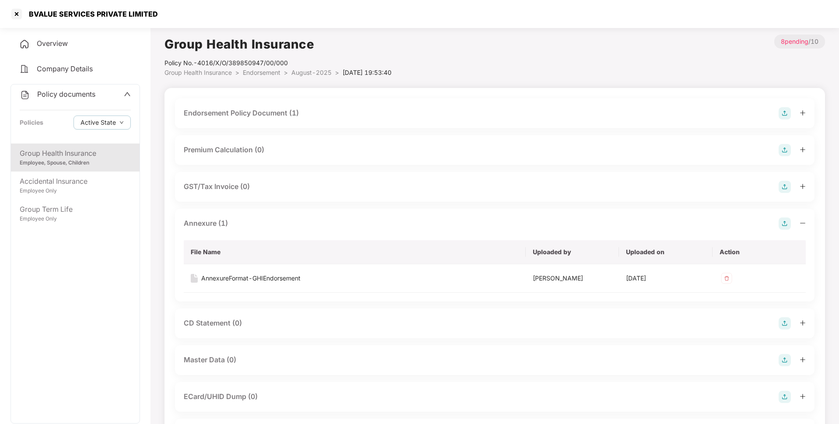
click at [301, 71] on span "August-2025" at bounding box center [311, 72] width 40 height 7
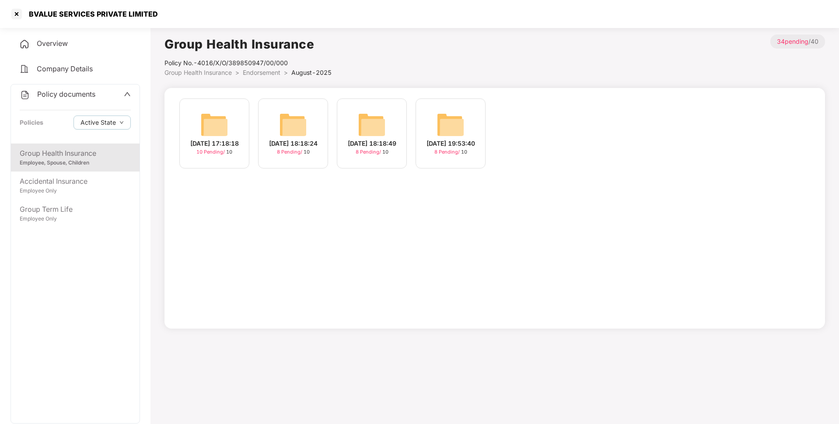
click at [216, 119] on img at bounding box center [214, 125] width 28 height 28
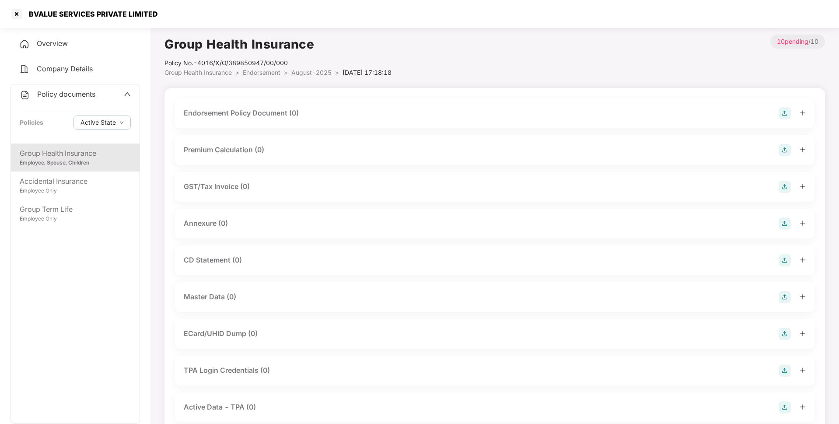
click at [784, 109] on img at bounding box center [785, 113] width 12 height 12
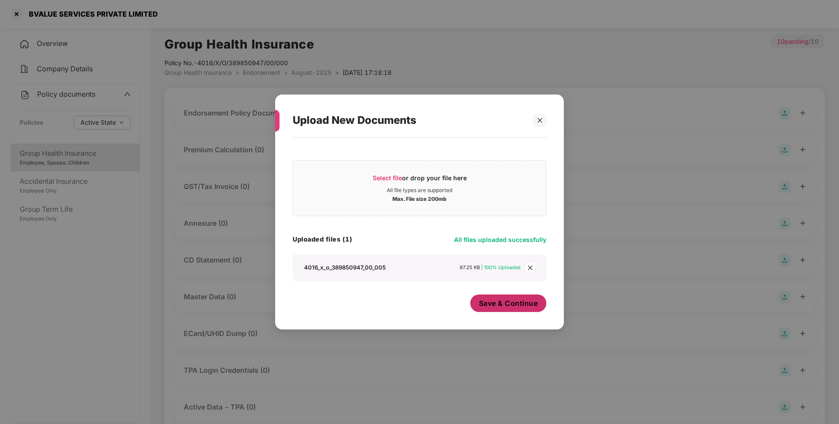
click at [517, 307] on span "Save & Continue" at bounding box center [508, 303] width 59 height 10
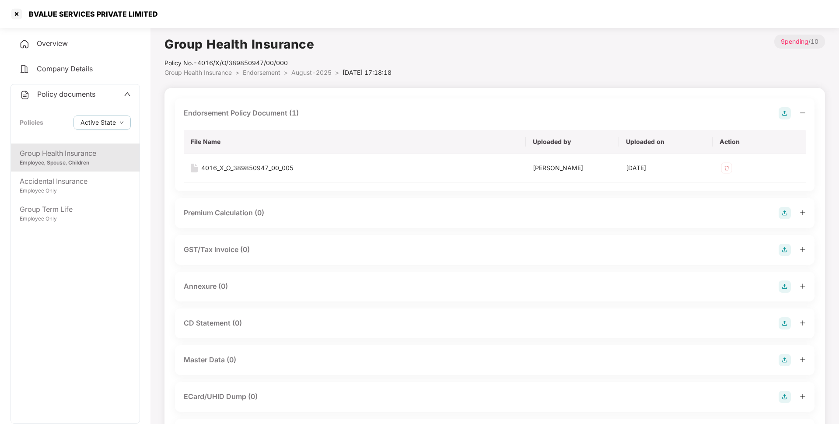
click at [784, 287] on img at bounding box center [785, 287] width 12 height 12
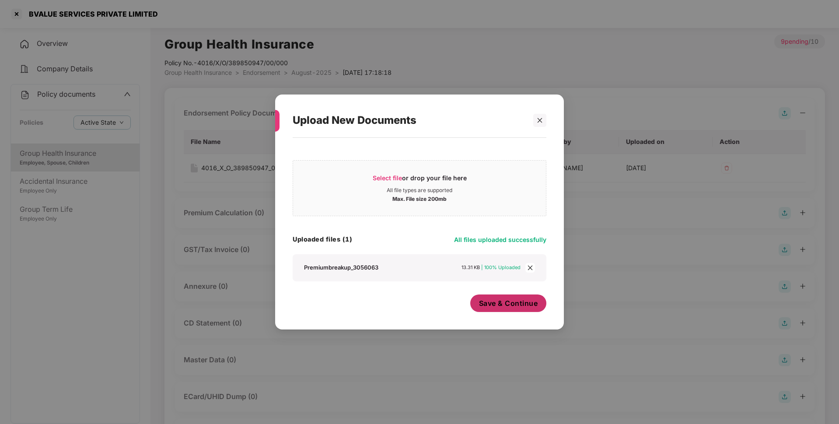
click at [517, 308] on button "Save & Continue" at bounding box center [508, 304] width 77 height 18
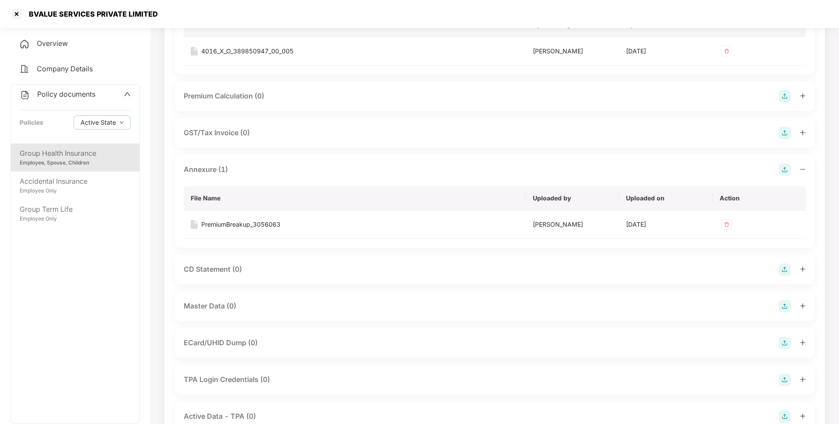
scroll to position [118, 0]
click at [777, 306] on div "Master Data (0)" at bounding box center [495, 305] width 622 height 12
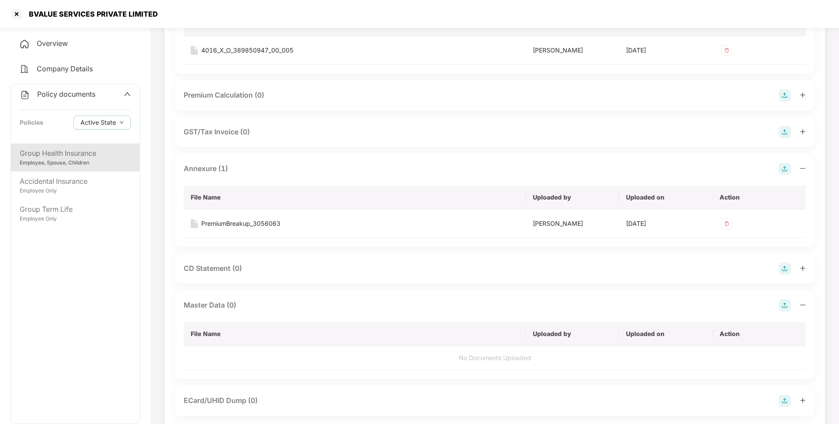
click at [782, 306] on img at bounding box center [785, 305] width 12 height 12
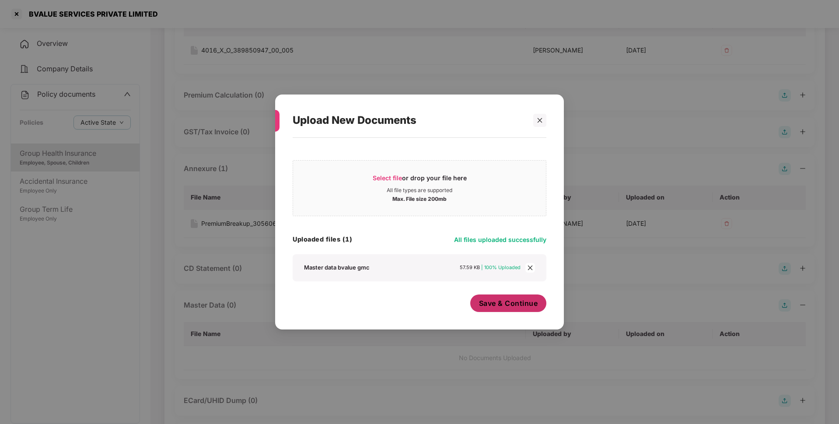
click at [507, 308] on span "Save & Continue" at bounding box center [508, 303] width 59 height 10
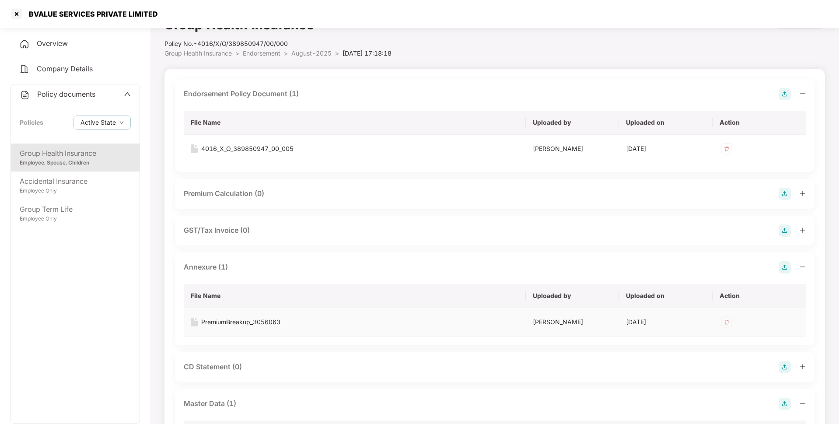
scroll to position [0, 0]
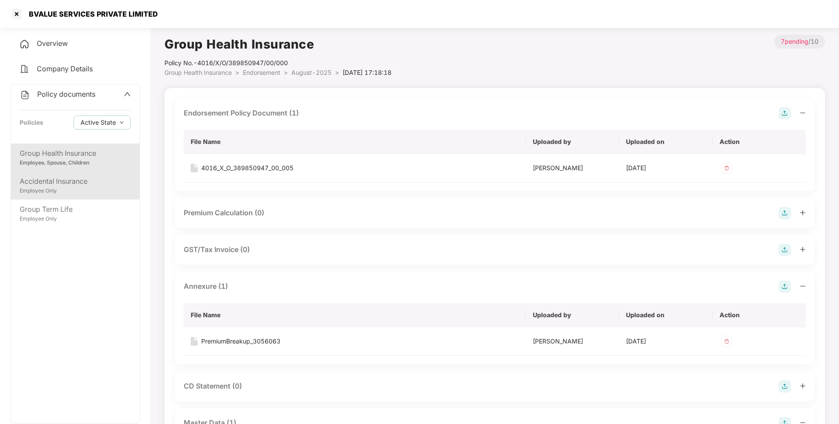
click at [76, 181] on div "Accidental Insurance" at bounding box center [75, 181] width 111 height 11
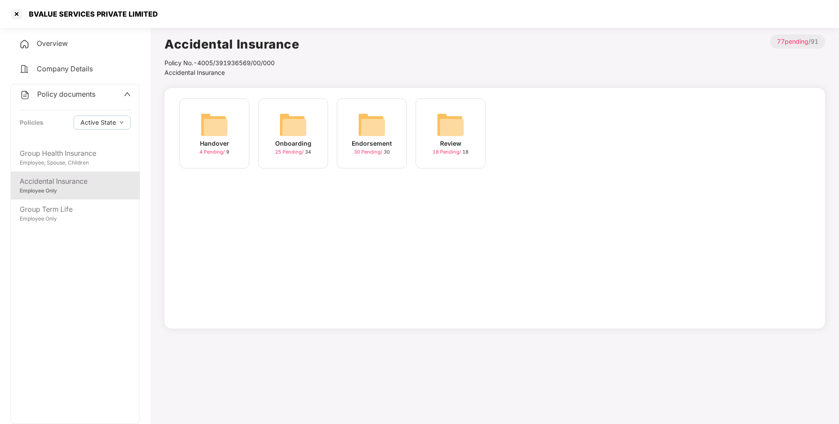
click at [363, 130] on img at bounding box center [372, 125] width 28 height 28
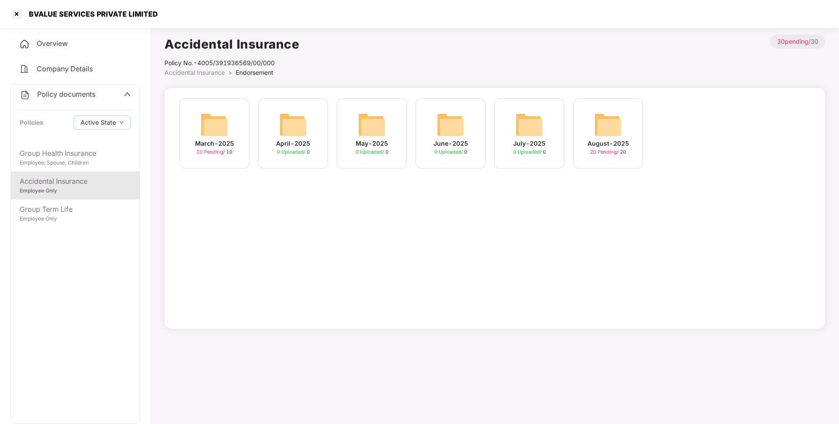
click at [237, 136] on div "March-2025 10 Pending / 10" at bounding box center [214, 133] width 70 height 70
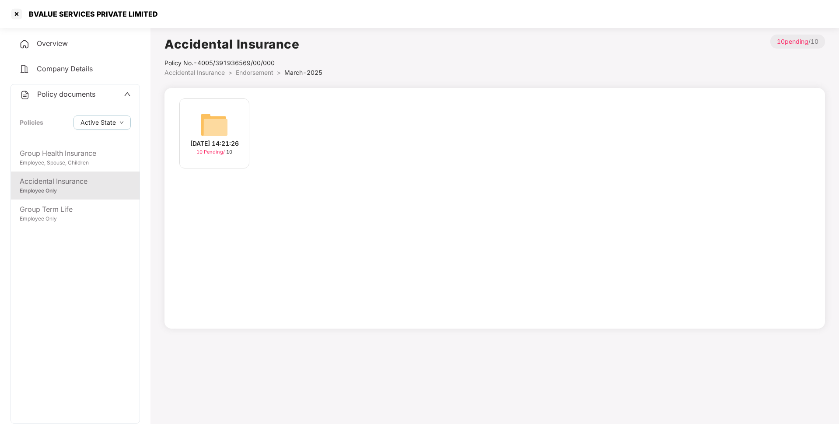
click at [238, 130] on div "[DATE] 14:21:26 10 Pending / 10" at bounding box center [214, 133] width 70 height 70
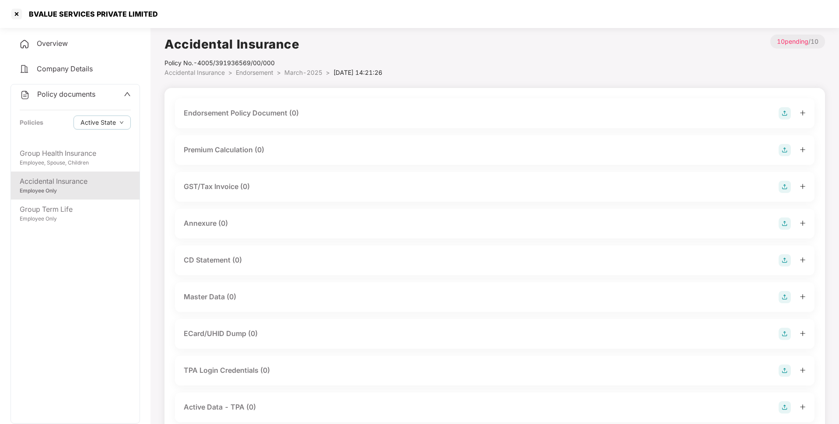
click at [785, 111] on img at bounding box center [785, 113] width 12 height 12
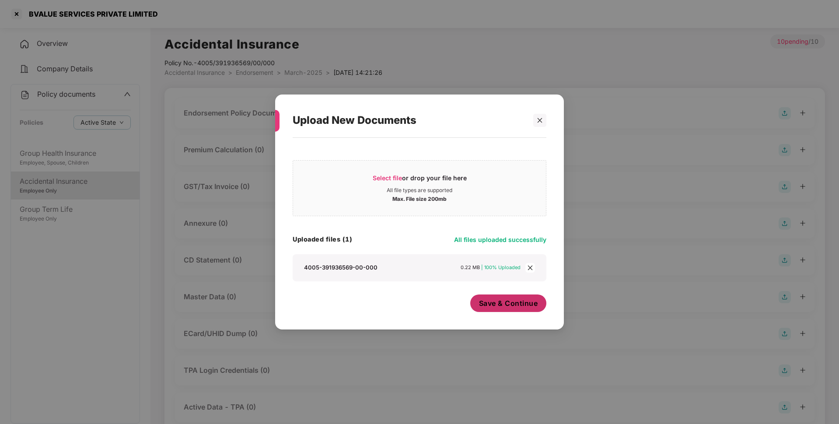
click at [506, 309] on button "Save & Continue" at bounding box center [508, 304] width 77 height 18
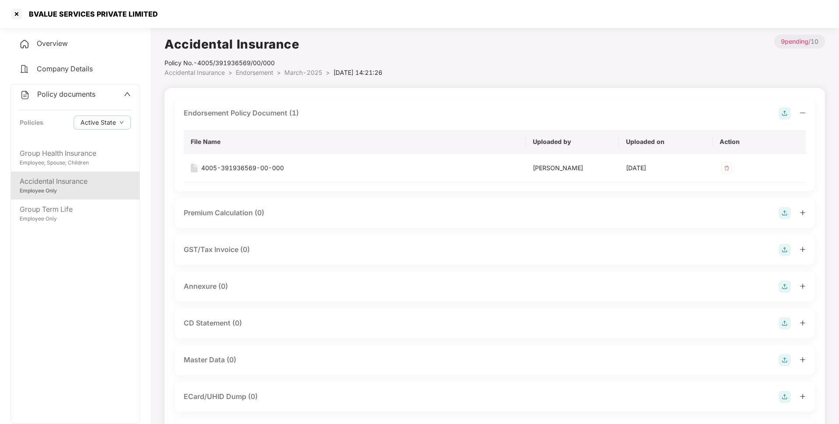
click at [787, 285] on img at bounding box center [785, 287] width 12 height 12
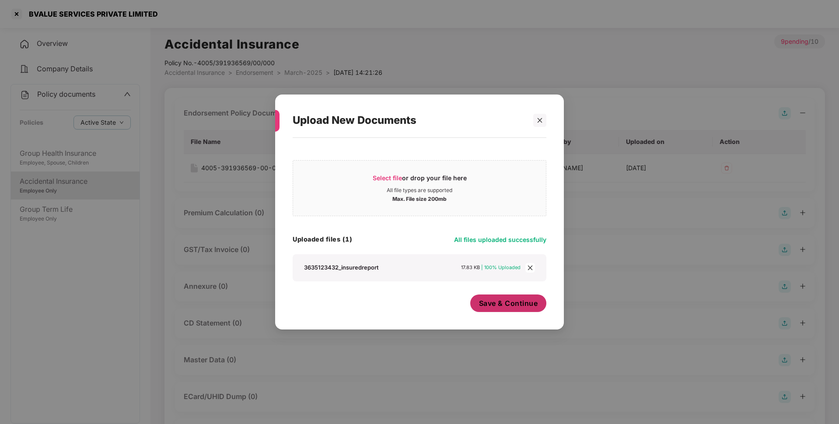
click at [502, 304] on span "Save & Continue" at bounding box center [508, 303] width 59 height 10
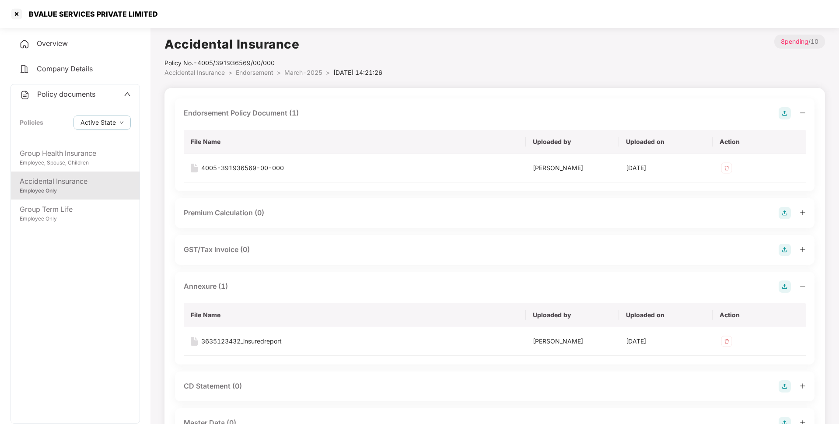
click at [253, 75] on span "Endorsement" at bounding box center [255, 72] width 38 height 7
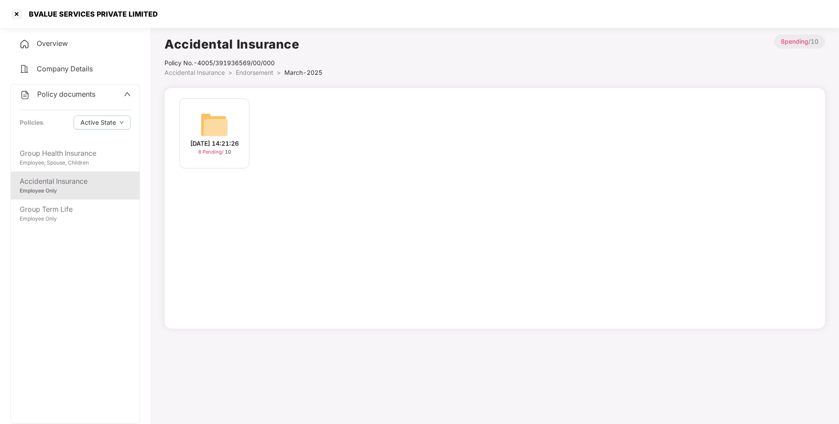
click at [253, 73] on span "Endorsement" at bounding box center [255, 72] width 38 height 7
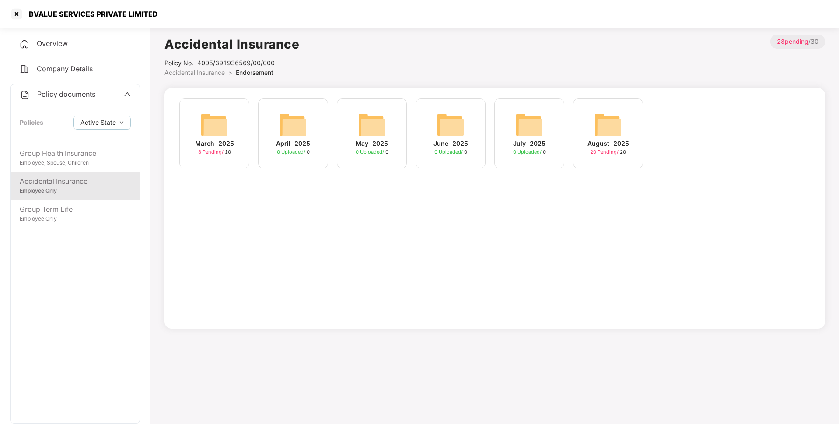
click at [591, 139] on div "August-2025" at bounding box center [609, 144] width 42 height 10
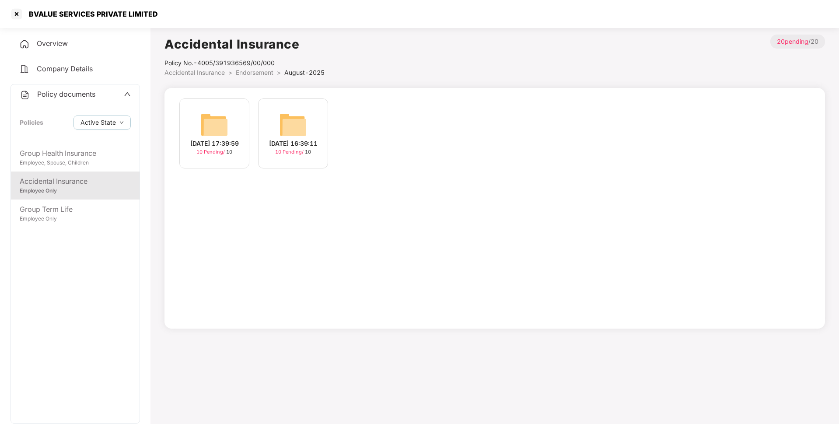
click at [274, 123] on div "[DATE] 16:39:11 10 Pending / 10" at bounding box center [293, 133] width 70 height 70
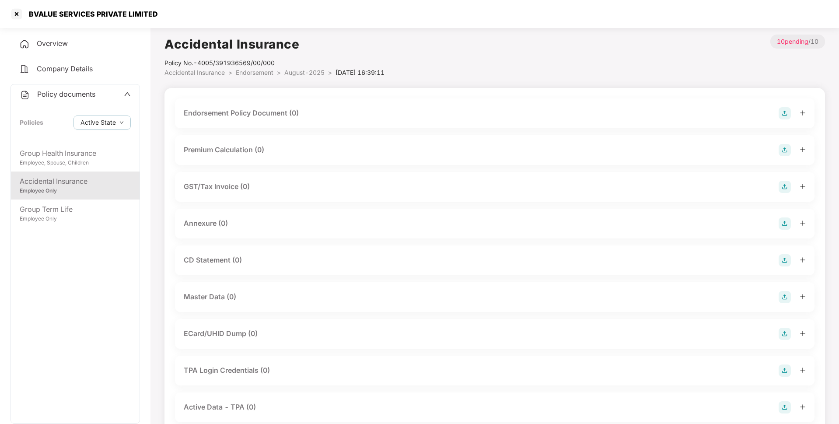
click at [783, 113] on img at bounding box center [785, 113] width 12 height 12
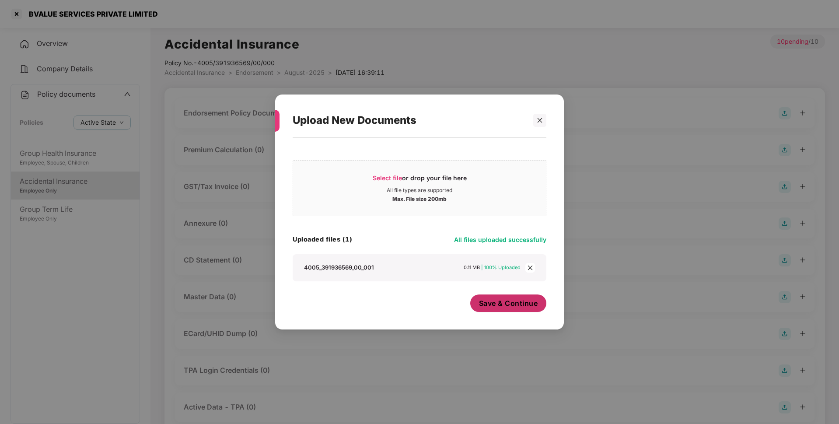
click at [516, 306] on span "Save & Continue" at bounding box center [508, 303] width 59 height 10
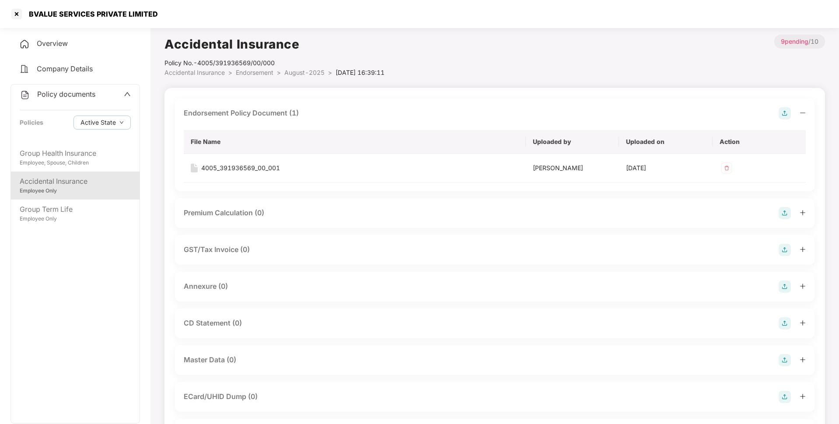
click at [784, 283] on img at bounding box center [785, 287] width 12 height 12
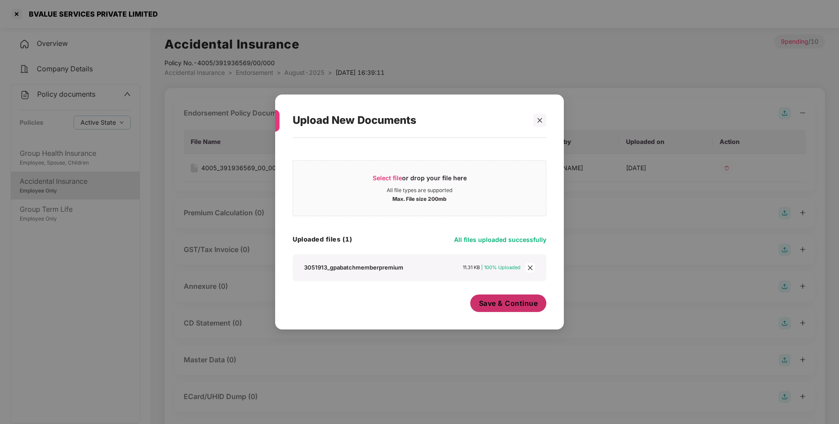
click at [507, 306] on span "Save & Continue" at bounding box center [508, 303] width 59 height 10
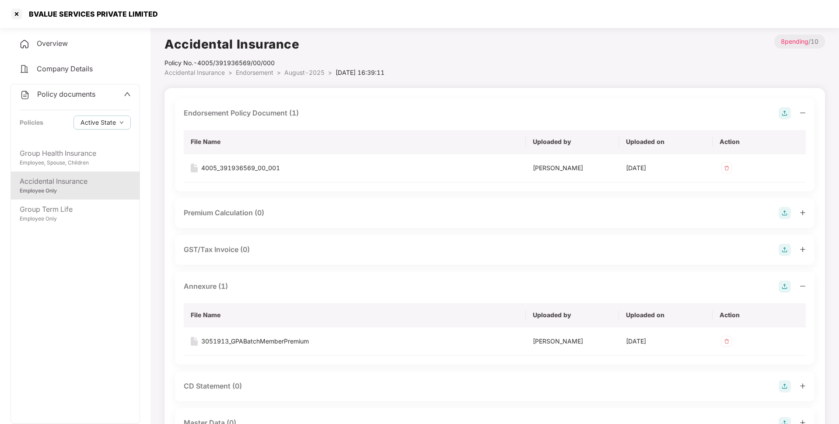
click at [309, 68] on li "August-2025 >" at bounding box center [309, 73] width 51 height 10
click at [305, 70] on span "August-2025" at bounding box center [304, 72] width 40 height 7
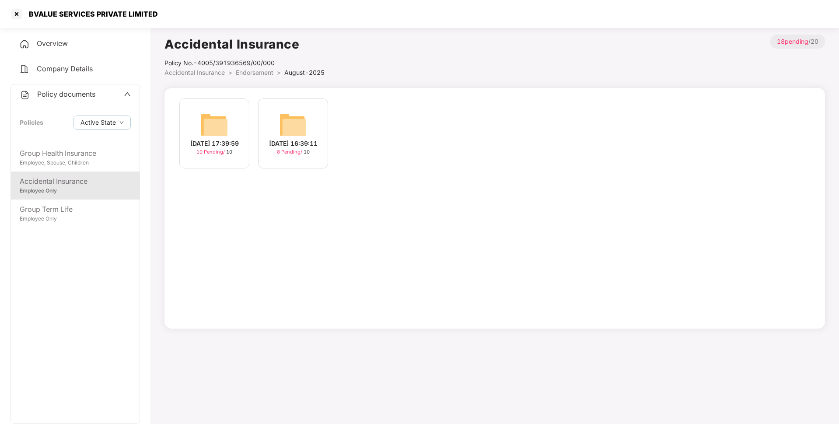
click at [224, 127] on img at bounding box center [214, 125] width 28 height 28
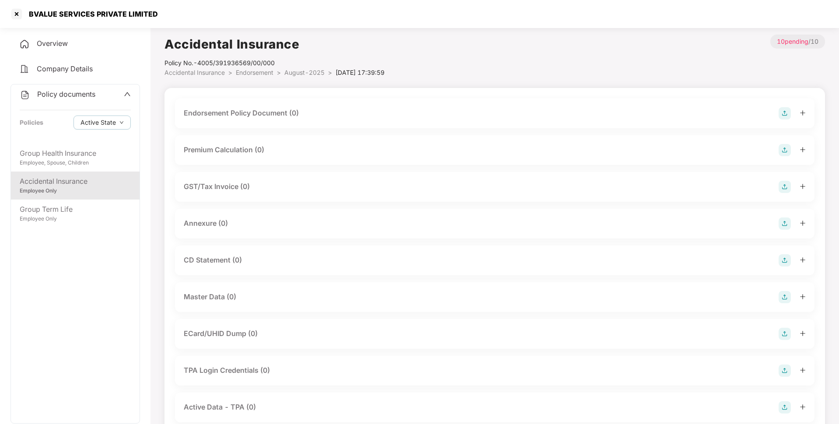
click at [785, 109] on img at bounding box center [785, 113] width 12 height 12
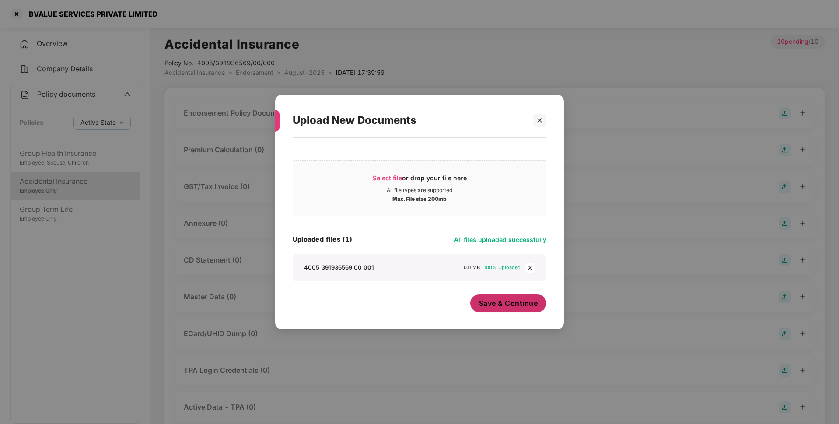
click at [510, 299] on span "Save & Continue" at bounding box center [508, 303] width 59 height 10
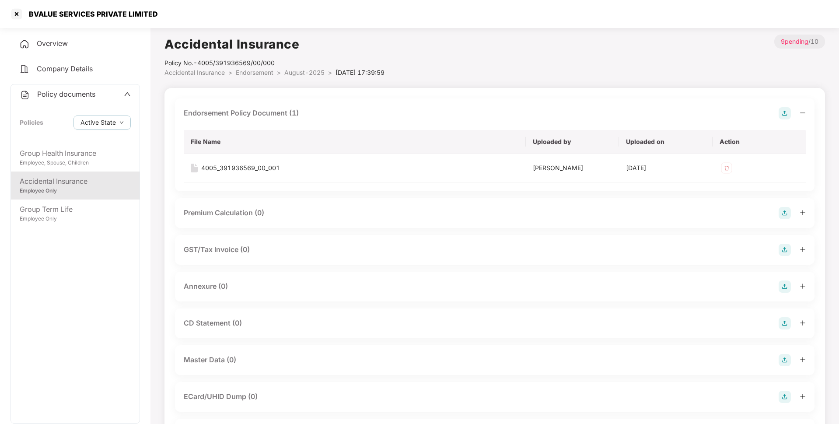
click at [782, 282] on img at bounding box center [785, 287] width 12 height 12
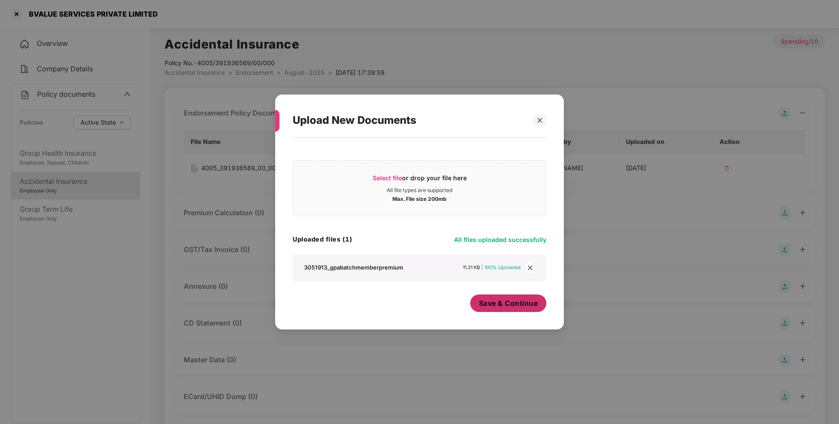
click at [515, 305] on span "Save & Continue" at bounding box center [508, 303] width 59 height 10
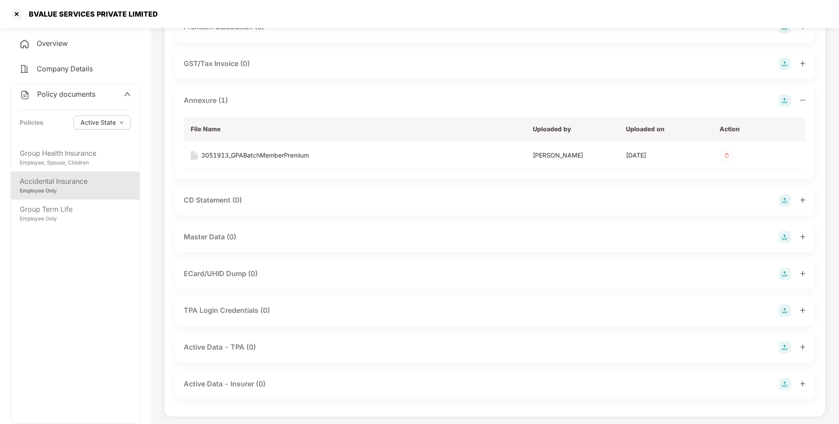
scroll to position [189, 0]
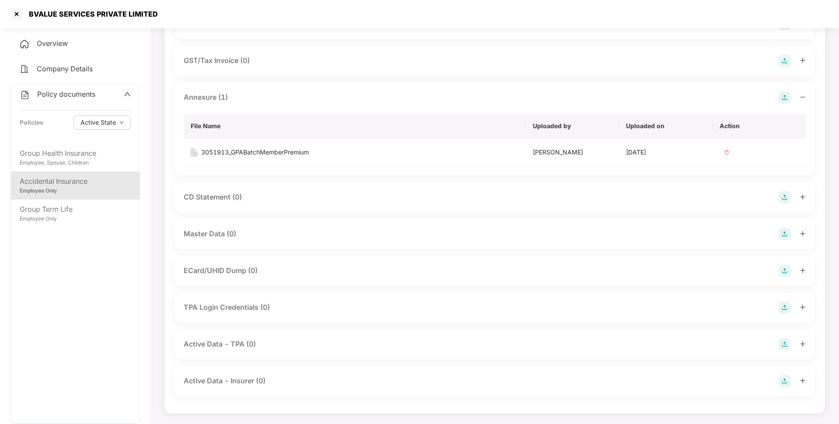
click at [784, 237] on img at bounding box center [785, 234] width 12 height 12
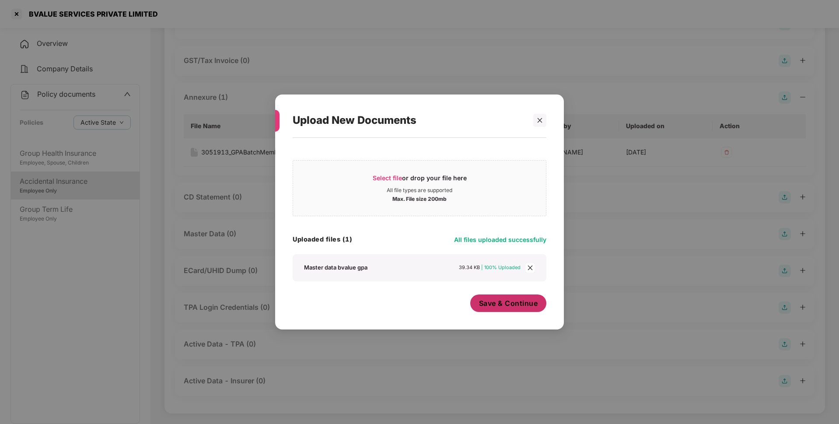
click at [509, 303] on span "Save & Continue" at bounding box center [508, 303] width 59 height 10
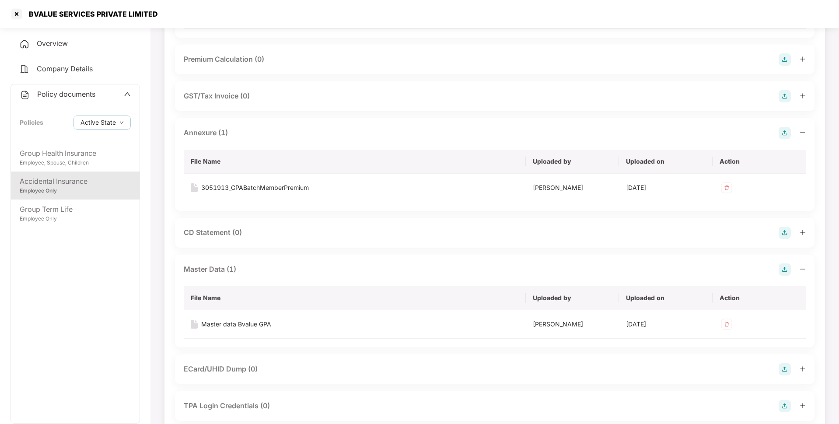
scroll to position [152, 0]
click at [63, 204] on div "Group Term Life" at bounding box center [75, 209] width 111 height 11
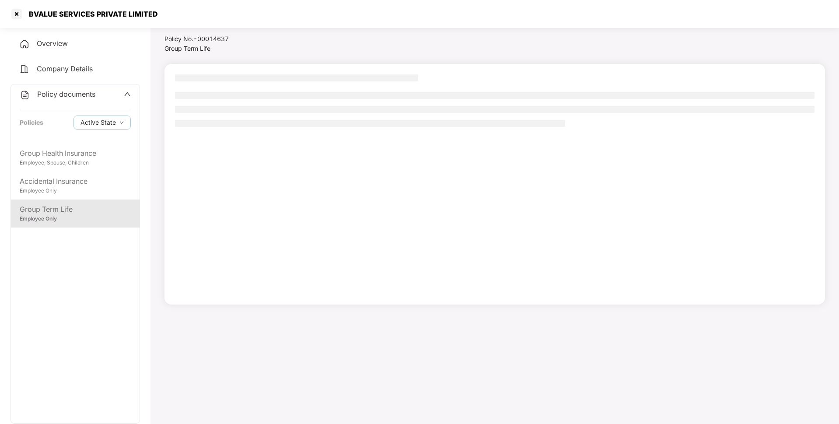
scroll to position [24, 0]
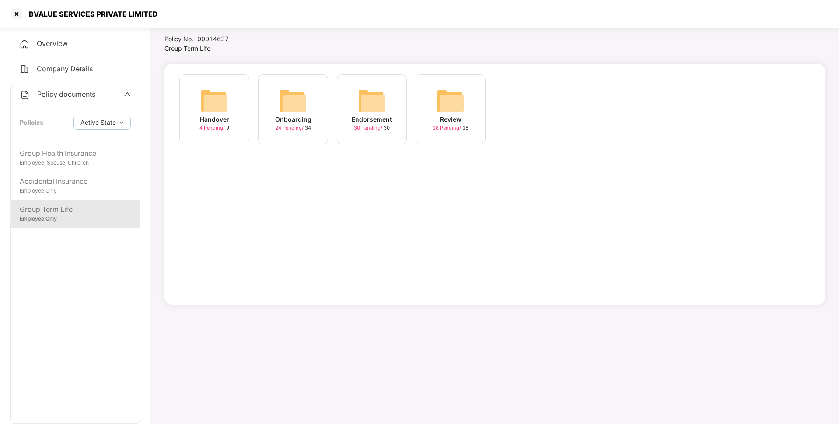
click at [375, 130] on span "30 Pending /" at bounding box center [369, 128] width 30 height 6
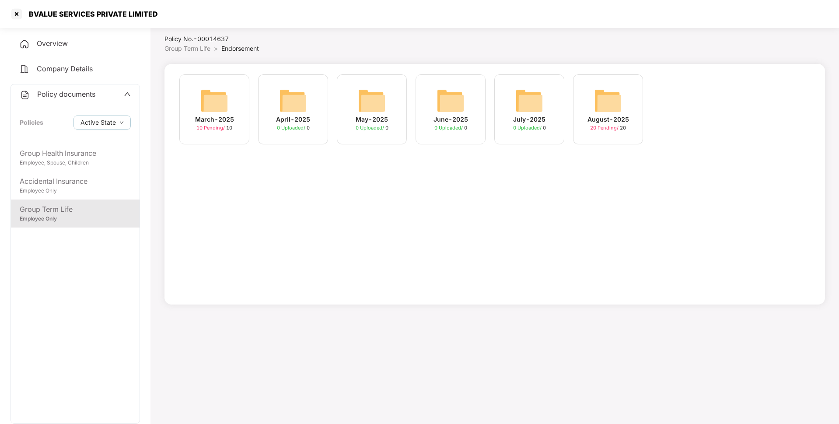
click at [615, 112] on img at bounding box center [608, 101] width 28 height 28
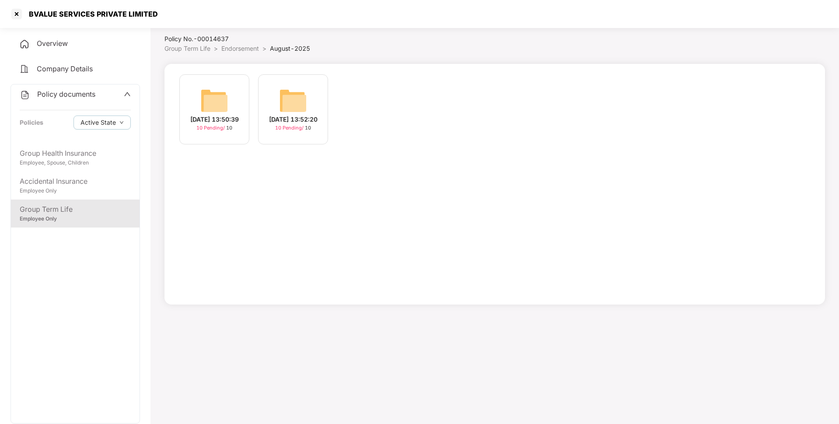
click at [253, 47] on span "Endorsement" at bounding box center [240, 48] width 38 height 7
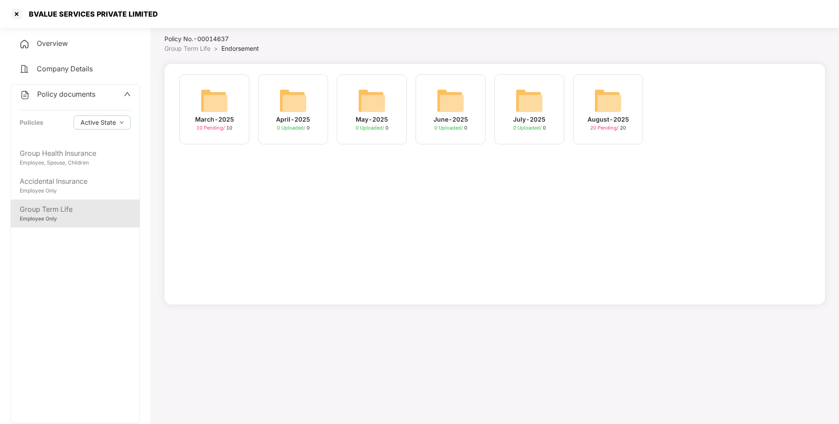
click at [207, 109] on img at bounding box center [214, 101] width 28 height 28
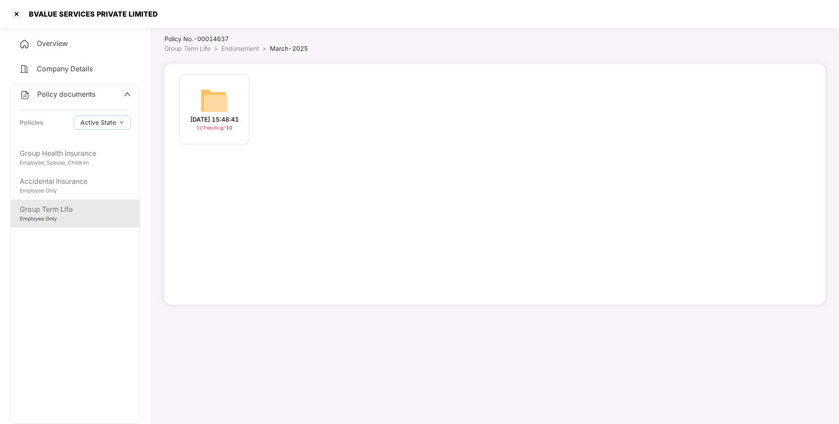
click at [207, 96] on img at bounding box center [214, 101] width 28 height 28
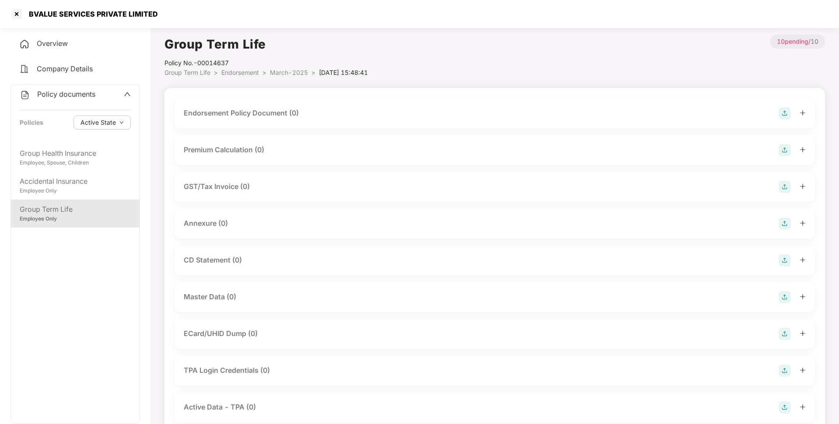
click at [786, 118] on img at bounding box center [785, 113] width 12 height 12
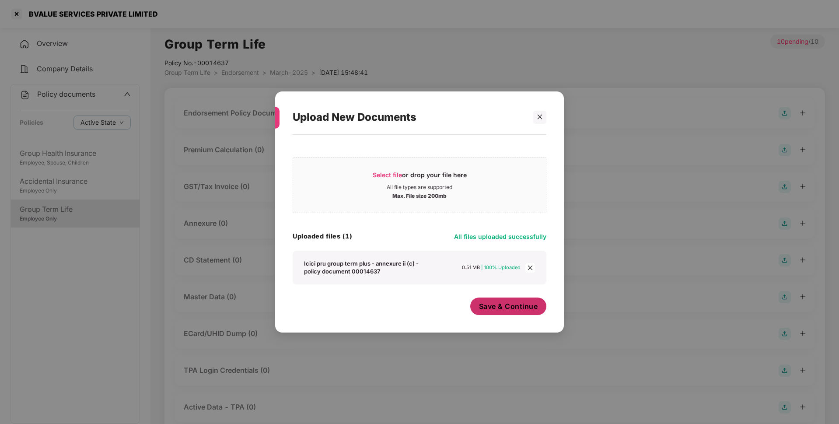
click at [510, 309] on span "Save & Continue" at bounding box center [508, 307] width 59 height 10
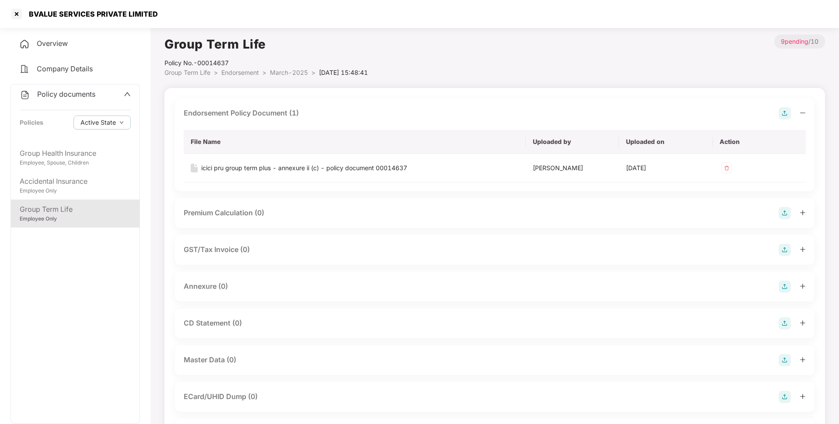
click at [786, 285] on img at bounding box center [785, 287] width 12 height 12
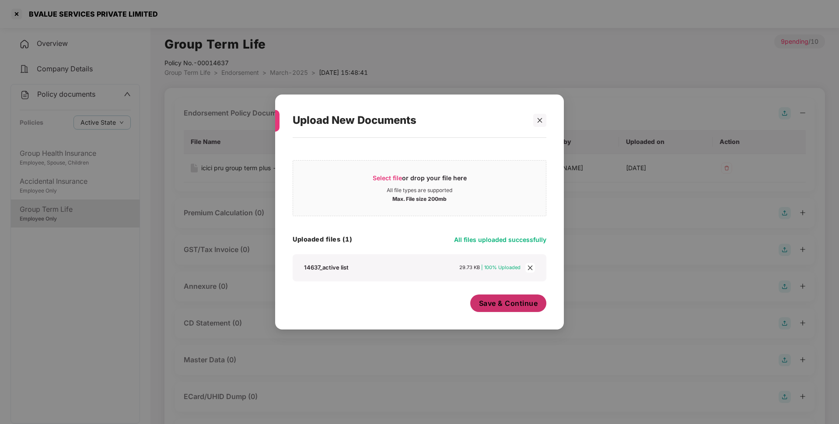
click at [517, 302] on span "Save & Continue" at bounding box center [508, 303] width 59 height 10
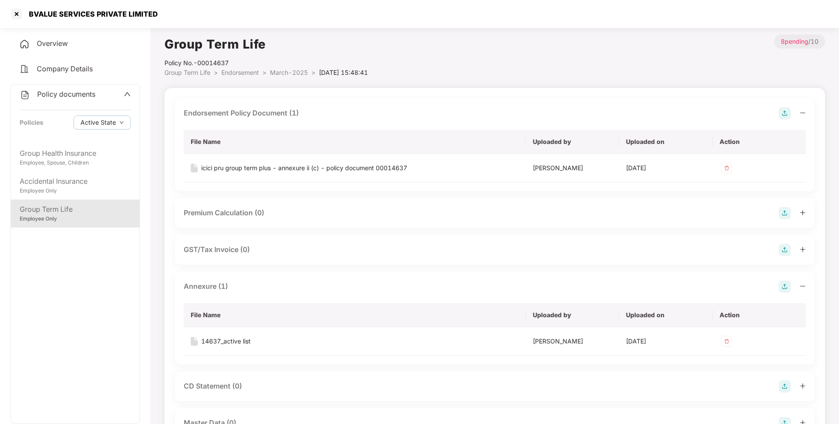
click at [285, 72] on span "March-2025" at bounding box center [289, 72] width 38 height 7
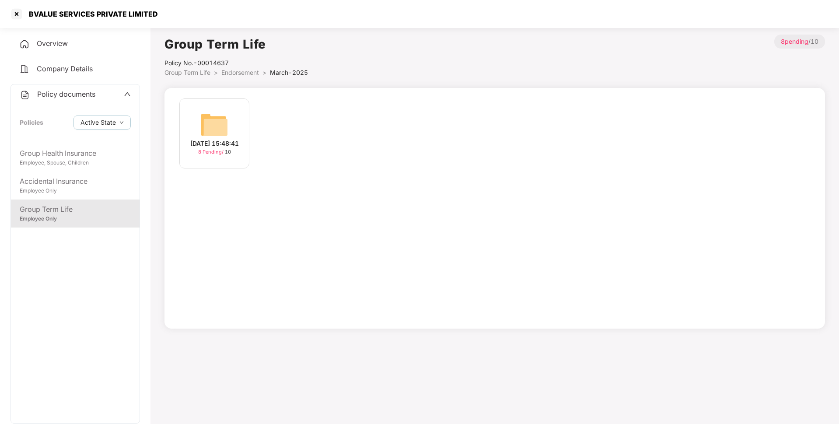
scroll to position [24, 0]
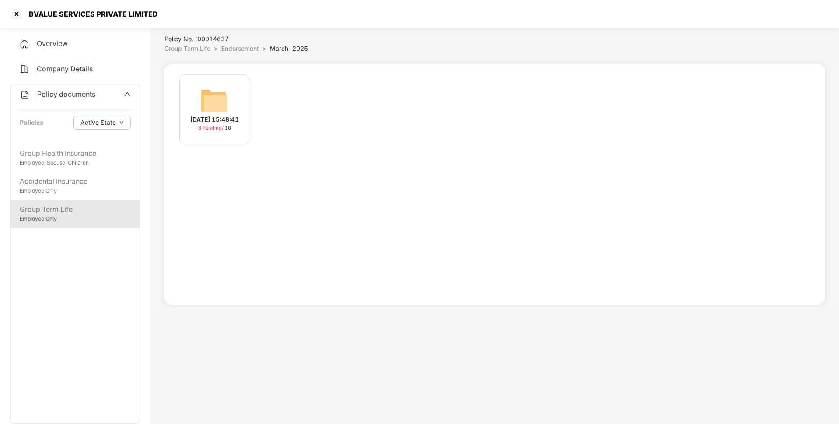
click at [252, 47] on span "Endorsement" at bounding box center [240, 48] width 38 height 7
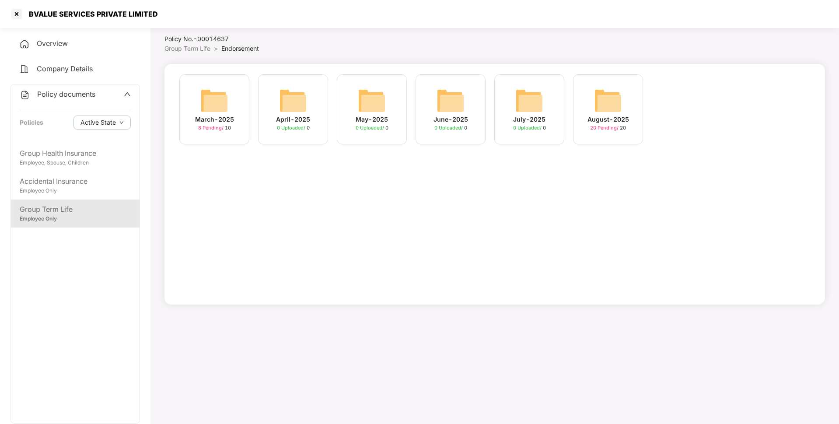
click at [617, 123] on div "August-2025" at bounding box center [609, 120] width 42 height 10
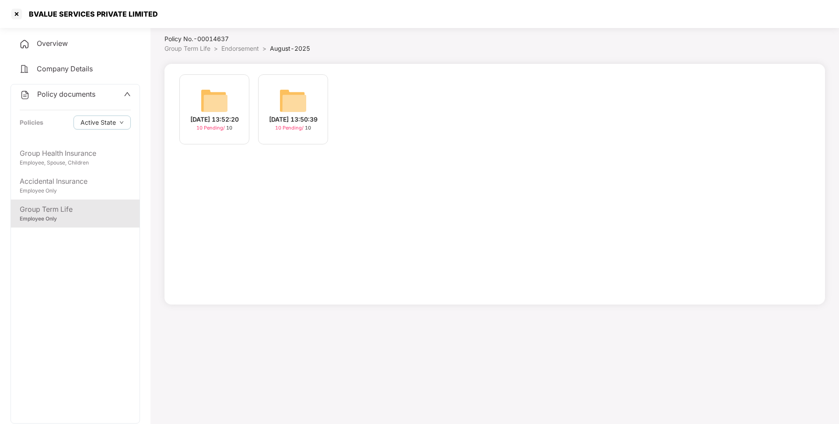
click at [224, 102] on img at bounding box center [214, 101] width 28 height 28
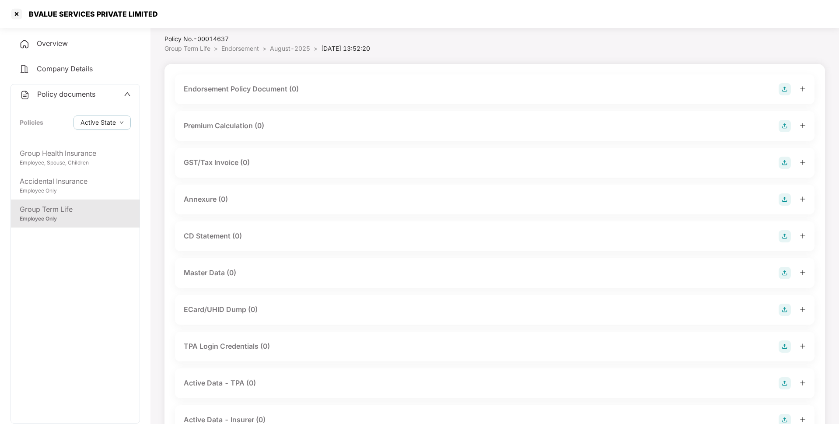
click at [782, 85] on img at bounding box center [785, 89] width 12 height 12
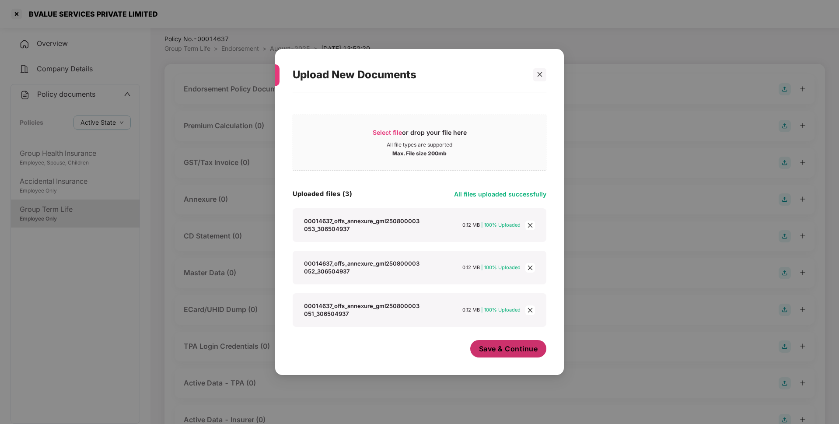
click at [507, 348] on span "Save & Continue" at bounding box center [508, 349] width 59 height 10
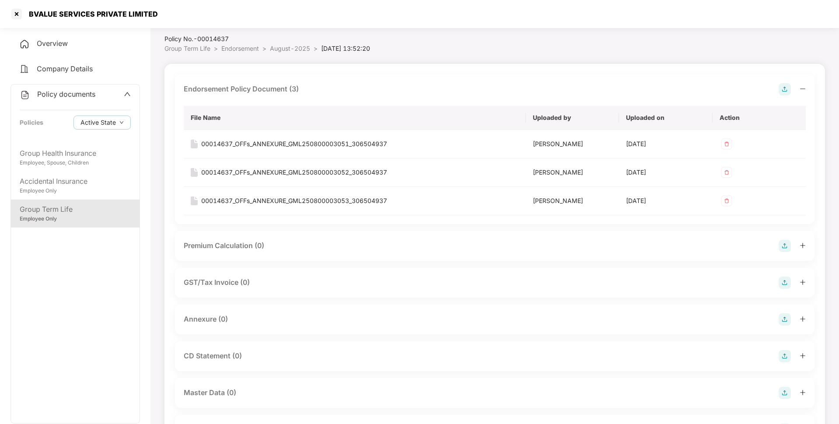
click at [785, 317] on img at bounding box center [785, 319] width 12 height 12
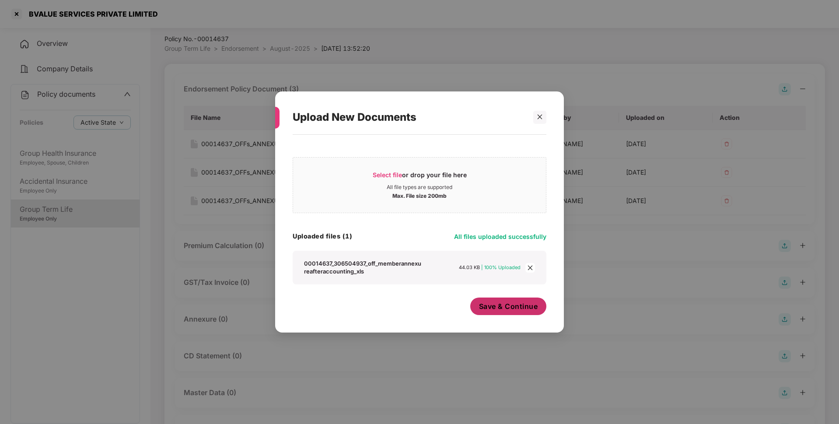
click at [525, 315] on button "Save & Continue" at bounding box center [508, 307] width 77 height 18
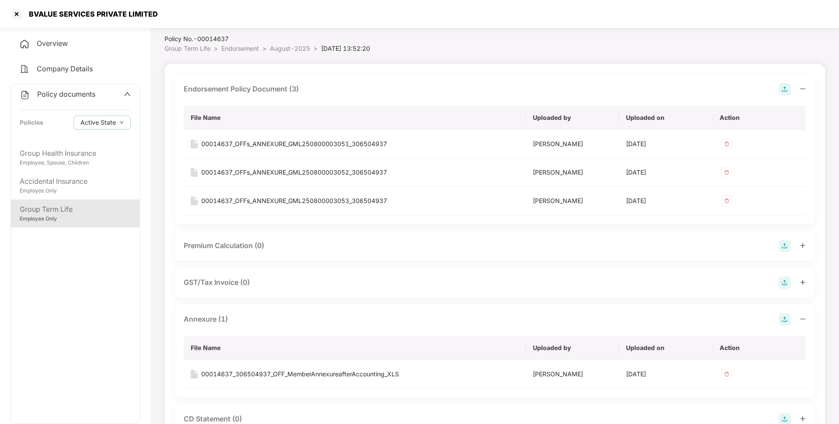
click at [247, 48] on span "Endorsement" at bounding box center [240, 48] width 38 height 7
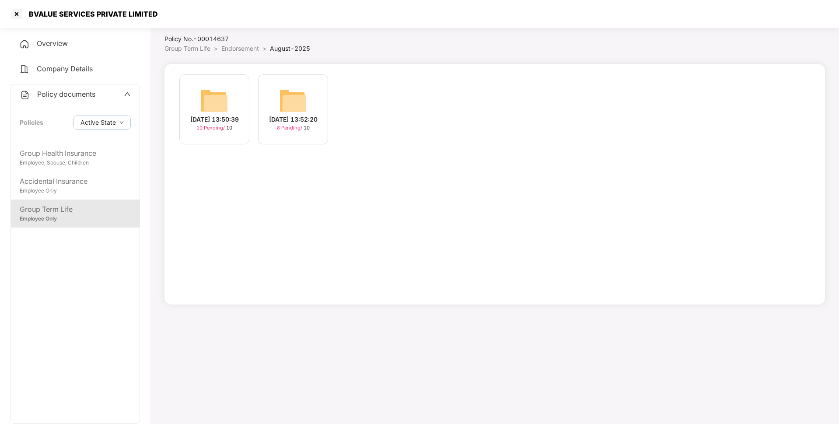
click at [221, 105] on img at bounding box center [214, 101] width 28 height 28
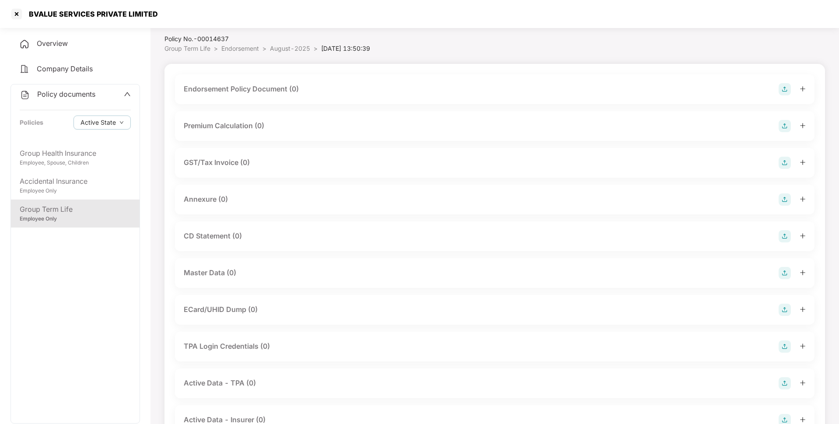
click at [783, 85] on img at bounding box center [785, 89] width 12 height 12
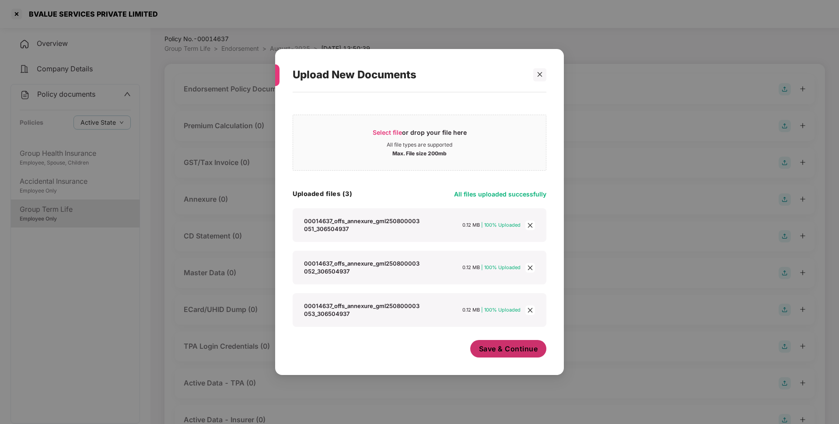
click at [502, 350] on span "Save & Continue" at bounding box center [508, 349] width 59 height 10
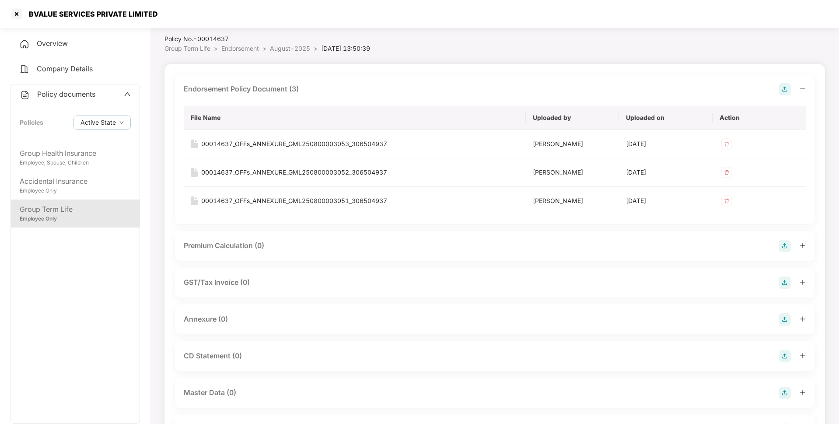
click at [786, 321] on img at bounding box center [785, 319] width 12 height 12
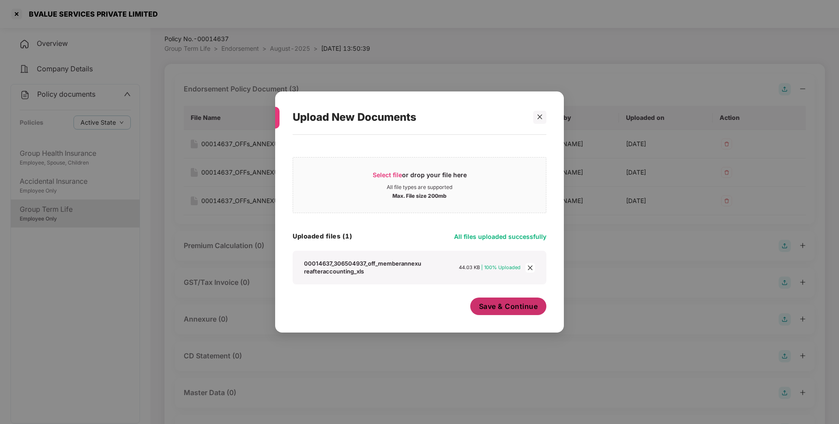
click at [512, 308] on span "Save & Continue" at bounding box center [508, 307] width 59 height 10
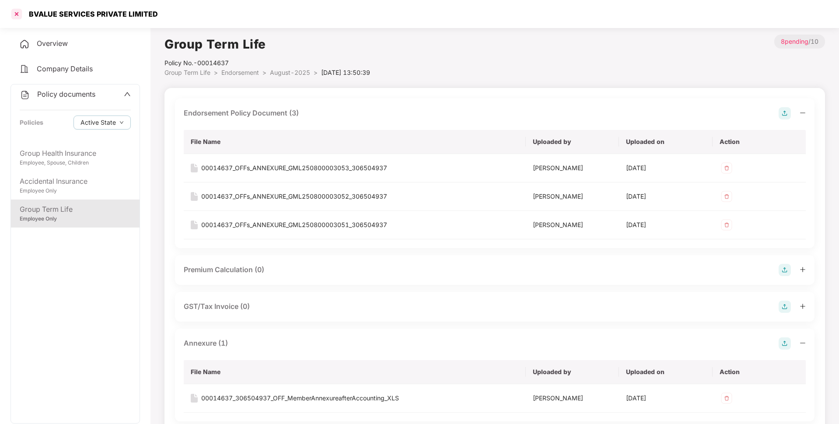
click at [18, 12] on div at bounding box center [17, 14] width 14 height 14
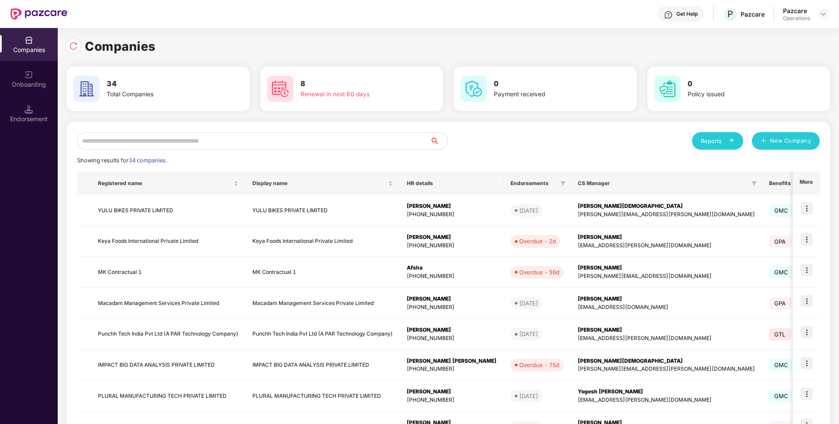
click at [117, 138] on input "text" at bounding box center [253, 141] width 353 height 18
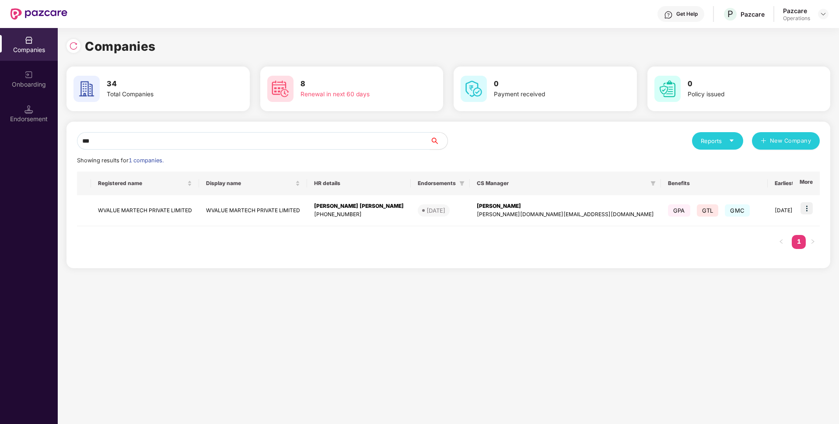
drag, startPoint x: 100, startPoint y: 142, endPoint x: 68, endPoint y: 146, distance: 31.8
click at [68, 146] on div "*** Reports New Company Showing results for 1 companies. Registered name Displa…" at bounding box center [449, 195] width 764 height 147
type input "***"
click at [163, 205] on td "WVALUE MARTECH PRIVATE LIMITED" at bounding box center [145, 210] width 108 height 31
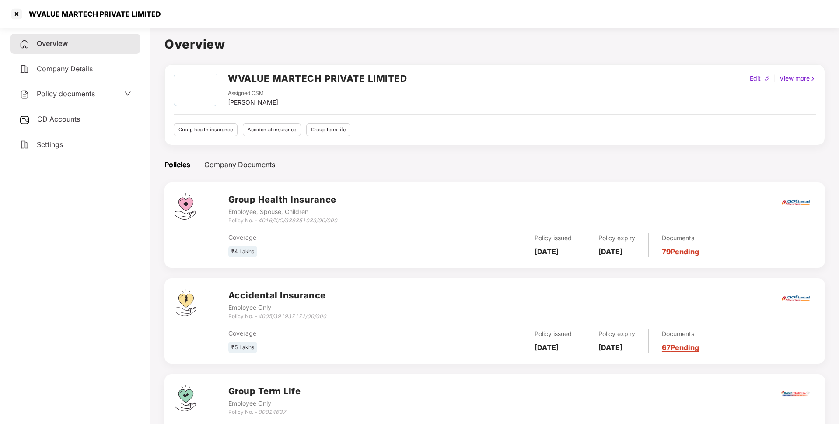
click at [78, 94] on span "Policy documents" at bounding box center [66, 93] width 58 height 9
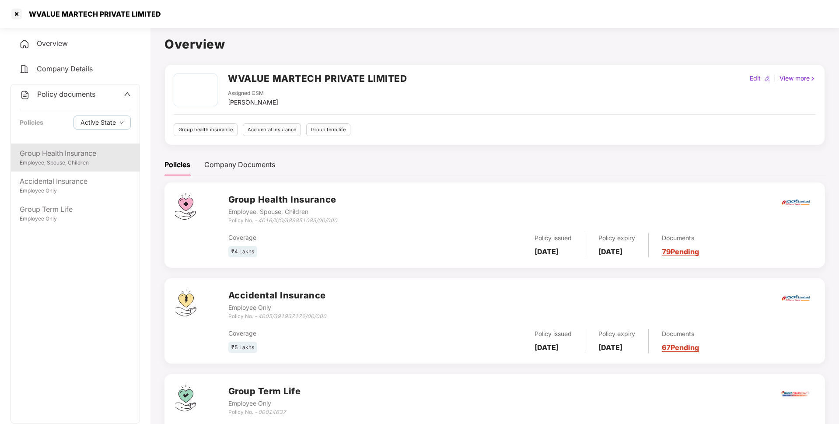
click at [70, 154] on div "Group Health Insurance" at bounding box center [75, 153] width 111 height 11
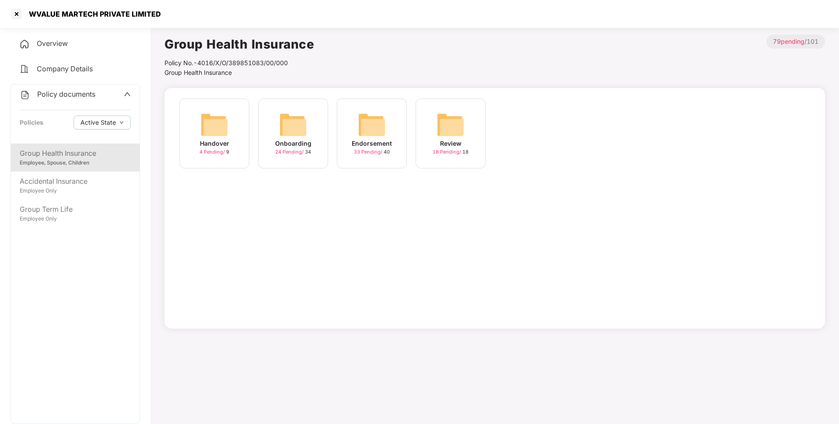
click at [369, 138] on img at bounding box center [372, 125] width 28 height 28
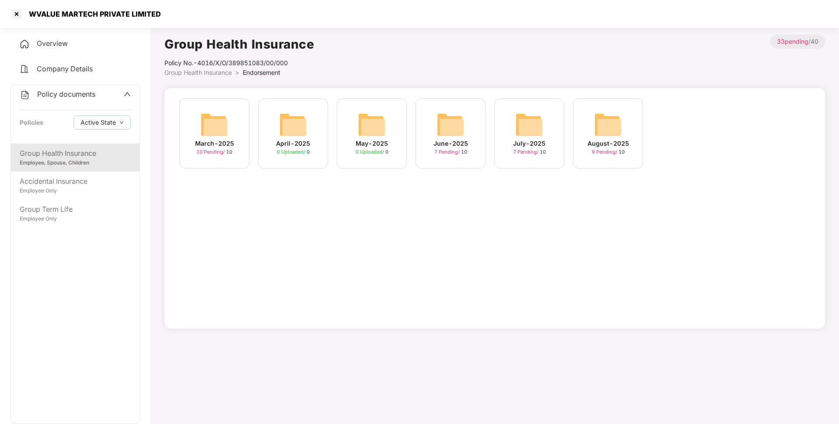
click at [213, 135] on img at bounding box center [214, 125] width 28 height 28
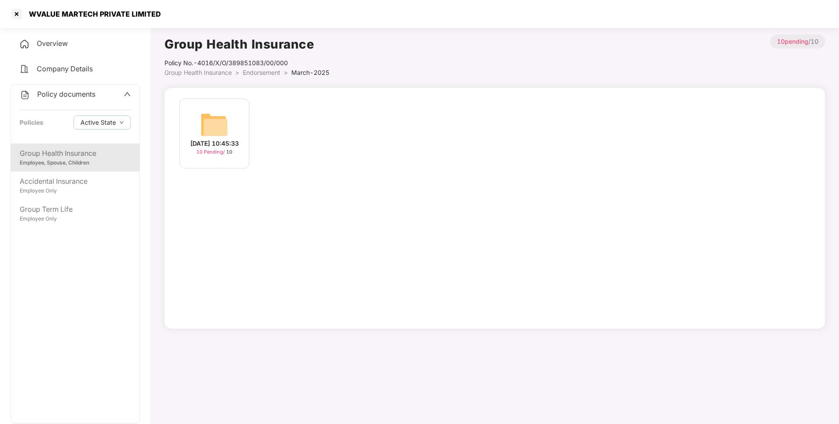
click at [196, 139] on div "[DATE] 10:45:33" at bounding box center [214, 144] width 49 height 10
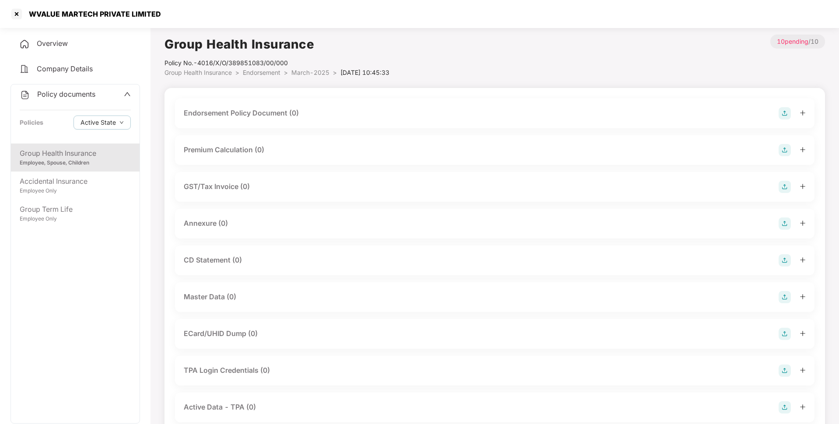
click at [783, 110] on img at bounding box center [785, 113] width 12 height 12
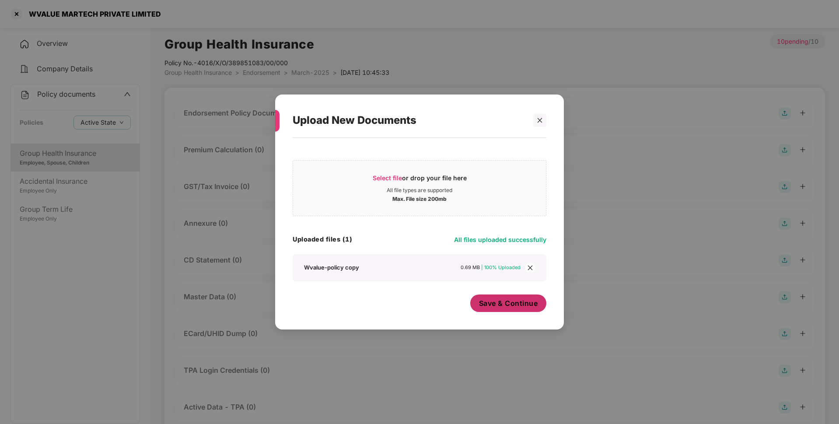
click at [510, 304] on span "Save & Continue" at bounding box center [508, 303] width 59 height 10
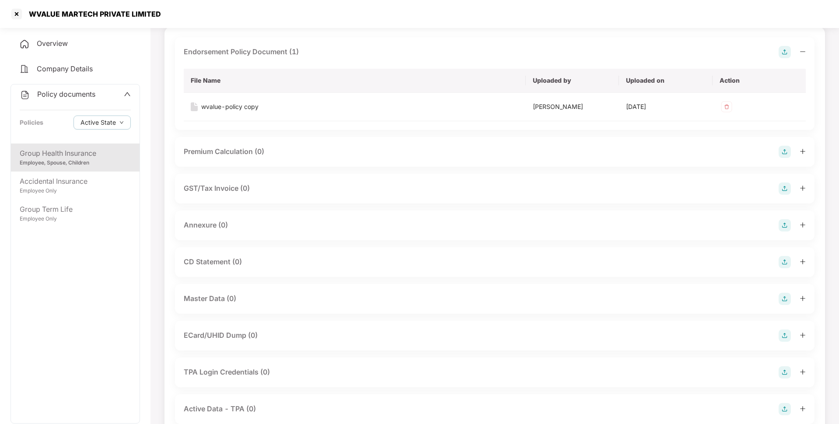
scroll to position [62, 0]
click at [786, 221] on img at bounding box center [785, 225] width 12 height 12
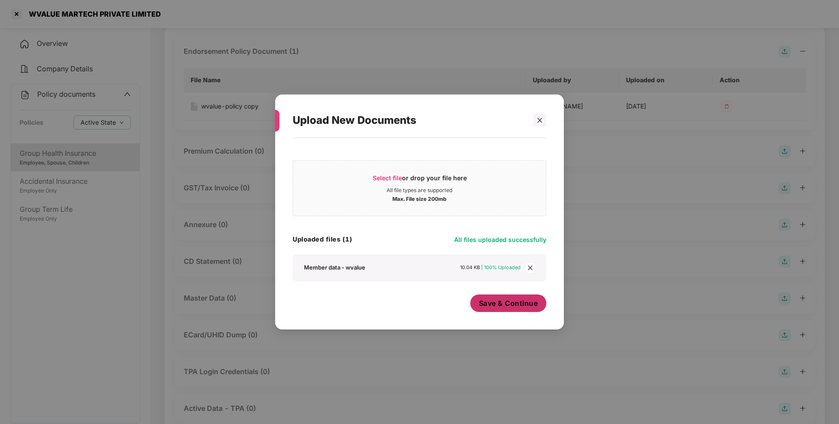
click at [502, 301] on span "Save & Continue" at bounding box center [508, 303] width 59 height 10
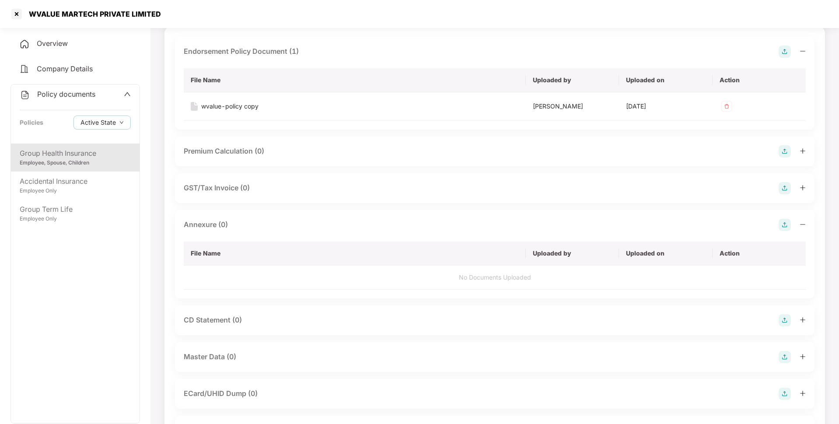
scroll to position [0, 0]
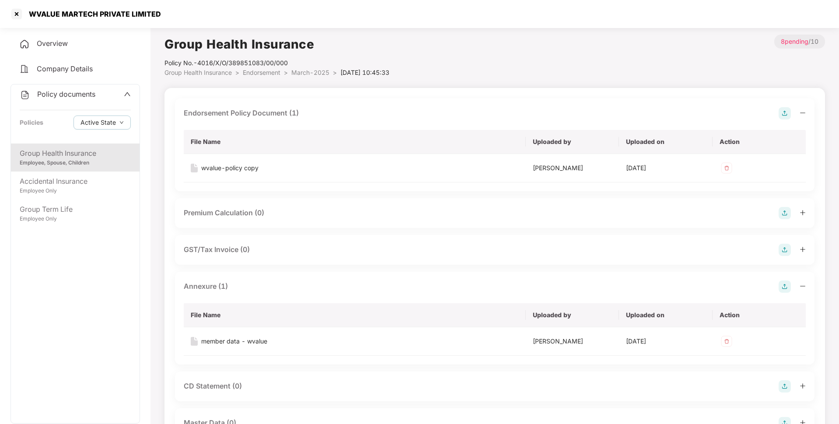
click at [313, 72] on span "March-2025" at bounding box center [310, 72] width 38 height 7
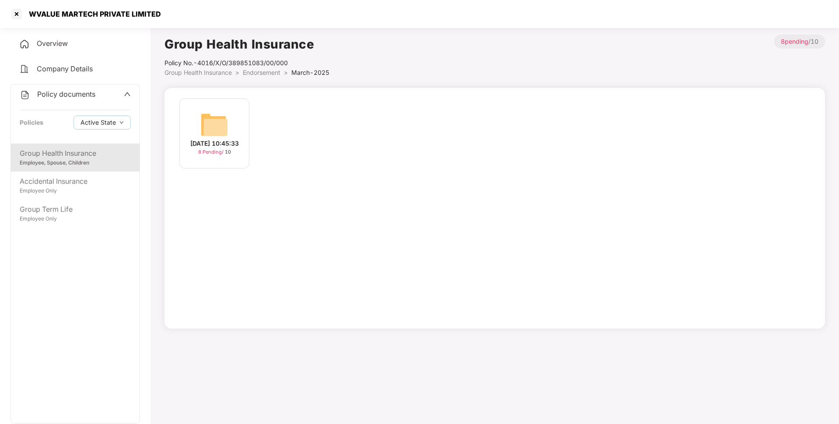
click at [261, 71] on span "Endorsement" at bounding box center [262, 72] width 38 height 7
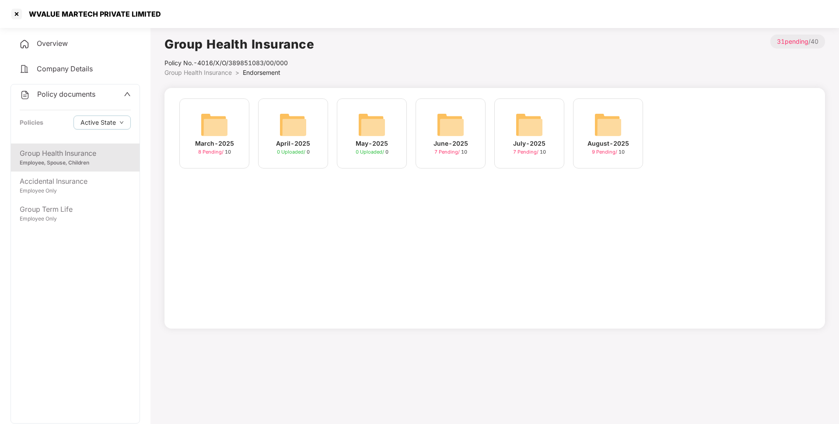
click at [600, 128] on img at bounding box center [608, 125] width 28 height 28
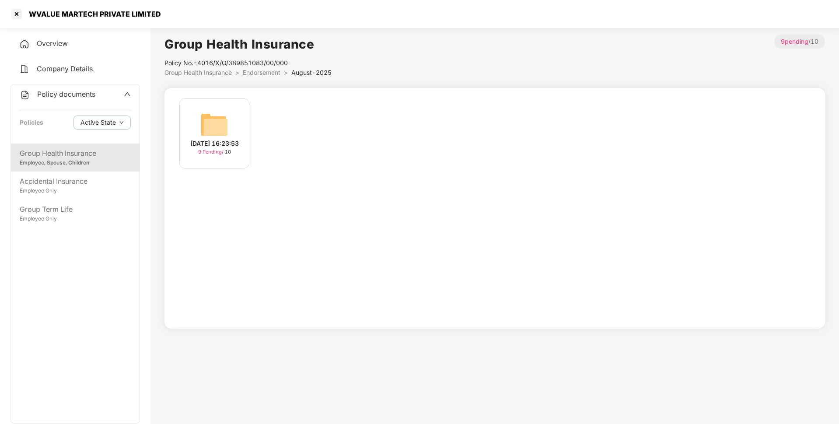
click at [211, 123] on img at bounding box center [214, 125] width 28 height 28
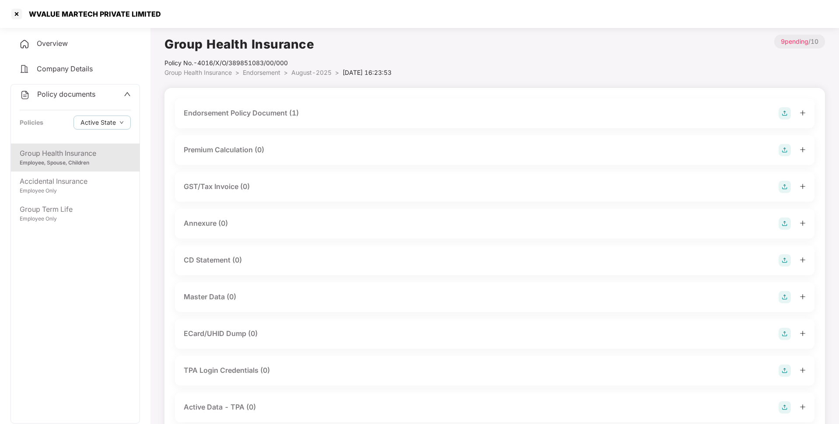
click at [789, 225] on img at bounding box center [785, 224] width 12 height 12
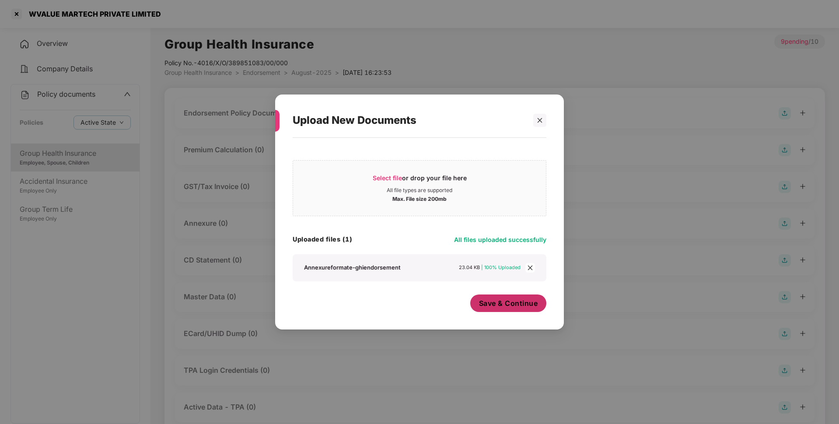
click at [509, 304] on span "Save & Continue" at bounding box center [508, 303] width 59 height 10
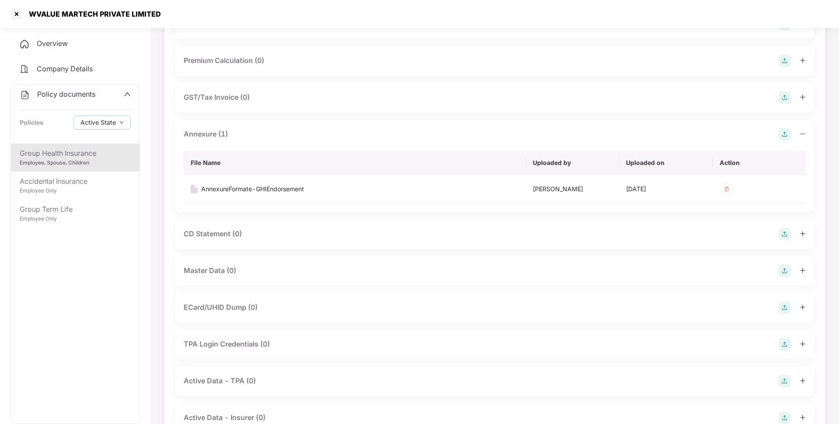
scroll to position [90, 0]
click at [785, 266] on img at bounding box center [785, 270] width 12 height 12
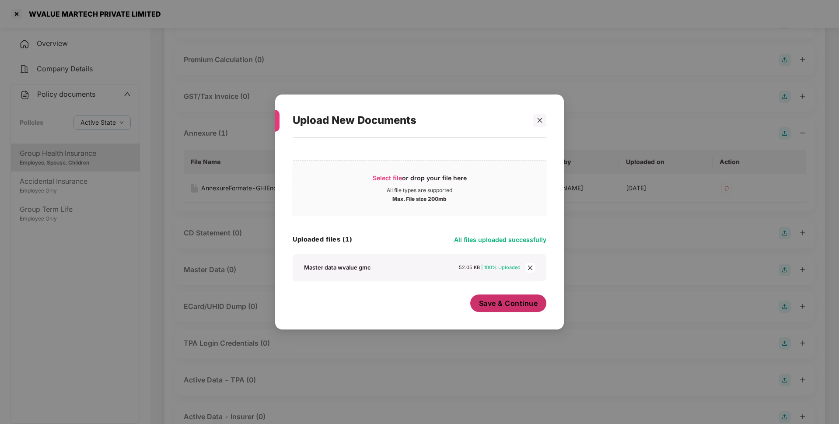
click at [505, 302] on span "Save & Continue" at bounding box center [508, 303] width 59 height 10
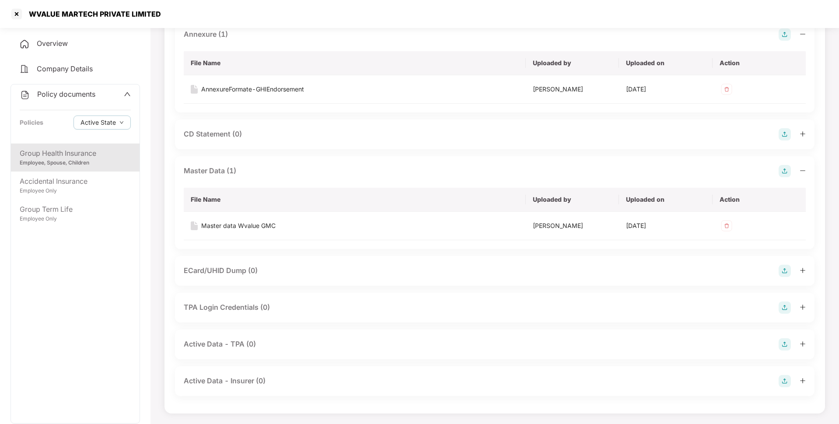
scroll to position [0, 0]
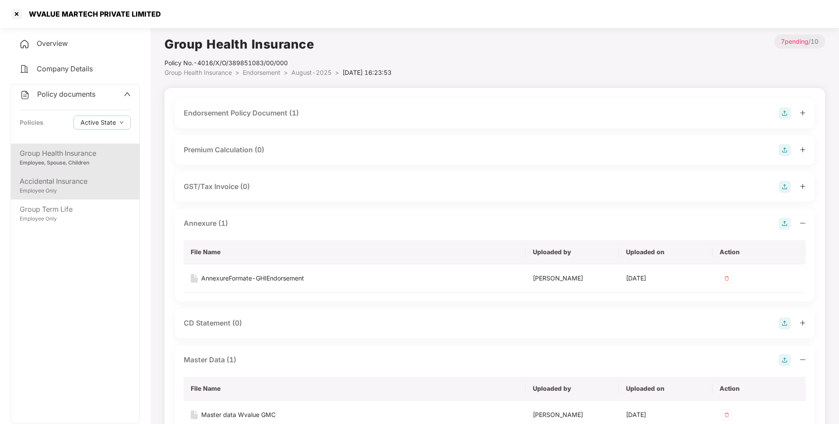
click at [104, 179] on div "Accidental Insurance" at bounding box center [75, 181] width 111 height 11
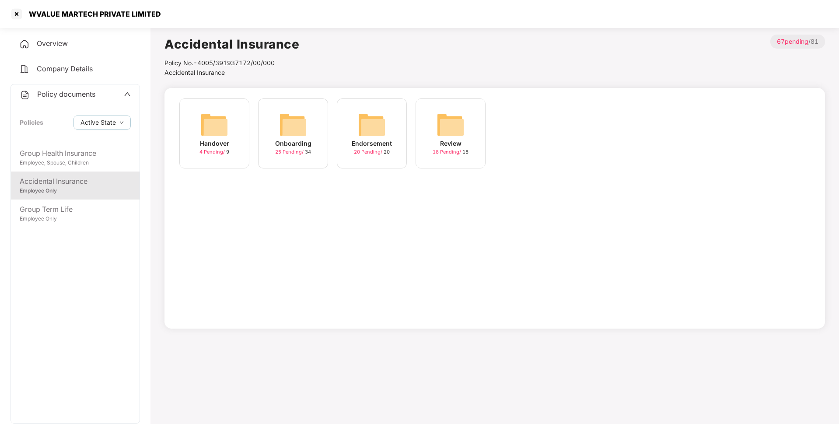
click at [353, 131] on div "Endorsement 20 Pending / 20" at bounding box center [372, 133] width 70 height 70
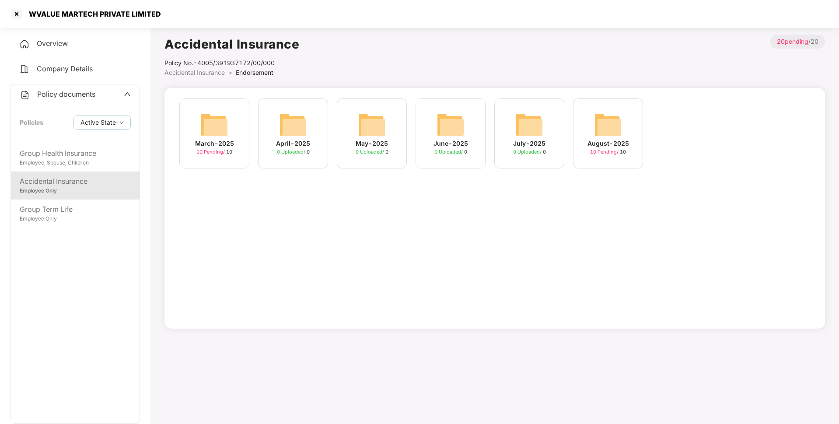
click at [218, 126] on img at bounding box center [214, 125] width 28 height 28
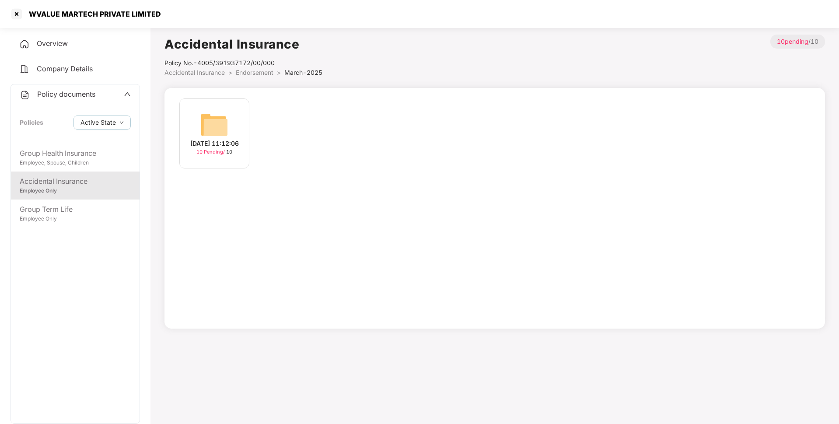
click at [232, 139] on div "[DATE] 11:12:06" at bounding box center [214, 144] width 49 height 10
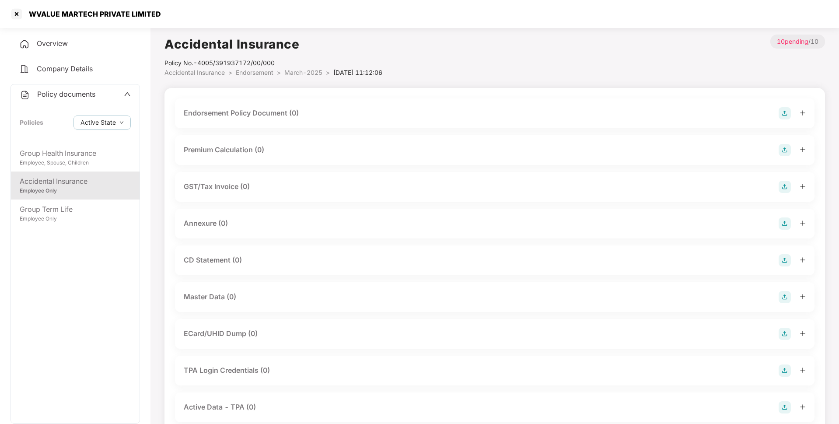
click at [779, 116] on img at bounding box center [785, 113] width 12 height 12
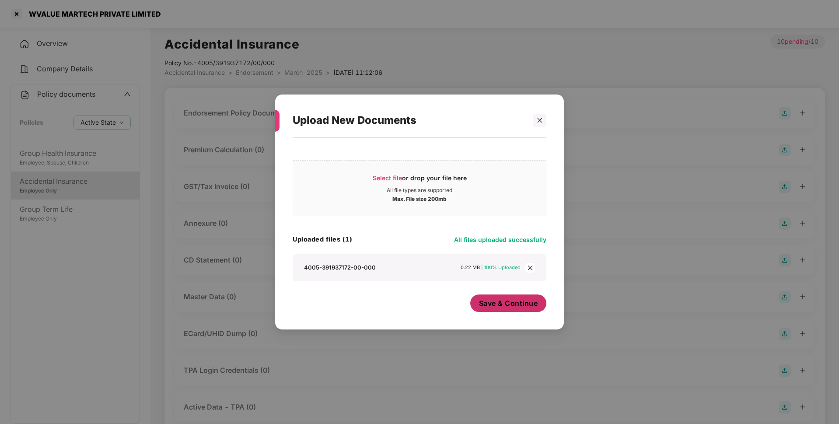
click at [512, 303] on span "Save & Continue" at bounding box center [508, 303] width 59 height 10
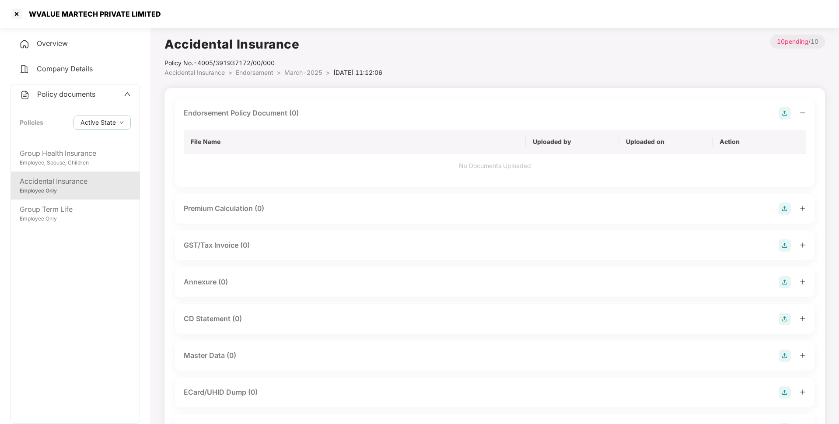
scroll to position [55, 0]
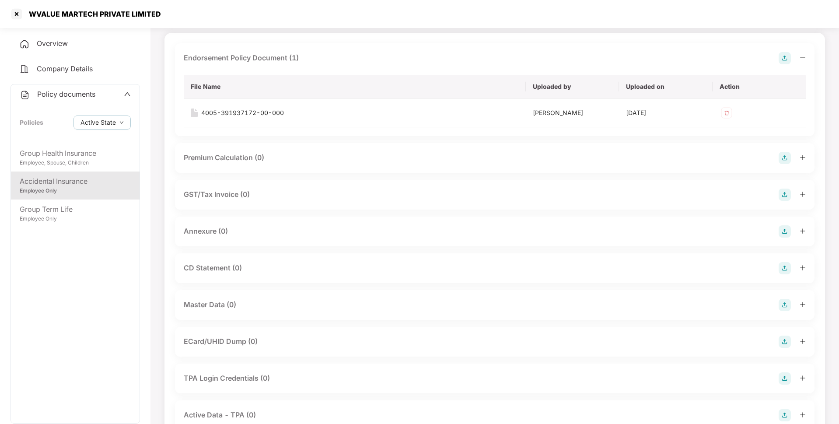
click at [784, 229] on img at bounding box center [785, 231] width 12 height 12
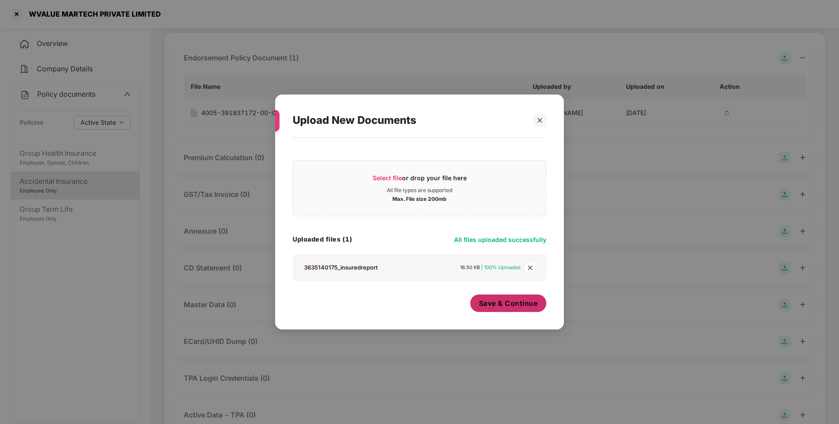
click at [522, 299] on span "Save & Continue" at bounding box center [508, 303] width 59 height 10
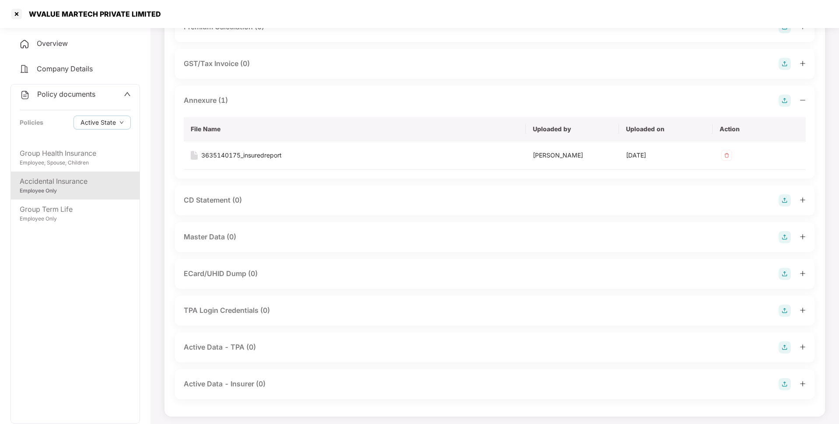
scroll to position [0, 0]
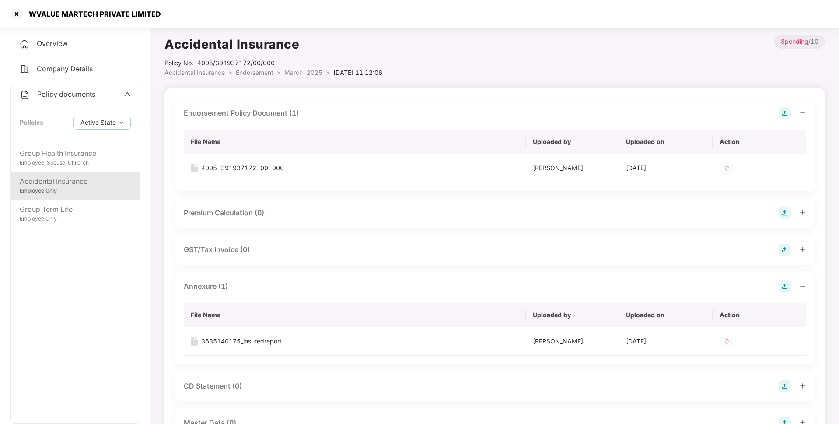
click at [303, 70] on span "March-2025" at bounding box center [303, 72] width 38 height 7
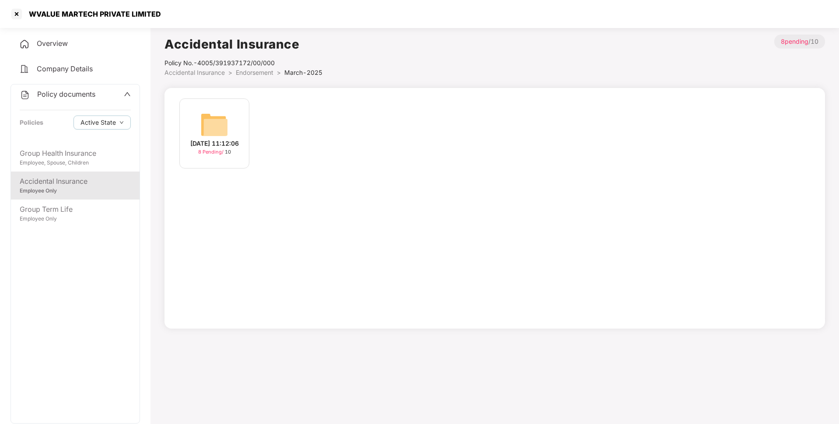
click at [264, 71] on span "Endorsement" at bounding box center [255, 72] width 38 height 7
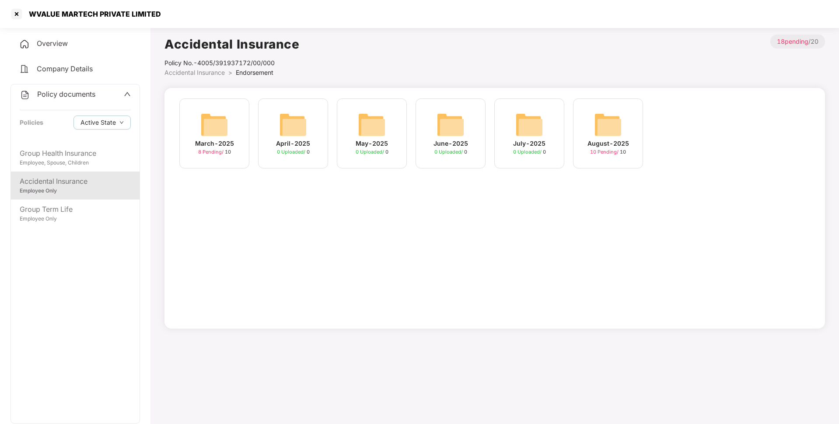
click at [594, 131] on div "August-2025 10 Pending / 10" at bounding box center [608, 133] width 70 height 70
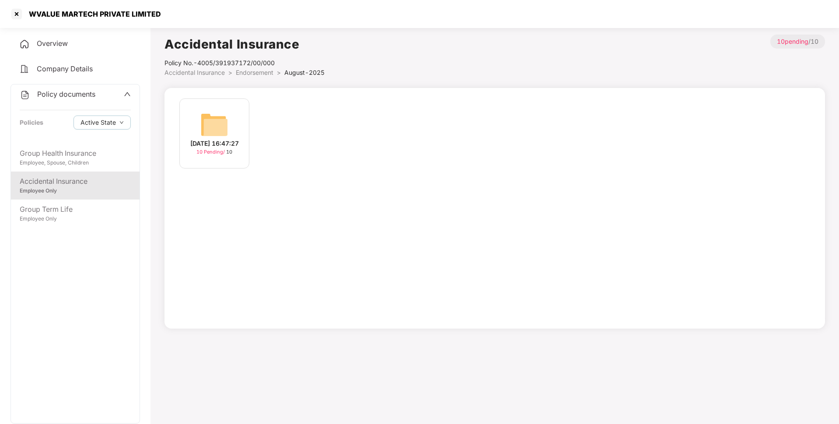
click at [185, 118] on div "[DATE] 16:47:27 10 Pending / 10" at bounding box center [214, 133] width 70 height 70
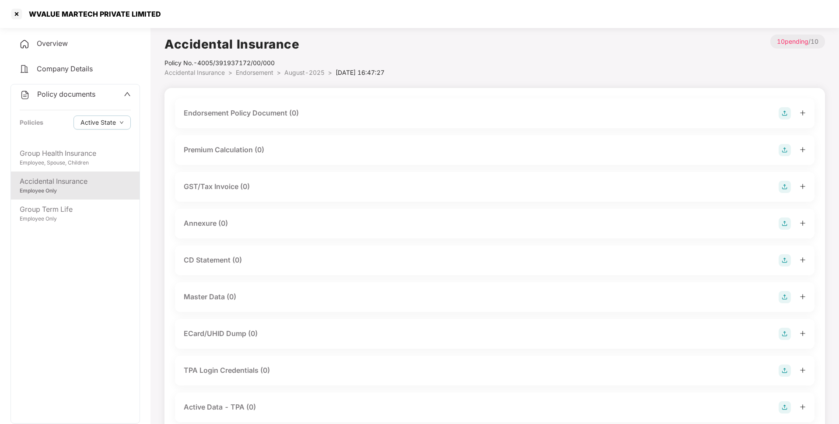
click at [784, 112] on img at bounding box center [785, 113] width 12 height 12
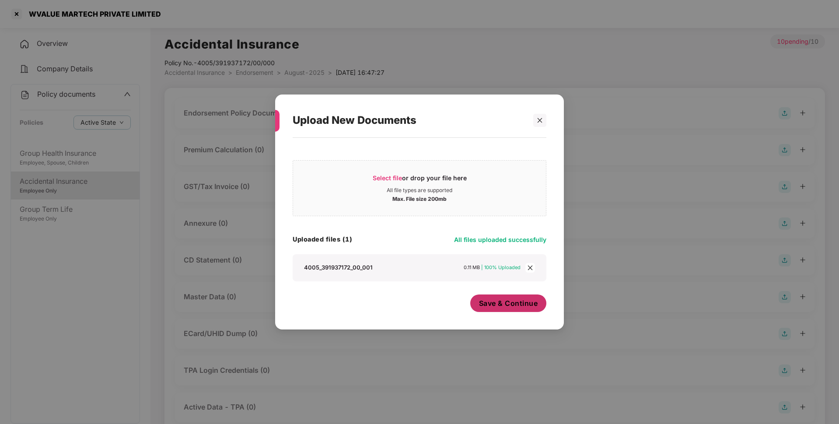
click at [507, 306] on span "Save & Continue" at bounding box center [508, 303] width 59 height 10
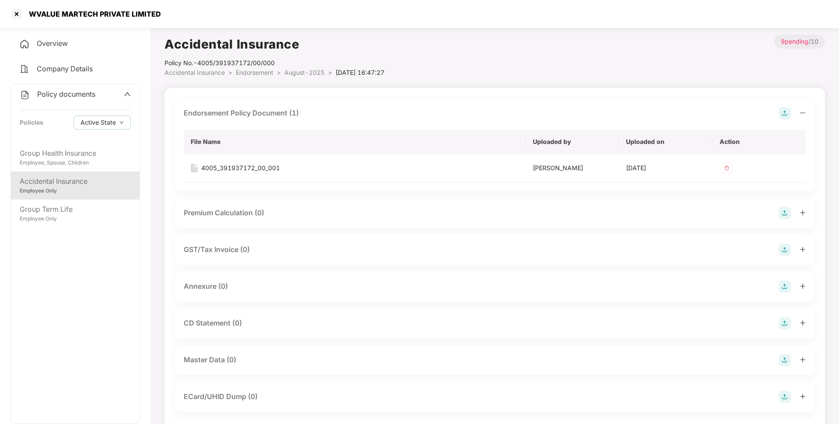
scroll to position [61, 0]
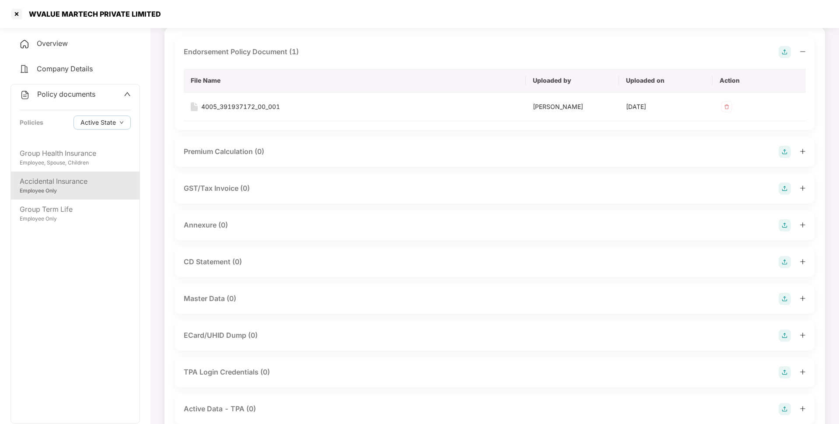
click at [787, 225] on img at bounding box center [785, 225] width 12 height 12
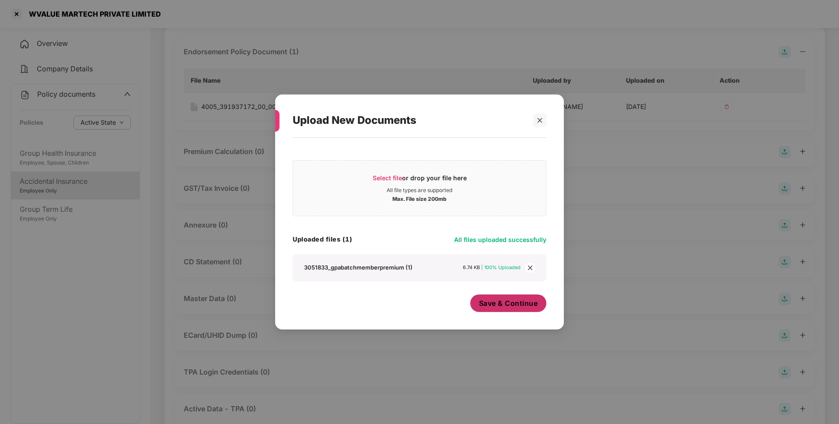
click at [498, 305] on span "Save & Continue" at bounding box center [508, 303] width 59 height 10
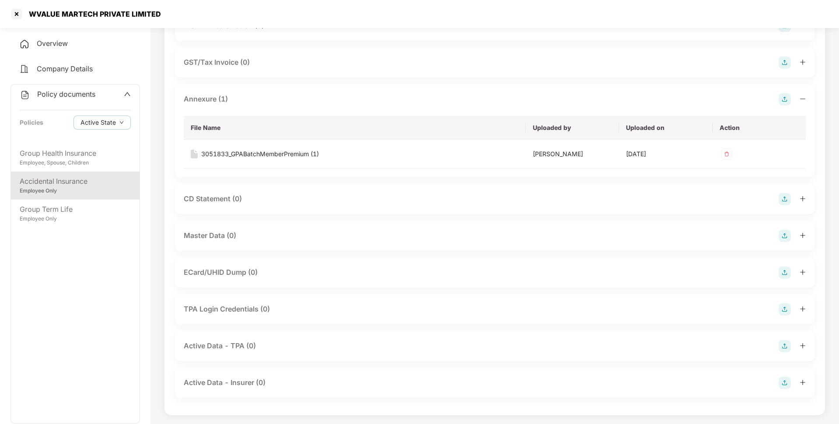
scroll to position [188, 0]
click at [786, 238] on img at bounding box center [785, 235] width 12 height 12
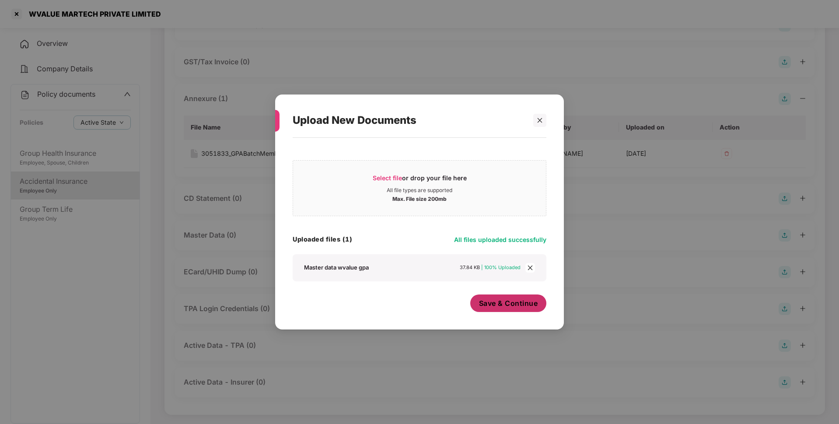
click at [513, 306] on span "Save & Continue" at bounding box center [508, 303] width 59 height 10
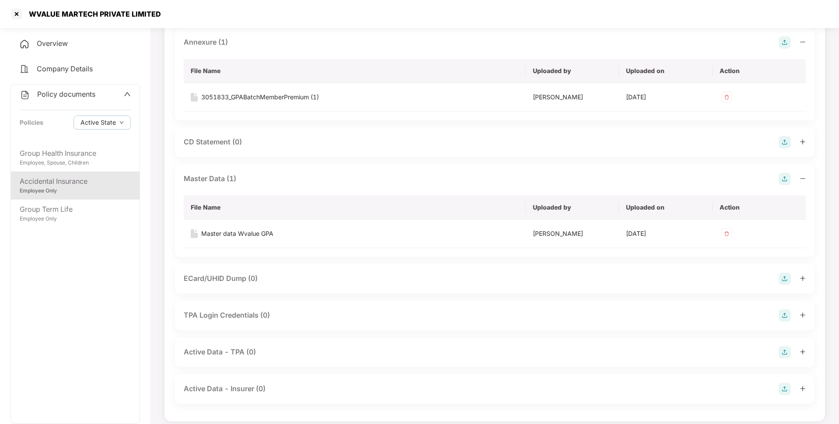
scroll to position [252, 0]
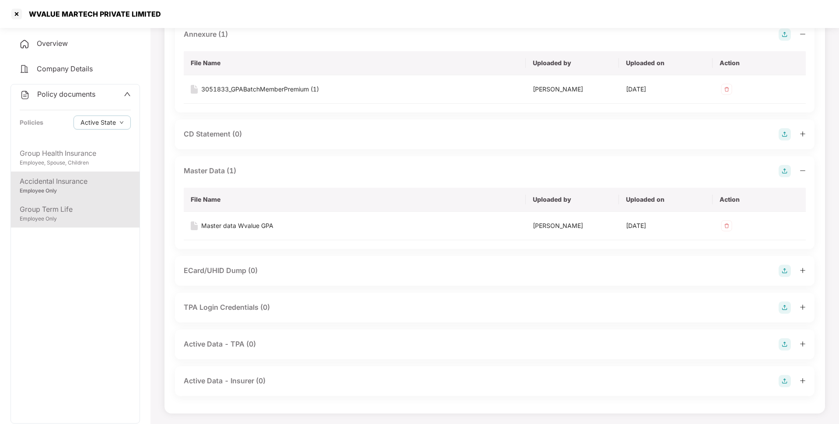
click at [81, 221] on div "Employee Only" at bounding box center [75, 219] width 111 height 8
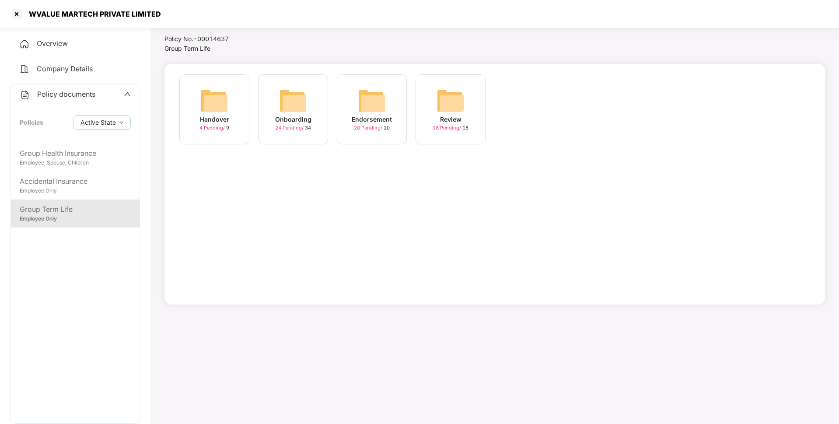
click at [379, 103] on img at bounding box center [372, 101] width 28 height 28
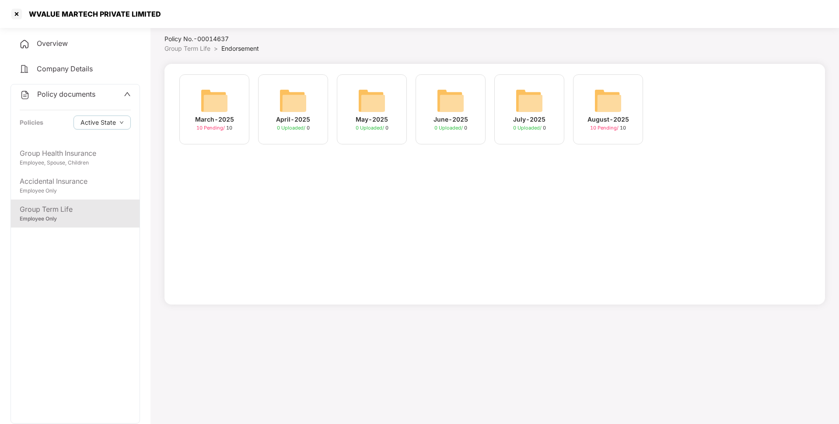
click at [225, 107] on img at bounding box center [214, 101] width 28 height 28
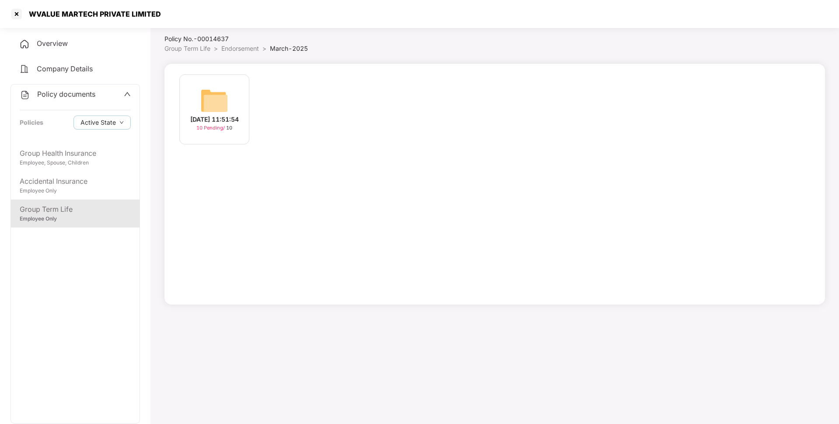
click at [216, 115] on div "[DATE] 11:51:54" at bounding box center [214, 120] width 49 height 10
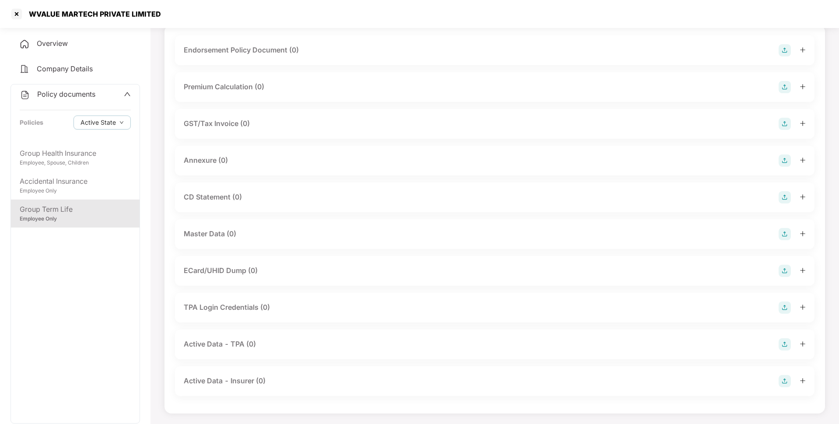
scroll to position [0, 0]
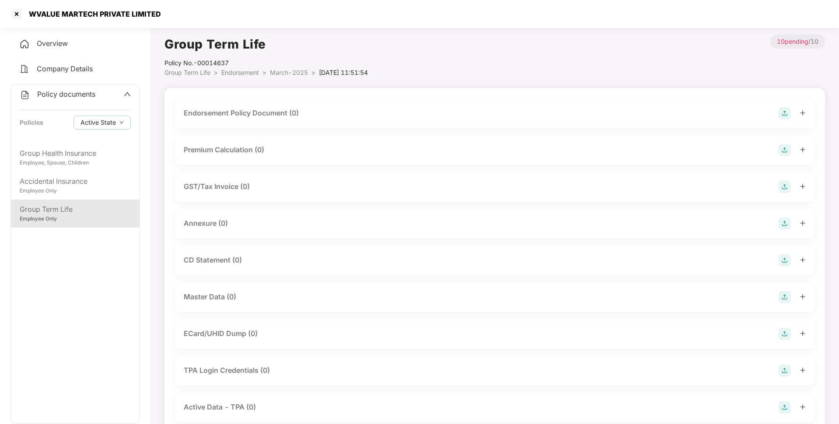
click at [784, 116] on img at bounding box center [785, 113] width 12 height 12
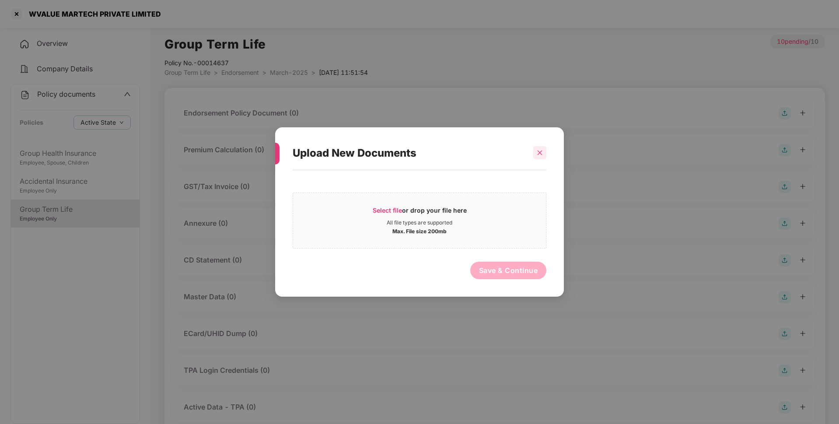
click at [538, 153] on icon "close" at bounding box center [540, 153] width 6 height 6
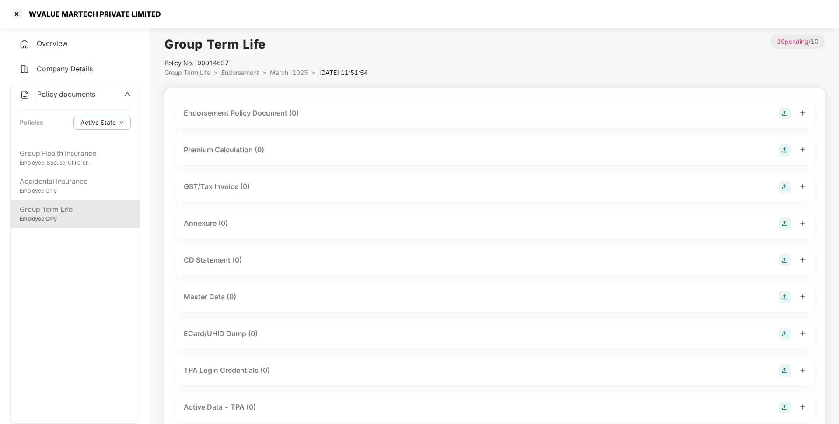
click at [788, 113] on img at bounding box center [785, 113] width 12 height 12
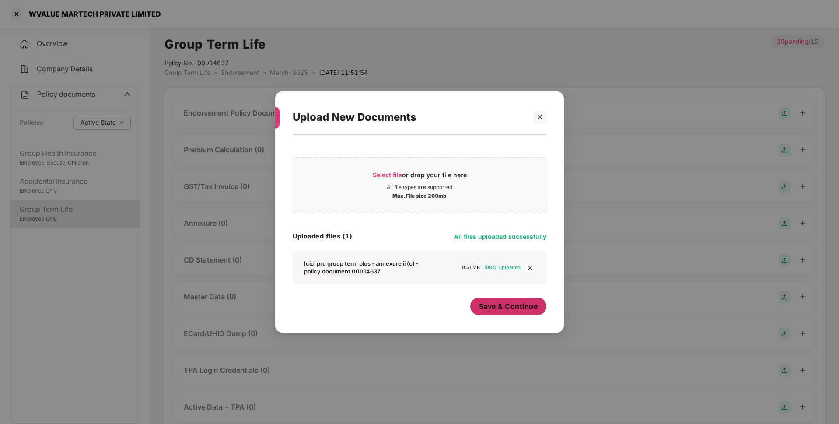
click at [498, 309] on span "Save & Continue" at bounding box center [508, 307] width 59 height 10
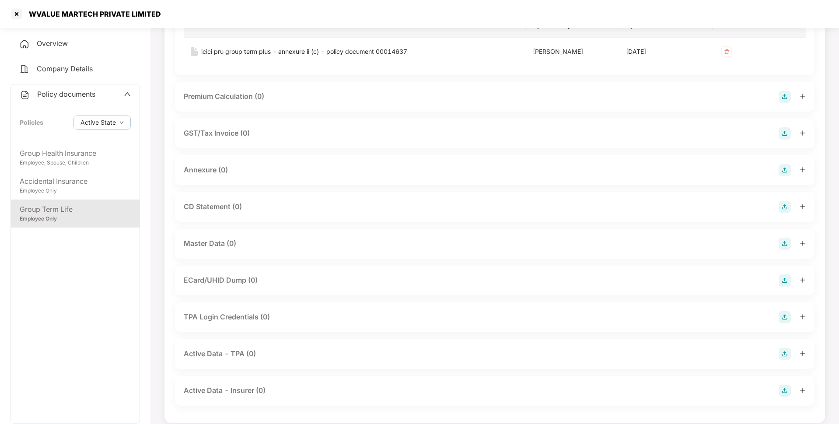
scroll to position [117, 0]
click at [785, 169] on img at bounding box center [785, 170] width 12 height 12
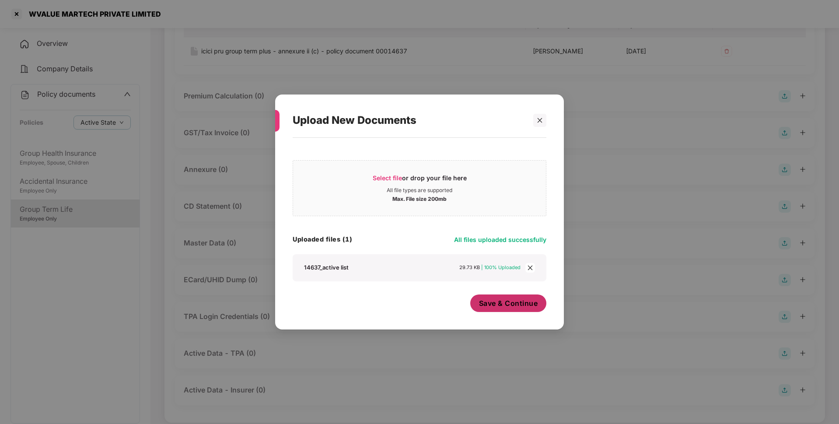
click at [521, 302] on span "Save & Continue" at bounding box center [508, 303] width 59 height 10
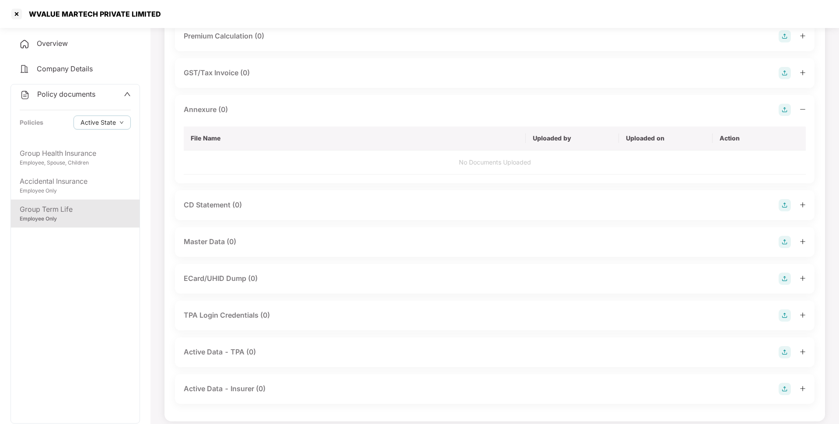
scroll to position [189, 0]
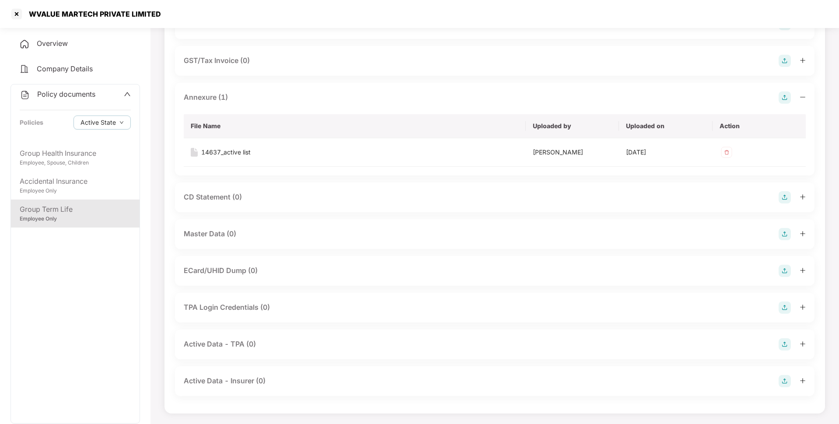
click at [786, 232] on img at bounding box center [785, 234] width 12 height 12
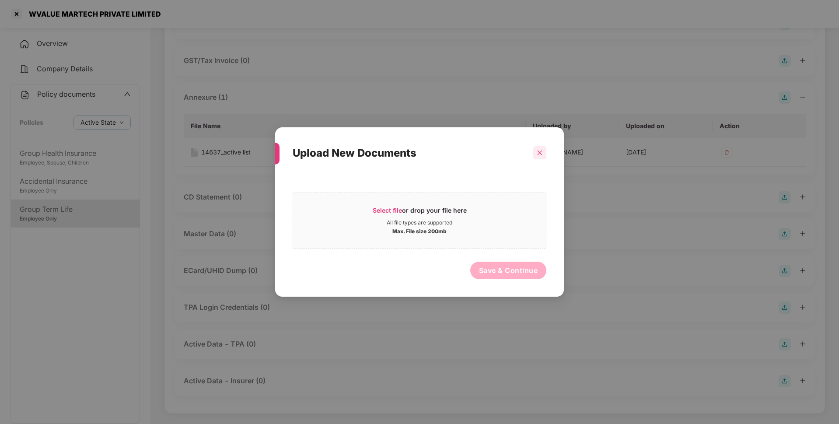
click at [546, 149] on div at bounding box center [539, 152] width 13 height 13
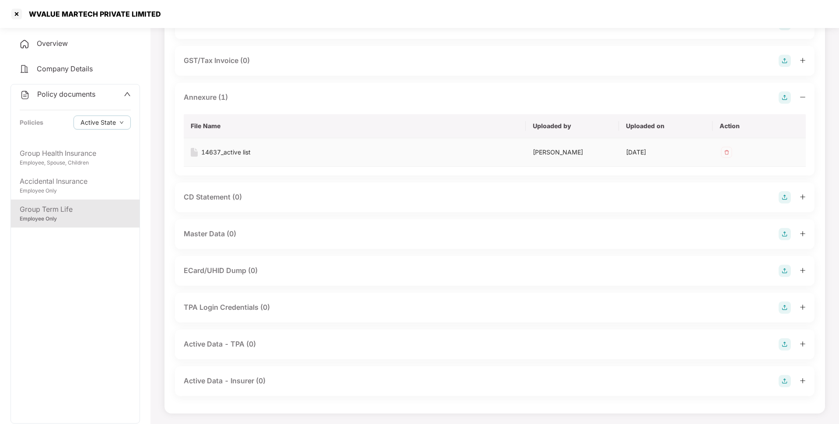
click at [538, 151] on div "[PERSON_NAME]" at bounding box center [572, 152] width 79 height 10
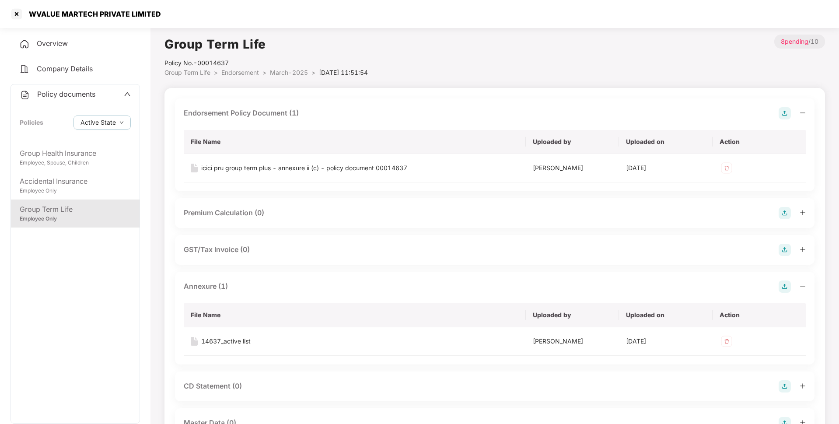
click at [272, 77] on li "March-2025 >" at bounding box center [294, 73] width 49 height 10
click at [278, 74] on span "March-2025" at bounding box center [289, 72] width 38 height 7
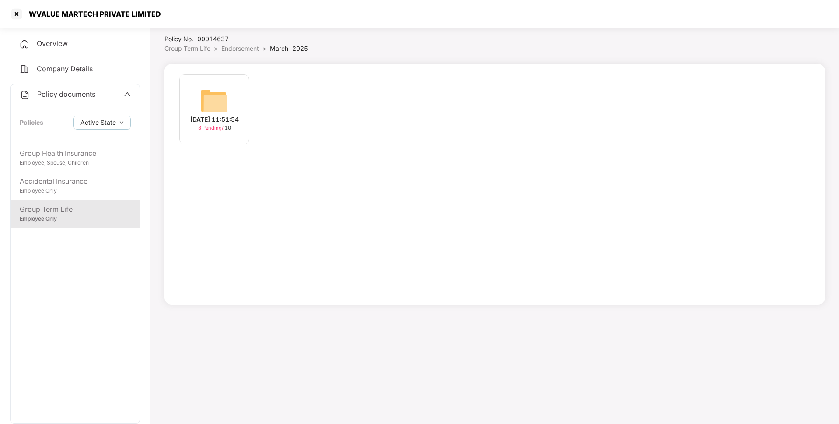
click at [251, 51] on span "Endorsement" at bounding box center [240, 48] width 38 height 7
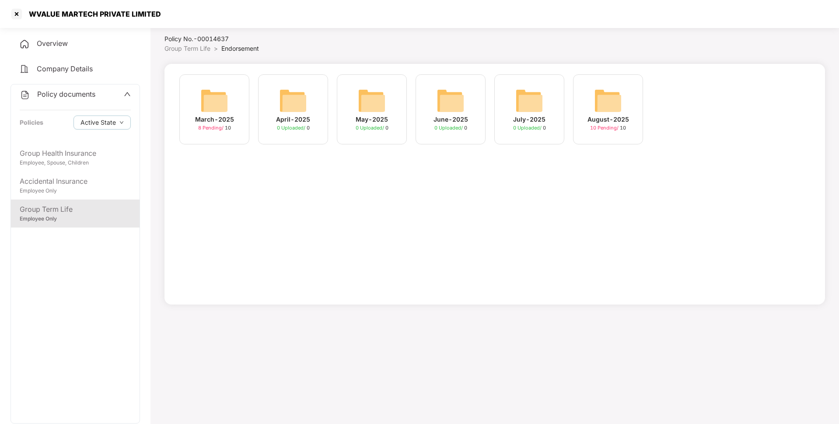
click at [588, 114] on div "August-2025 10 Pending / 10" at bounding box center [608, 109] width 70 height 70
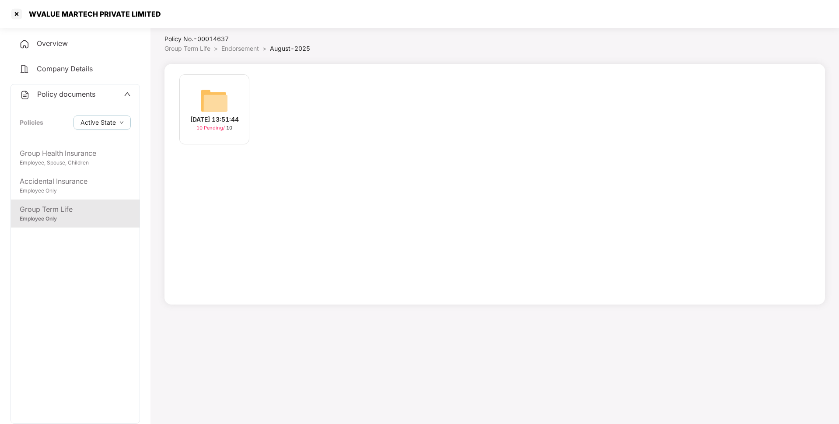
click at [225, 95] on img at bounding box center [214, 101] width 28 height 28
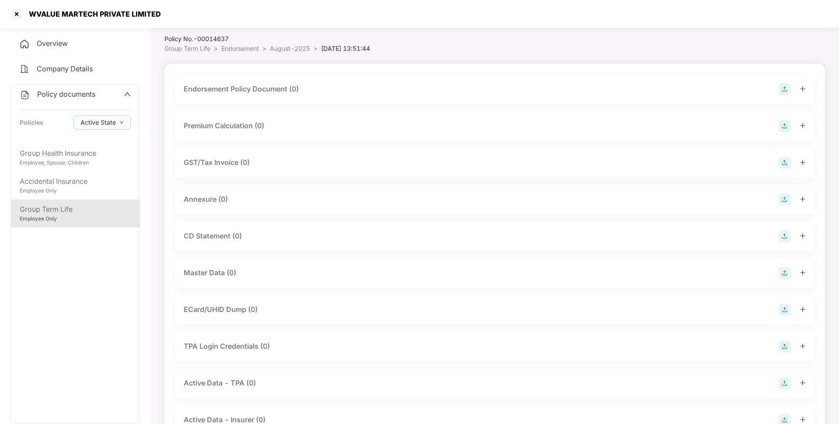
click at [784, 88] on img at bounding box center [785, 89] width 12 height 12
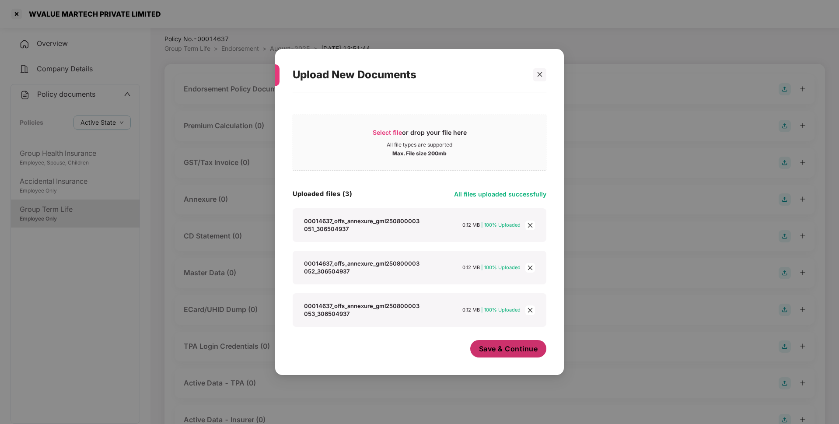
click at [495, 347] on span "Save & Continue" at bounding box center [508, 349] width 59 height 10
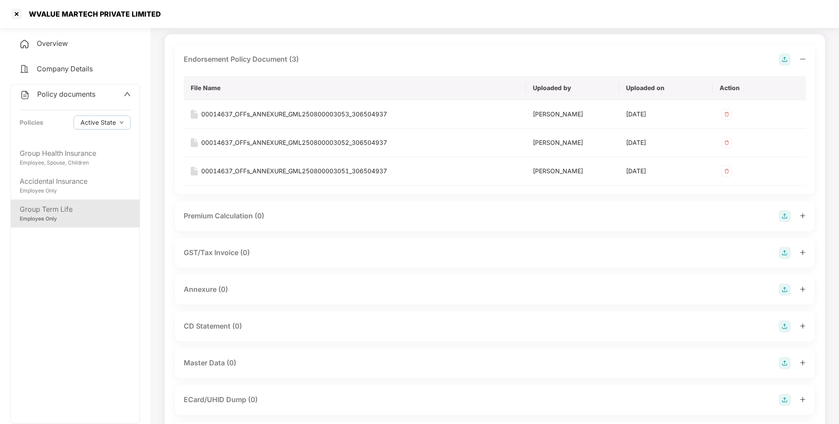
scroll to position [54, 0]
click at [782, 288] on img at bounding box center [785, 289] width 12 height 12
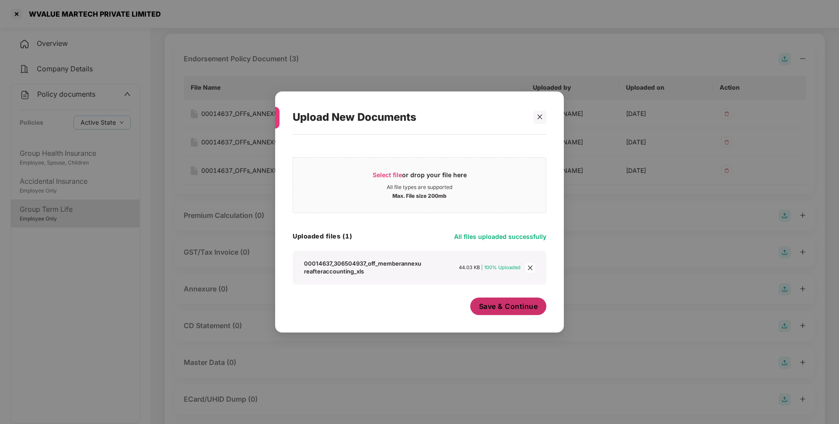
click at [498, 311] on span "Save & Continue" at bounding box center [508, 307] width 59 height 10
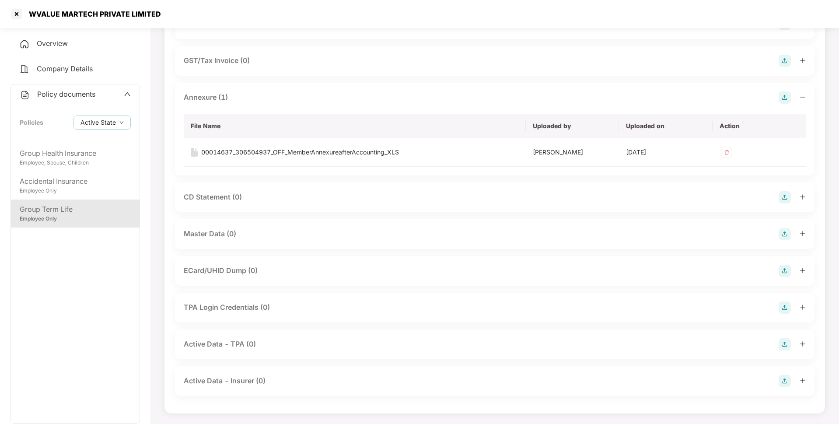
scroll to position [0, 0]
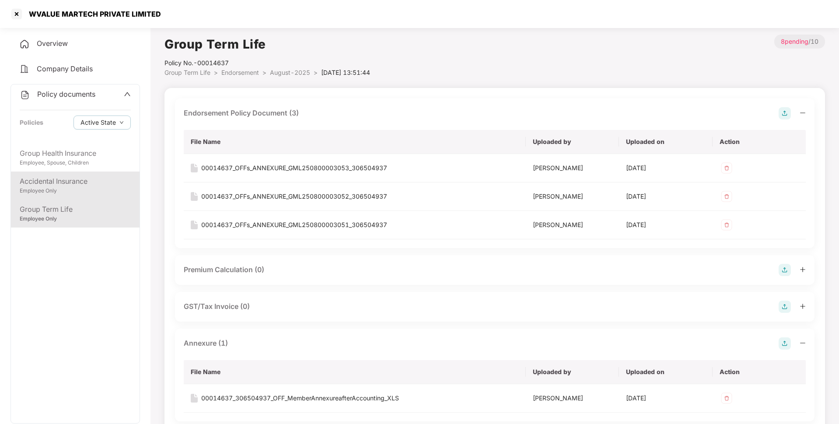
click at [113, 178] on div "Accidental Insurance" at bounding box center [75, 181] width 111 height 11
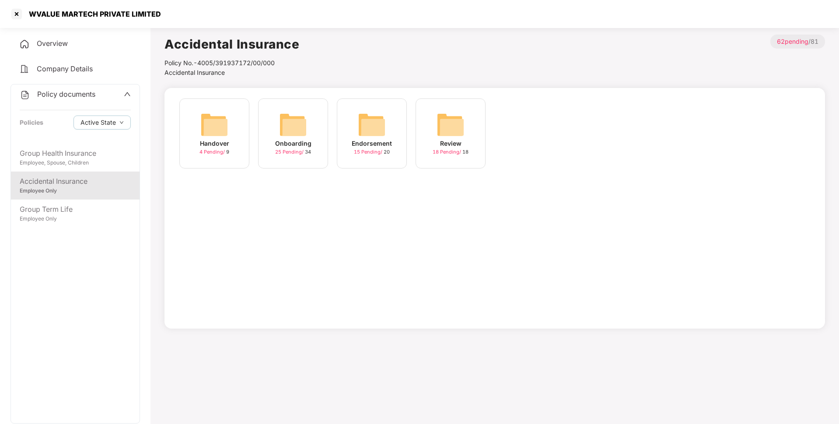
click at [66, 91] on span "Policy documents" at bounding box center [66, 94] width 58 height 9
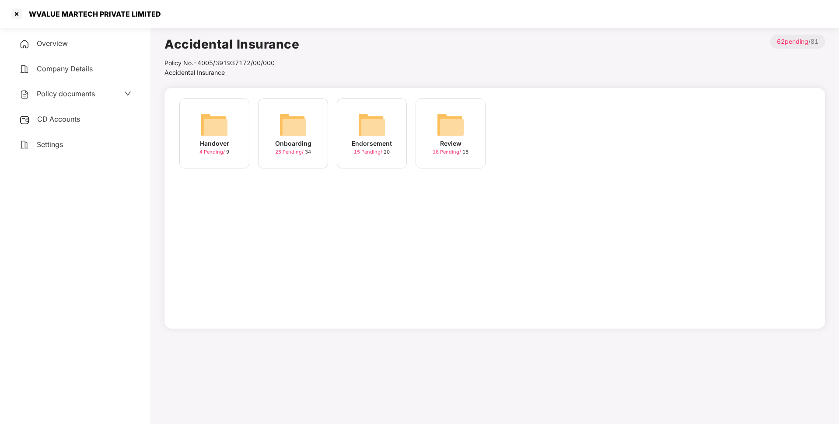
click at [56, 109] on div "CD Accounts" at bounding box center [76, 119] width 130 height 20
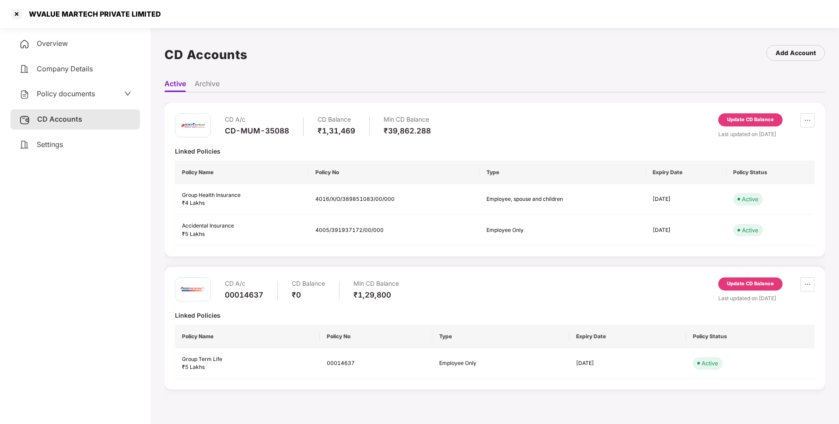
click at [751, 286] on div "Update CD Balance" at bounding box center [750, 284] width 47 height 8
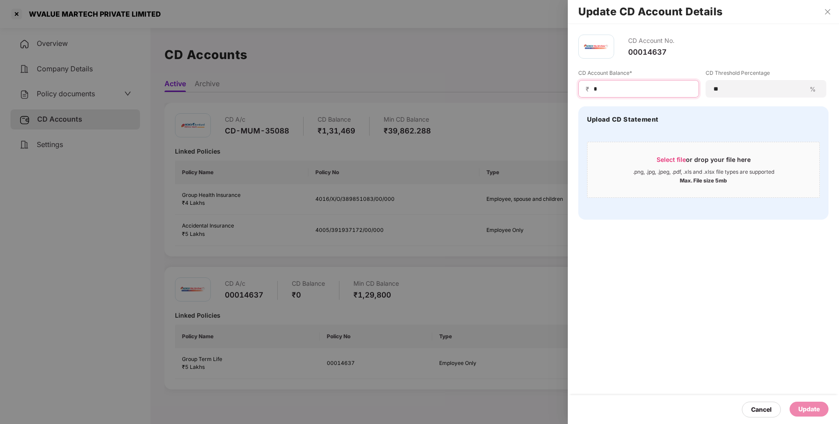
drag, startPoint x: 624, startPoint y: 87, endPoint x: 555, endPoint y: 93, distance: 69.4
click at [555, 93] on div "Update CD Account Details CD Account No. 00014637 CD Account Balance* ₹ * CD Th…" at bounding box center [419, 212] width 839 height 424
type input "****"
click at [814, 411] on div "Update" at bounding box center [809, 409] width 21 height 10
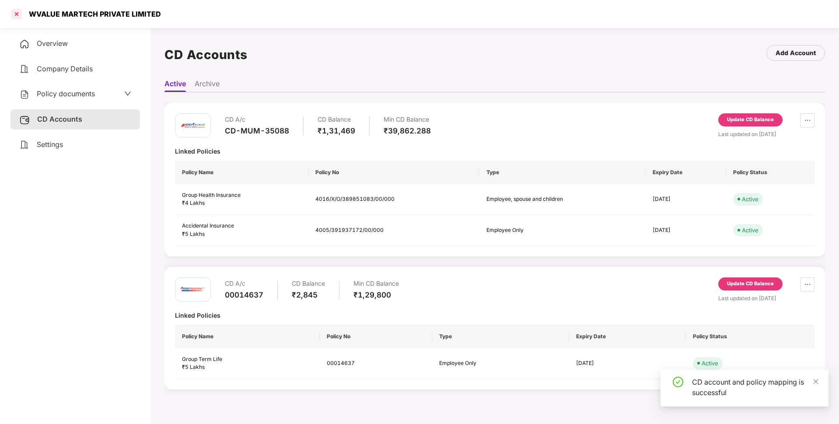
click at [17, 11] on div at bounding box center [17, 14] width 14 height 14
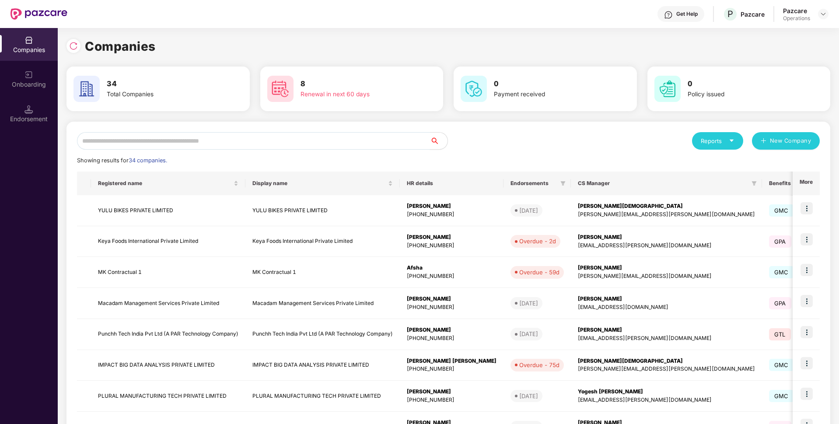
click at [123, 135] on input "text" at bounding box center [253, 141] width 353 height 18
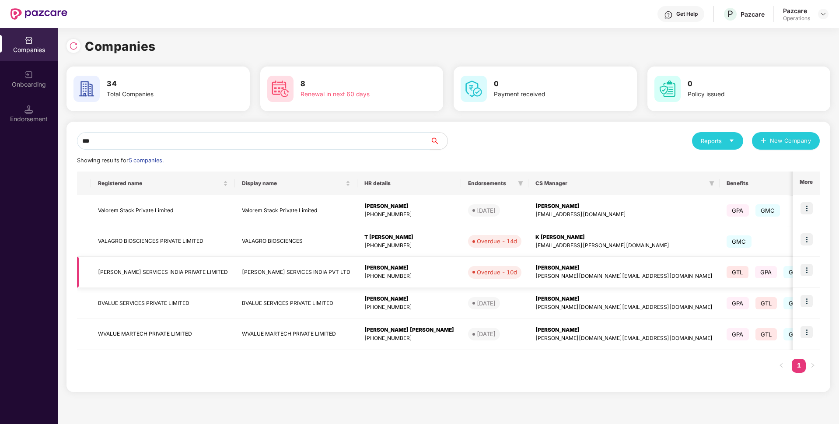
type input "***"
click at [121, 269] on td "[PERSON_NAME] SERVICES INDIA PRIVATE LIMITED" at bounding box center [163, 272] width 144 height 31
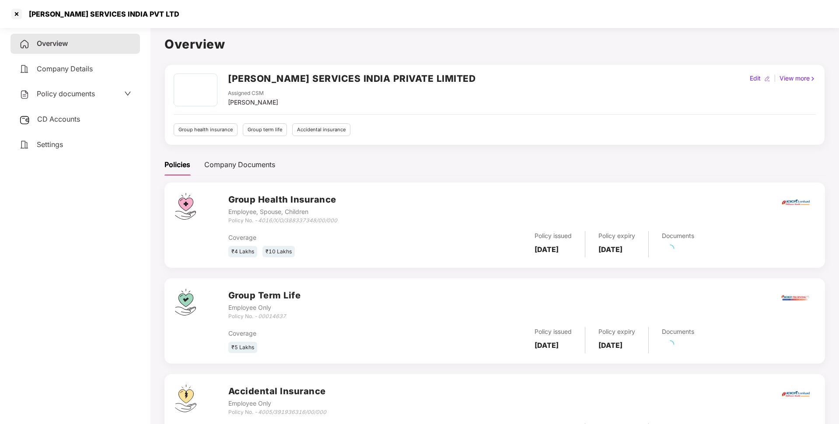
click at [74, 123] on span "CD Accounts" at bounding box center [58, 119] width 43 height 9
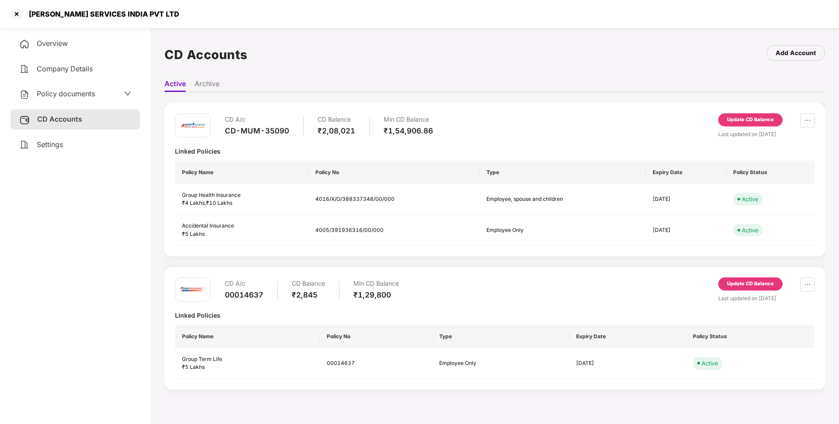
click at [733, 277] on div "Update CD Balance" at bounding box center [751, 283] width 64 height 13
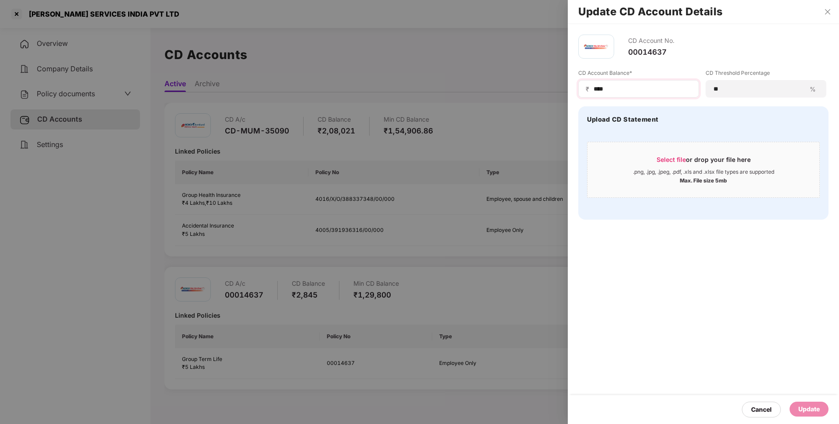
click at [617, 95] on div "₹ ****" at bounding box center [639, 89] width 121 height 18
drag, startPoint x: 611, startPoint y: 88, endPoint x: 566, endPoint y: 96, distance: 45.3
click at [566, 96] on div "Update CD Account Details CD Account No. 00014637 CD Account Balance* ₹ **** CD…" at bounding box center [419, 212] width 839 height 424
type input "*****"
click at [802, 404] on div "Update" at bounding box center [809, 409] width 39 height 15
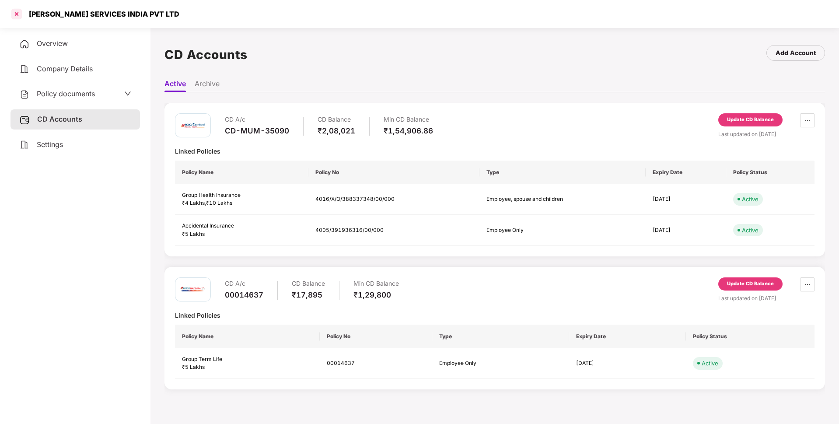
click at [16, 14] on div at bounding box center [17, 14] width 14 height 14
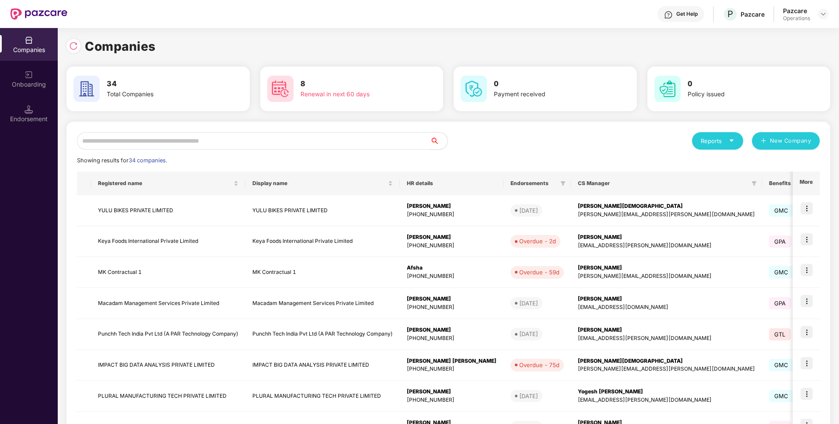
click at [139, 140] on input "text" at bounding box center [253, 141] width 353 height 18
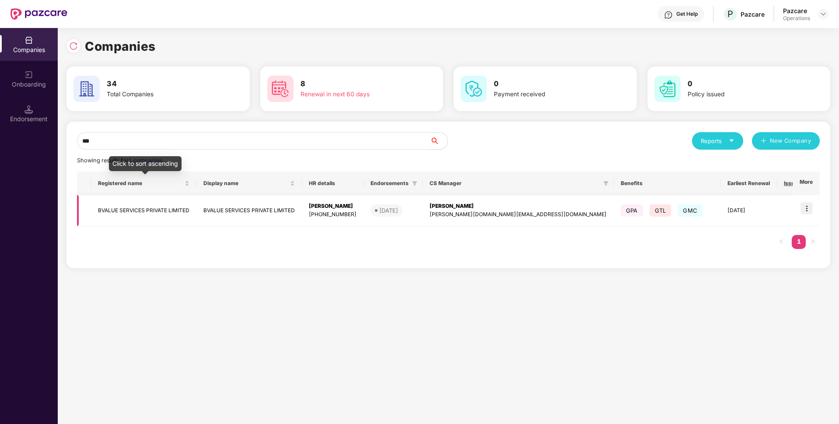
type input "***"
click at [132, 204] on td "BVALUE SERVICES PRIVATE LIMITED" at bounding box center [143, 210] width 105 height 31
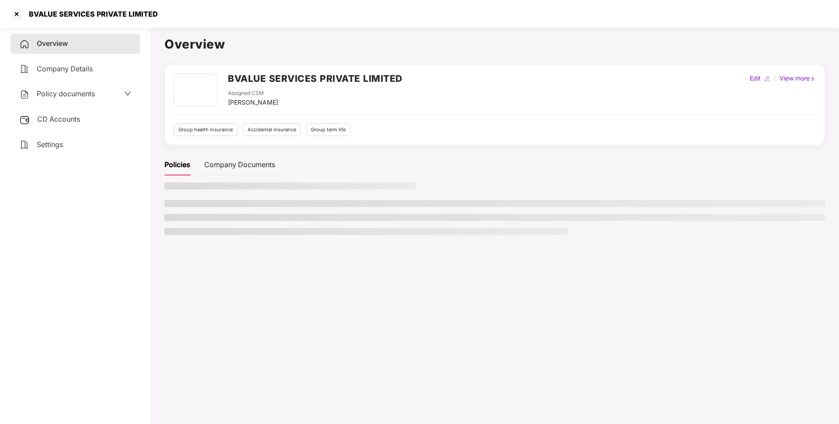
click at [64, 113] on div "CD Accounts" at bounding box center [76, 119] width 130 height 20
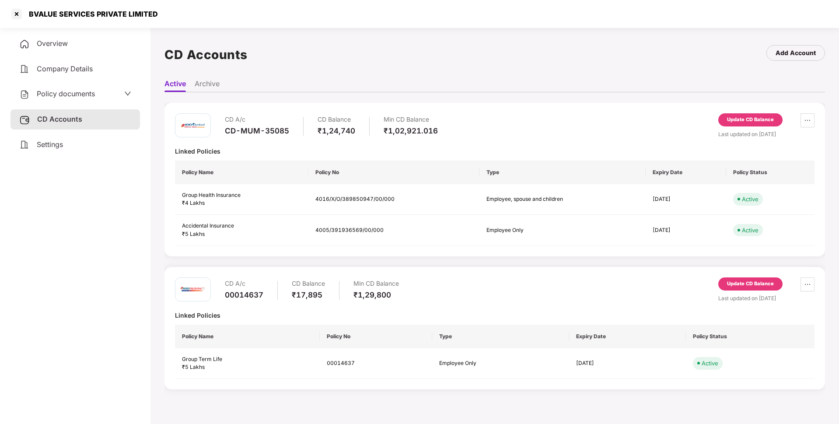
click at [561, 247] on div "CD A/c CD-MUM-35085 CD Balance ₹1,24,740 Min CD Balance ₹1,02,921.016 Update CD…" at bounding box center [495, 180] width 661 height 154
click at [730, 280] on div "Update CD Balance" at bounding box center [750, 284] width 47 height 8
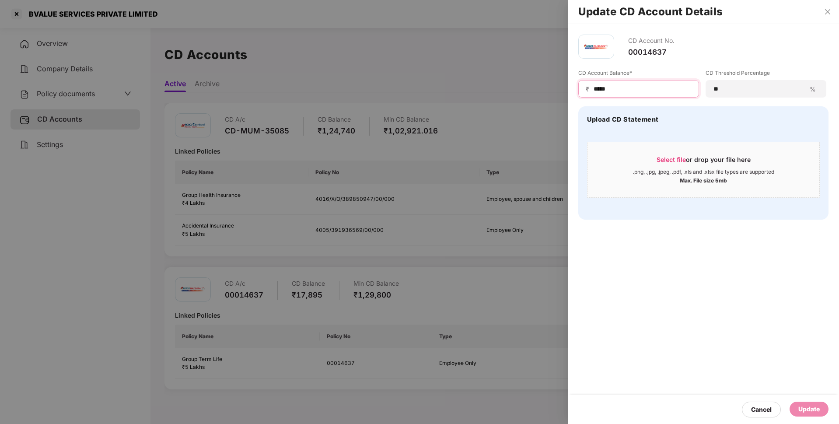
drag, startPoint x: 616, startPoint y: 91, endPoint x: 552, endPoint y: 91, distance: 63.9
click at [552, 91] on div "Update CD Account Details CD Account No. 00014637 CD Account Balance* ₹ ***** C…" at bounding box center [419, 212] width 839 height 424
type input "*****"
click at [813, 410] on div "Update" at bounding box center [809, 409] width 21 height 10
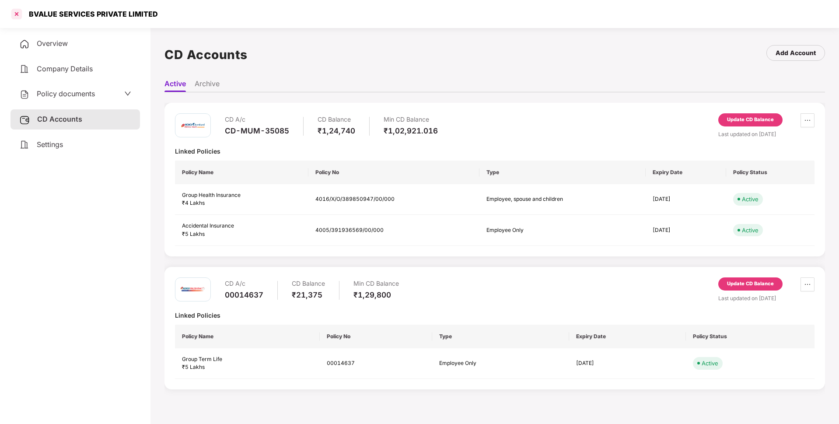
click at [18, 10] on div at bounding box center [17, 14] width 14 height 14
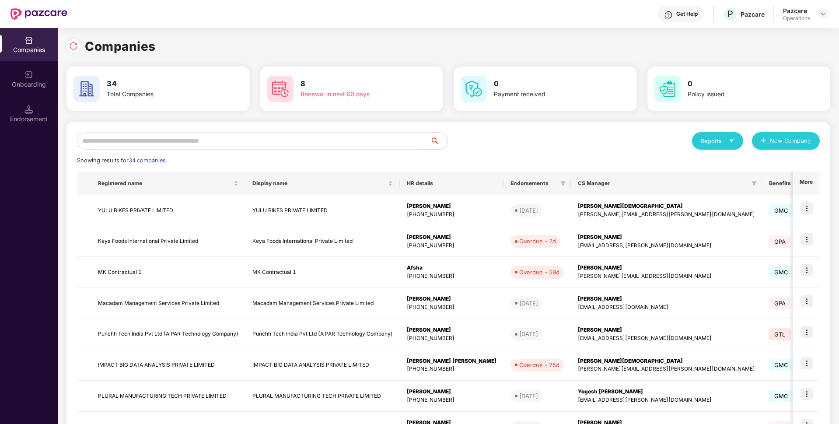
click at [153, 146] on input "text" at bounding box center [253, 141] width 353 height 18
click at [175, 142] on input "text" at bounding box center [253, 141] width 353 height 18
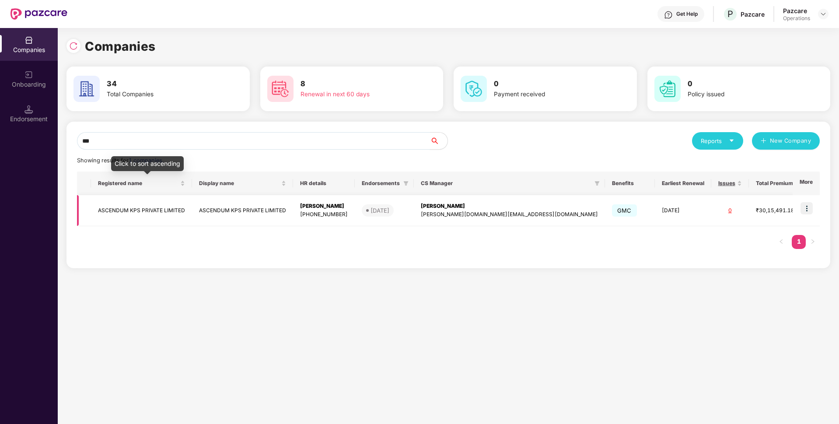
type input "***"
click at [135, 210] on td "ASCENDUM KPS PRIVATE LIMITED" at bounding box center [141, 210] width 101 height 31
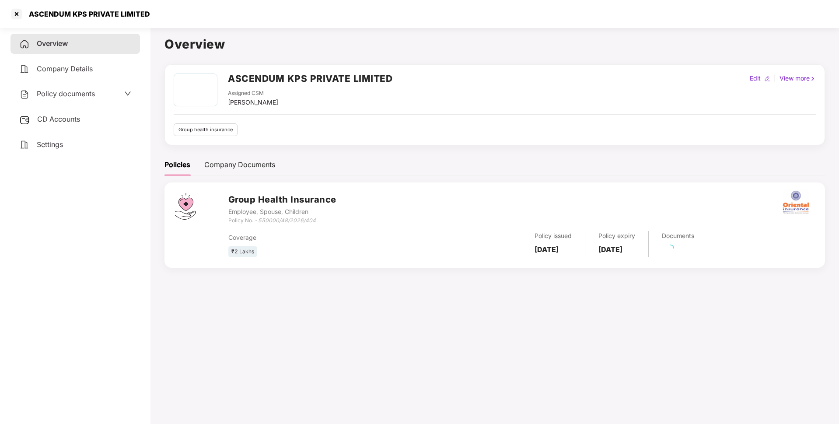
click at [102, 95] on div "Policy documents" at bounding box center [75, 93] width 112 height 11
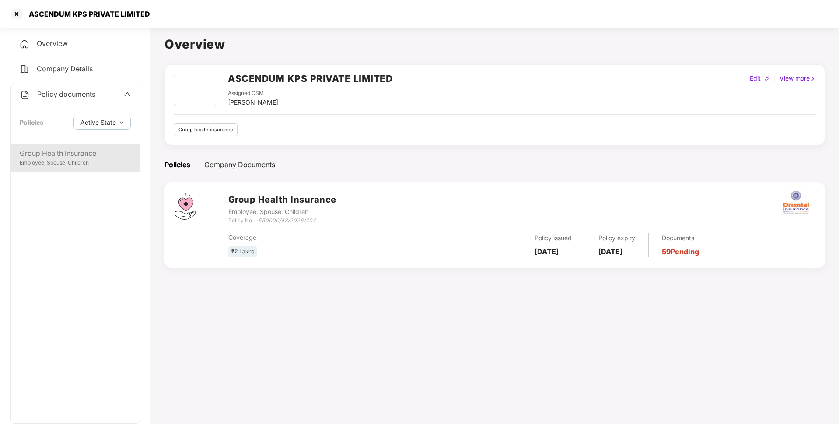
click at [66, 148] on div "Group Health Insurance" at bounding box center [75, 153] width 111 height 11
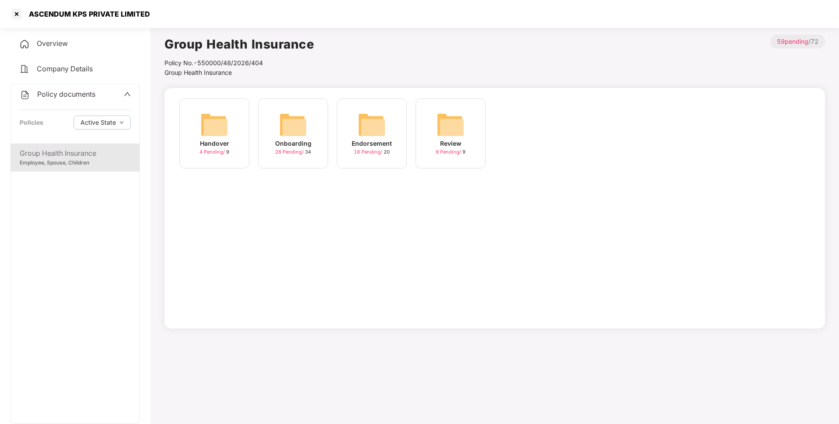
click at [356, 153] on span "18 Pending /" at bounding box center [369, 152] width 30 height 6
click at [372, 150] on span "18 Pending /" at bounding box center [369, 152] width 30 height 6
click at [223, 133] on img at bounding box center [214, 125] width 28 height 28
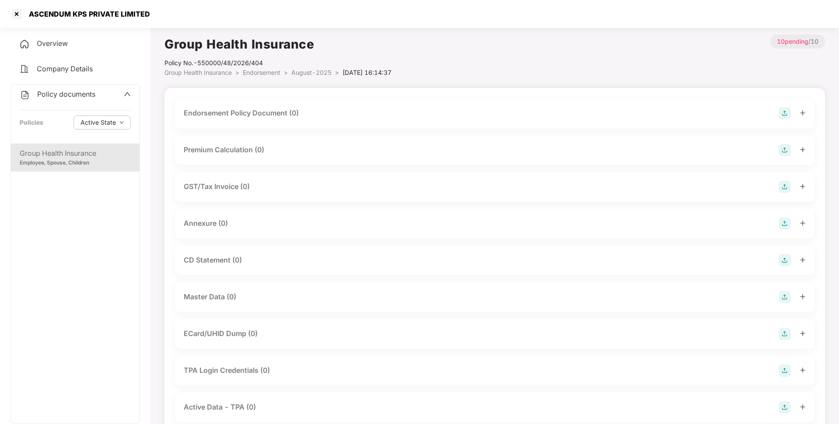
click at [786, 112] on img at bounding box center [785, 113] width 12 height 12
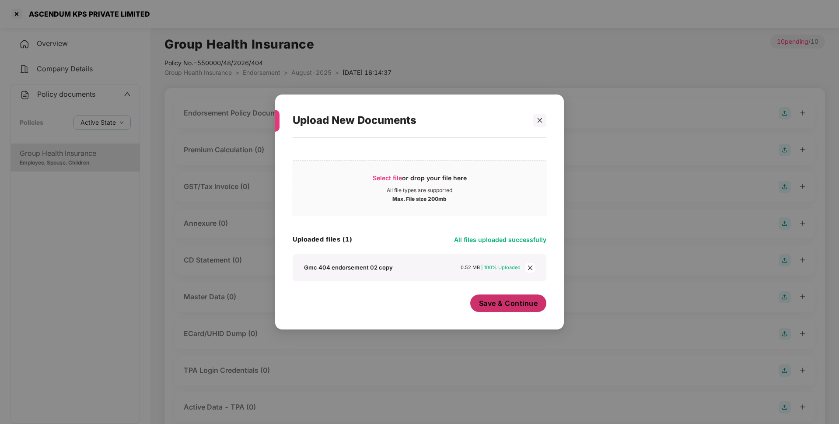
click at [503, 307] on span "Save & Continue" at bounding box center [508, 303] width 59 height 10
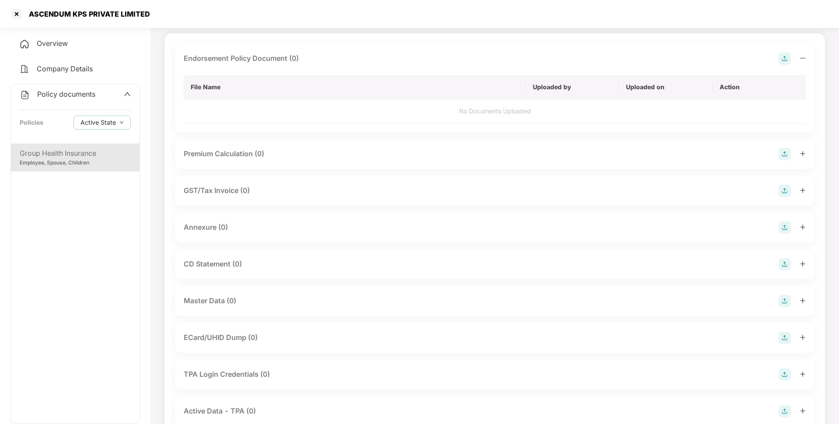
scroll to position [56, 0]
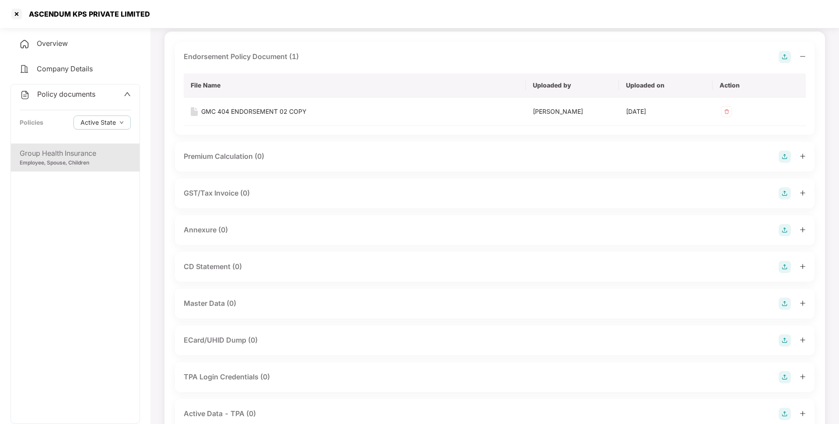
click at [785, 231] on img at bounding box center [785, 230] width 12 height 12
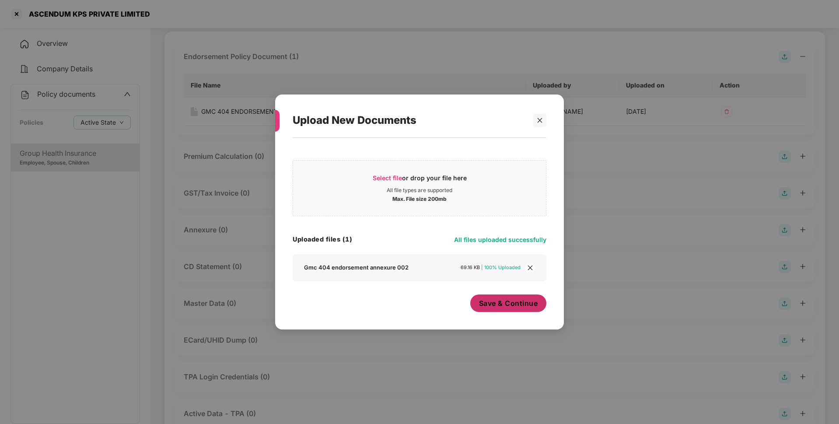
click at [505, 304] on span "Save & Continue" at bounding box center [508, 303] width 59 height 10
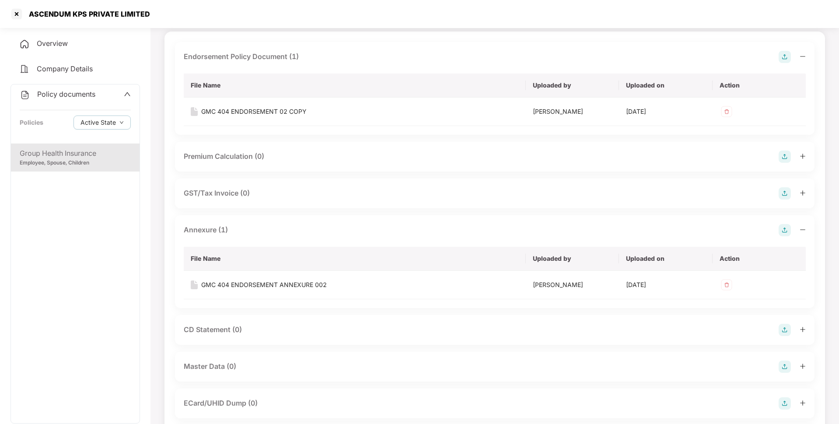
scroll to position [0, 0]
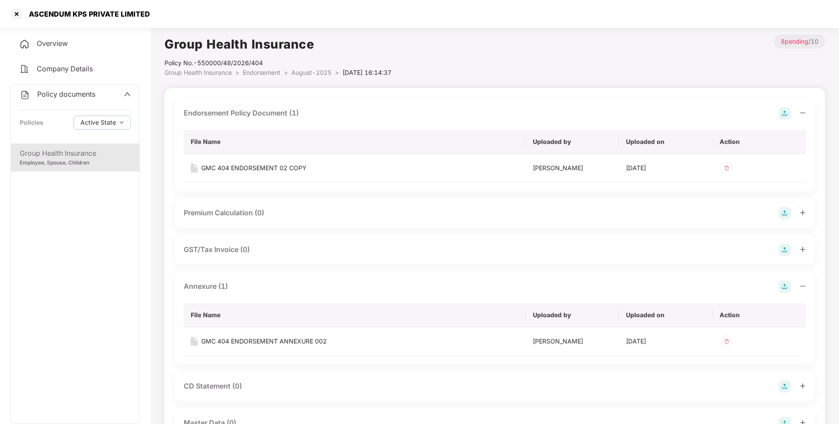
click at [302, 74] on span "August-2025" at bounding box center [311, 72] width 40 height 7
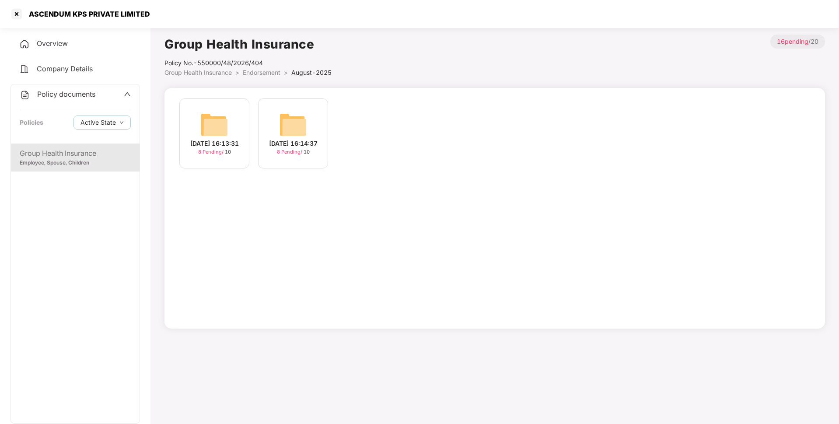
click at [293, 128] on img at bounding box center [293, 125] width 28 height 28
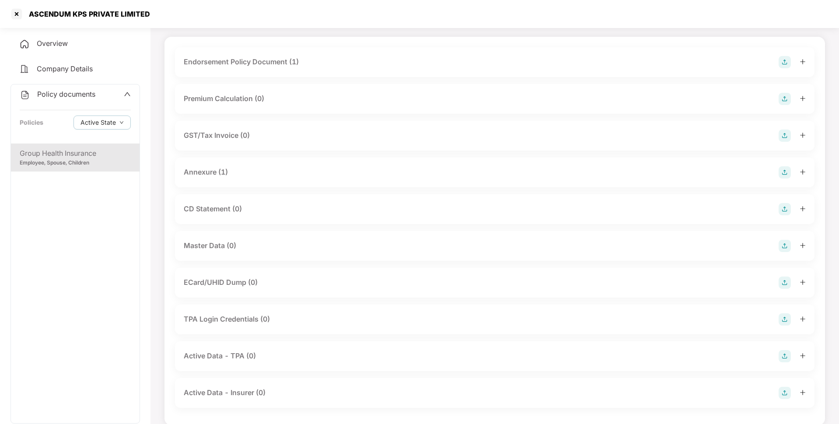
scroll to position [63, 0]
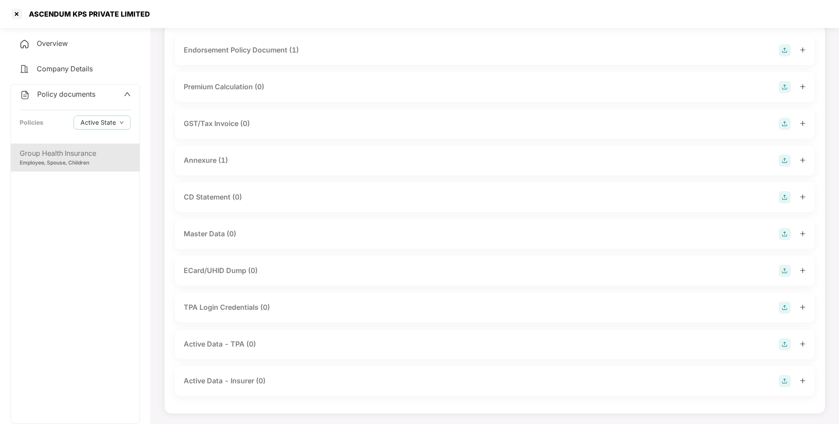
click at [784, 234] on img at bounding box center [785, 234] width 12 height 12
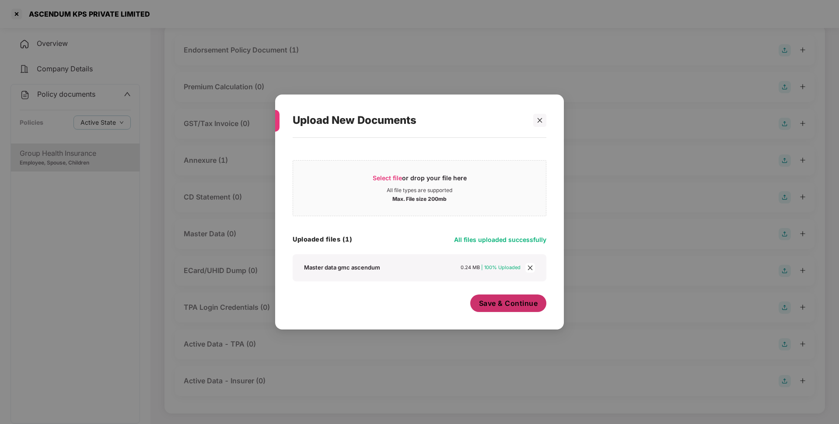
click at [506, 309] on button "Save & Continue" at bounding box center [508, 304] width 77 height 18
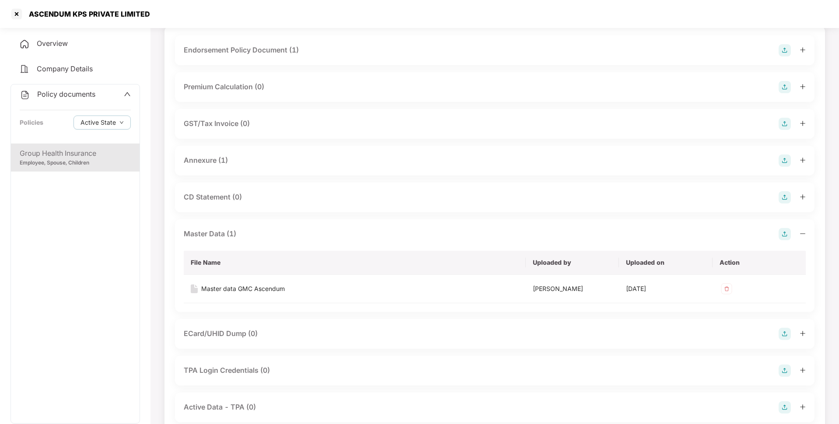
scroll to position [0, 0]
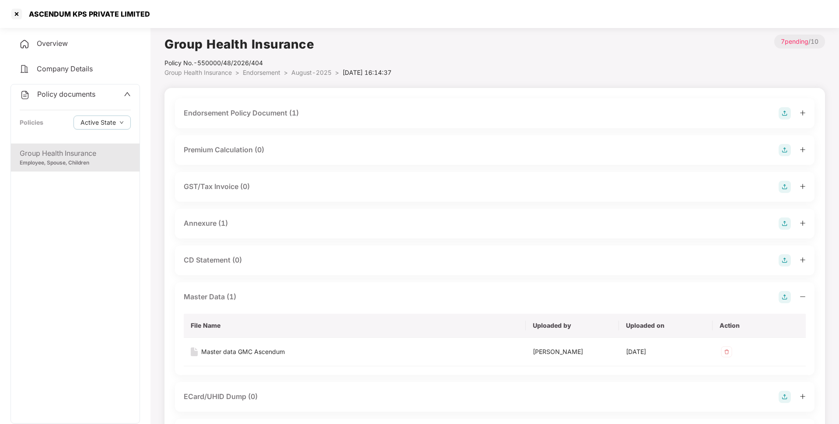
click at [93, 153] on div "Group Health Insurance" at bounding box center [75, 153] width 111 height 11
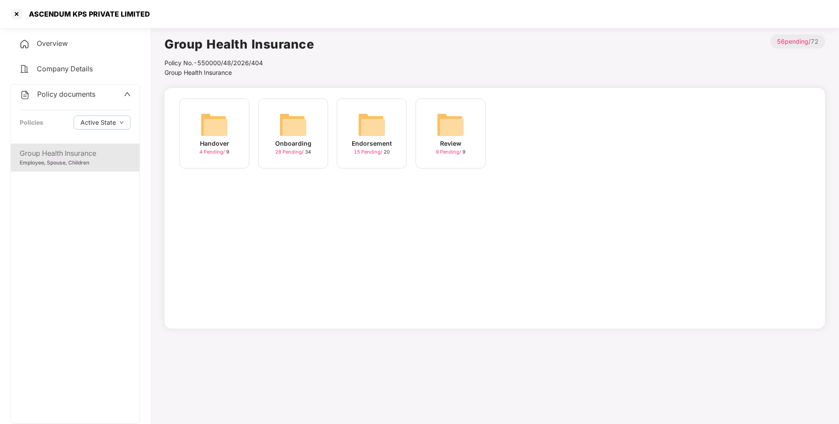
click at [362, 141] on div "Endorsement" at bounding box center [372, 144] width 40 height 10
click at [367, 119] on img at bounding box center [372, 125] width 28 height 28
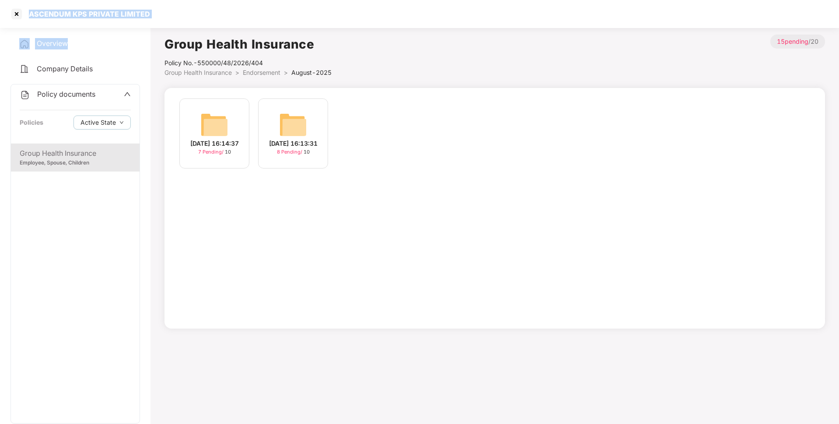
drag, startPoint x: 16, startPoint y: 13, endPoint x: 149, endPoint y: 46, distance: 137.4
click at [149, 46] on section "ASCENDUM KPS PRIVATE LIMITED Overview Company Details Policy documents Policies…" at bounding box center [419, 212] width 839 height 424
click at [94, 66] on div "Company Details" at bounding box center [76, 69] width 130 height 20
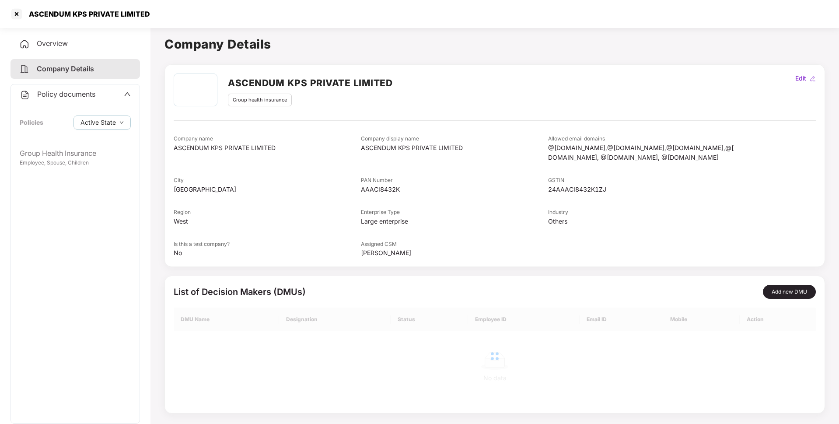
click at [100, 91] on div "Policy documents" at bounding box center [75, 94] width 111 height 11
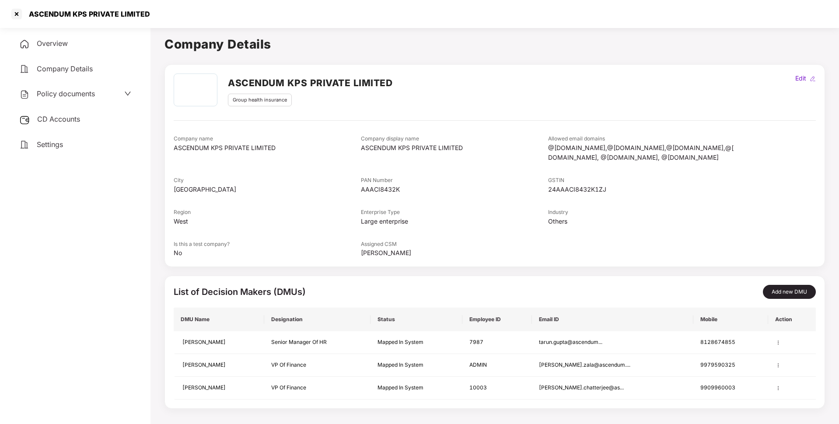
click at [54, 117] on span "CD Accounts" at bounding box center [58, 119] width 43 height 9
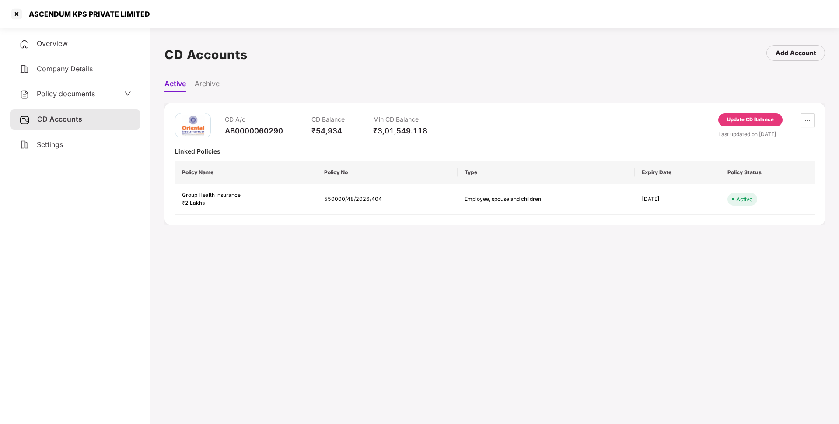
click at [752, 116] on div "Update CD Balance" at bounding box center [750, 120] width 47 height 8
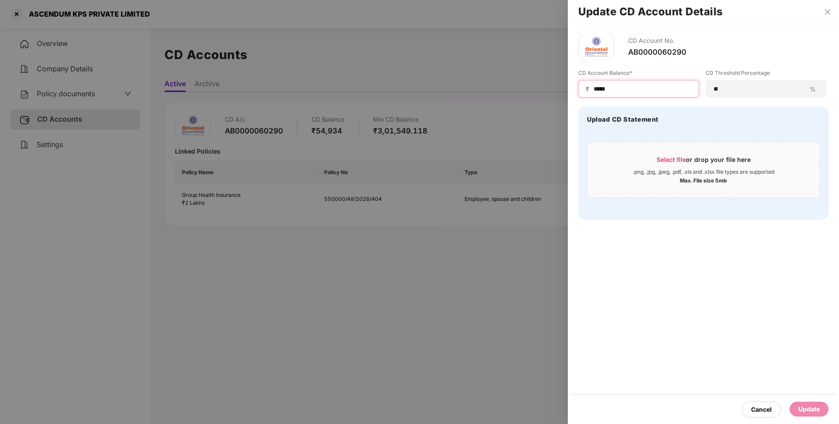
click at [616, 88] on input "*****" at bounding box center [642, 88] width 99 height 9
type input "*****"
click at [814, 410] on div "Update" at bounding box center [809, 409] width 21 height 10
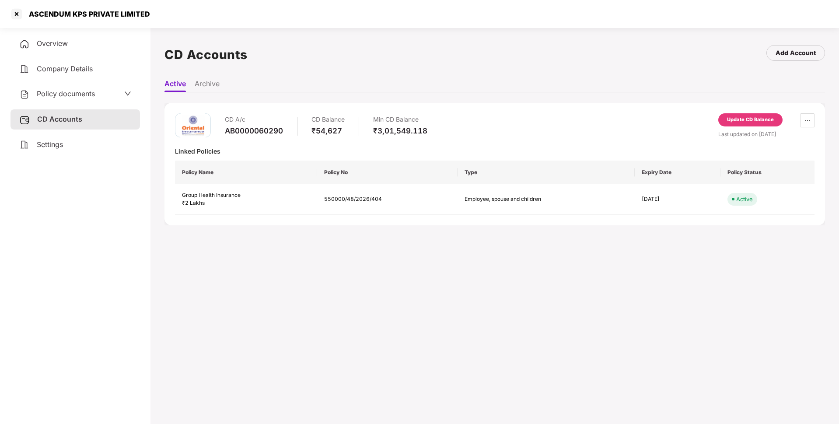
click at [750, 114] on div "Update CD Balance" at bounding box center [751, 119] width 64 height 13
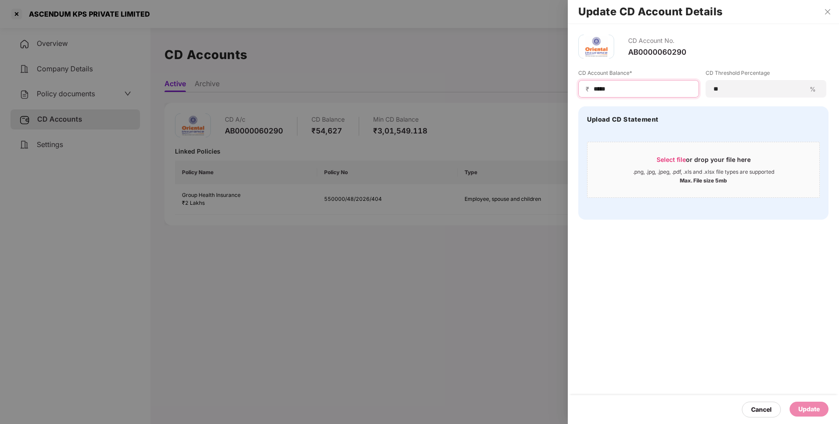
drag, startPoint x: 626, startPoint y: 89, endPoint x: 560, endPoint y: 88, distance: 65.6
click at [560, 88] on div "Update CD Account Details CD Account No. AB0000060290 CD Account Balance* ₹ ***…" at bounding box center [419, 212] width 839 height 424
paste input "*"
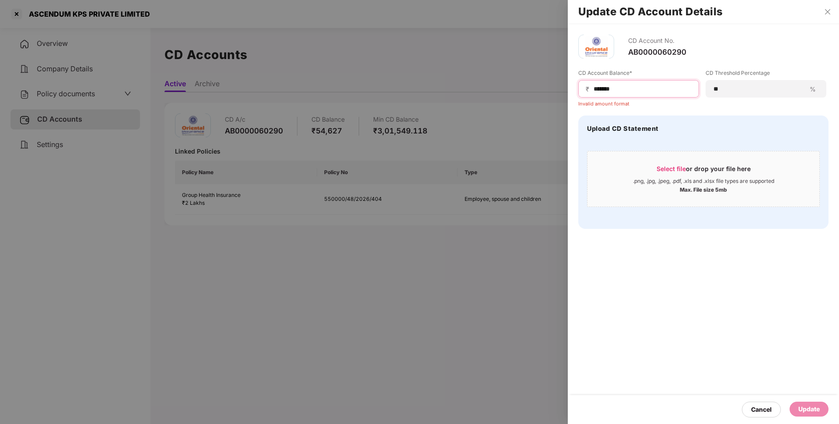
click at [632, 88] on input "******" at bounding box center [642, 88] width 99 height 9
type input "*"
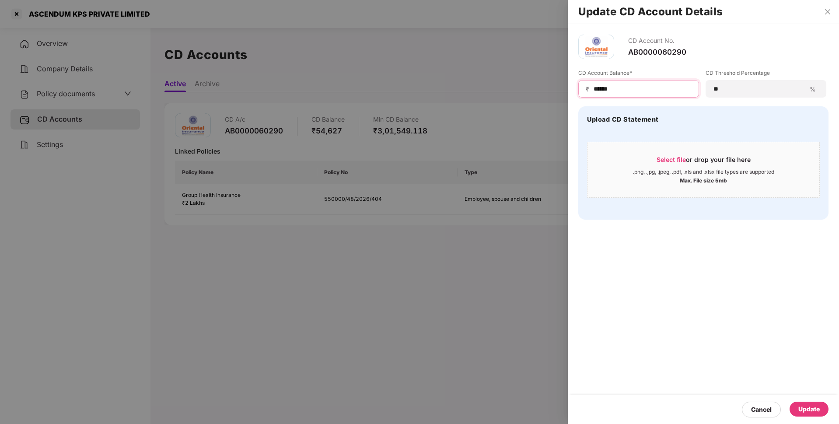
type input "******"
click at [812, 410] on div "Update" at bounding box center [809, 409] width 21 height 10
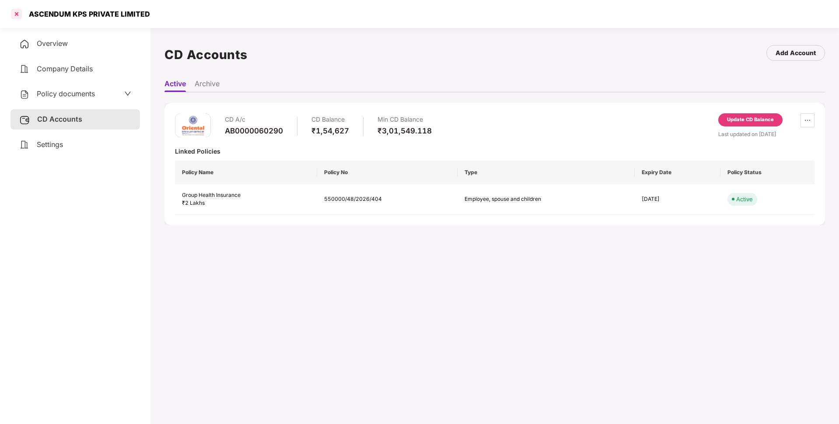
click at [17, 13] on div at bounding box center [17, 14] width 14 height 14
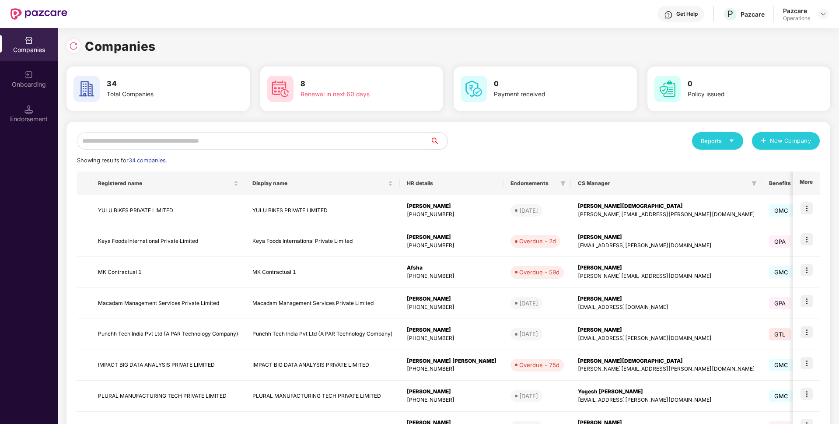
click at [130, 144] on input "text" at bounding box center [253, 141] width 353 height 18
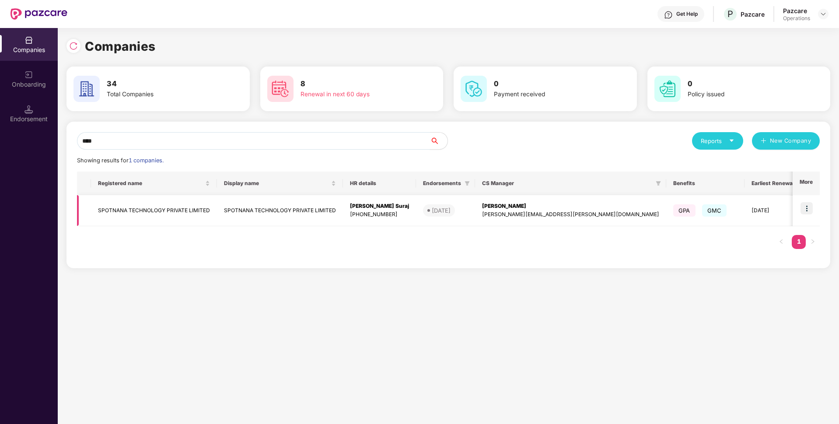
type input "****"
click at [154, 216] on td "SPOTNANA TECHNOLOGY PRIVATE LIMITED" at bounding box center [154, 210] width 126 height 31
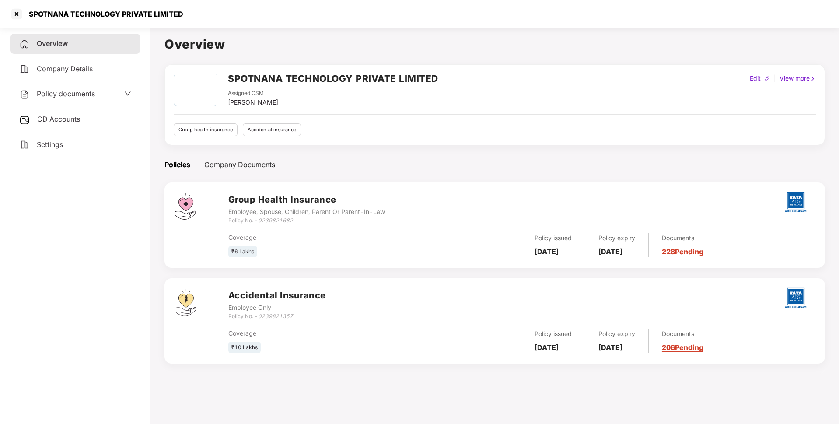
click at [68, 118] on span "CD Accounts" at bounding box center [58, 119] width 43 height 9
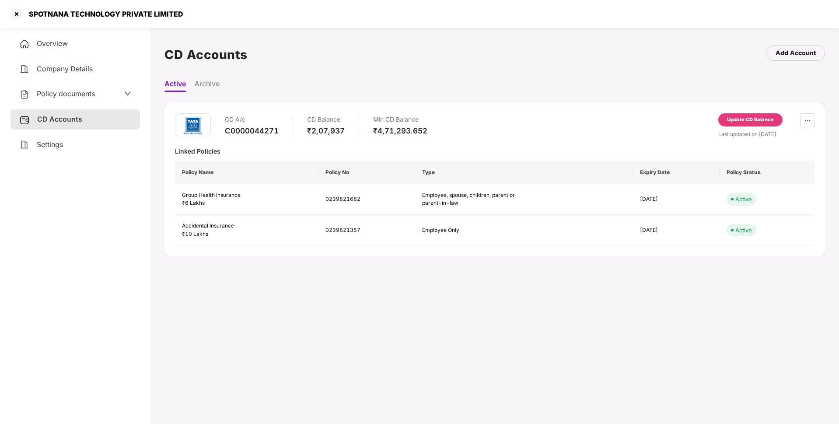
click at [762, 120] on div "Update CD Balance" at bounding box center [750, 120] width 47 height 8
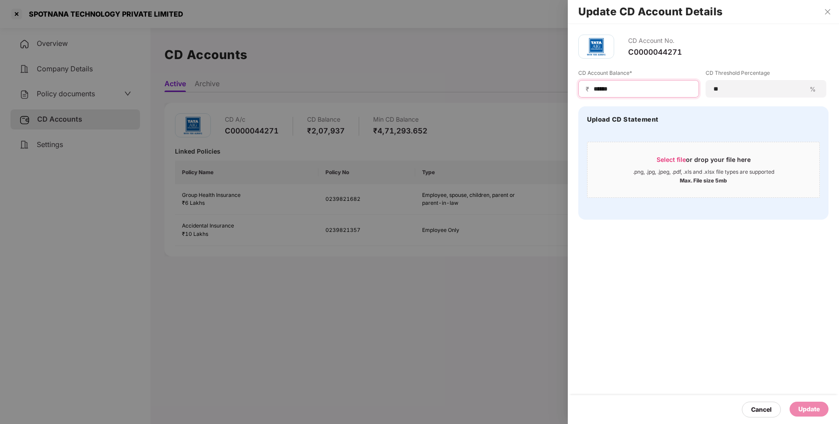
drag, startPoint x: 619, startPoint y: 85, endPoint x: 572, endPoint y: 95, distance: 48.7
click at [572, 95] on div "CD Account No. C0000044271 CD Account Balance* ₹ ****** CD Threshold Percentage…" at bounding box center [703, 127] width 271 height 206
paste input
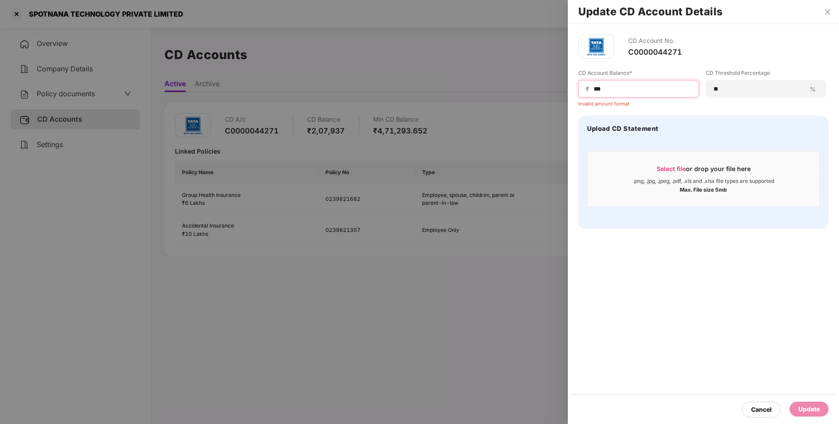
type input "*"
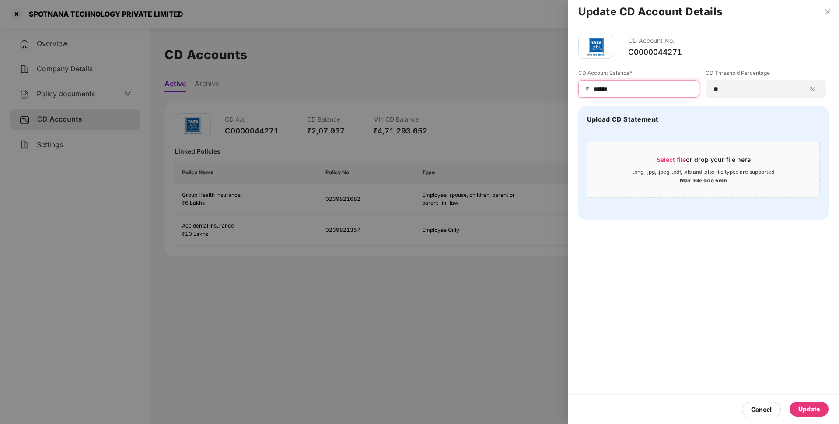
type input "******"
click at [812, 402] on div "Update" at bounding box center [809, 409] width 39 height 15
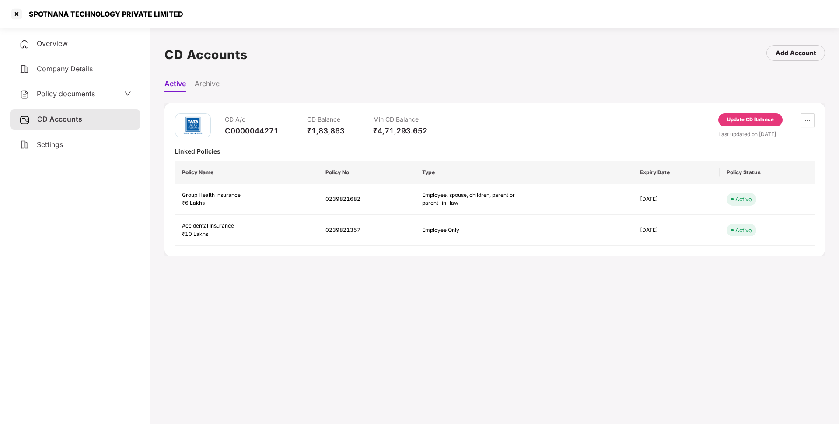
click at [104, 95] on div "Policy documents" at bounding box center [75, 93] width 112 height 11
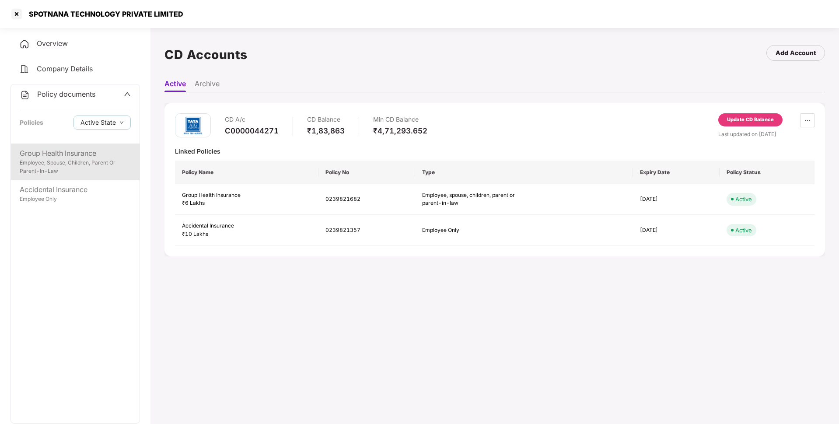
click at [78, 154] on div "Group Health Insurance" at bounding box center [75, 153] width 111 height 11
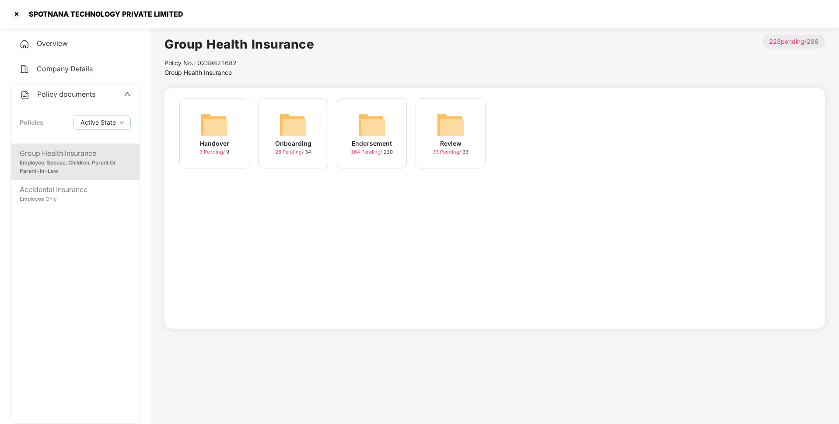
click at [374, 135] on img at bounding box center [372, 125] width 28 height 28
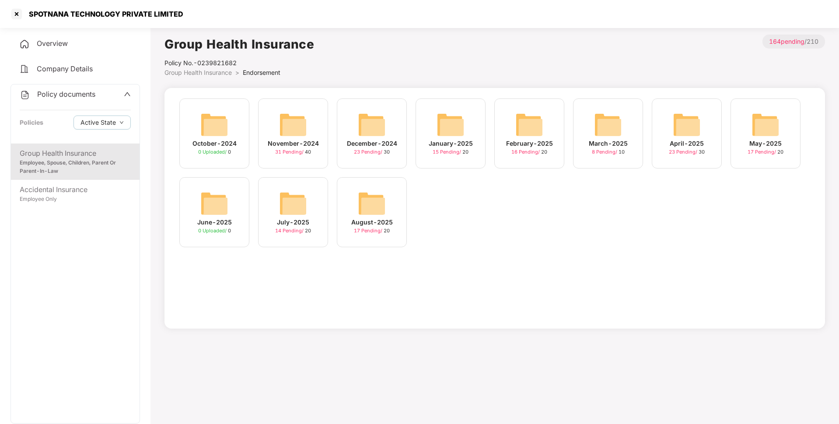
click at [371, 200] on img at bounding box center [372, 204] width 28 height 28
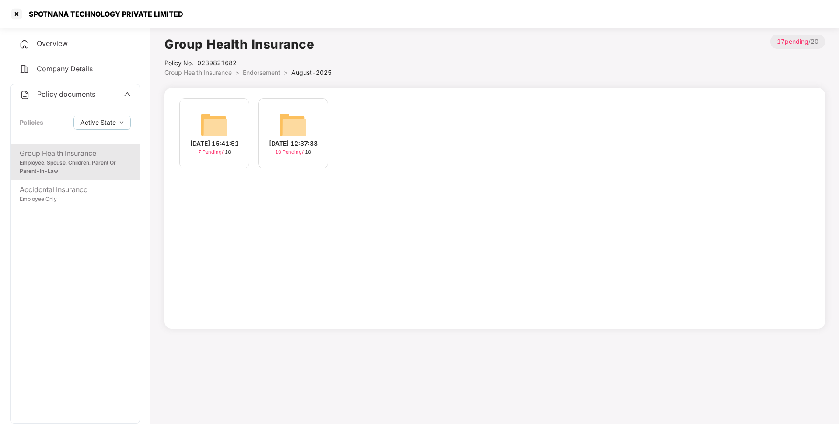
click at [291, 128] on img at bounding box center [293, 125] width 28 height 28
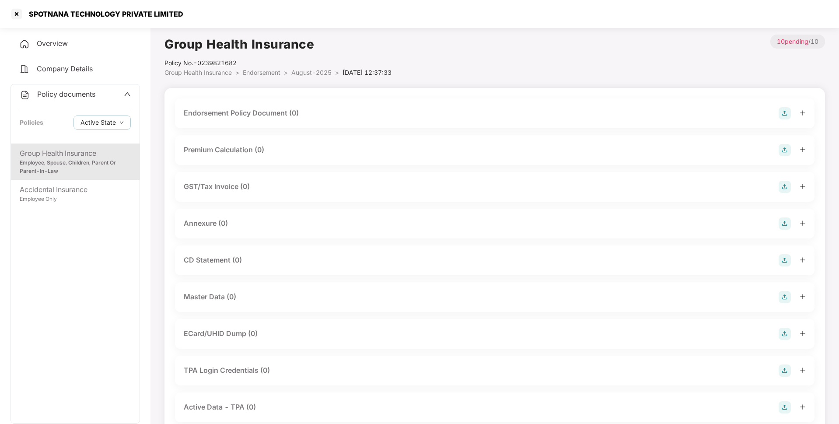
click at [781, 116] on img at bounding box center [785, 113] width 12 height 12
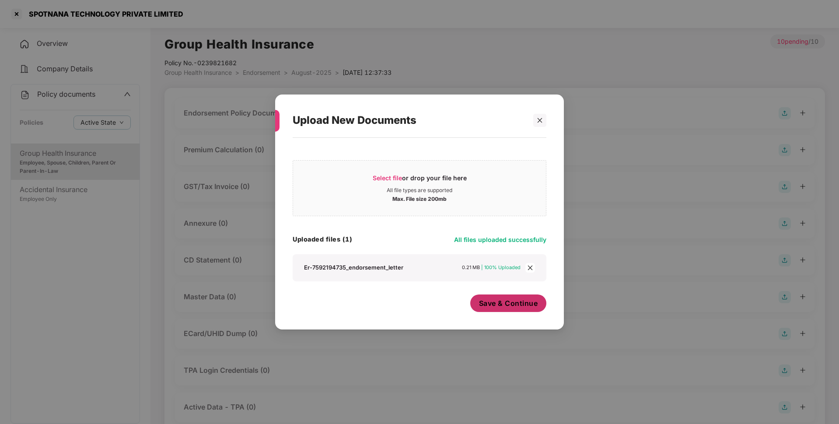
click at [509, 304] on span "Save & Continue" at bounding box center [508, 303] width 59 height 10
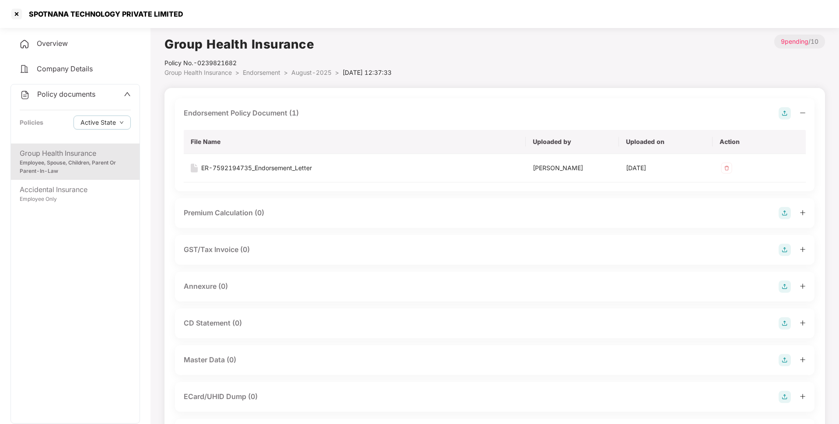
click at [790, 284] on img at bounding box center [785, 287] width 12 height 12
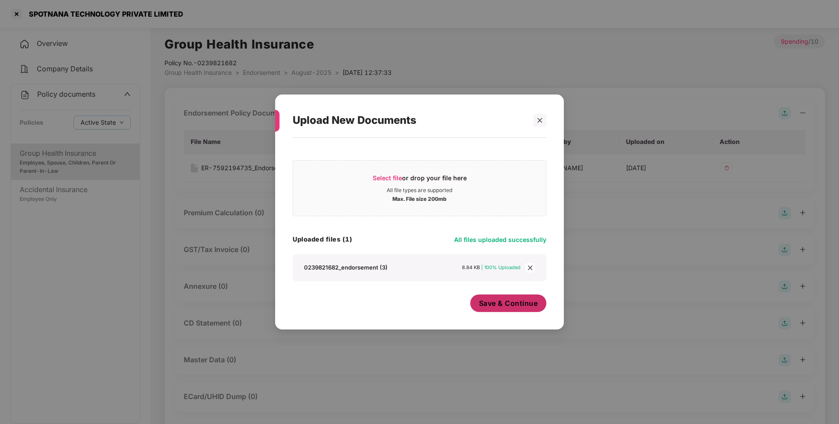
click at [496, 301] on span "Save & Continue" at bounding box center [508, 303] width 59 height 10
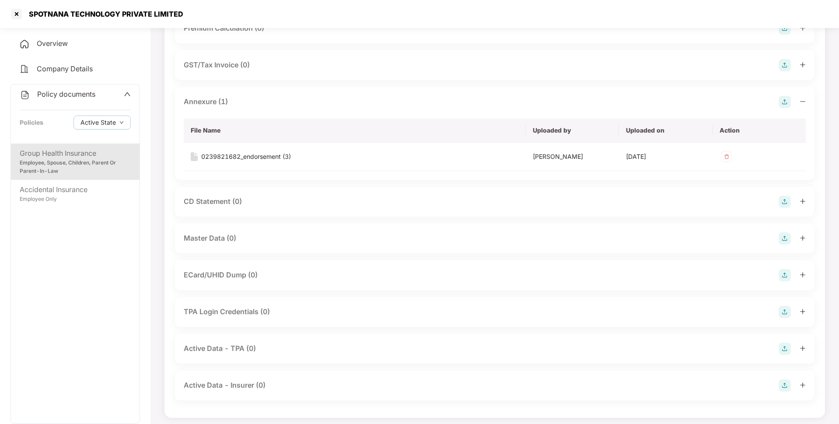
scroll to position [189, 0]
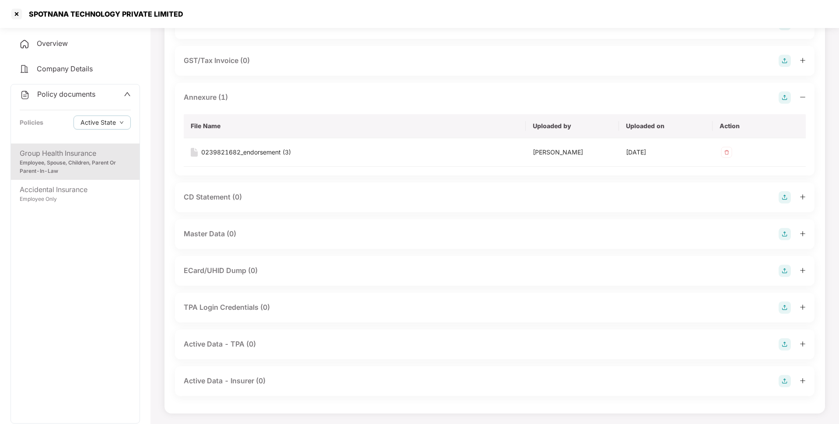
click at [782, 230] on img at bounding box center [785, 234] width 12 height 12
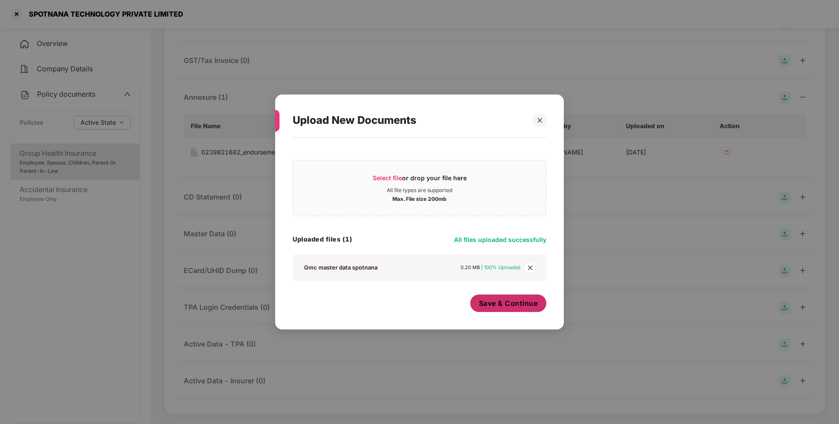
click at [516, 308] on span "Save & Continue" at bounding box center [508, 303] width 59 height 10
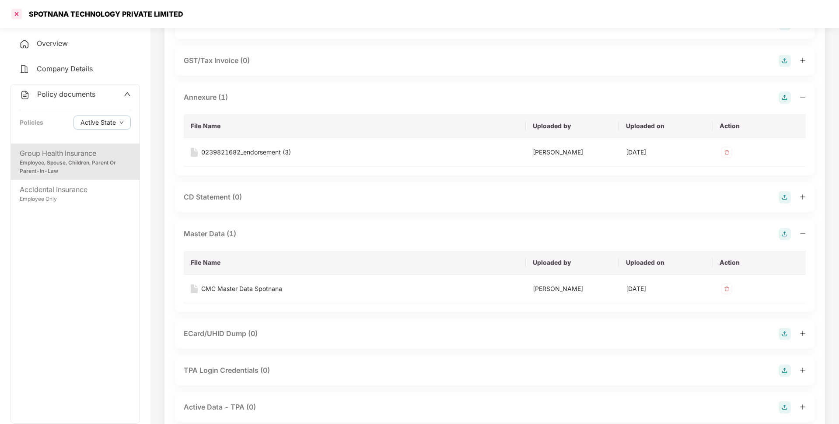
click at [14, 19] on div at bounding box center [17, 14] width 14 height 14
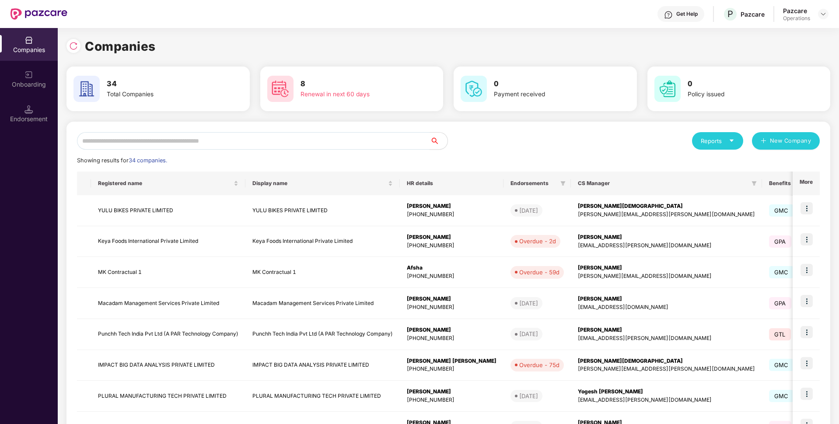
scroll to position [0, 0]
click at [283, 139] on input "text" at bounding box center [253, 141] width 353 height 18
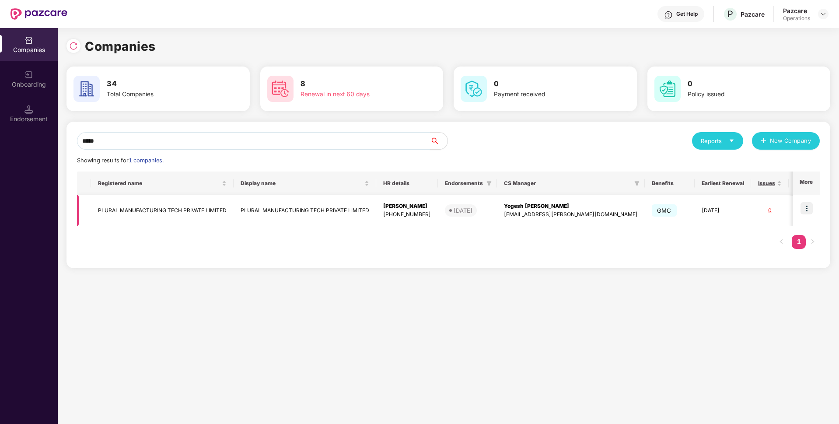
type input "*****"
click at [200, 207] on td "PLURAL MANUFACTURING TECH PRIVATE LIMITED" at bounding box center [162, 210] width 143 height 31
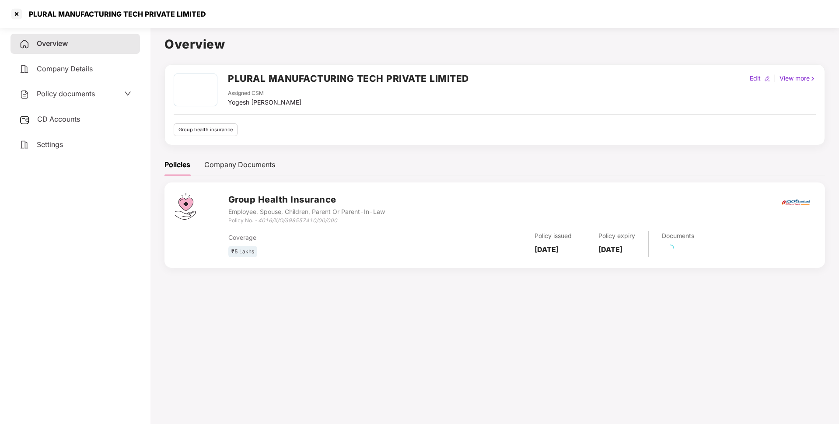
click at [88, 119] on div "CD Accounts" at bounding box center [76, 119] width 130 height 20
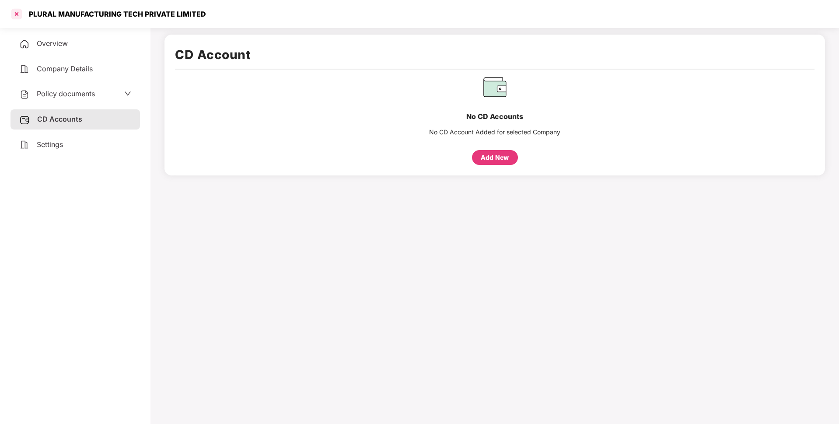
click at [17, 14] on div at bounding box center [17, 14] width 14 height 14
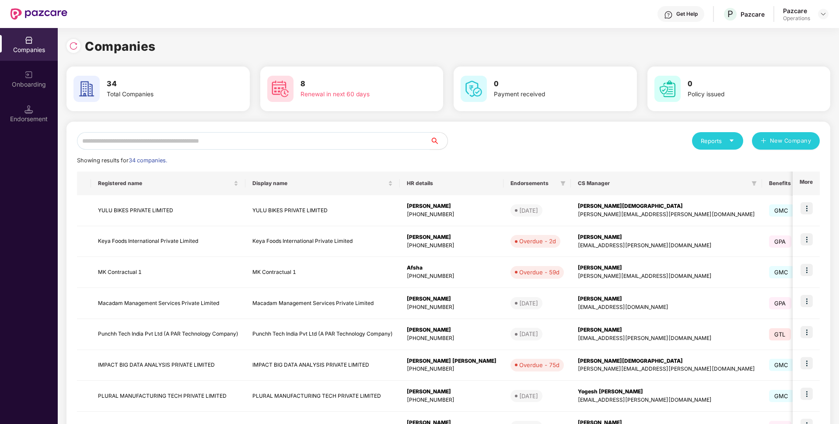
click at [183, 143] on input "text" at bounding box center [253, 141] width 353 height 18
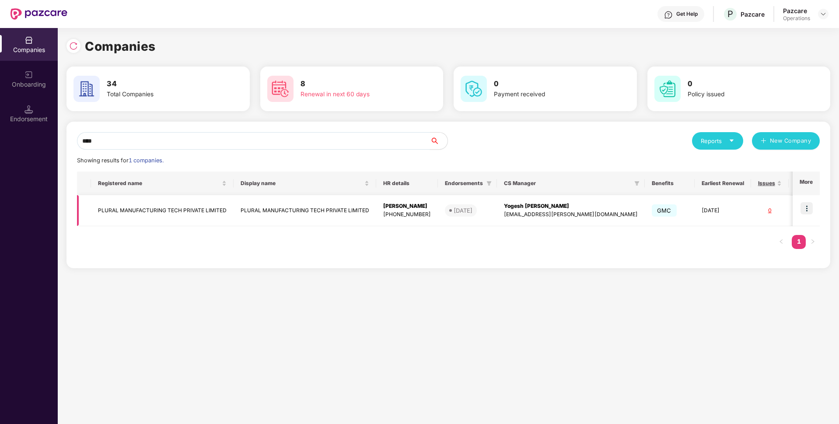
type input "****"
click at [165, 205] on td "PLURAL MANUFACTURING TECH PRIVATE LIMITED" at bounding box center [162, 210] width 143 height 31
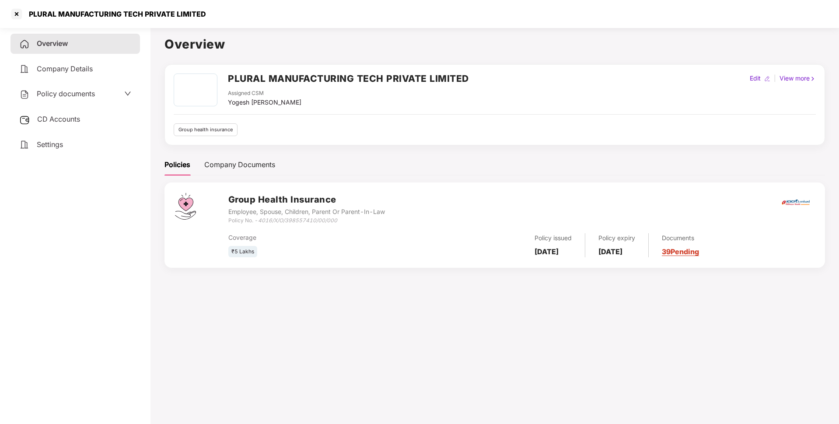
click at [71, 123] on span "CD Accounts" at bounding box center [58, 119] width 43 height 9
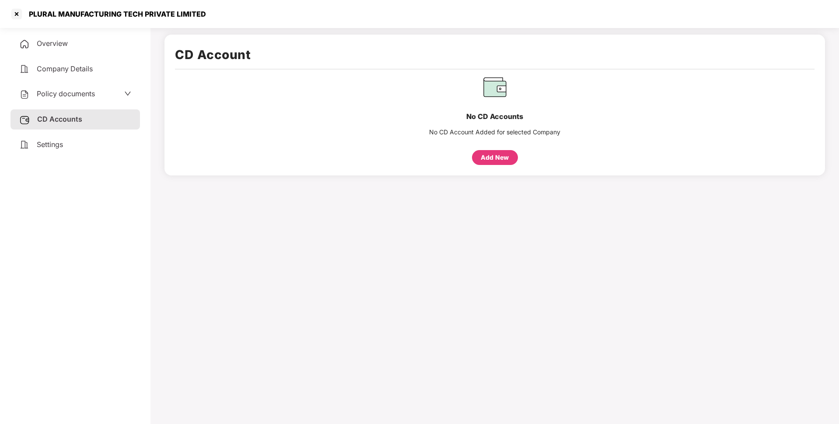
click at [62, 95] on span "Policy documents" at bounding box center [66, 93] width 58 height 9
click at [71, 96] on span "Policy documents" at bounding box center [66, 94] width 58 height 9
click at [65, 116] on span "CD Accounts" at bounding box center [58, 119] width 43 height 9
click at [76, 95] on span "Policy documents" at bounding box center [66, 93] width 58 height 9
click at [53, 40] on span "Overview" at bounding box center [52, 43] width 31 height 9
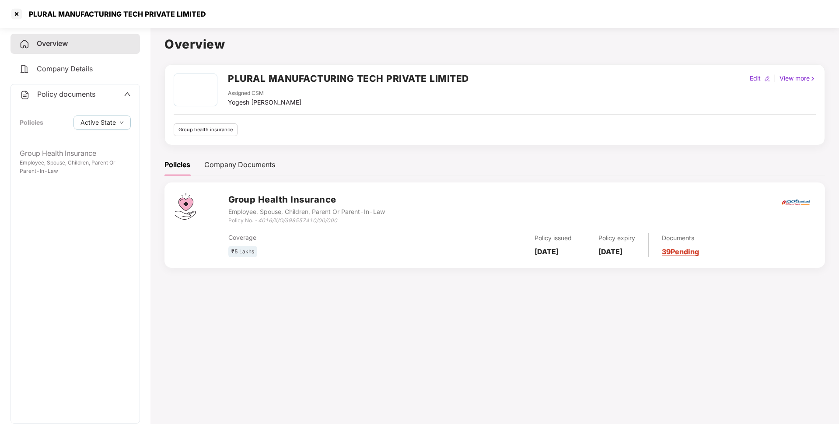
click at [304, 223] on icon "4016/X/O/398557410/00/000" at bounding box center [297, 220] width 79 height 7
click at [327, 218] on icon "4016/X/O/398557410/00/000" at bounding box center [297, 220] width 79 height 7
drag, startPoint x: 341, startPoint y: 218, endPoint x: 259, endPoint y: 221, distance: 82.3
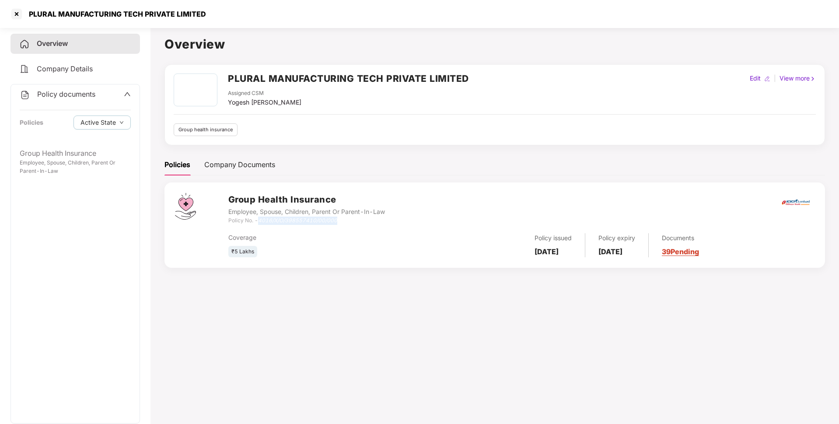
click at [259, 221] on div "Policy No. - 4016/X/O/398557410/00/000" at bounding box center [306, 221] width 157 height 8
copy icon "4016/X/O/398557410/00/000"
drag, startPoint x: 587, startPoint y: 248, endPoint x: 534, endPoint y: 248, distance: 52.5
click at [534, 248] on div "Policy issued [DATE]" at bounding box center [554, 245] width 64 height 24
copy b "[DATE]"
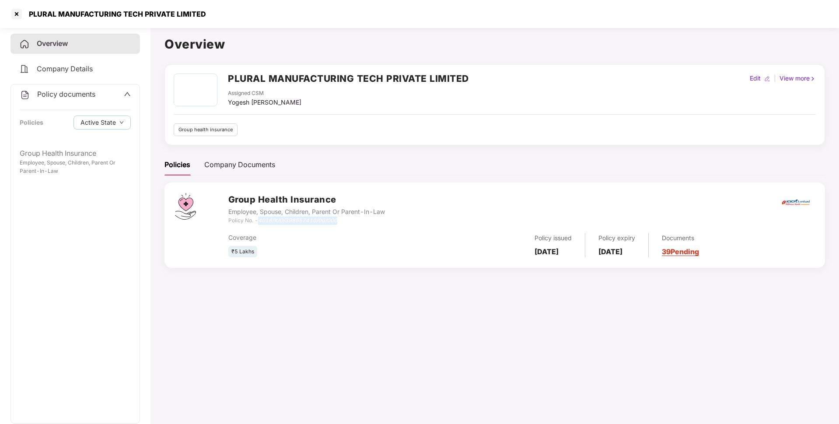
drag, startPoint x: 657, startPoint y: 249, endPoint x: 610, endPoint y: 249, distance: 46.8
click at [610, 249] on b "[DATE]" at bounding box center [611, 251] width 24 height 9
copy b "[DATE]"
click at [12, 10] on div at bounding box center [17, 14] width 14 height 14
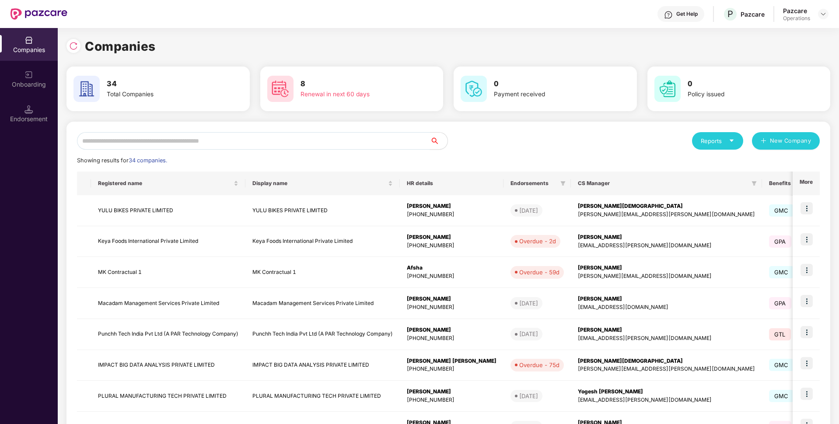
click at [144, 144] on input "text" at bounding box center [253, 141] width 353 height 18
type input "*"
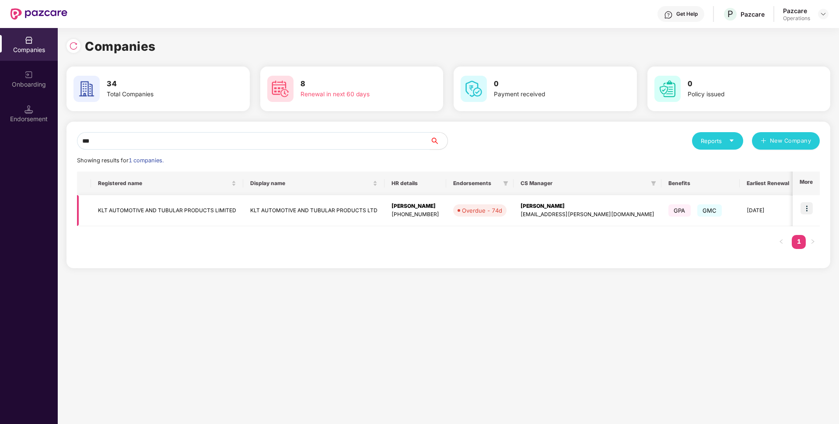
type input "***"
click at [139, 202] on td "KLT AUTOMOTIVE AND TUBULAR PRODUCTS LIMITED" at bounding box center [167, 210] width 152 height 31
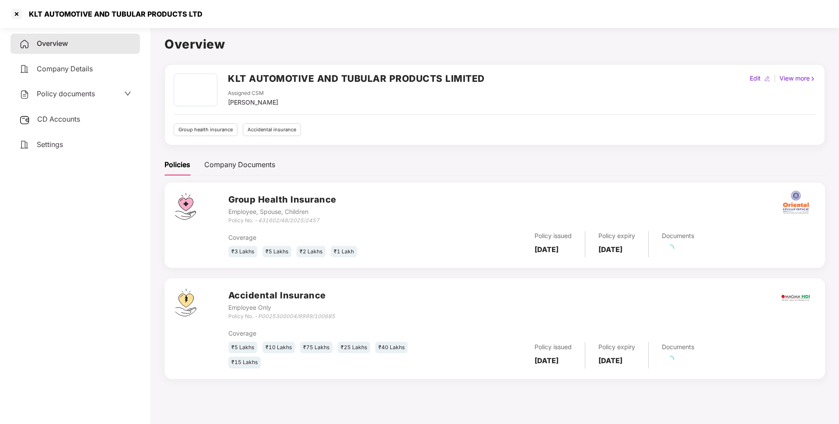
click at [62, 95] on span "Policy documents" at bounding box center [66, 93] width 58 height 9
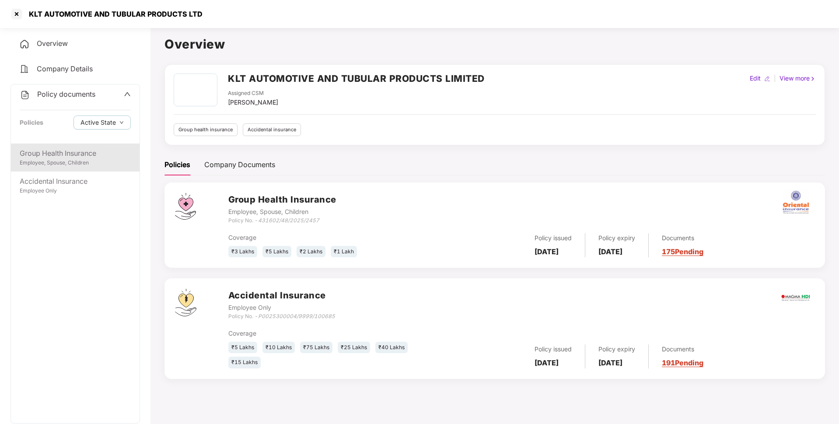
click at [81, 168] on div "Group Health Insurance Employee, Spouse, Children" at bounding box center [75, 158] width 129 height 28
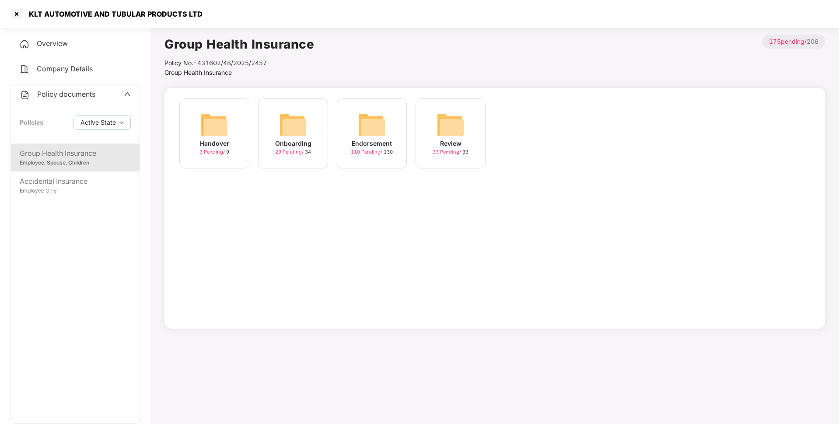
click at [385, 141] on div "Endorsement" at bounding box center [372, 144] width 40 height 10
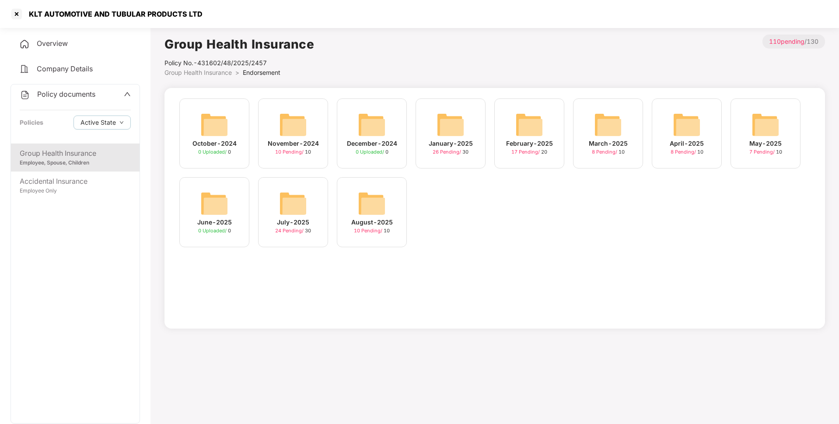
click at [298, 210] on img at bounding box center [293, 204] width 28 height 28
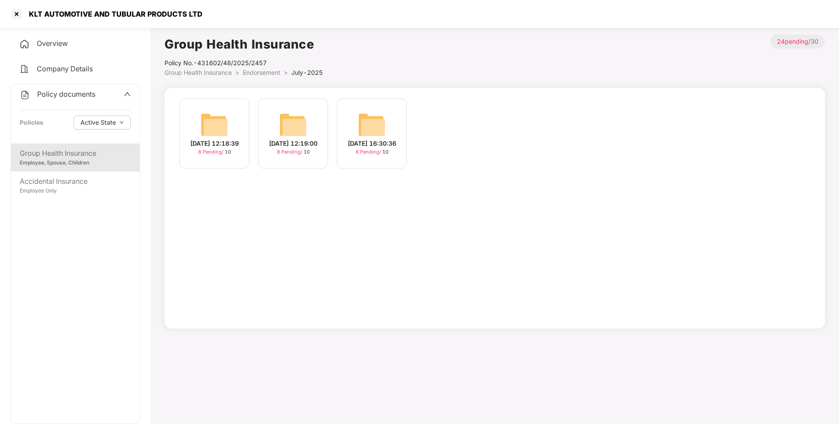
click at [261, 68] on li "Endorsement >" at bounding box center [267, 73] width 49 height 10
click at [261, 76] on span "Endorsement" at bounding box center [262, 72] width 38 height 7
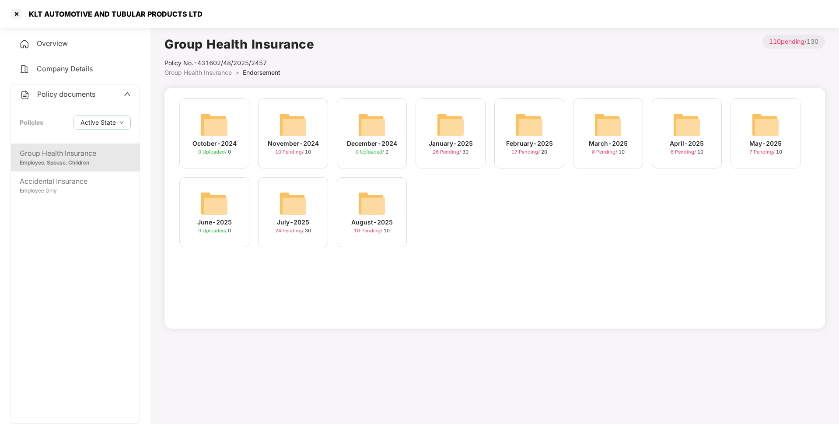
click at [383, 203] on img at bounding box center [372, 204] width 28 height 28
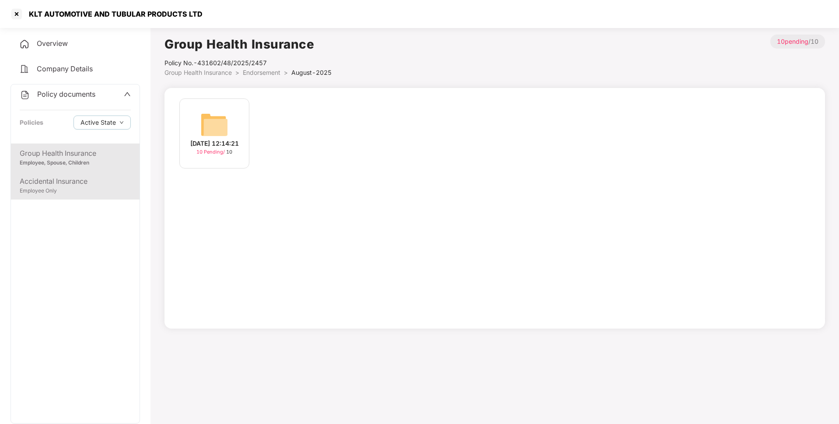
click at [95, 188] on div "Employee Only" at bounding box center [75, 191] width 111 height 8
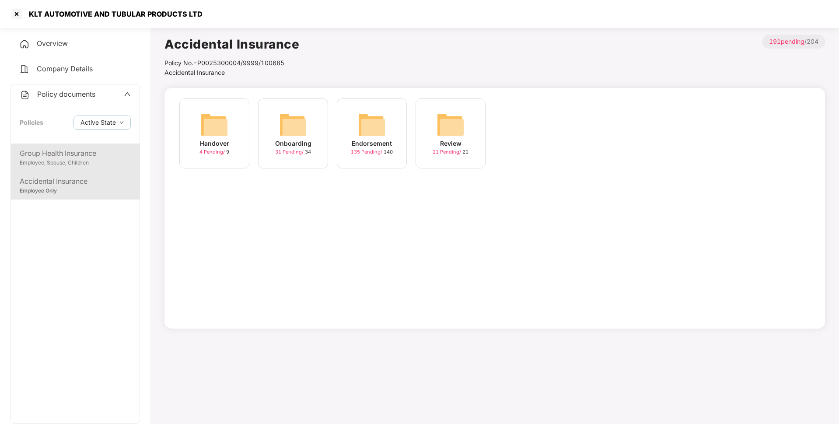
click at [95, 159] on div "Group Health Insurance" at bounding box center [75, 153] width 111 height 11
click at [364, 138] on img at bounding box center [372, 125] width 28 height 28
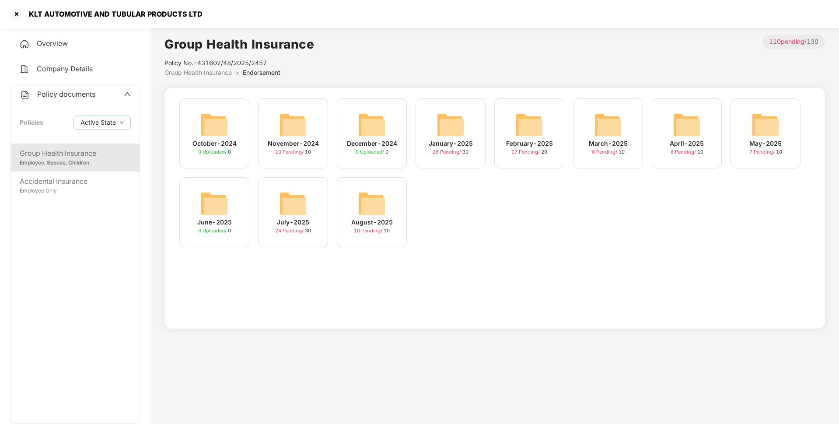
click at [289, 210] on img at bounding box center [293, 204] width 28 height 28
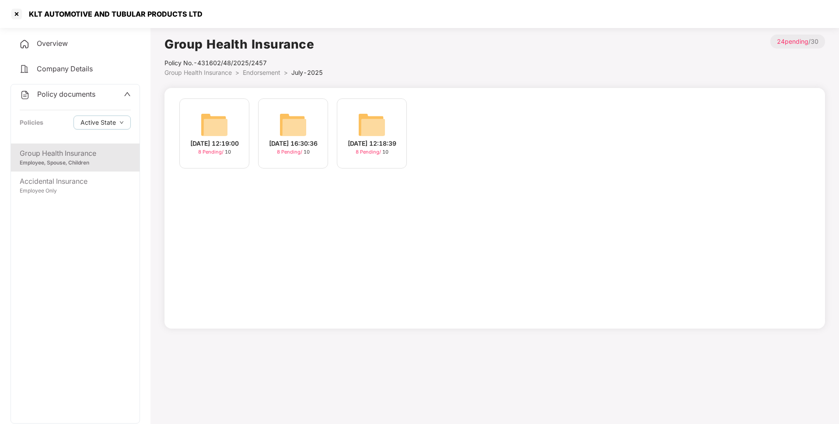
click at [253, 72] on span "Endorsement" at bounding box center [262, 72] width 38 height 7
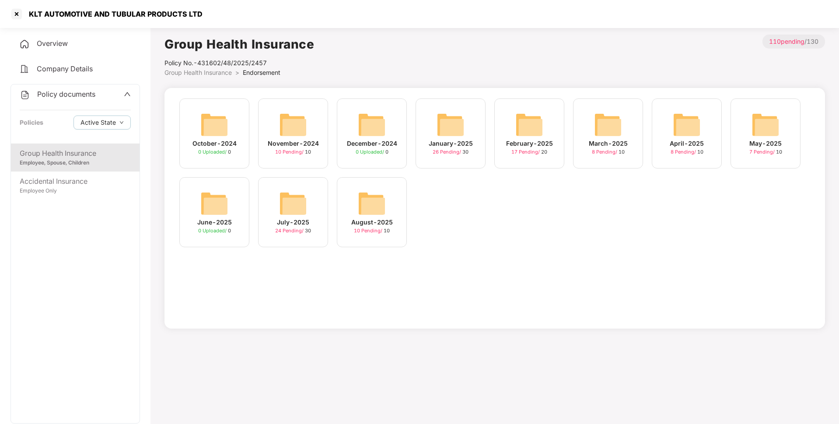
click at [361, 210] on img at bounding box center [372, 204] width 28 height 28
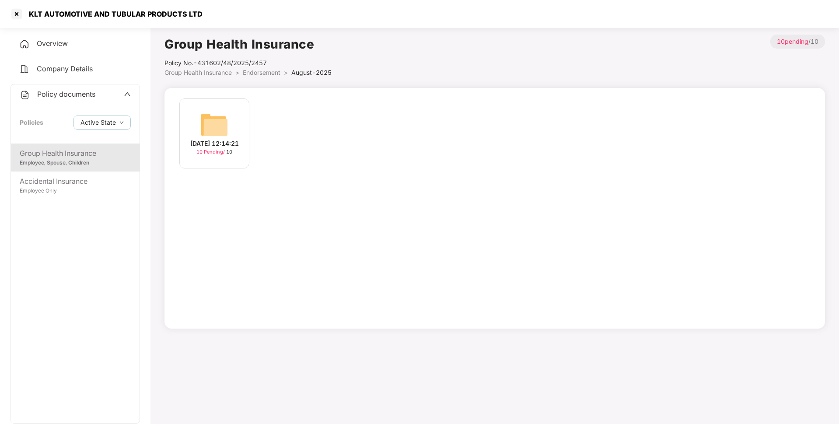
click at [233, 124] on div "[DATE] 12:14:21 10 Pending / 10" at bounding box center [214, 133] width 70 height 70
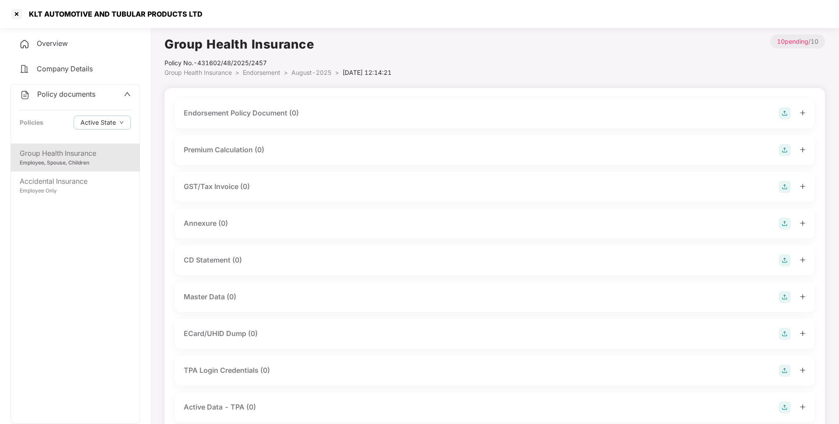
click at [785, 112] on img at bounding box center [785, 113] width 12 height 12
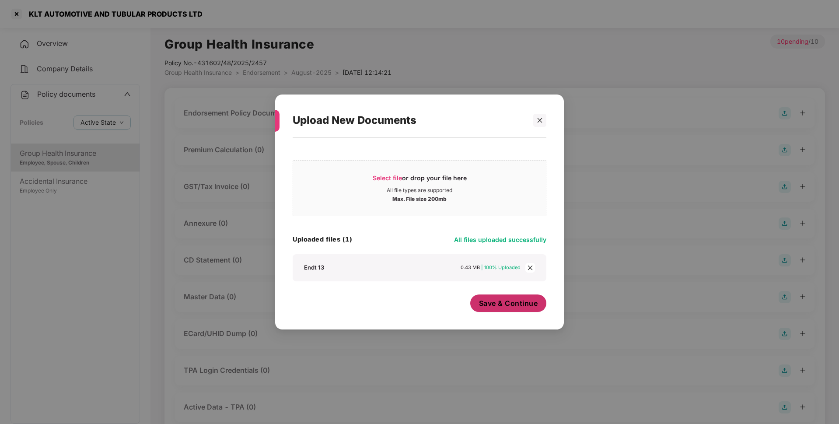
click at [506, 303] on span "Save & Continue" at bounding box center [508, 303] width 59 height 10
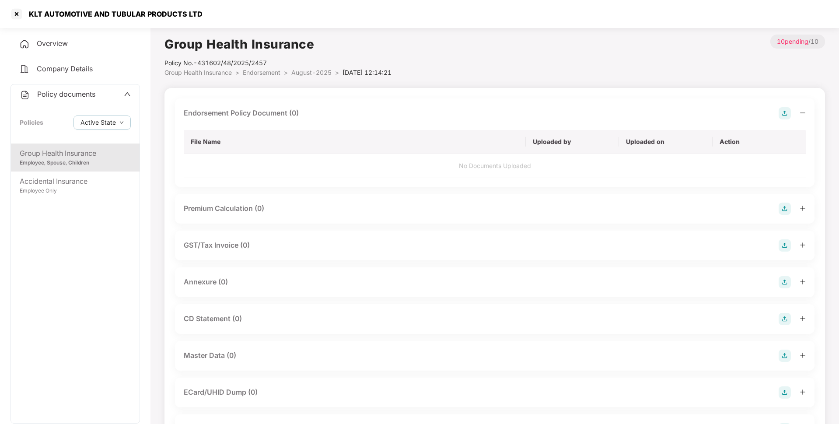
scroll to position [60, 0]
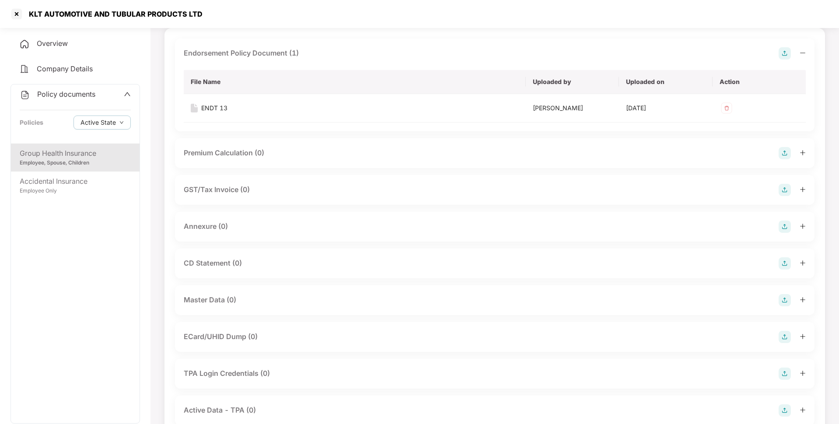
click at [789, 223] on img at bounding box center [785, 227] width 12 height 12
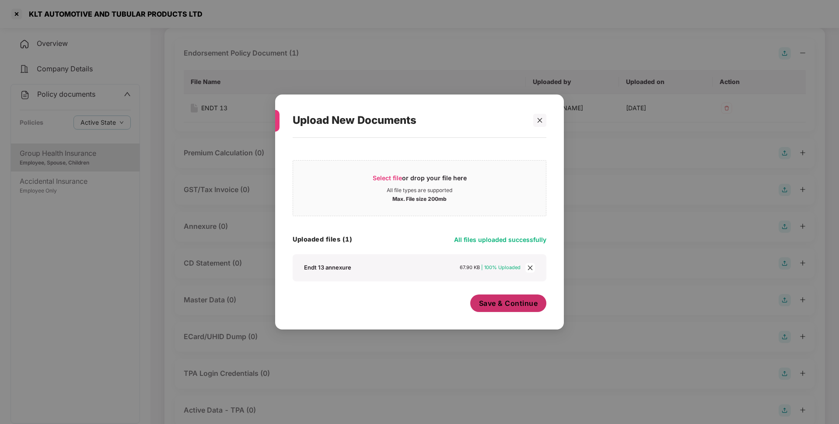
click at [499, 309] on button "Save & Continue" at bounding box center [508, 304] width 77 height 18
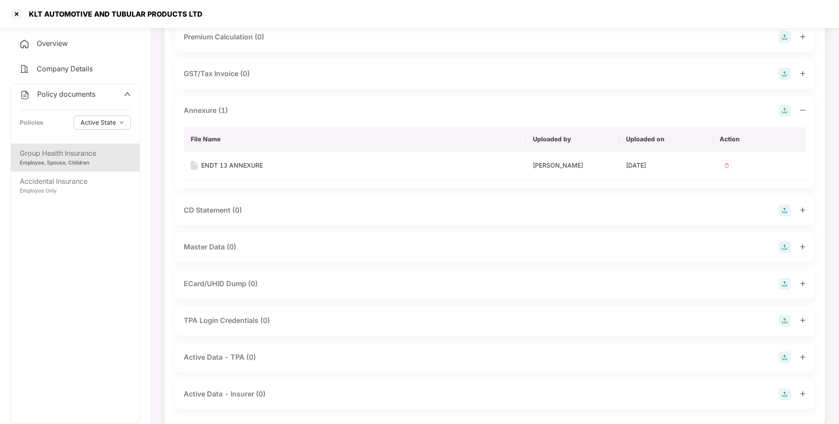
scroll to position [177, 0]
click at [782, 249] on img at bounding box center [785, 246] width 12 height 12
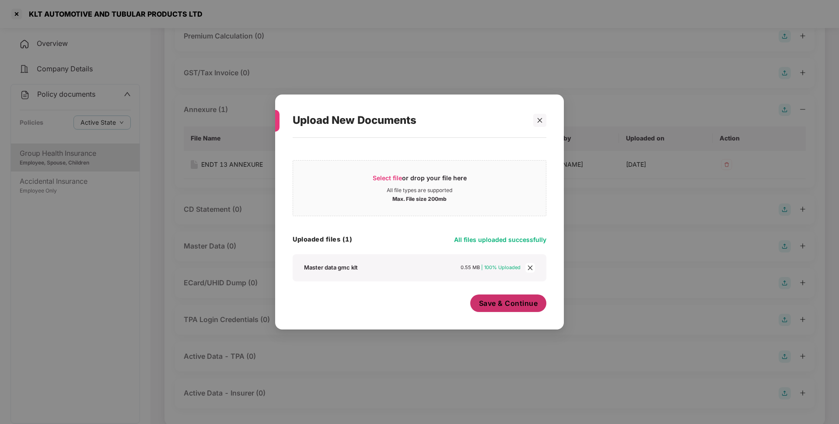
click at [510, 306] on span "Save & Continue" at bounding box center [508, 303] width 59 height 10
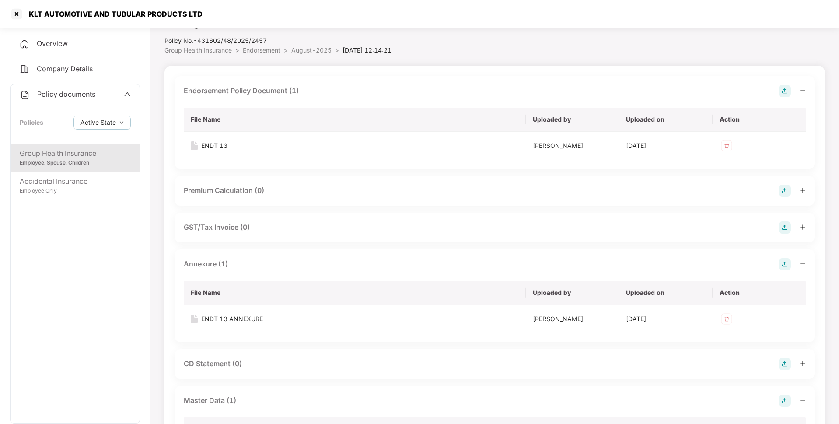
scroll to position [0, 0]
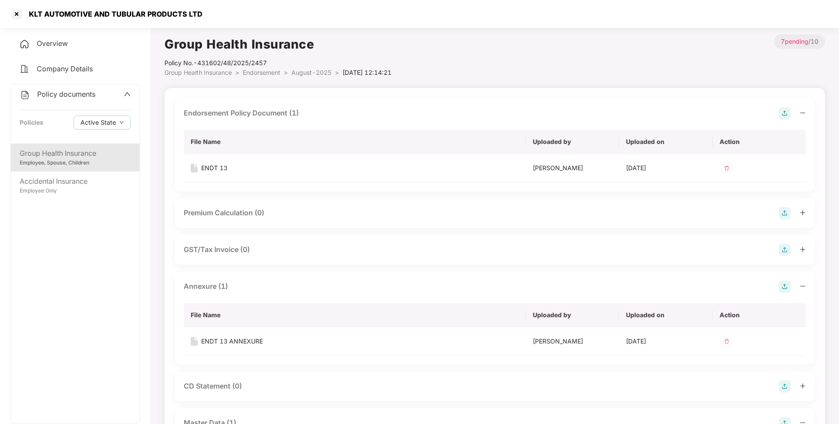
click at [75, 149] on div "Group Health Insurance" at bounding box center [75, 153] width 111 height 11
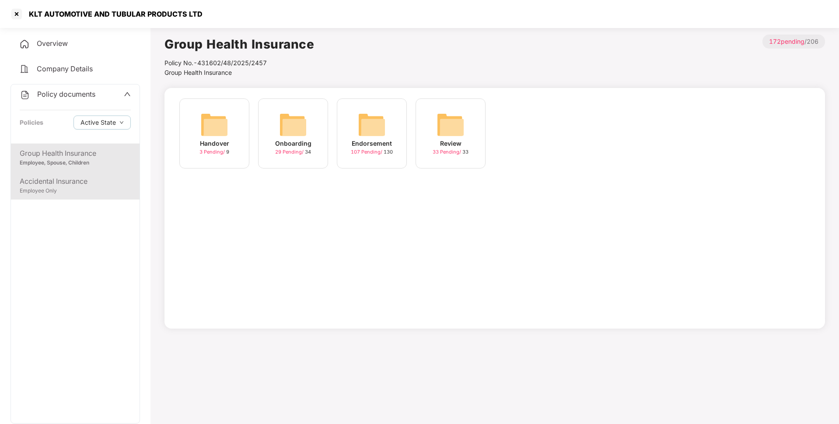
click at [111, 176] on div "Accidental Insurance" at bounding box center [75, 181] width 111 height 11
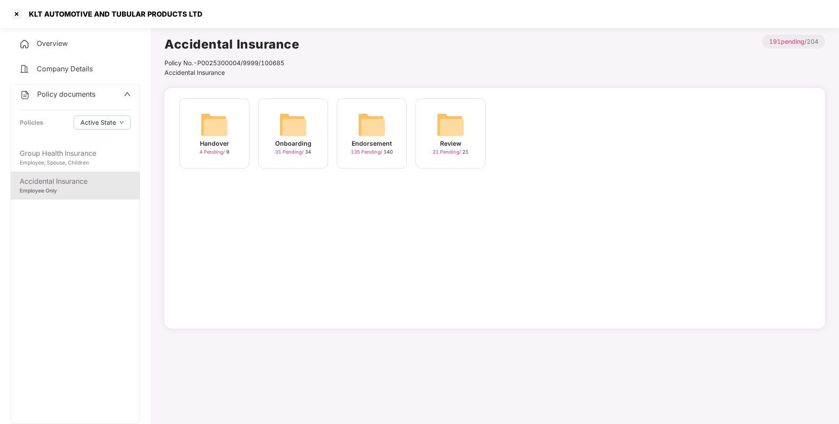
click at [369, 156] on div "Endorsement 135 Pending / 140" at bounding box center [372, 133] width 70 height 70
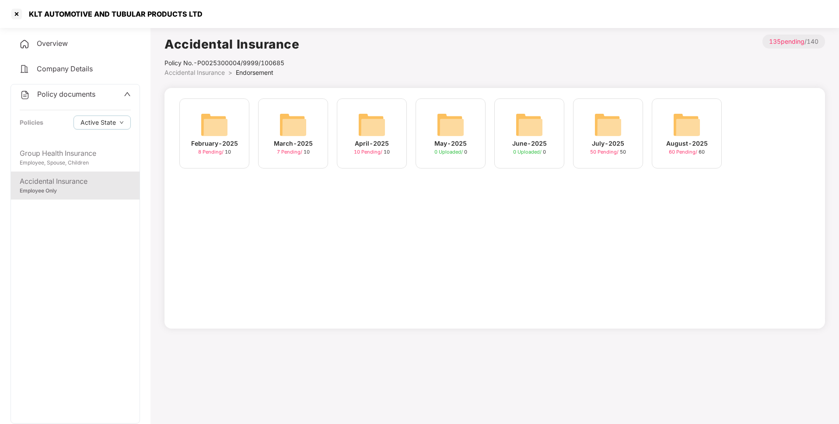
click at [674, 140] on div "August-2025" at bounding box center [688, 144] width 42 height 10
click at [259, 75] on span "Endorsement" at bounding box center [255, 72] width 38 height 7
click at [608, 151] on span "50 Pending /" at bounding box center [605, 152] width 30 height 6
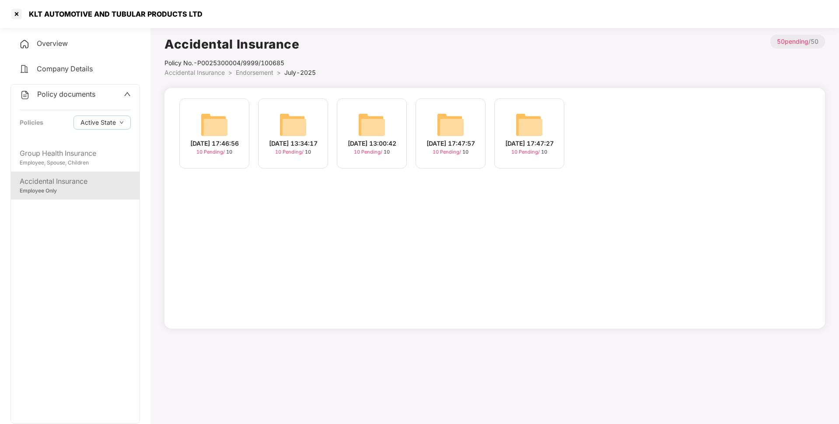
click at [260, 73] on span "Endorsement" at bounding box center [255, 72] width 38 height 7
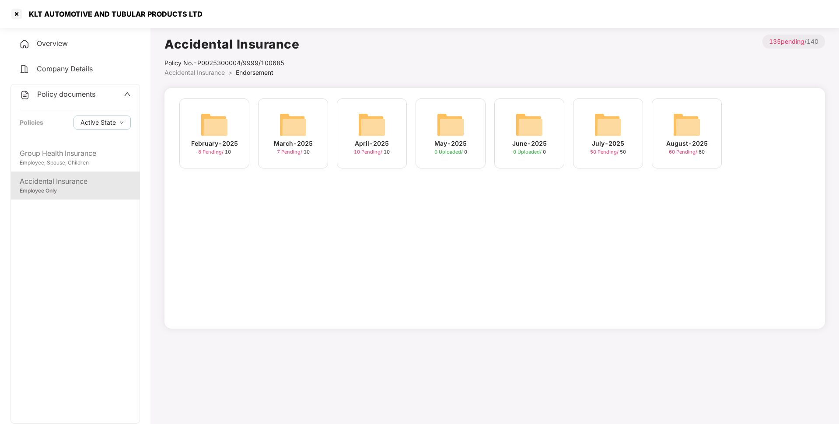
click at [349, 133] on div "April-2025 10 Pending / 10" at bounding box center [372, 133] width 70 height 70
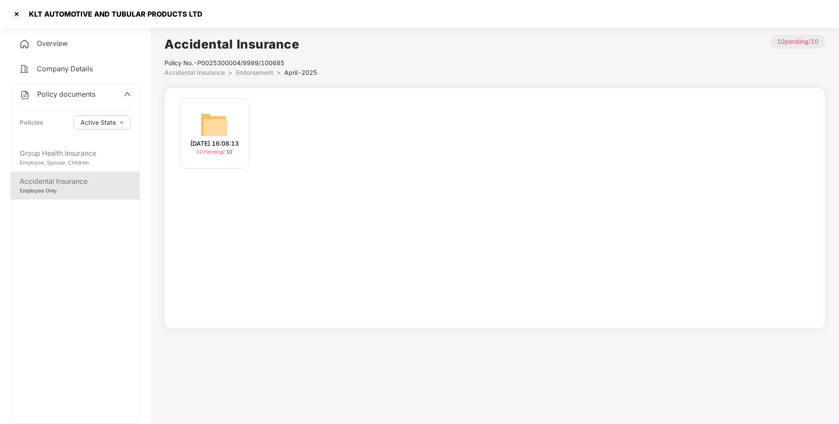
click at [258, 73] on span "Endorsement" at bounding box center [255, 72] width 38 height 7
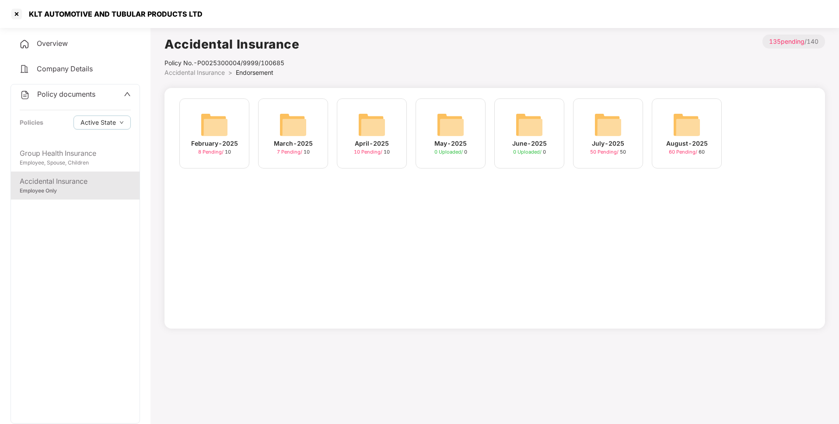
click at [69, 93] on span "Policy documents" at bounding box center [66, 94] width 58 height 9
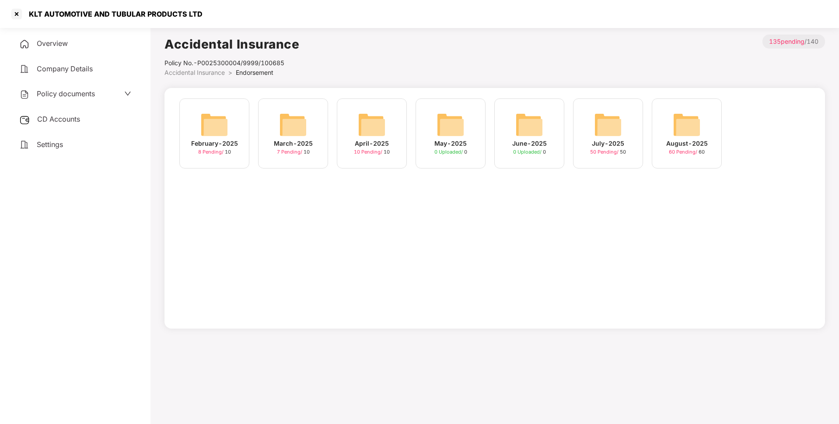
click at [73, 114] on div "CD Accounts" at bounding box center [76, 119] width 130 height 20
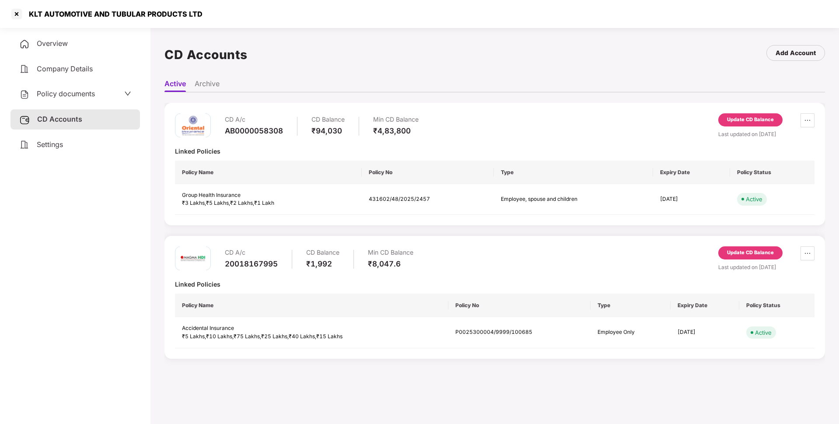
click at [741, 114] on div "Update CD Balance" at bounding box center [751, 119] width 64 height 13
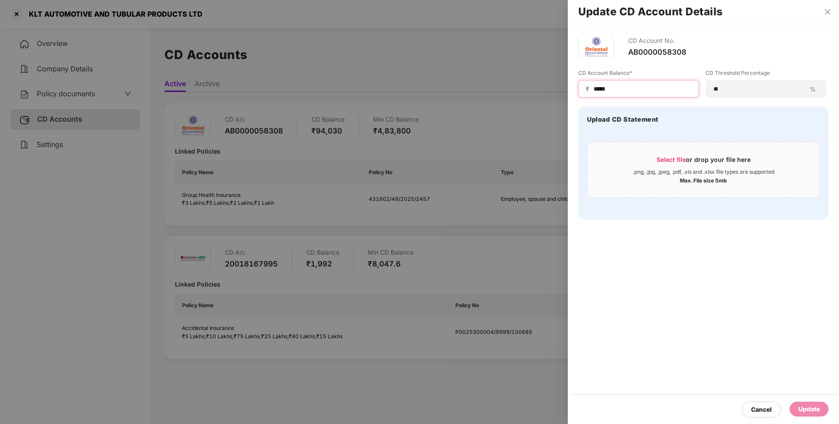
drag, startPoint x: 623, startPoint y: 91, endPoint x: 565, endPoint y: 91, distance: 57.8
click at [565, 91] on div "Update CD Account Details CD Account No. AB0000058308 CD Account Balance* ₹ ***…" at bounding box center [419, 212] width 839 height 424
type input "*****"
click at [807, 411] on div "Update" at bounding box center [809, 409] width 21 height 10
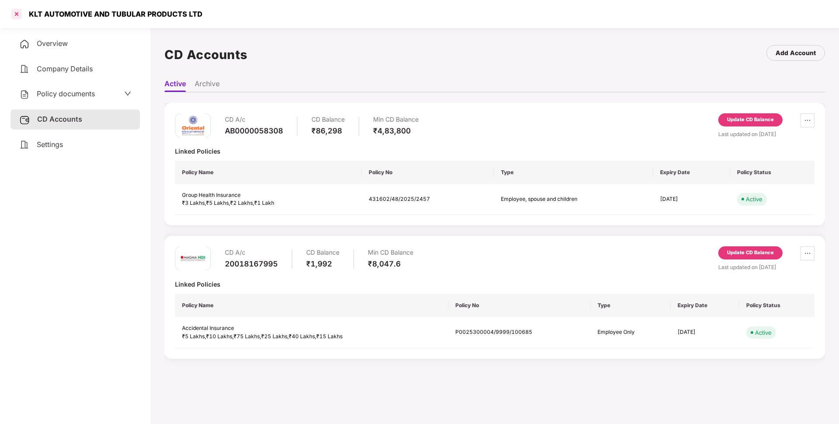
click at [18, 15] on div at bounding box center [17, 14] width 14 height 14
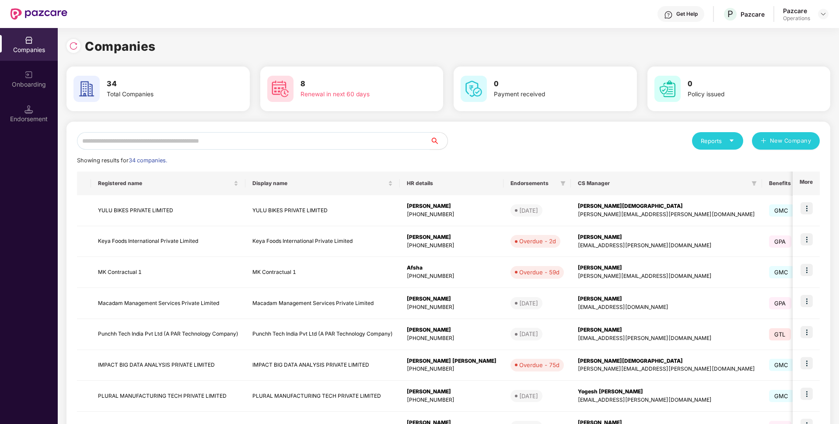
click at [184, 144] on input "text" at bounding box center [253, 141] width 353 height 18
paste input "**********"
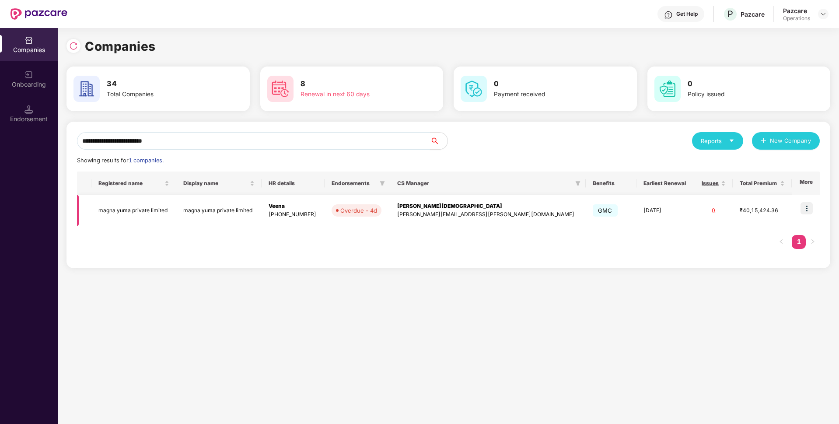
type input "**********"
click at [808, 211] on img at bounding box center [807, 208] width 12 height 12
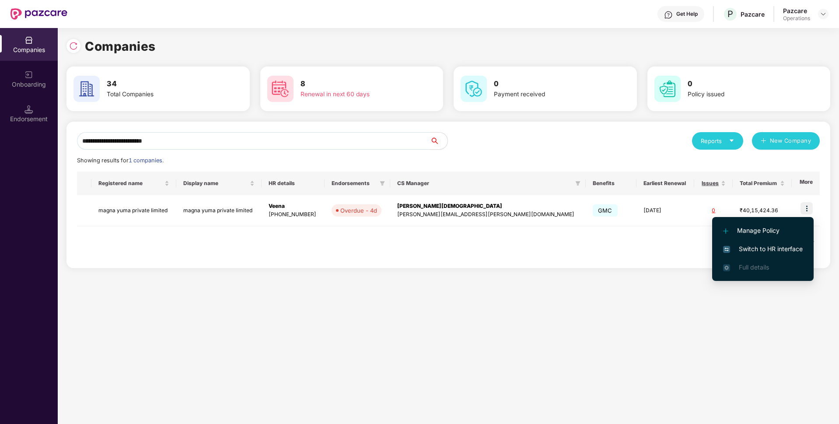
click at [761, 245] on span "Switch to HR interface" at bounding box center [763, 249] width 80 height 10
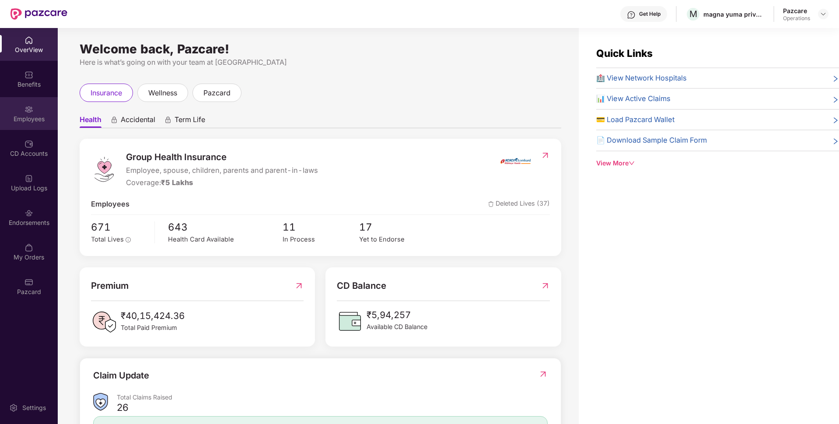
click at [32, 115] on div "Employees" at bounding box center [29, 119] width 58 height 9
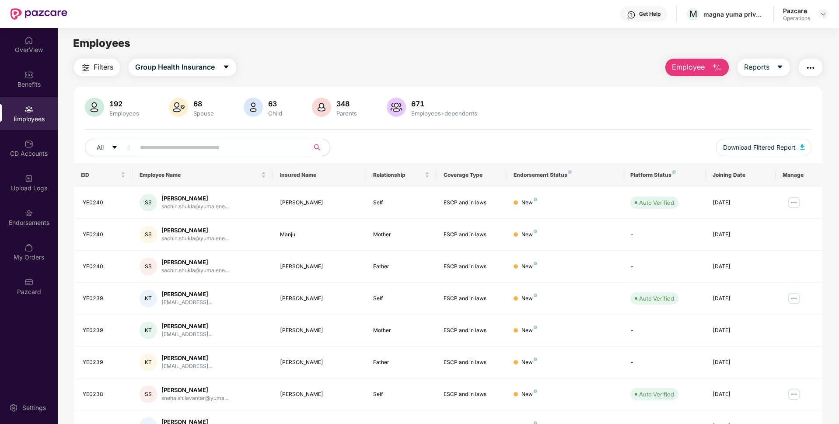
click at [811, 70] on img "button" at bounding box center [811, 68] width 11 height 11
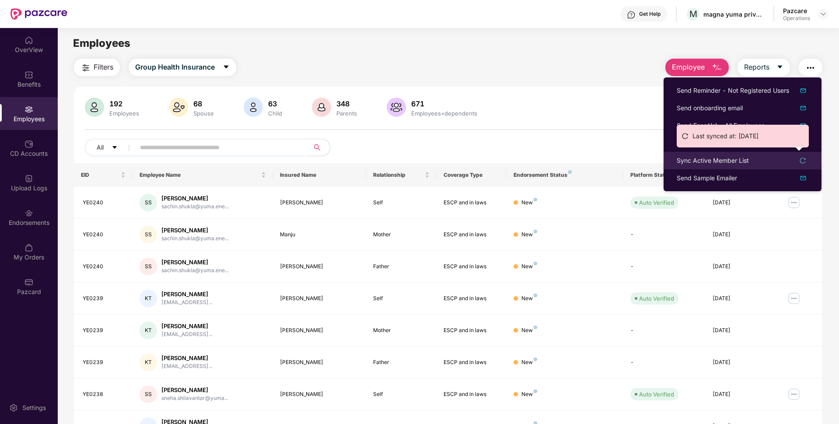
click at [683, 163] on div "Sync Active Member List" at bounding box center [713, 161] width 72 height 10
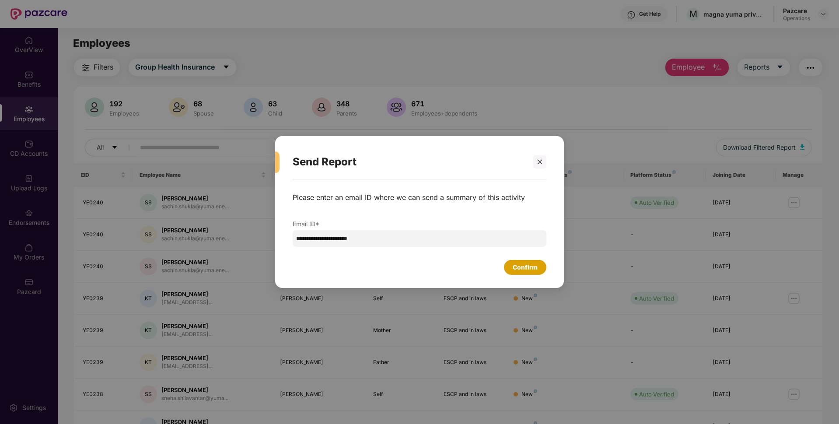
click at [532, 267] on div "Confirm" at bounding box center [525, 268] width 25 height 10
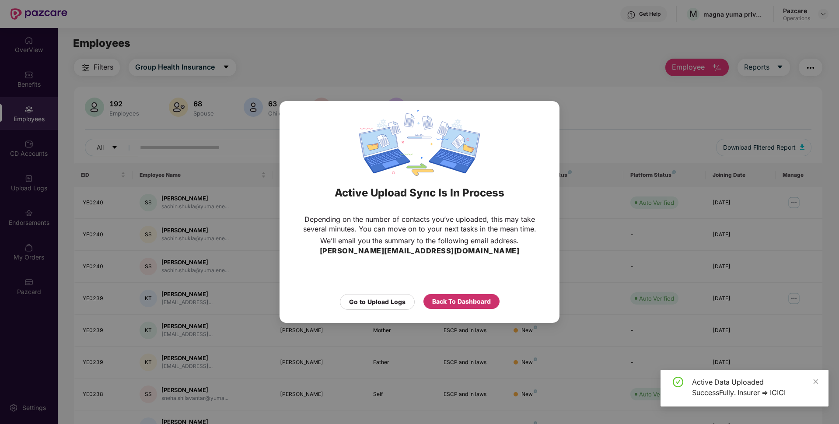
click at [464, 300] on div "Back To Dashboard" at bounding box center [461, 302] width 59 height 10
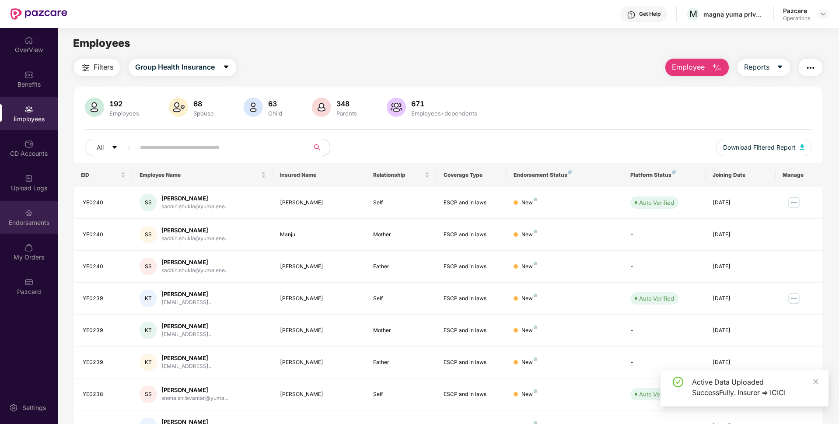
click at [42, 222] on div "Endorsements" at bounding box center [29, 222] width 58 height 9
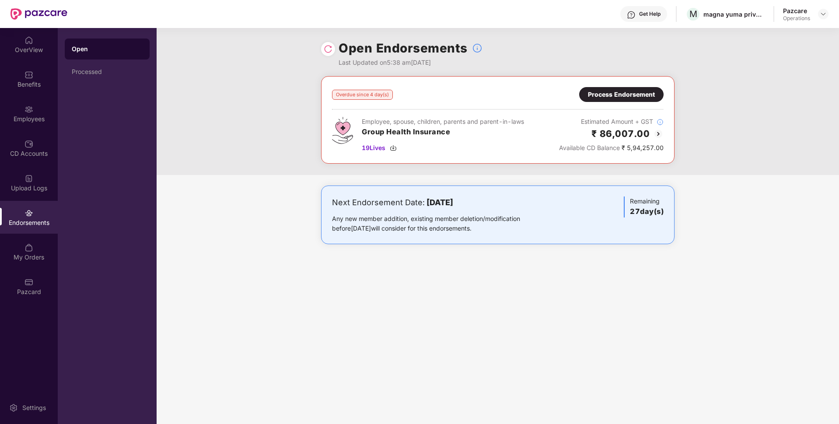
click at [638, 91] on div "Process Endorsement" at bounding box center [621, 95] width 67 height 10
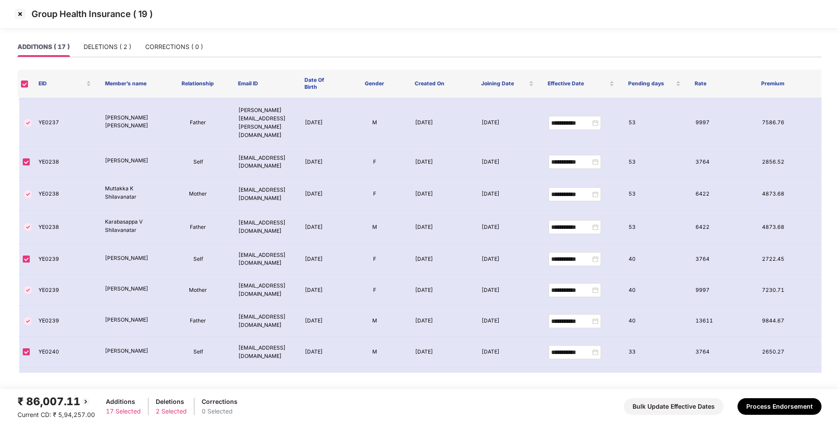
scroll to position [255, 0]
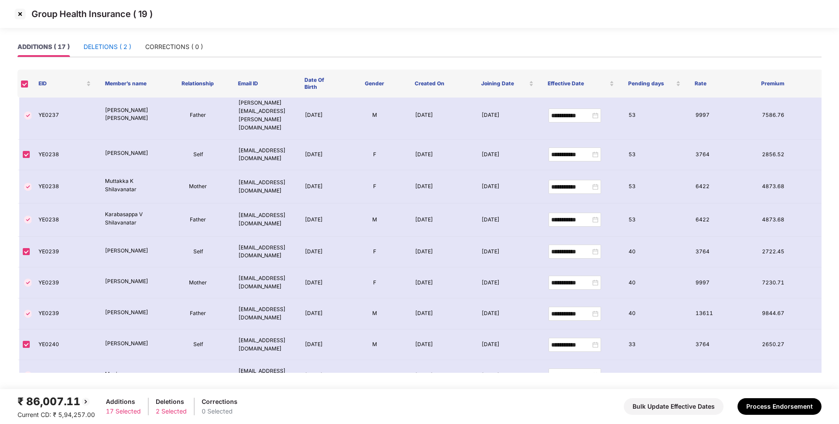
click at [92, 44] on div "DELETIONS ( 2 )" at bounding box center [108, 47] width 48 height 10
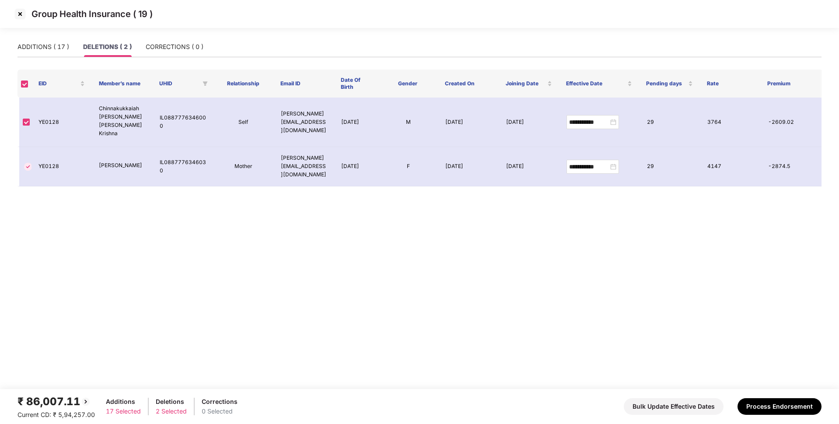
scroll to position [0, 0]
click at [19, 11] on img at bounding box center [20, 14] width 14 height 14
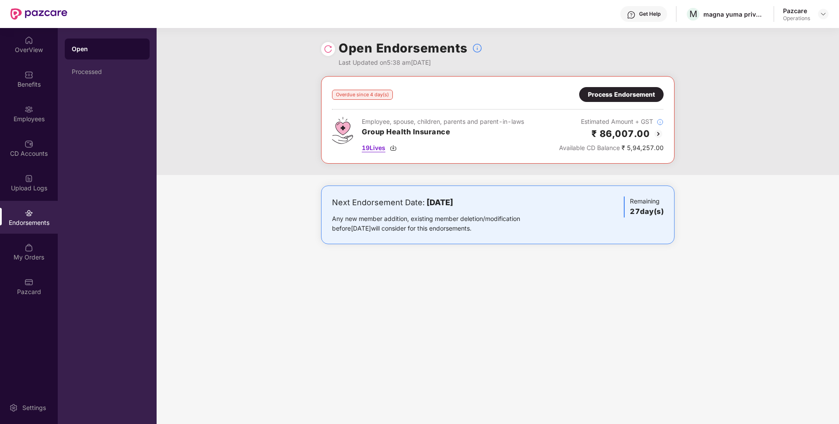
click at [374, 148] on span "19 Lives" at bounding box center [374, 148] width 24 height 10
click at [620, 92] on div "Process Endorsement" at bounding box center [621, 95] width 67 height 10
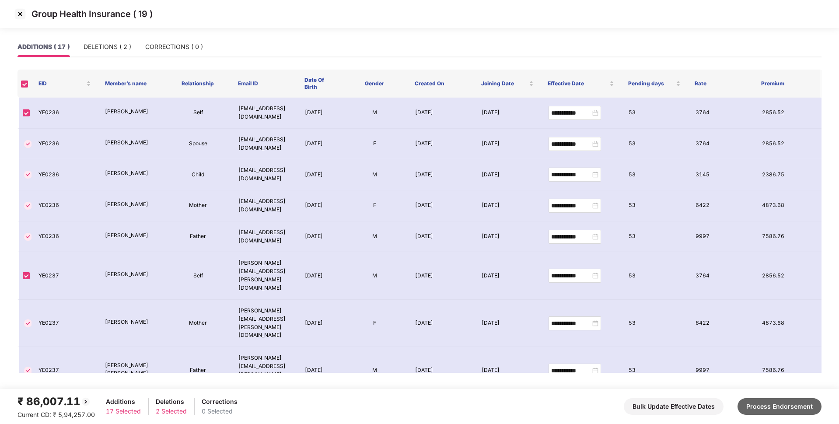
click at [758, 407] on button "Process Endorsement" at bounding box center [780, 406] width 84 height 17
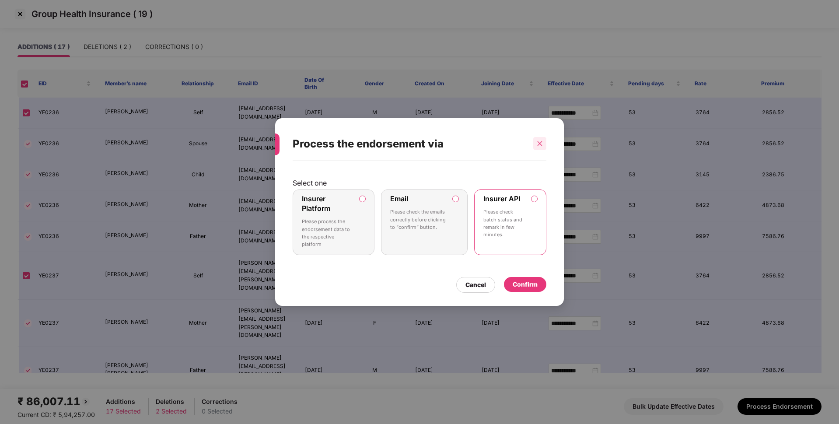
click at [546, 144] on div at bounding box center [539, 143] width 13 height 13
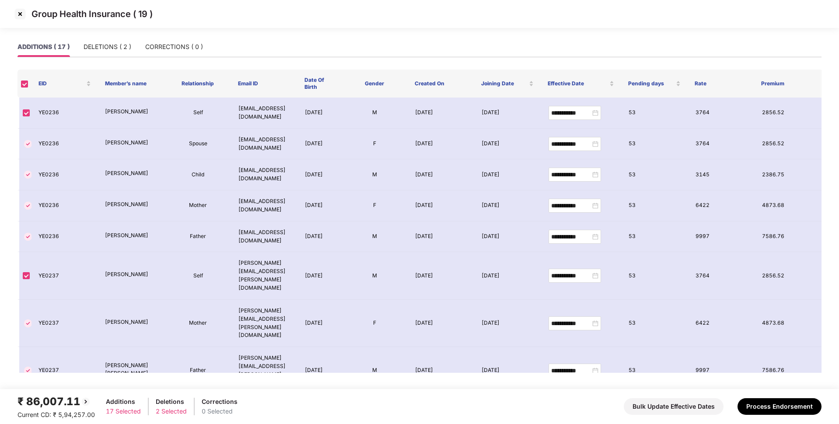
click at [23, 11] on img at bounding box center [20, 14] width 14 height 14
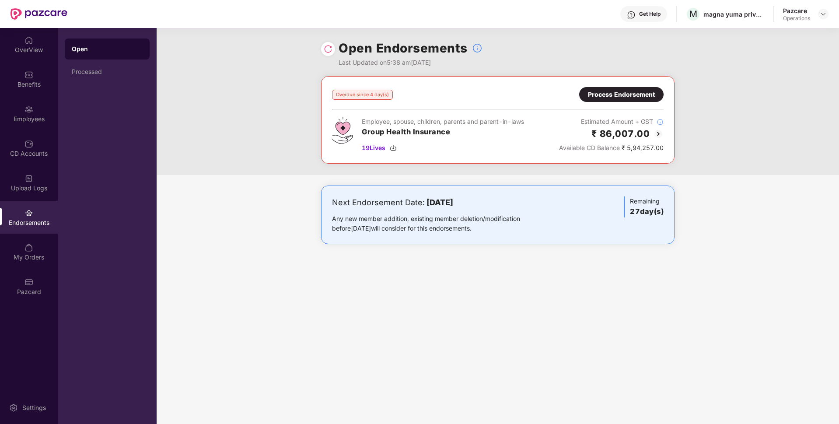
click at [617, 98] on div "Process Endorsement" at bounding box center [621, 95] width 67 height 10
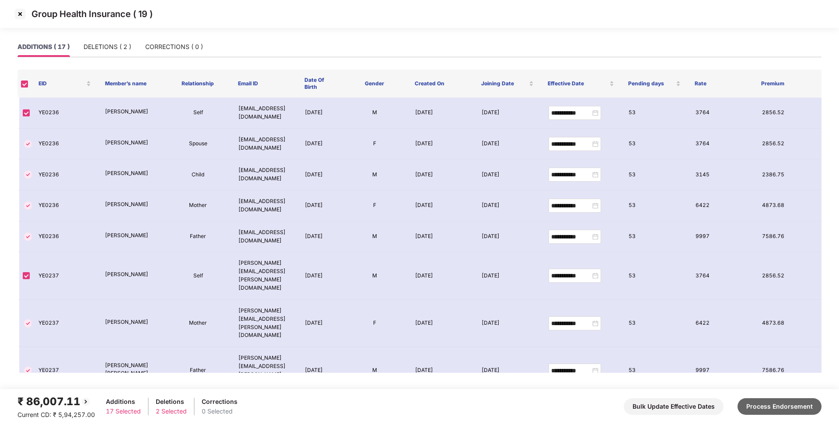
click at [778, 398] on button "Process Endorsement" at bounding box center [780, 406] width 84 height 17
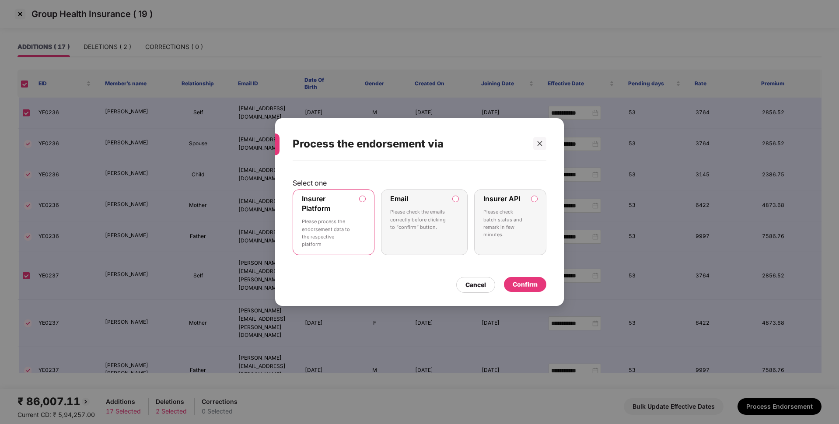
click at [526, 198] on label "Insurer API Please check batch status and remark in few minutes." at bounding box center [510, 223] width 72 height 66
click at [524, 285] on div "Confirm" at bounding box center [525, 285] width 25 height 10
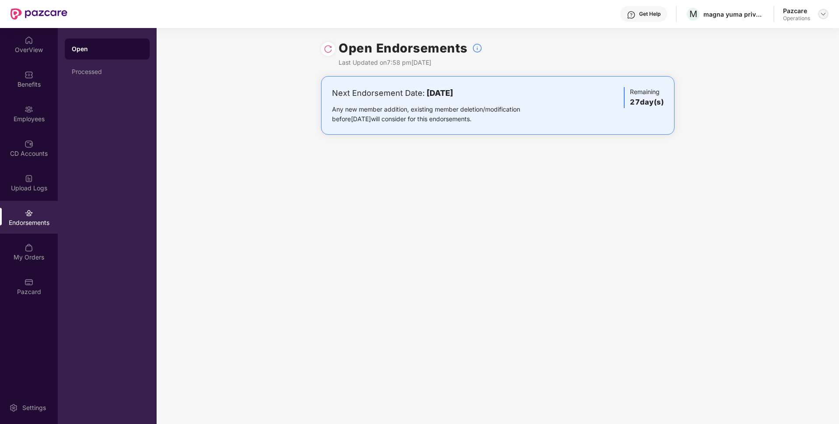
click at [821, 18] on div at bounding box center [823, 14] width 11 height 11
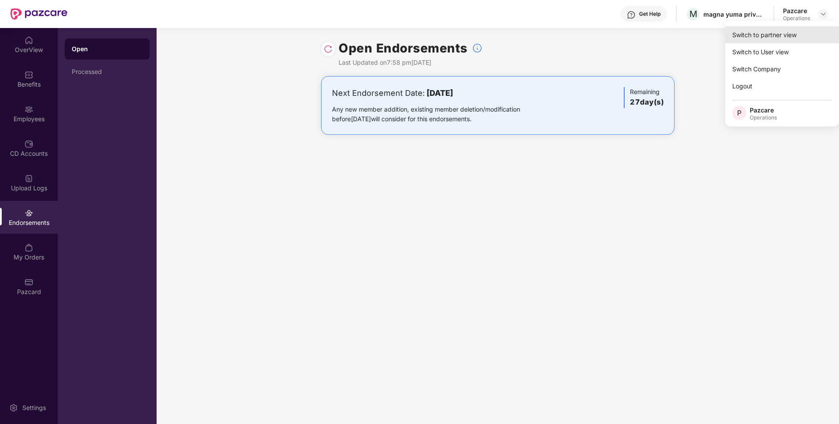
click at [789, 28] on div "Switch to partner view" at bounding box center [783, 34] width 114 height 17
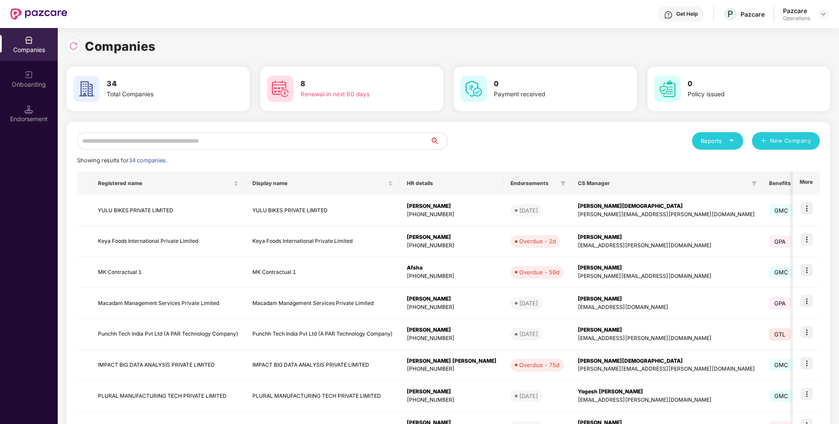
click at [407, 135] on input "text" at bounding box center [253, 141] width 353 height 18
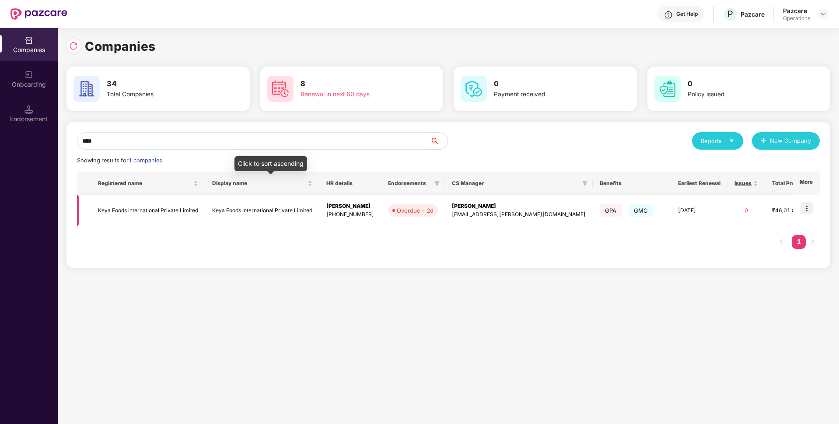
type input "****"
click at [252, 196] on td "Keya Foods International Private Limited" at bounding box center [262, 210] width 114 height 31
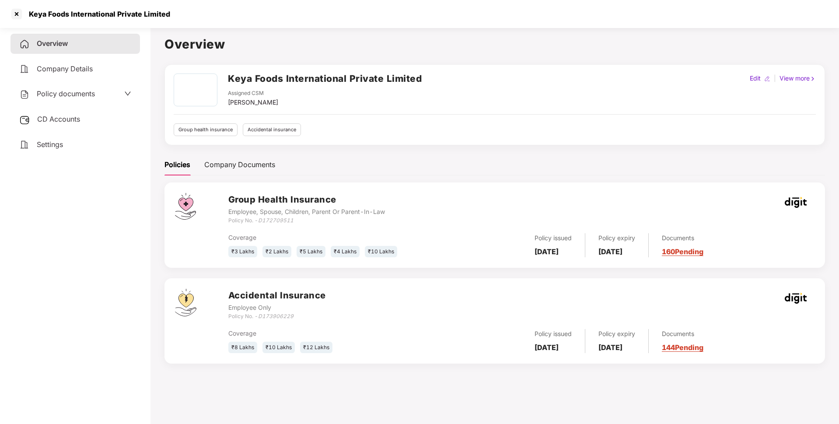
click at [623, 248] on b "[DATE]" at bounding box center [611, 251] width 24 height 9
drag, startPoint x: 653, startPoint y: 249, endPoint x: 601, endPoint y: 251, distance: 51.7
click at [601, 251] on div "Policy expiry [DATE]" at bounding box center [617, 245] width 63 height 24
copy b "[DATE]"
click at [20, 16] on div at bounding box center [17, 14] width 14 height 14
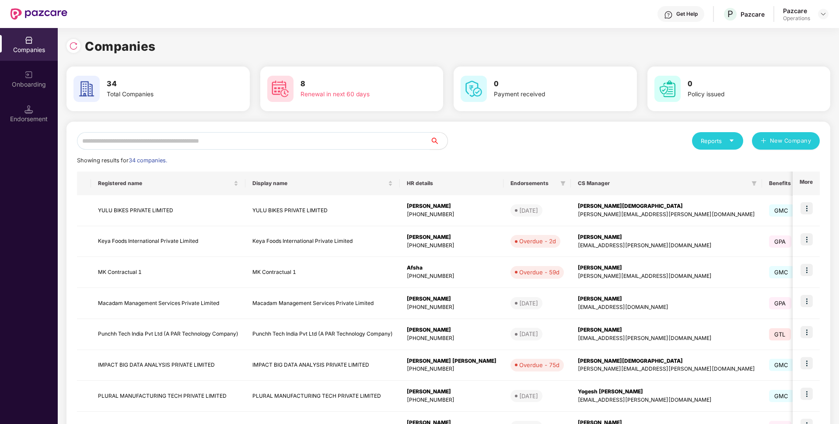
click at [188, 138] on input "text" at bounding box center [253, 141] width 353 height 18
paste input "**********"
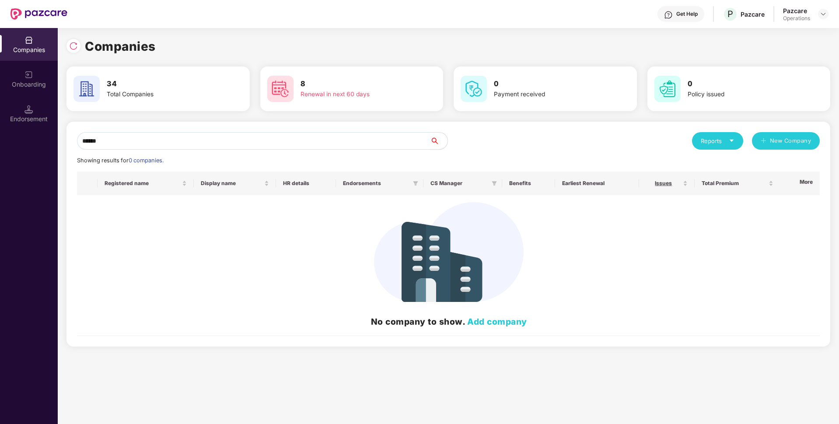
paste input "**********"
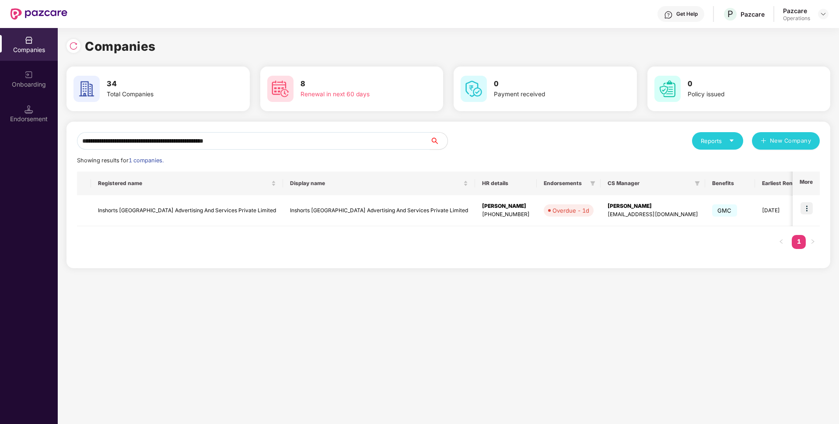
paste input "text"
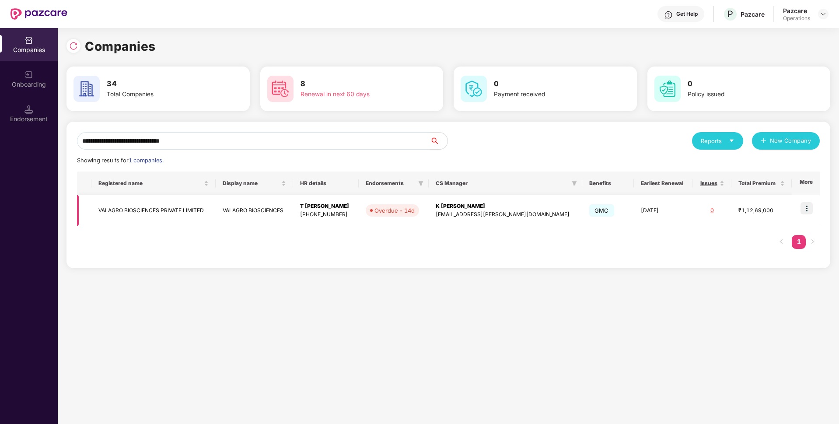
type input "**********"
click at [807, 213] on img at bounding box center [807, 208] width 12 height 12
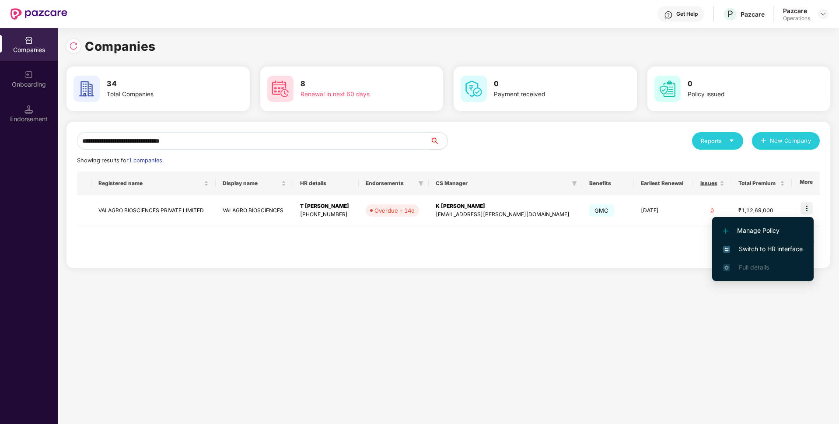
click at [752, 250] on span "Switch to HR interface" at bounding box center [763, 249] width 80 height 10
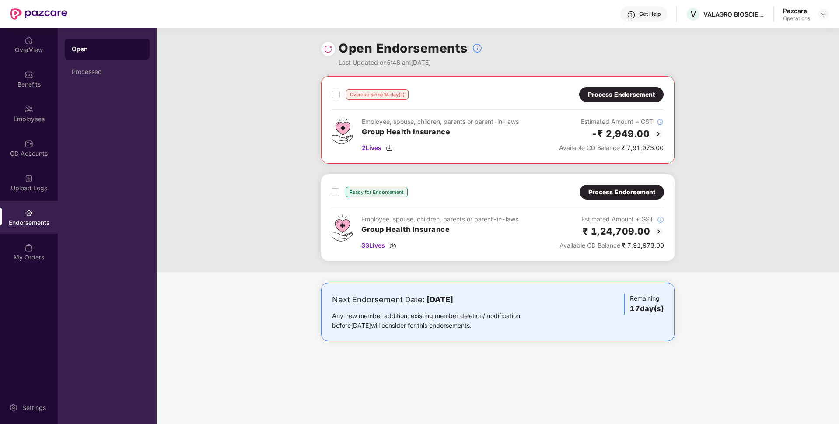
click at [639, 98] on div "Process Endorsement" at bounding box center [621, 95] width 67 height 10
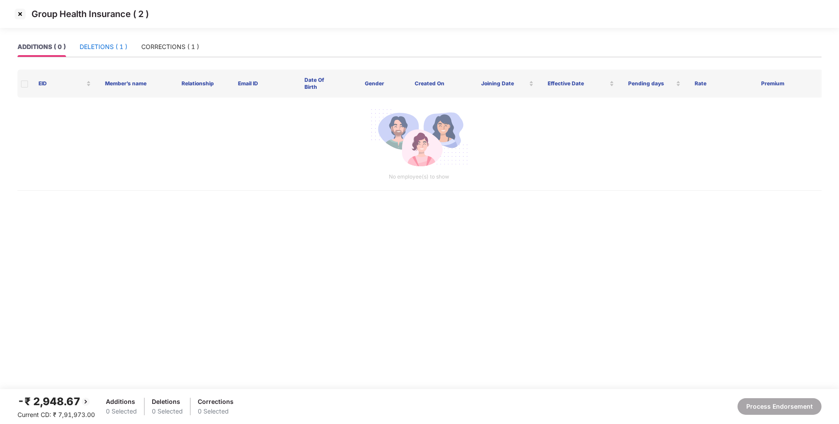
click at [121, 49] on div "DELETIONS ( 1 )" at bounding box center [104, 47] width 48 height 10
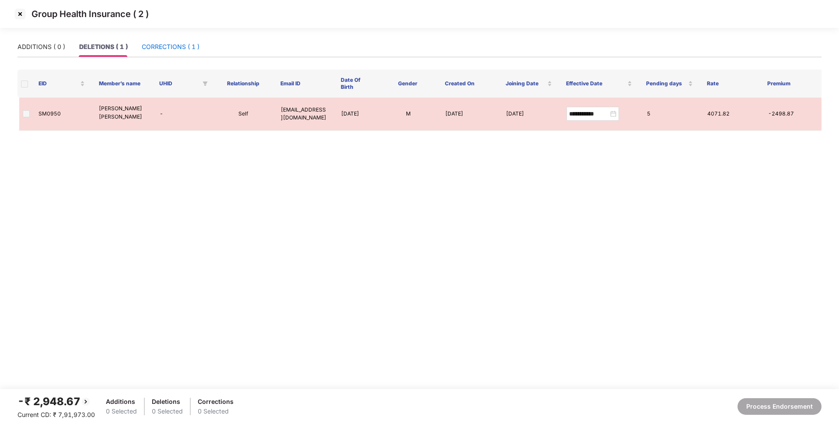
click at [163, 47] on div "CORRECTIONS ( 1 )" at bounding box center [171, 47] width 58 height 10
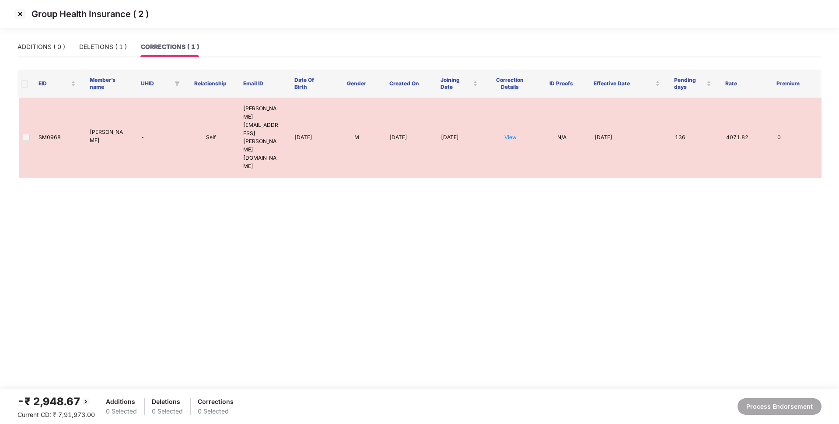
click at [20, 9] on img at bounding box center [20, 14] width 14 height 14
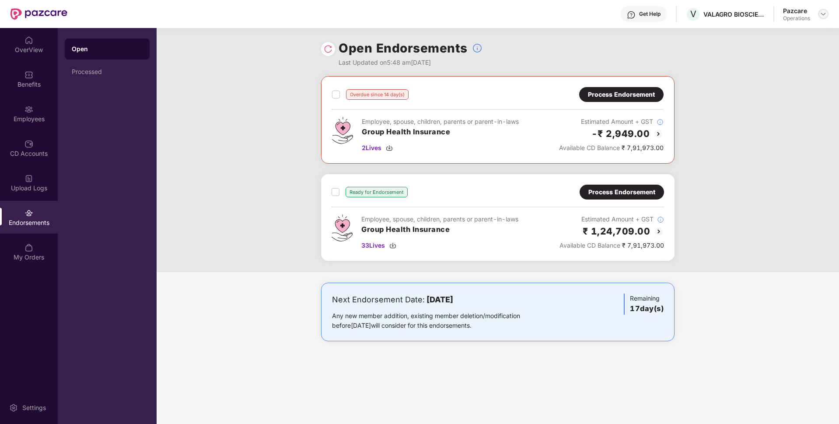
click at [821, 14] on img at bounding box center [823, 14] width 7 height 7
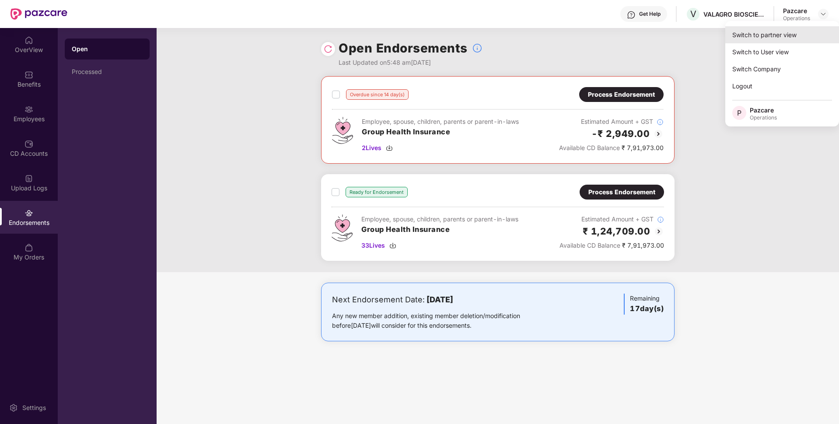
click at [739, 34] on div "Switch to partner view" at bounding box center [783, 34] width 114 height 17
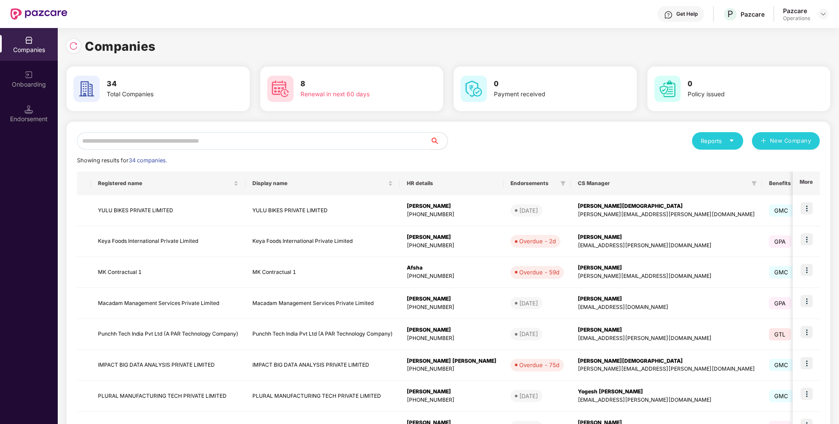
click at [329, 145] on input "text" at bounding box center [253, 141] width 353 height 18
paste input "**********"
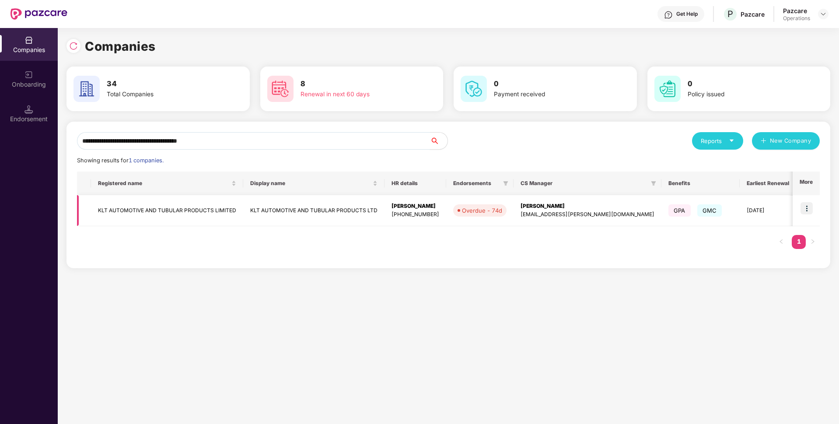
type input "**********"
click at [813, 210] on img at bounding box center [807, 208] width 12 height 12
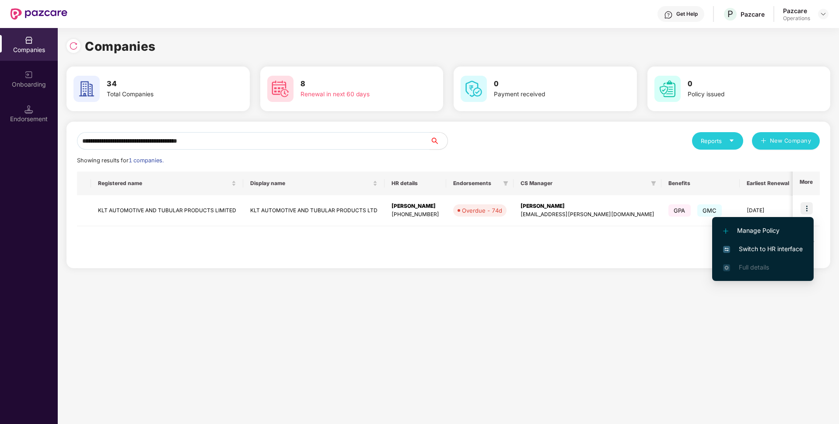
click at [750, 248] on span "Switch to HR interface" at bounding box center [763, 249] width 80 height 10
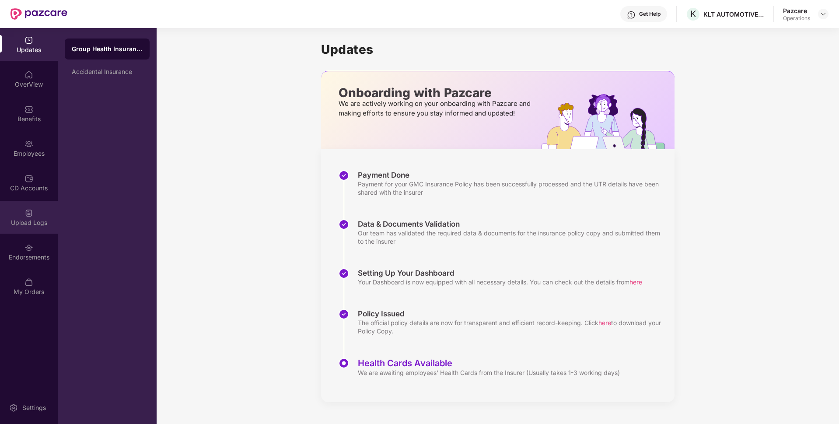
click at [22, 221] on div "Upload Logs" at bounding box center [29, 222] width 58 height 9
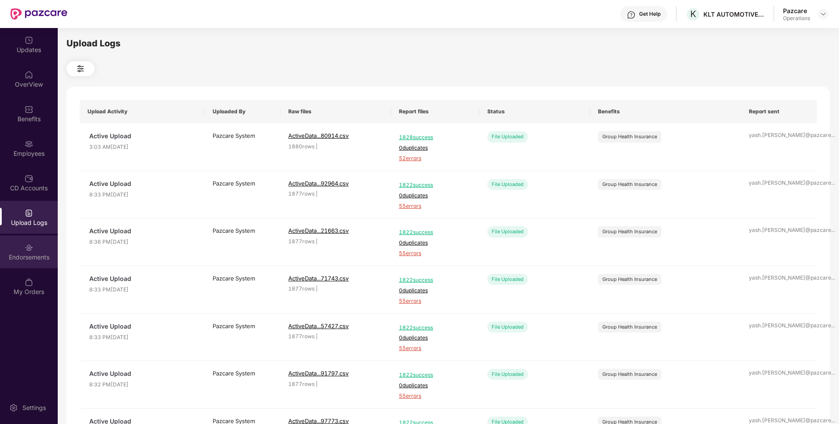
click at [25, 242] on div at bounding box center [29, 246] width 9 height 9
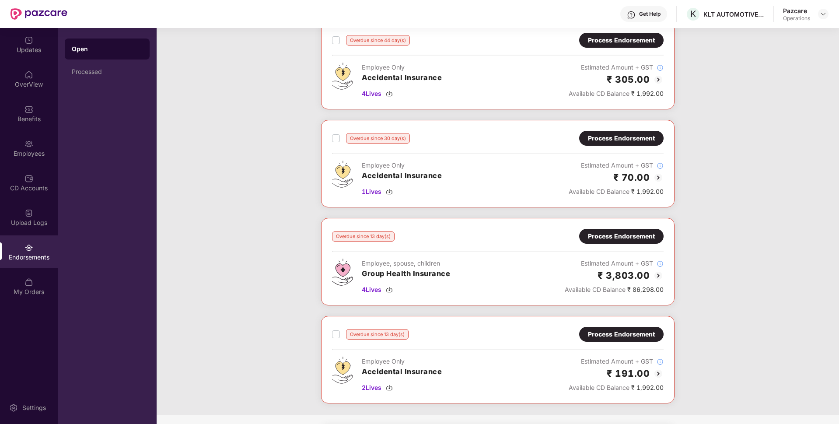
scroll to position [328, 0]
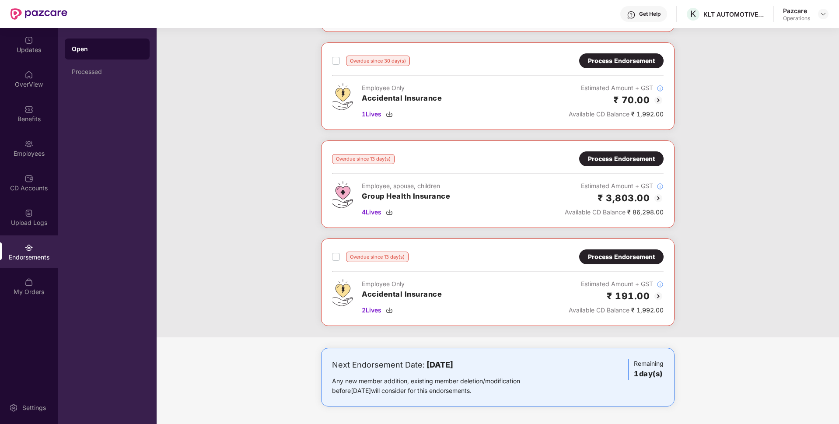
click at [826, 19] on div at bounding box center [823, 14] width 11 height 11
click at [824, 17] on img at bounding box center [823, 14] width 7 height 7
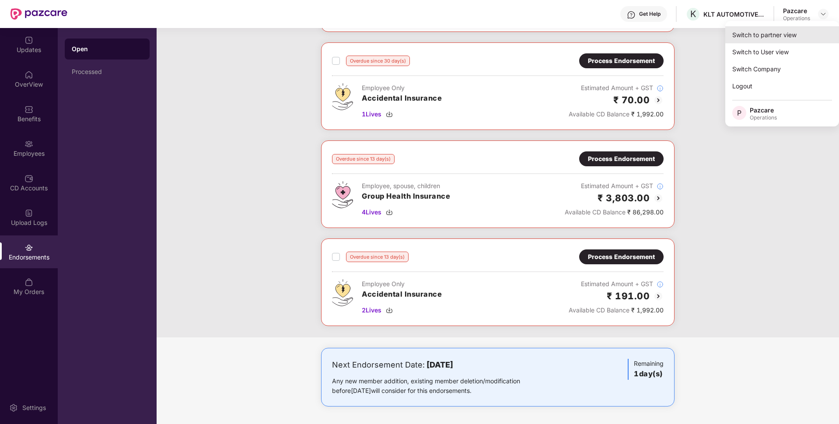
click at [783, 31] on div "Switch to partner view" at bounding box center [783, 34] width 114 height 17
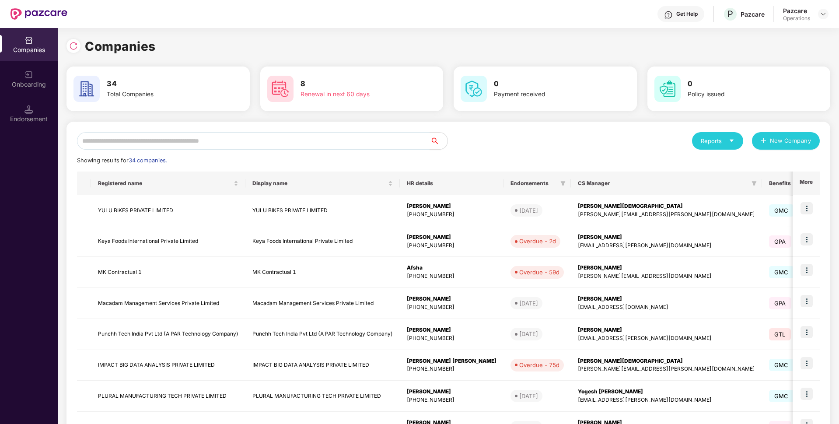
click at [383, 131] on div "Reports New Company Showing results for 34 companies. Registered name Display n…" at bounding box center [449, 334] width 764 height 425
click at [359, 147] on input "text" at bounding box center [253, 141] width 353 height 18
paste input "**********"
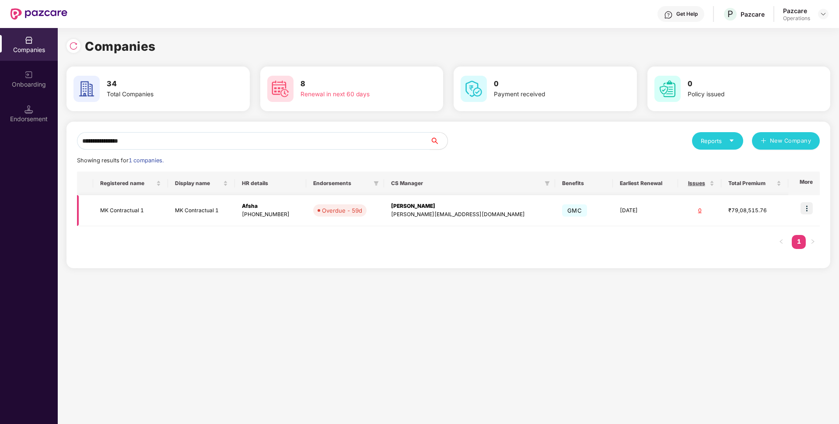
type input "**********"
click at [803, 207] on img at bounding box center [807, 208] width 12 height 12
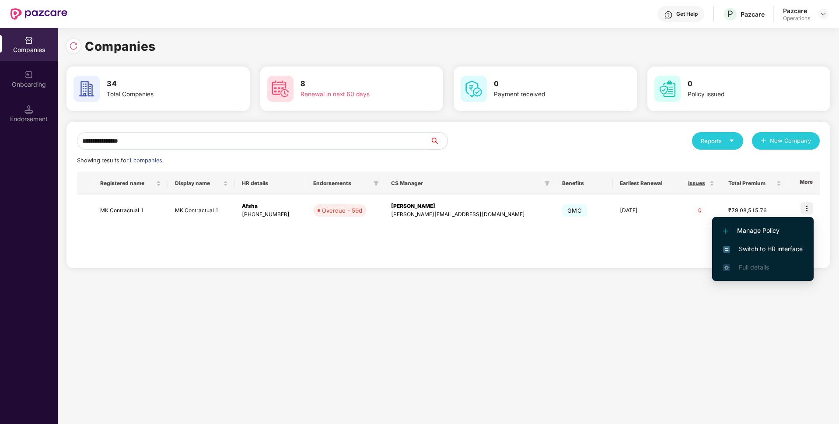
click at [754, 247] on span "Switch to HR interface" at bounding box center [763, 249] width 80 height 10
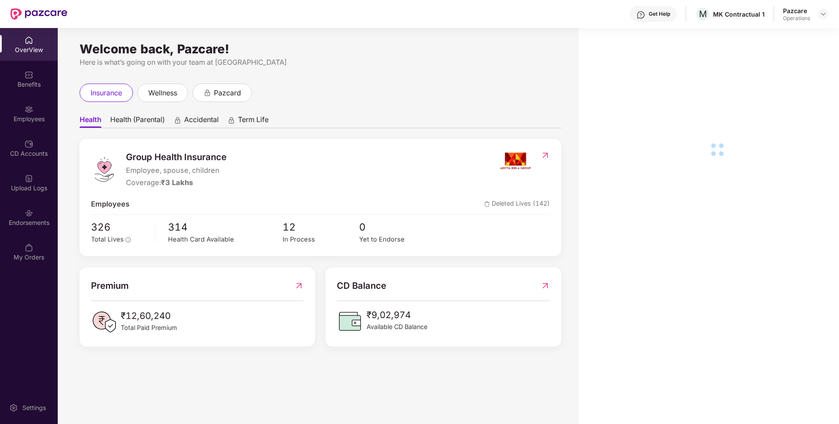
click at [20, 228] on div "Endorsements" at bounding box center [29, 217] width 58 height 33
